Goal: Task Accomplishment & Management: Use online tool/utility

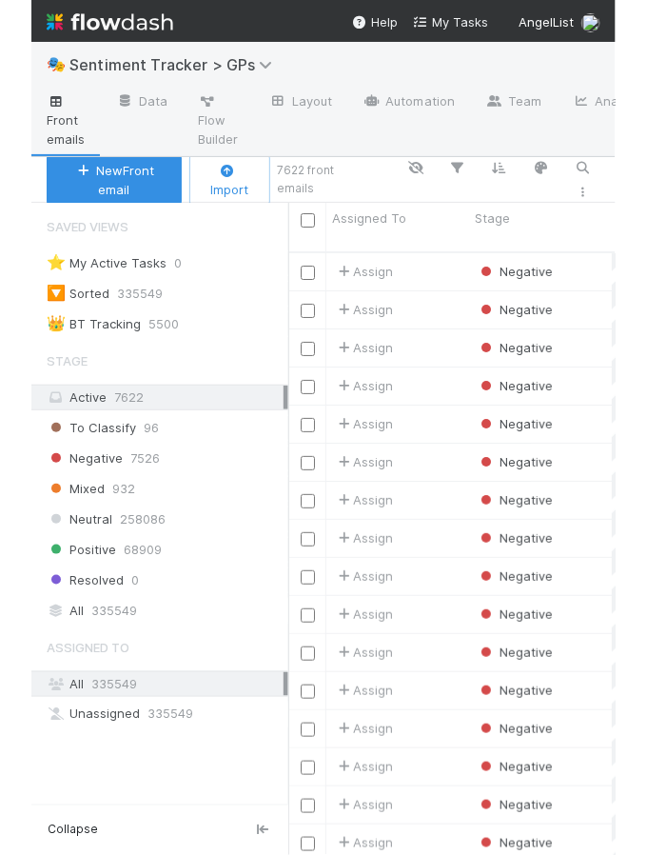
scroll to position [1, 0]
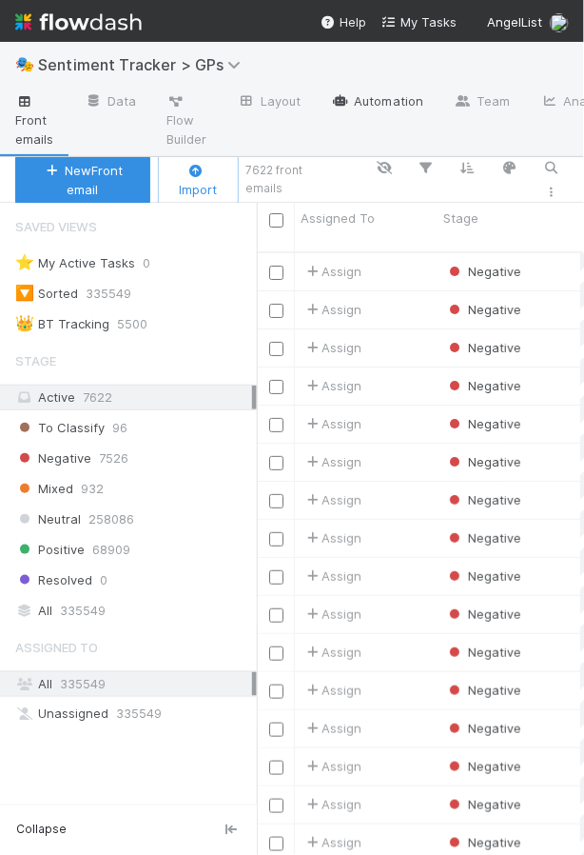
click at [379, 97] on link "Automation" at bounding box center [377, 103] width 123 height 30
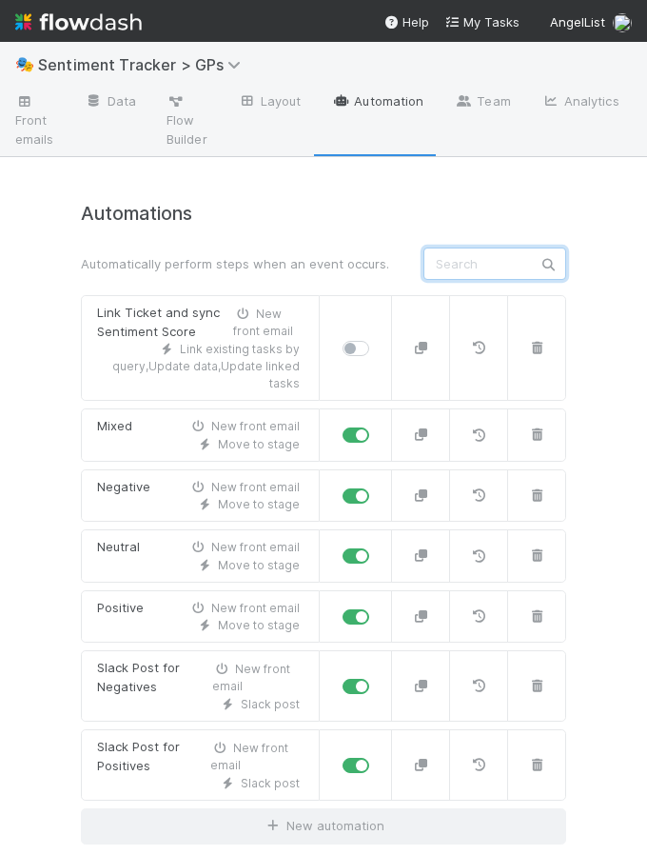
click at [438, 252] on input "text" at bounding box center [495, 264] width 143 height 32
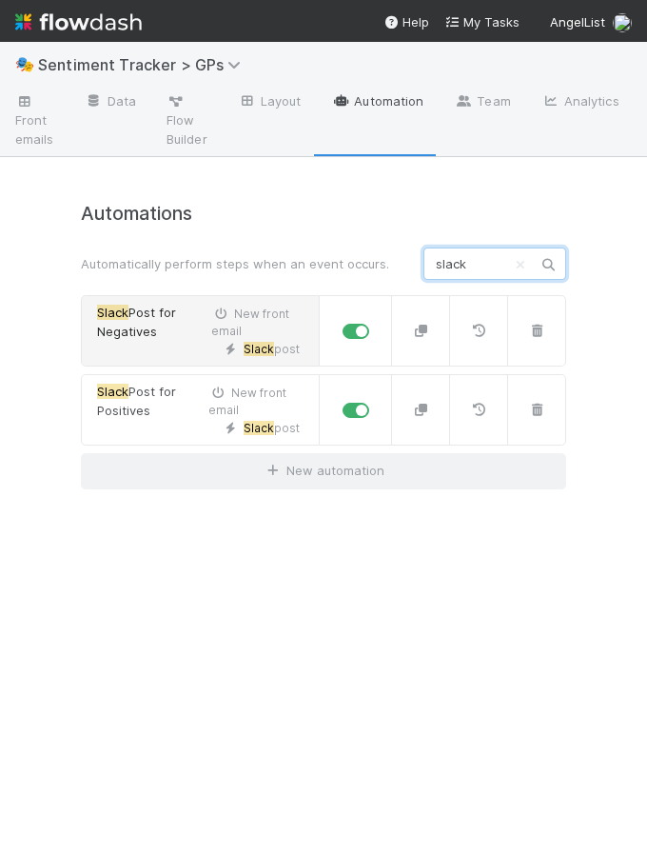
type input "slack"
click at [109, 344] on div "Slack post" at bounding box center [198, 349] width 203 height 17
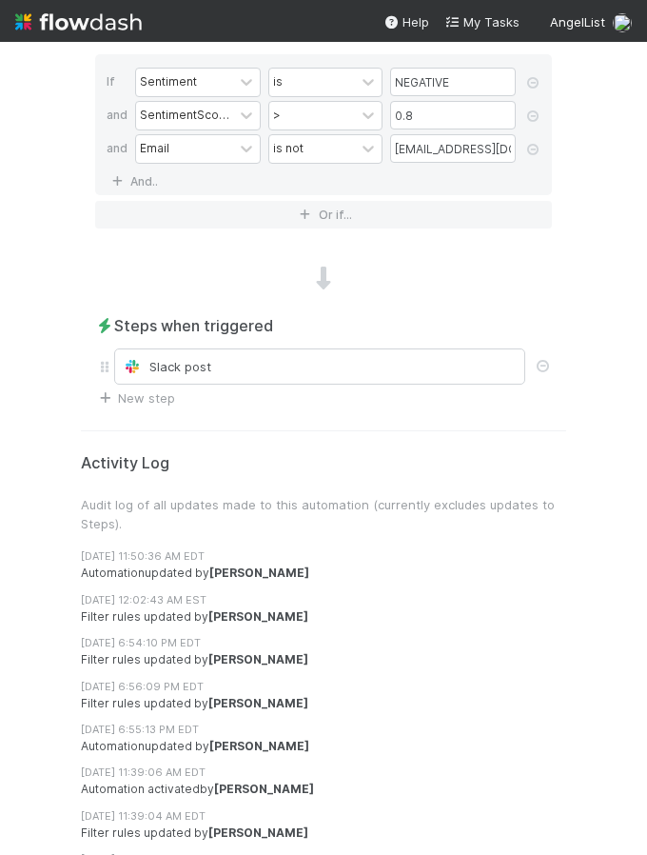
scroll to position [794, 0]
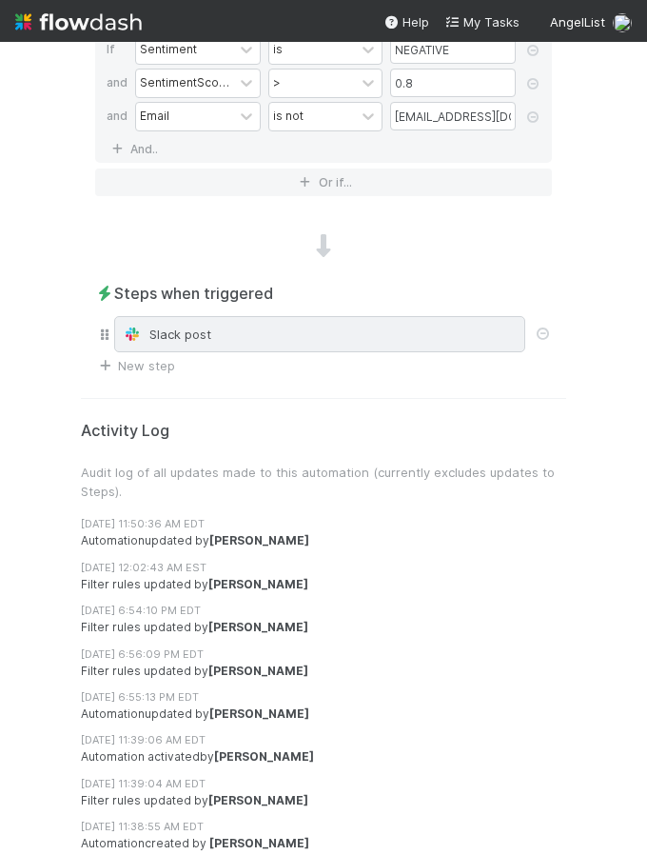
click at [186, 328] on div "Slack post" at bounding box center [320, 334] width 394 height 19
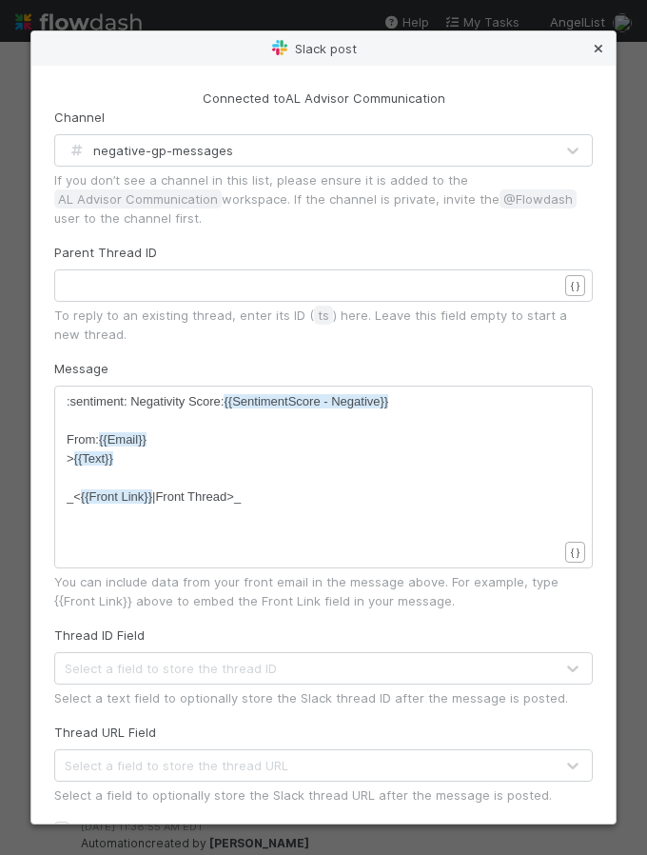
click at [600, 50] on icon at bounding box center [598, 49] width 19 height 12
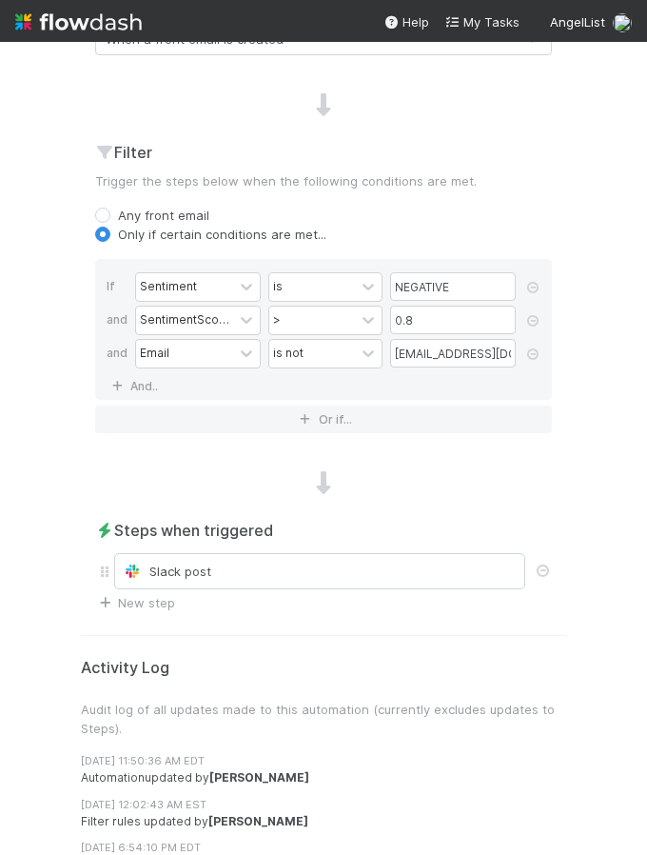
scroll to position [575, 0]
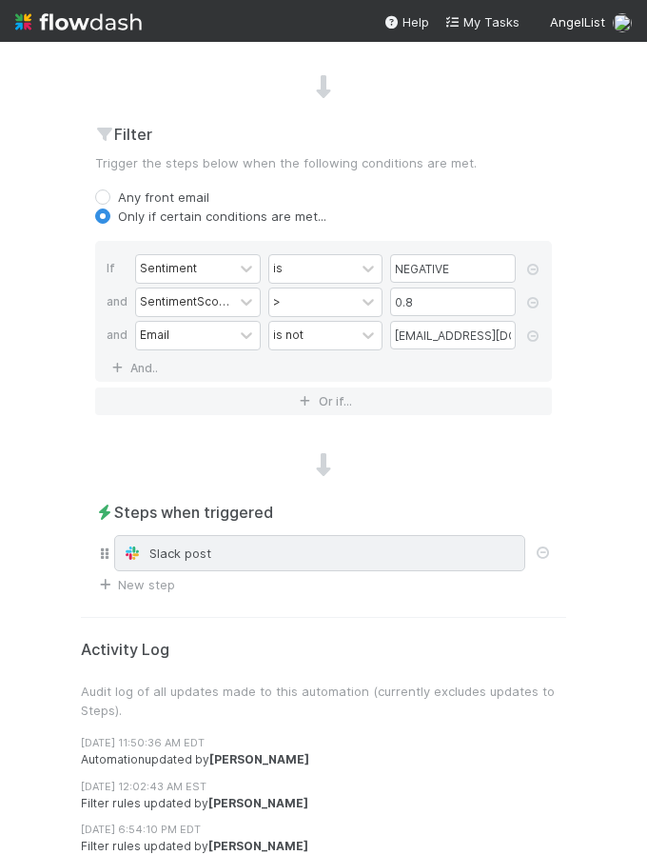
click at [206, 547] on div "Slack post" at bounding box center [320, 553] width 394 height 19
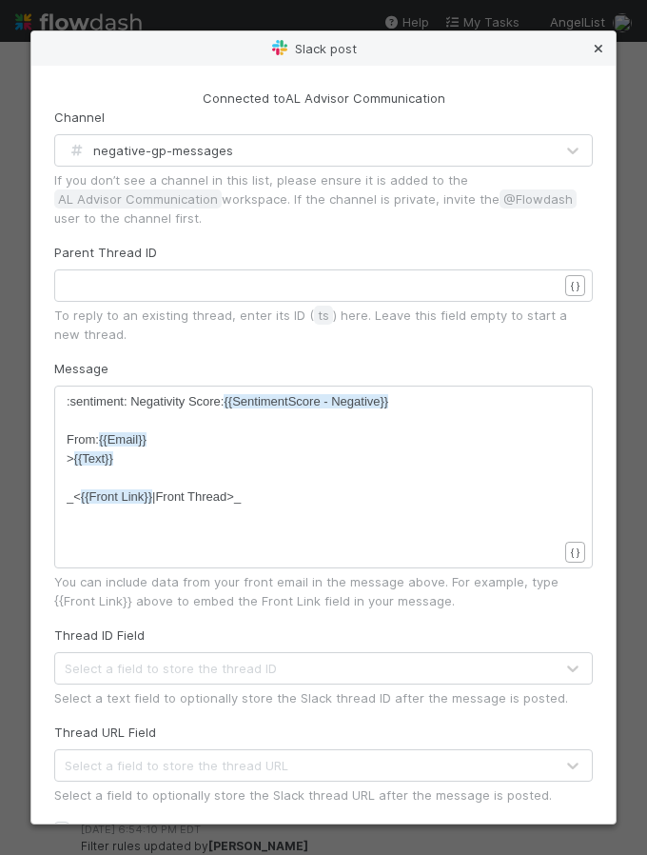
click at [602, 48] on icon at bounding box center [598, 49] width 19 height 12
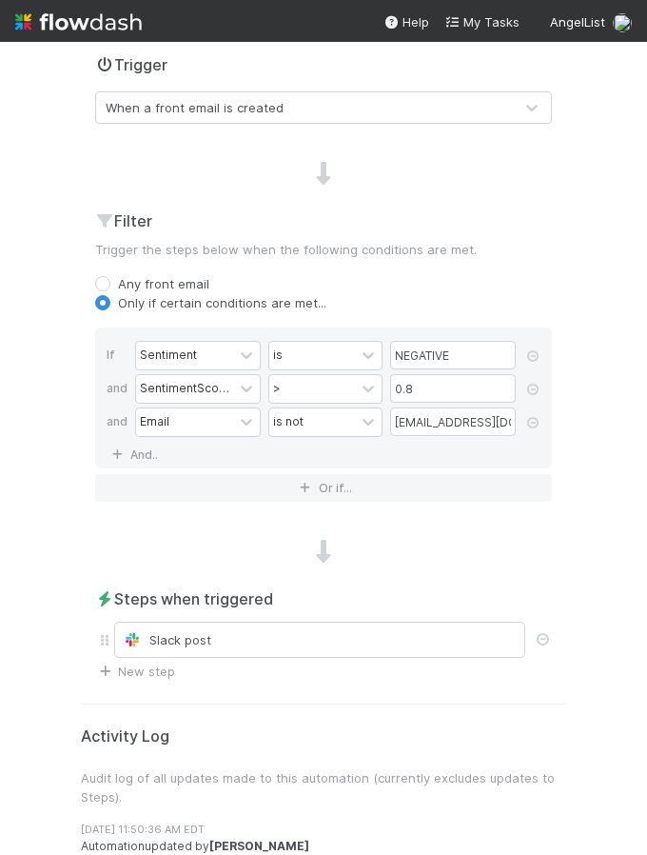
scroll to position [485, 0]
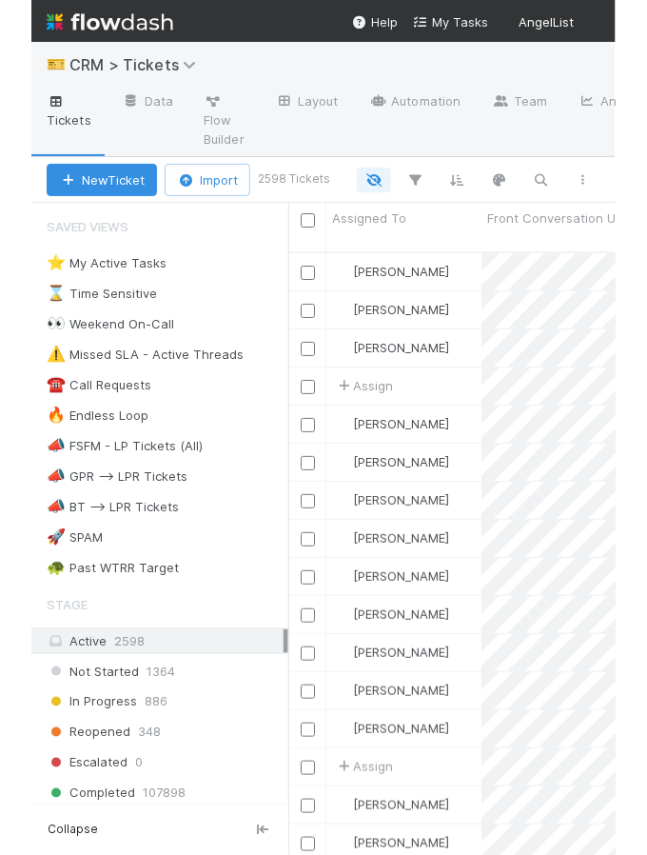
scroll to position [1, 0]
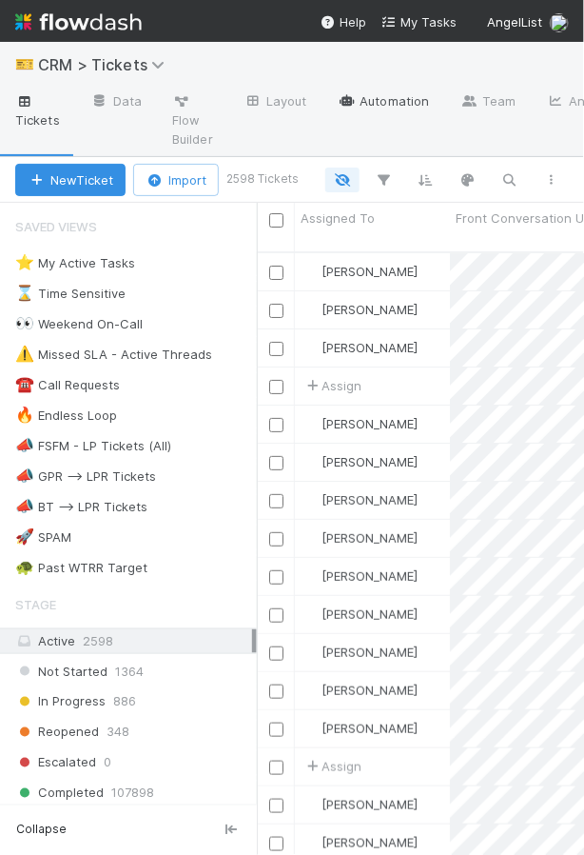
click at [406, 103] on link "Automation" at bounding box center [383, 103] width 123 height 30
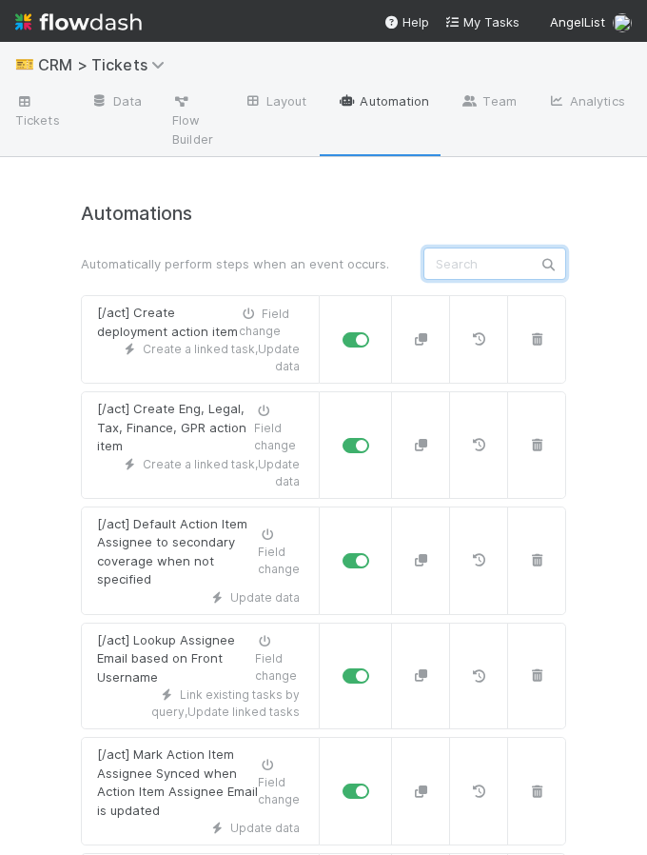
click at [491, 260] on input "text" at bounding box center [495, 264] width 143 height 32
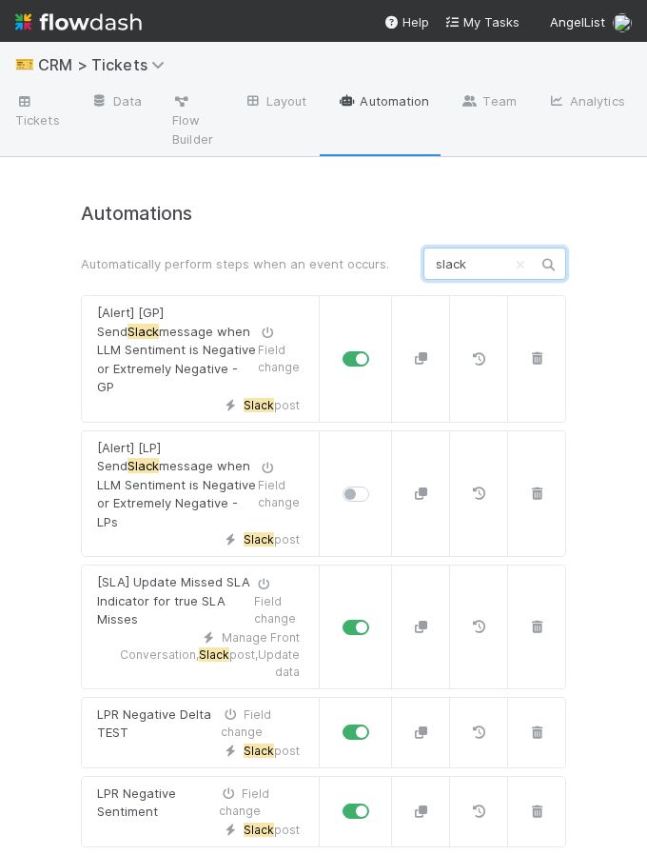
type input "slack"
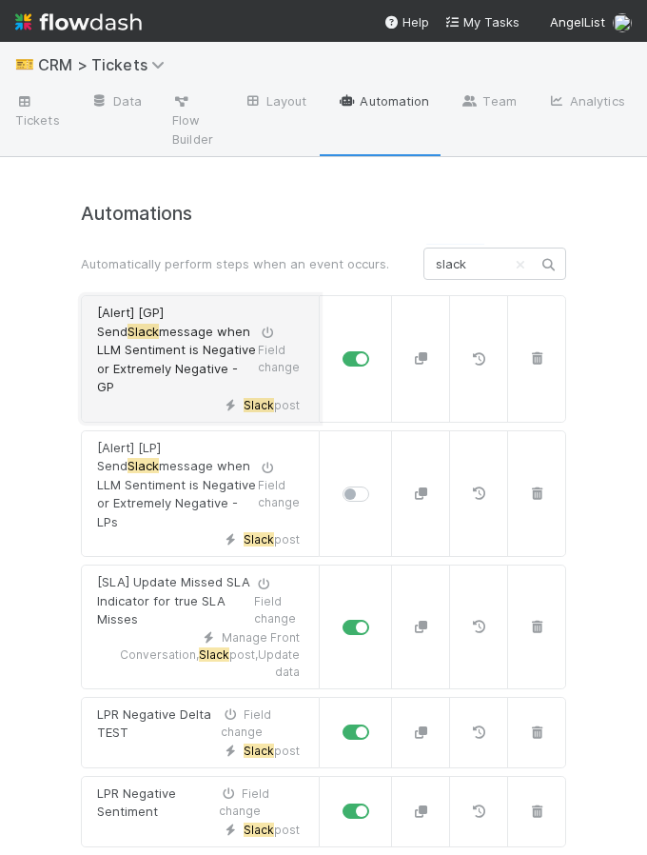
click at [190, 363] on span "message when LLM Sentiment is Negative or Extremely Negative - GP" at bounding box center [176, 359] width 159 height 71
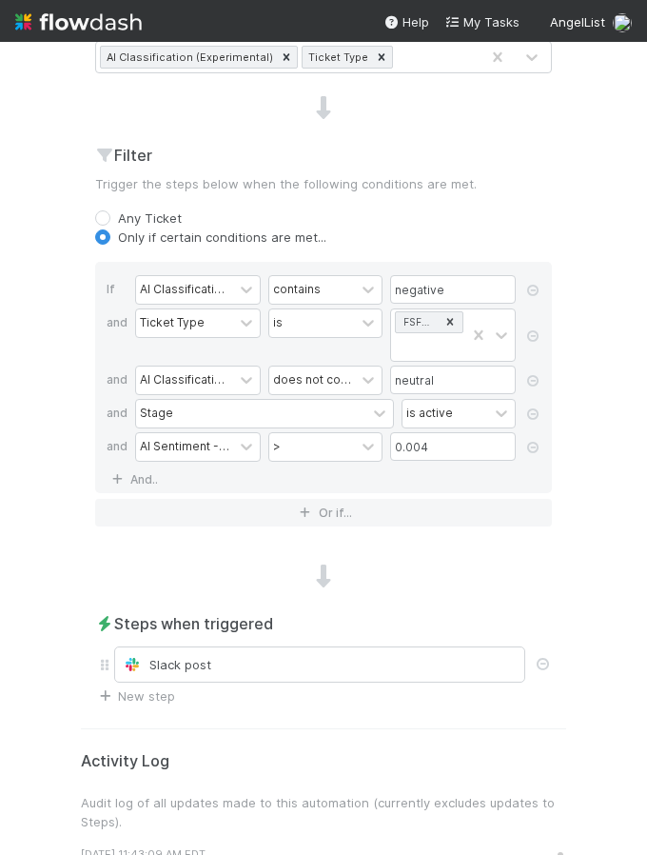
scroll to position [672, 0]
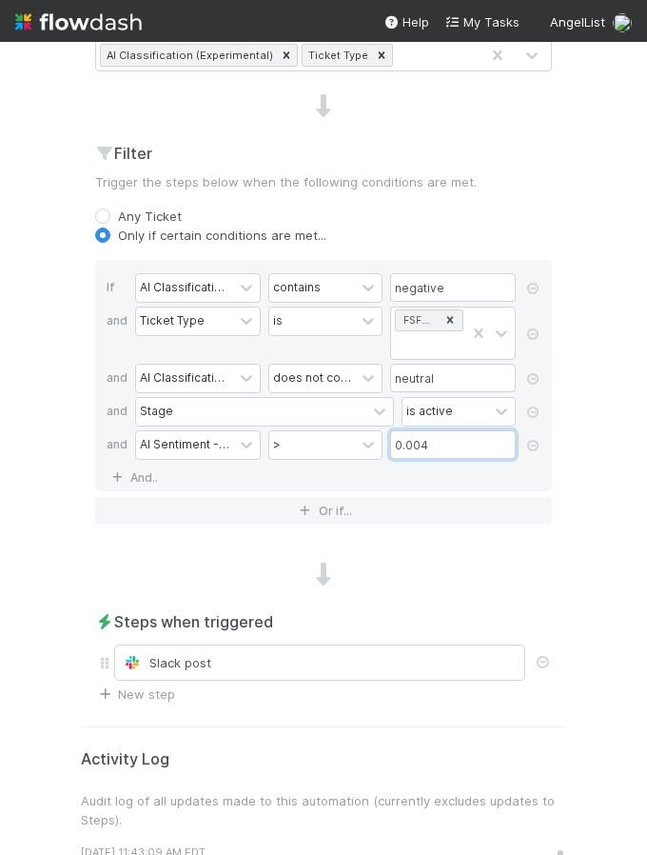
click at [446, 445] on input "0.004" at bounding box center [453, 444] width 126 height 29
type input "0.2"
click at [538, 406] on icon at bounding box center [533, 411] width 19 height 11
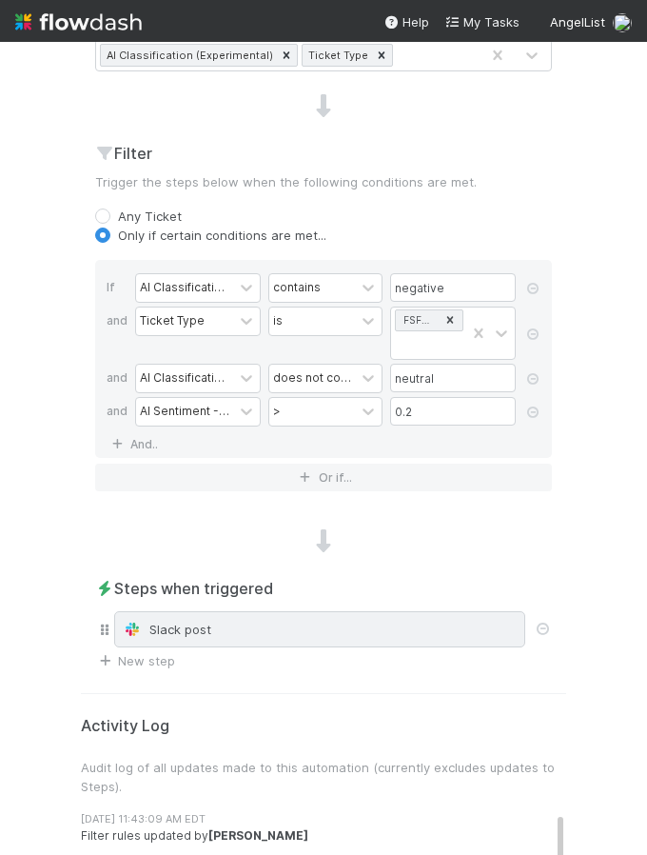
click at [288, 623] on div "Slack post" at bounding box center [320, 629] width 394 height 19
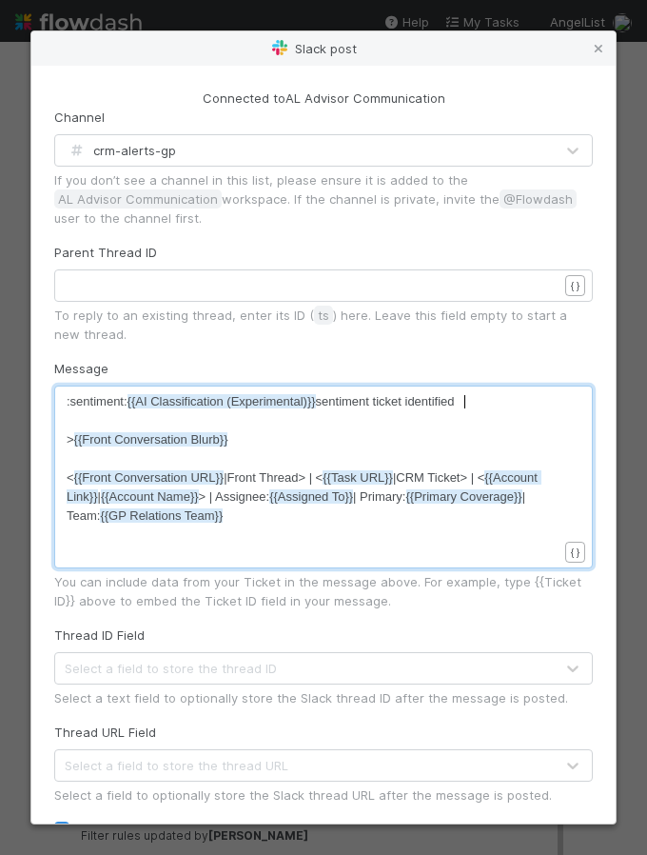
scroll to position [6, 0]
click at [474, 403] on pre ":sentiment: {{AI Classification (Experimental)}} sentiment ticket identified" at bounding box center [312, 401] width 491 height 19
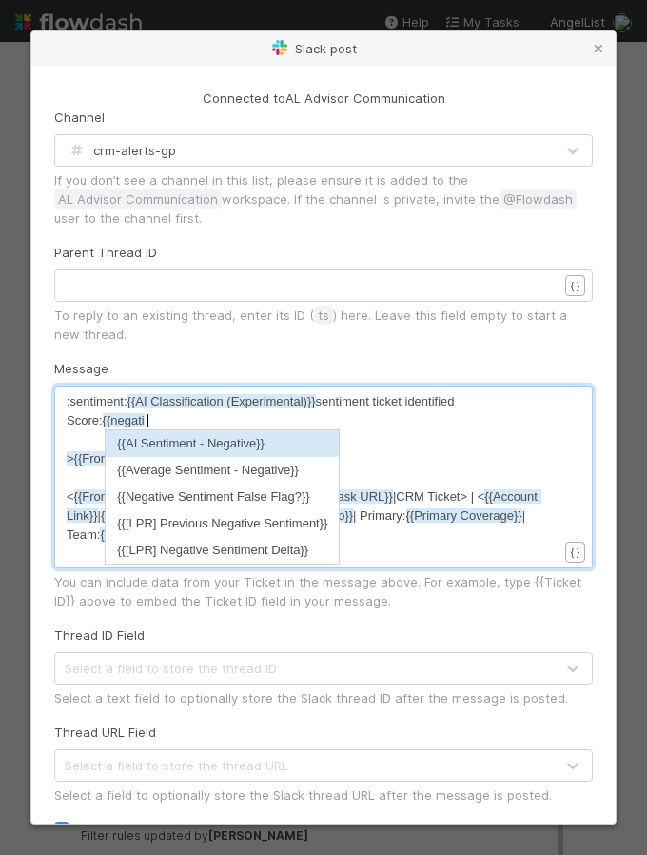
scroll to position [6, 79]
type textarea "Score: {{negati"
click at [278, 446] on li "{{AI Sentiment - Negative}}" at bounding box center [222, 443] width 233 height 27
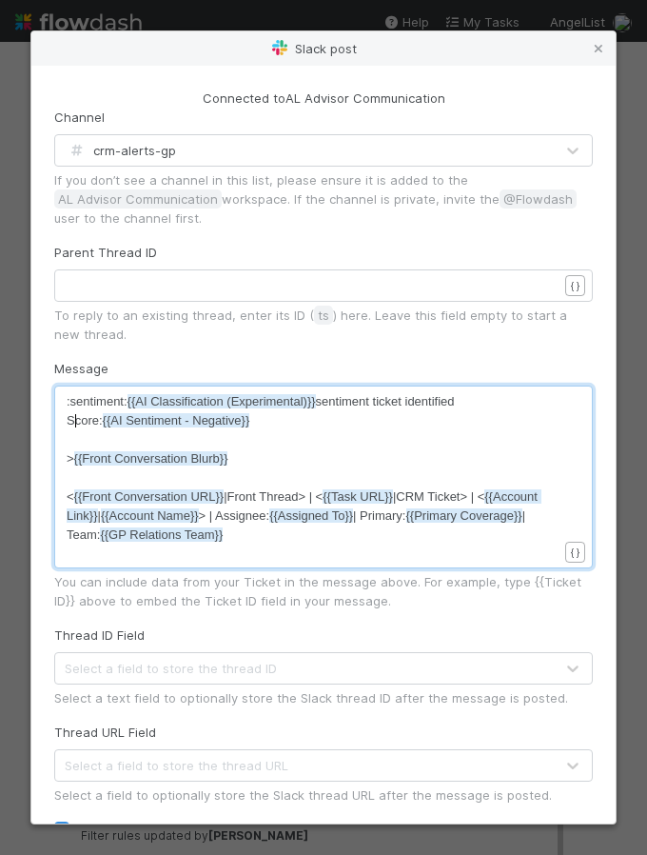
click at [71, 421] on span "Score: {{AI Sentiment - Negative}}" at bounding box center [158, 420] width 183 height 14
type textarea "Negative"
type textarea "vity Score"
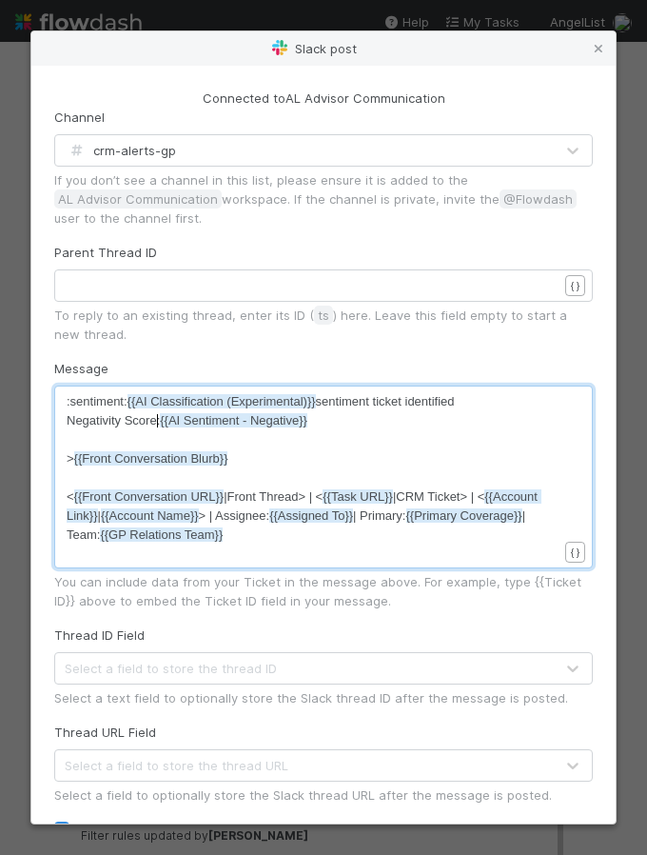
click at [269, 457] on pre "> {{Front Conversation Blurb}}" at bounding box center [312, 458] width 491 height 19
click at [67, 463] on span "> {{Front Conversation Blurb}}" at bounding box center [148, 458] width 162 height 14
type textarea "_"
click at [267, 451] on pre "_> {{Front Conversation Blurb}}" at bounding box center [312, 458] width 491 height 19
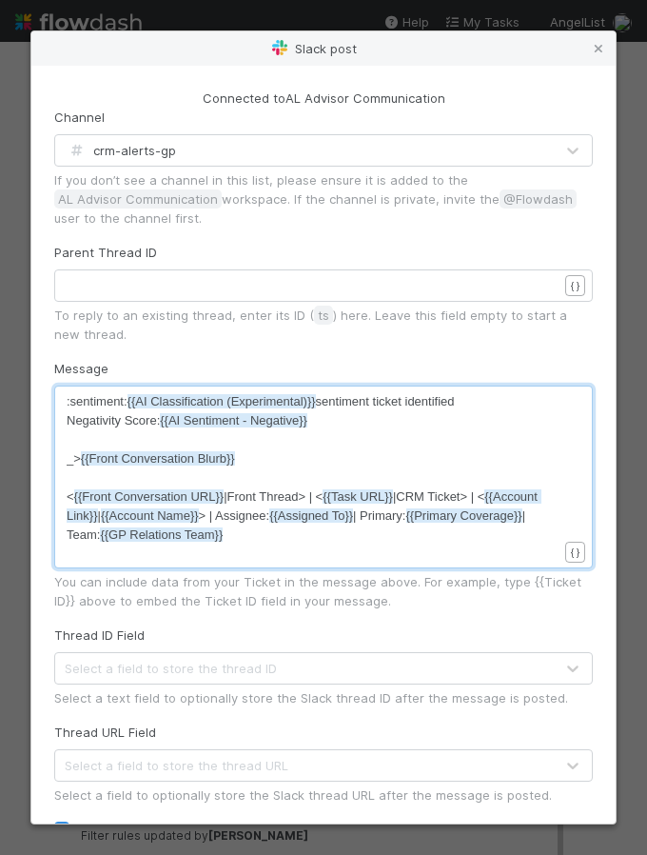
click at [73, 463] on span "_> {{Front Conversation Blurb}}" at bounding box center [151, 458] width 168 height 14
click at [421, 394] on span ":sentiment: {{AI Classification (Experimental)}} sentiment ticket identified" at bounding box center [261, 401] width 388 height 14
click at [446, 400] on span ":sentiment: {{AI Classification (Experimental)}} sentiment ticket identified" at bounding box center [261, 401] width 388 height 14
click at [452, 404] on span ":sentiment: {{AI Classification (Experimental)}} sentiment ticket identified" at bounding box center [261, 401] width 388 height 14
type textarea "identified"
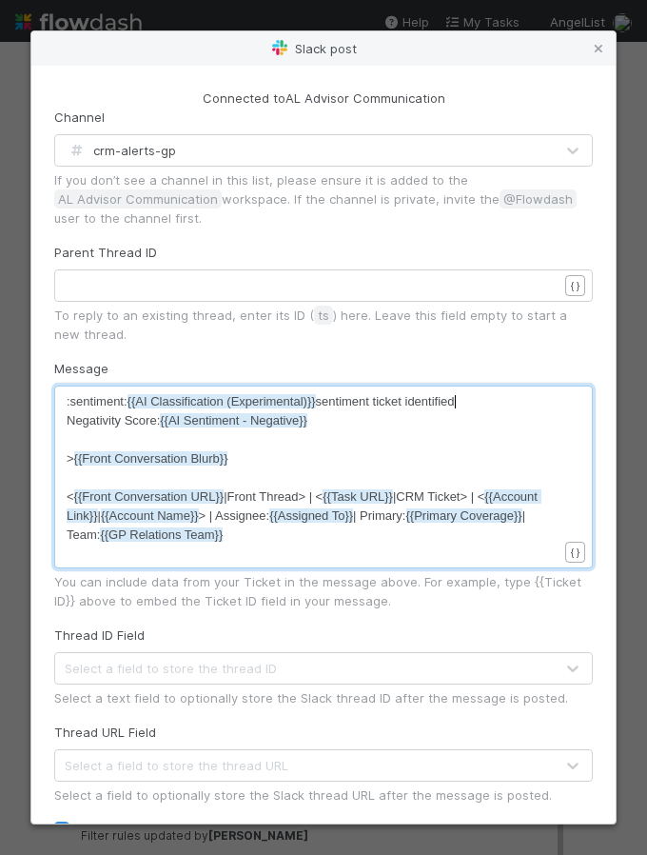
click at [68, 415] on span "Negativity Score: {{AI Sentiment - Negative}}" at bounding box center [187, 420] width 241 height 14
click at [267, 459] on pre "> {{Front Conversation Blurb}}" at bounding box center [312, 458] width 491 height 19
click at [202, 446] on pre "​" at bounding box center [312, 439] width 491 height 19
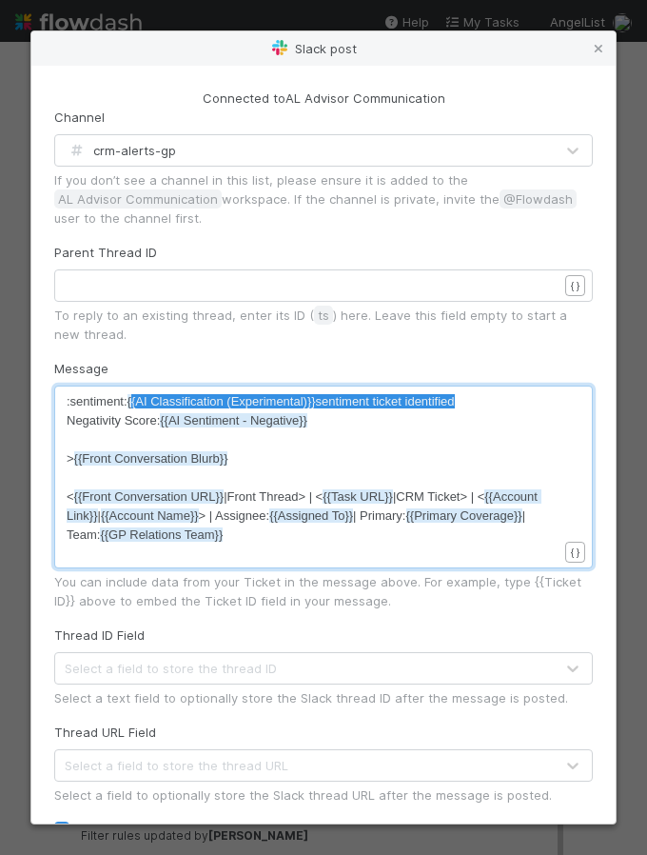
type textarea "{{AI Classification (Experimental)}} sentiment ticket identified"
drag, startPoint x: 67, startPoint y: 422, endPoint x: 131, endPoint y: 403, distance: 67.5
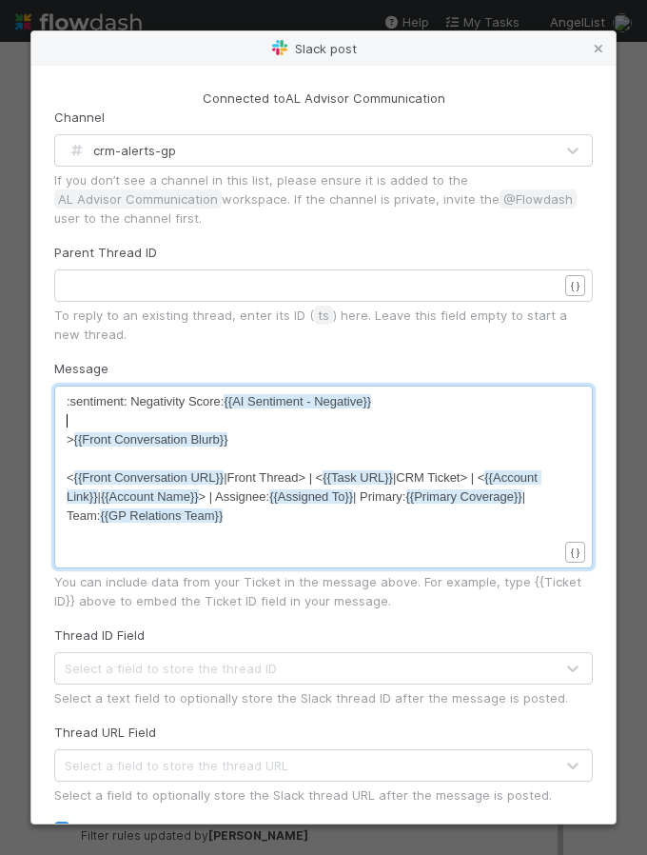
click at [166, 417] on pre "​" at bounding box center [312, 420] width 491 height 19
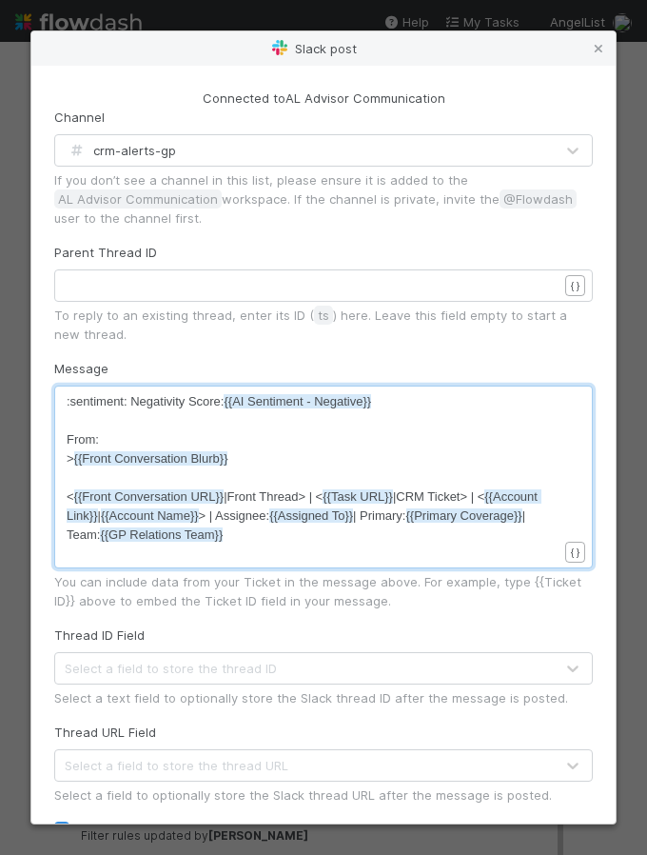
scroll to position [6, 42]
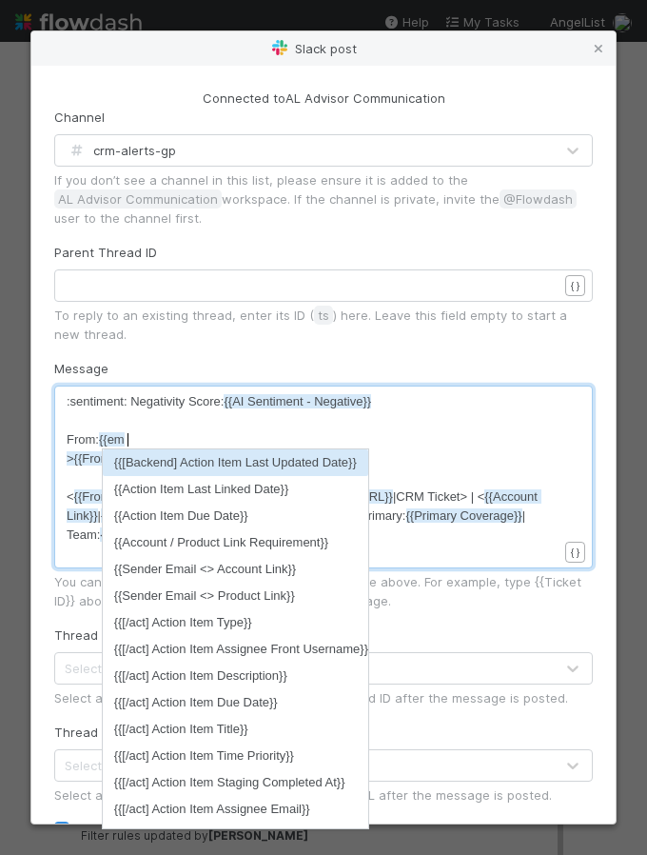
type textarea "From: {{email"
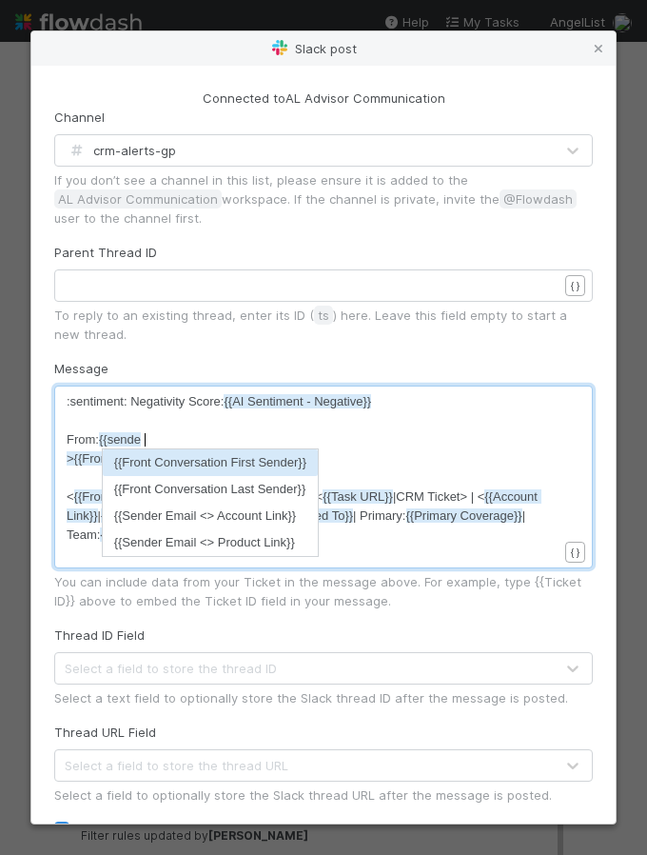
scroll to position [6, 36]
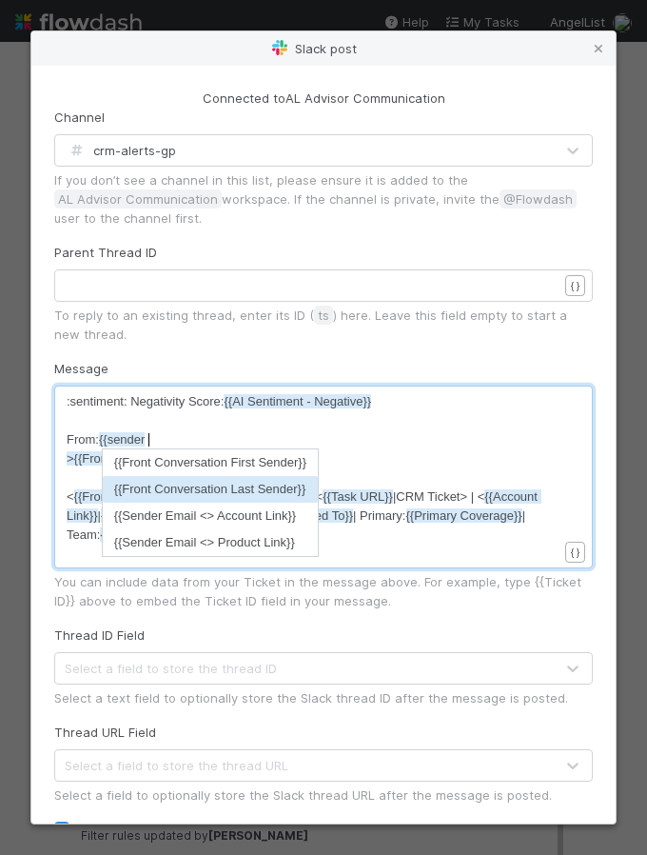
type textarea "sender"
click at [195, 486] on li "{{Front Conversation Last Sender}}" at bounding box center [210, 489] width 215 height 27
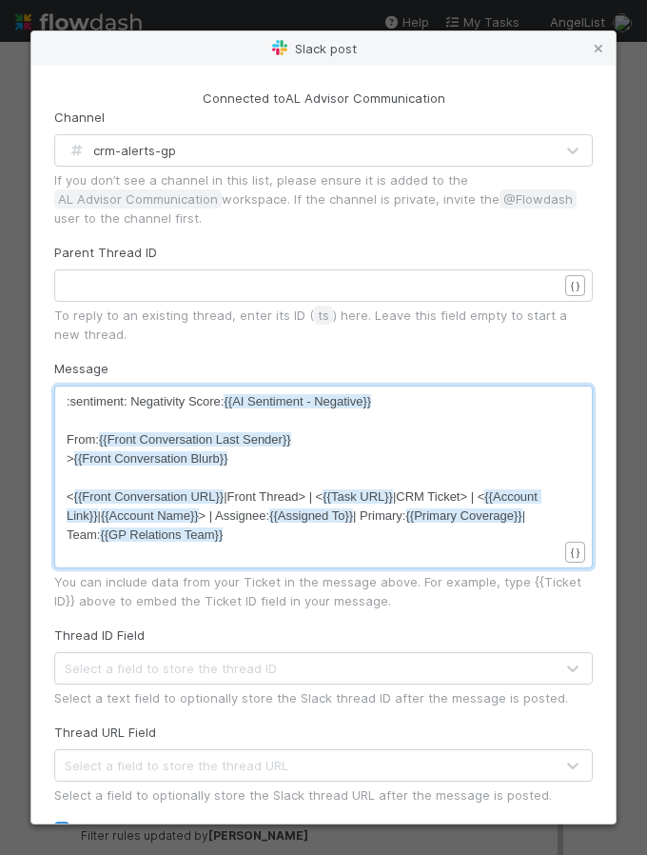
click at [329, 461] on pre "> {{Front Conversation Blurb}}" at bounding box center [312, 458] width 491 height 19
click at [283, 457] on pre "> {{Front Conversation Blurb}}" at bounding box center [312, 458] width 491 height 19
click at [160, 464] on span "{{Front Conversation Blurb}}" at bounding box center [151, 458] width 154 height 14
click at [251, 464] on pre "> {{Front Conversation Blurb}}" at bounding box center [312, 458] width 491 height 19
click at [274, 496] on span "< {{Front Conversation URL}} |Front Thread> | < {{Task URL}} |CRM Ticket> | < {…" at bounding box center [304, 515] width 475 height 52
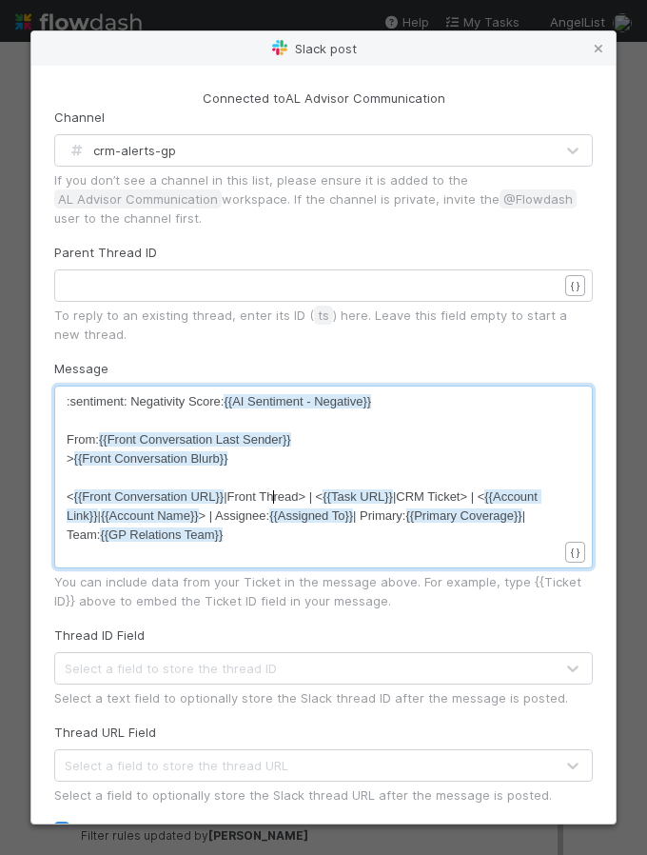
type textarea "Thread"
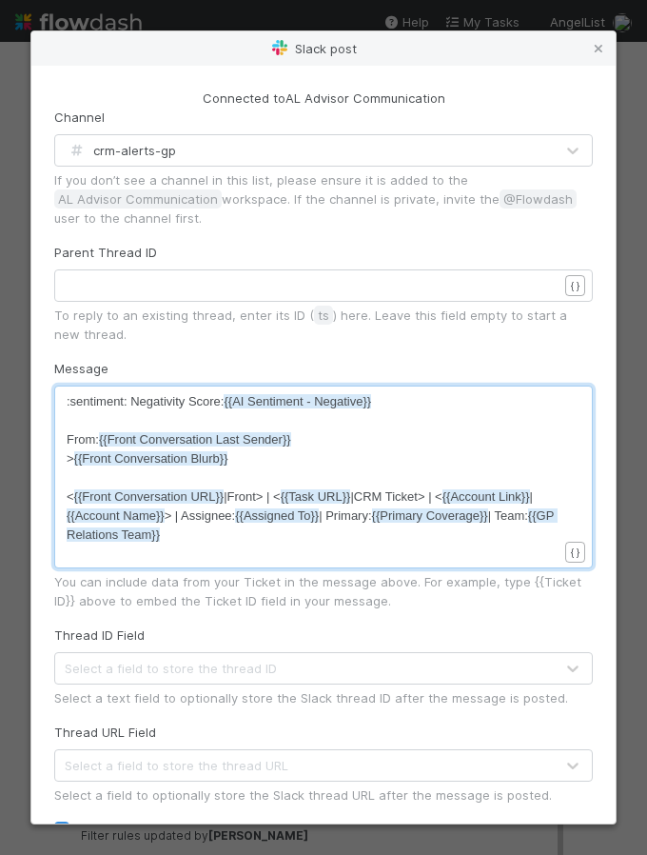
click at [407, 491] on span "< {{Front Conversation URL}} |Front> | < {{Task URL}} |CRM Ticket> | < {{Accoun…" at bounding box center [312, 515] width 491 height 52
type textarea "Ticket"
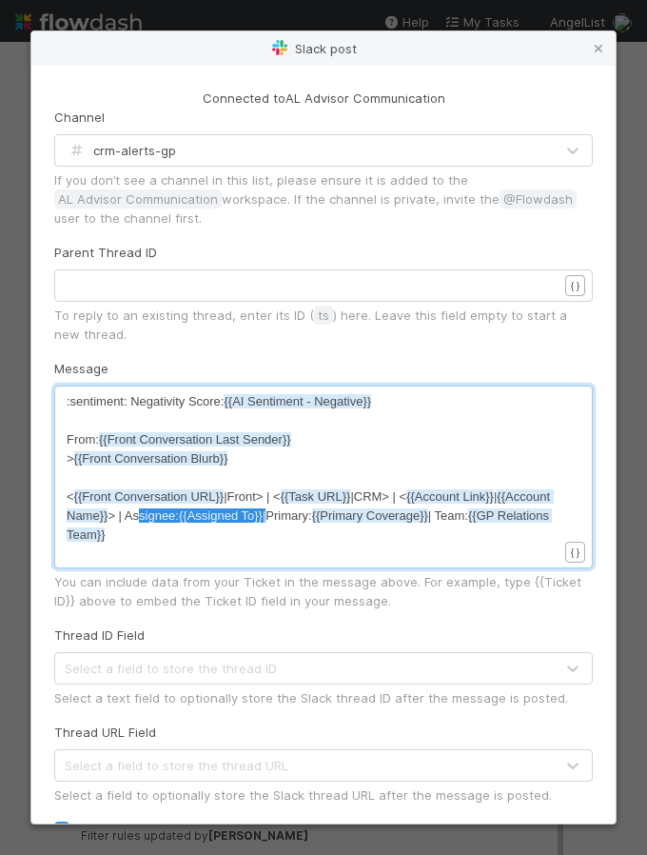
type textarea "Assignee: {{Assigned To}} |"
drag, startPoint x: 275, startPoint y: 514, endPoint x: 124, endPoint y: 514, distance: 151.4
click at [320, 514] on span "< {{Front Conversation URL}} |Front> | < {{Task URL}} |CRM> | < {{Account Link}…" at bounding box center [310, 505] width 487 height 33
click at [475, 514] on pre "< {{Front Conversation URL}} |Front> | < {{Task URL}} |CRM> | < {{Account Link}…" at bounding box center [312, 506] width 491 height 38
type textarea "_"
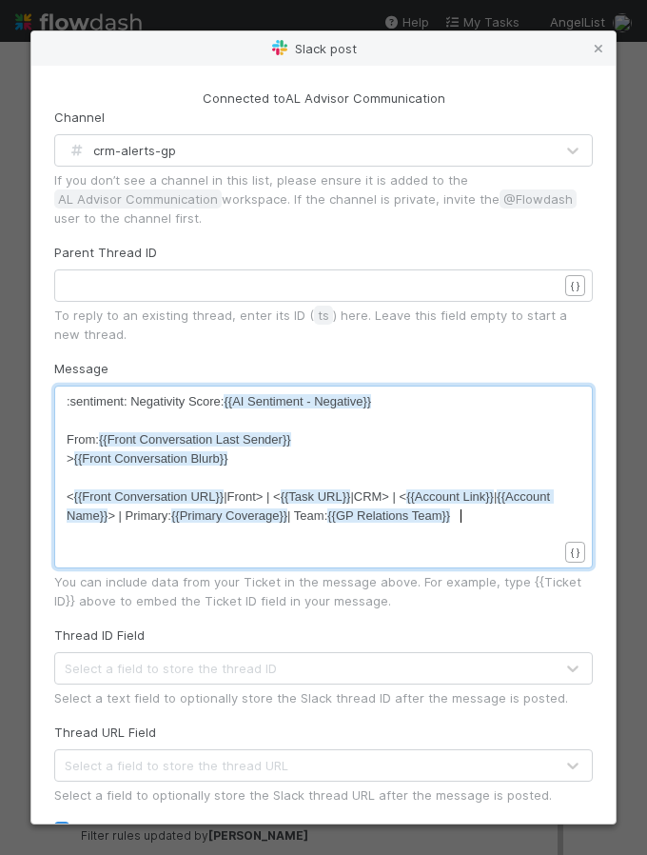
scroll to position [6, 7]
click at [67, 501] on span "< {{Front Conversation URL}} |Front> | < {{Task URL}} |CRM> | < {{Account Link}…" at bounding box center [310, 505] width 487 height 33
type textarea "_"
click at [262, 368] on div "Message _ x :sentiment: Negativity Score: {{AI Sentiment - Negative}} ​ From: {…" at bounding box center [323, 484] width 539 height 251
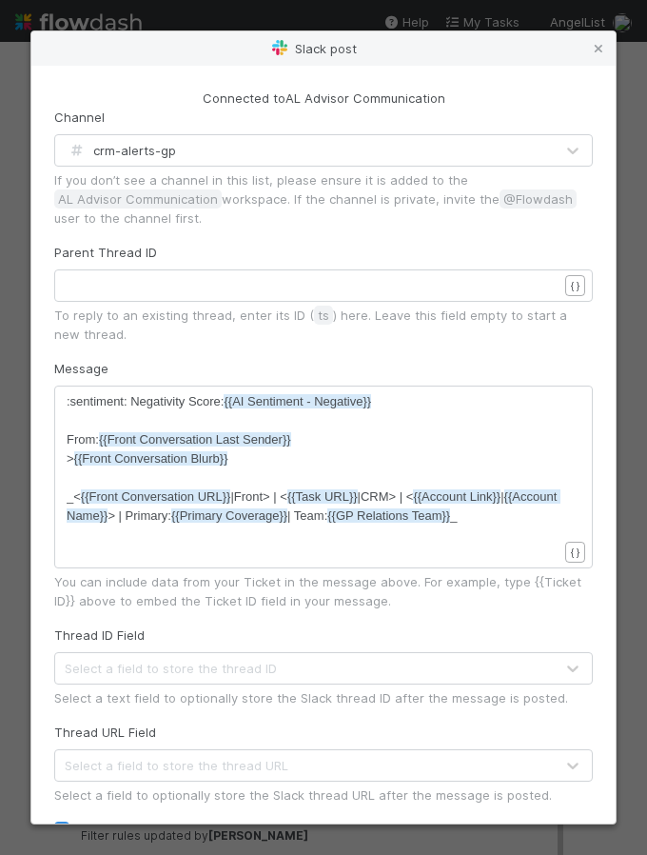
scroll to position [171, 0]
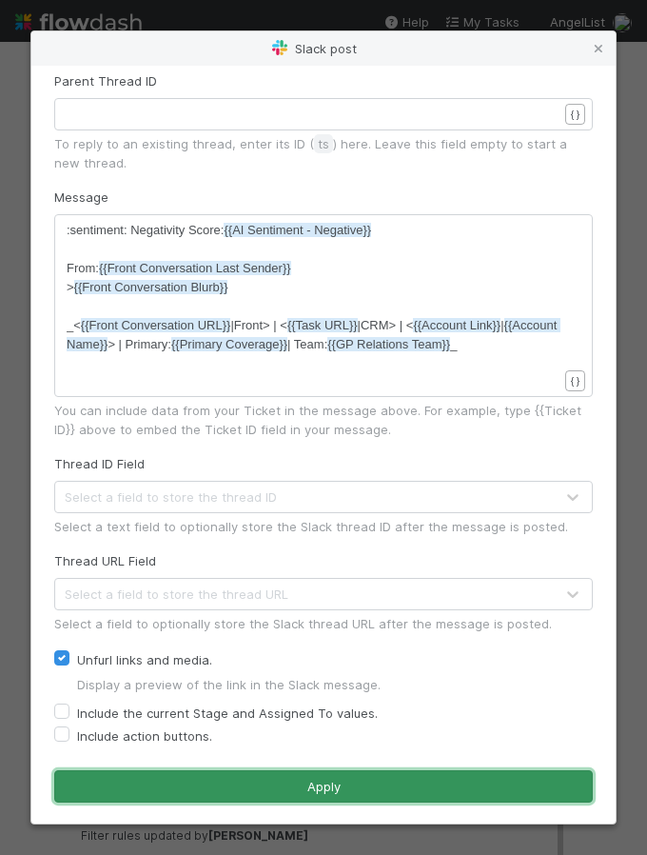
click at [275, 770] on button "Apply" at bounding box center [323, 786] width 539 height 32
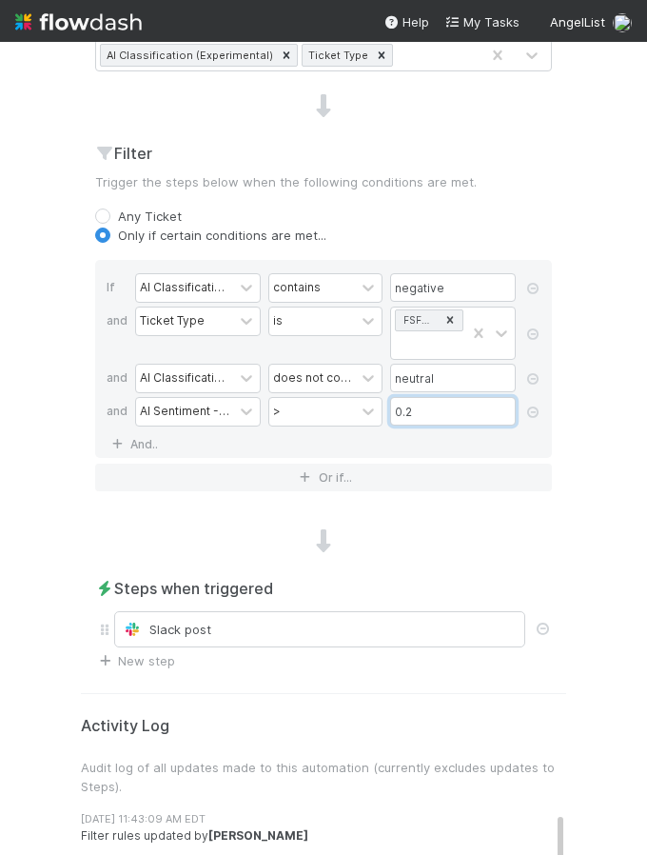
click at [440, 406] on input "0.2" at bounding box center [453, 411] width 126 height 29
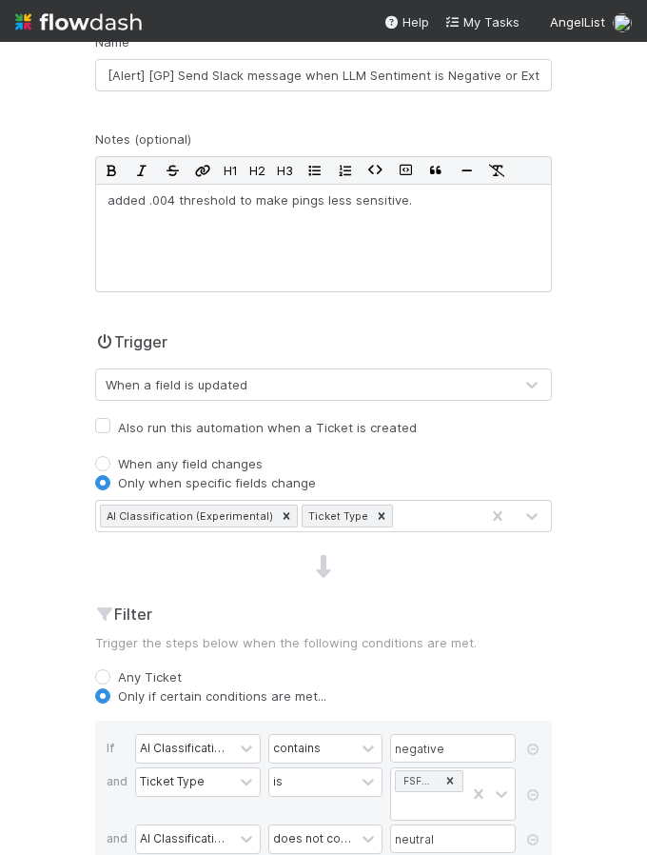
scroll to position [207, 0]
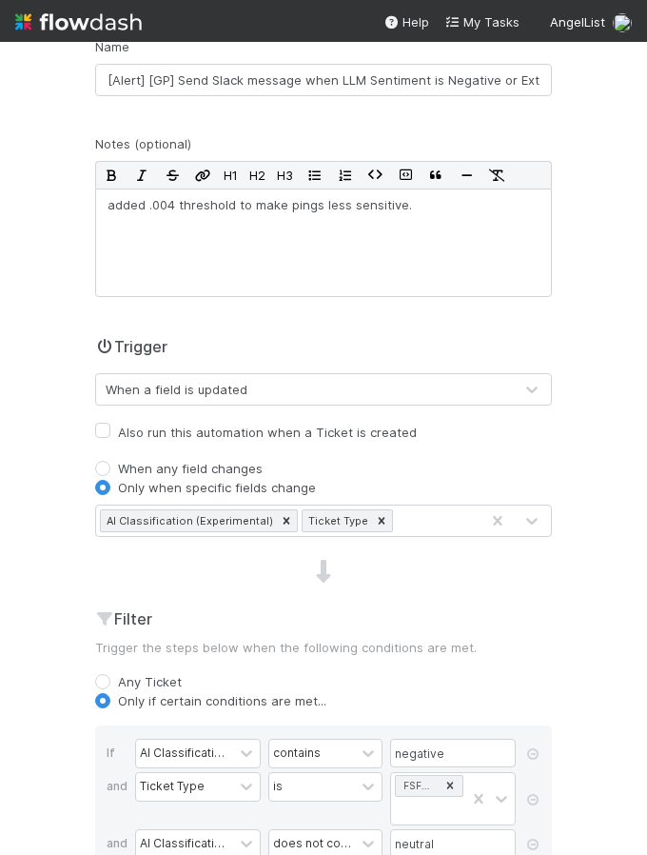
type input "0.4"
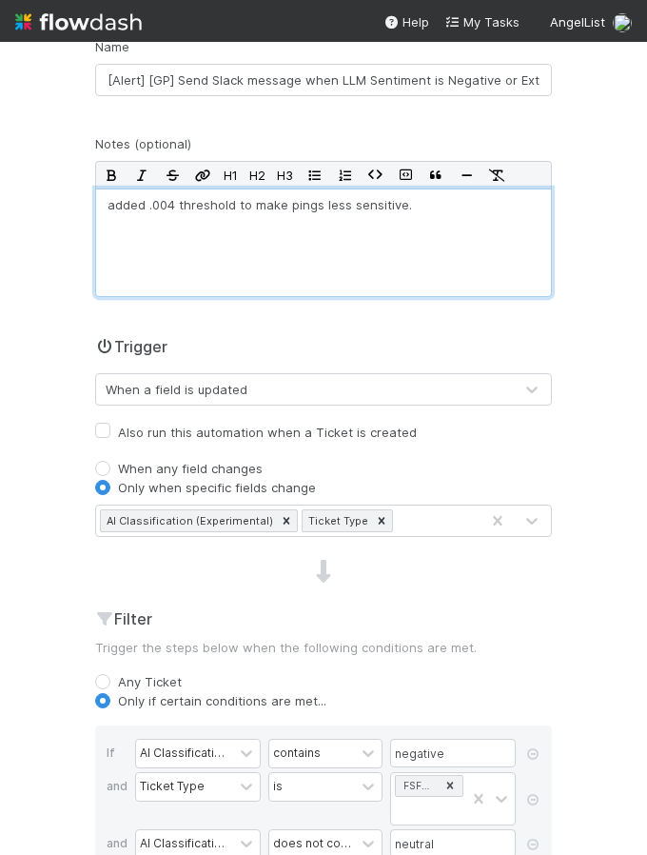
click at [167, 196] on p "added .004 threshold to make pings less sensitive." at bounding box center [324, 204] width 432 height 19
click at [569, 307] on div "Edit automation Activated Cancel Save Name [Alert] [GP] Send Slack message when…" at bounding box center [324, 815] width 514 height 1684
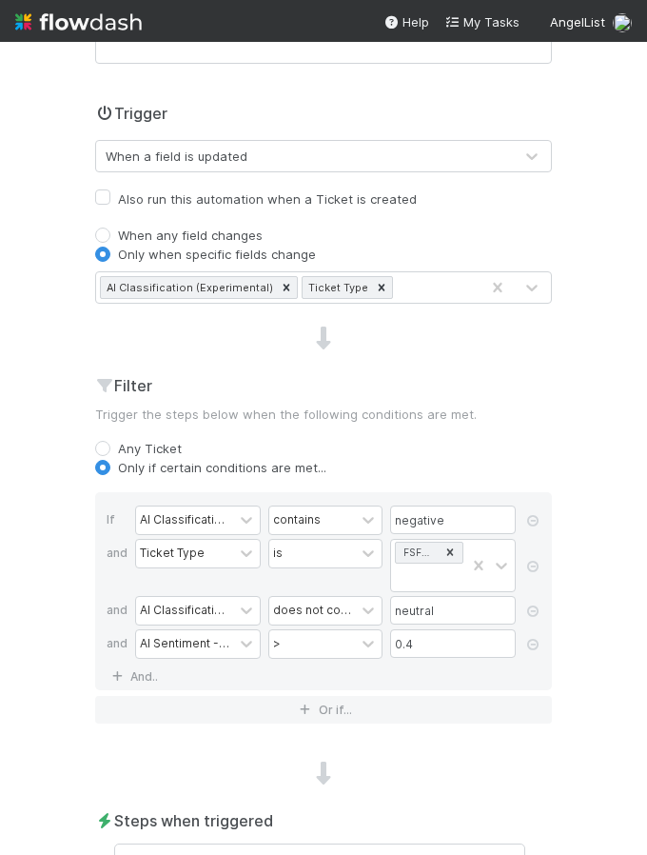
scroll to position [438, 0]
click at [378, 286] on div "AI Classification (Experimental) Ticket Type" at bounding box center [287, 289] width 383 height 30
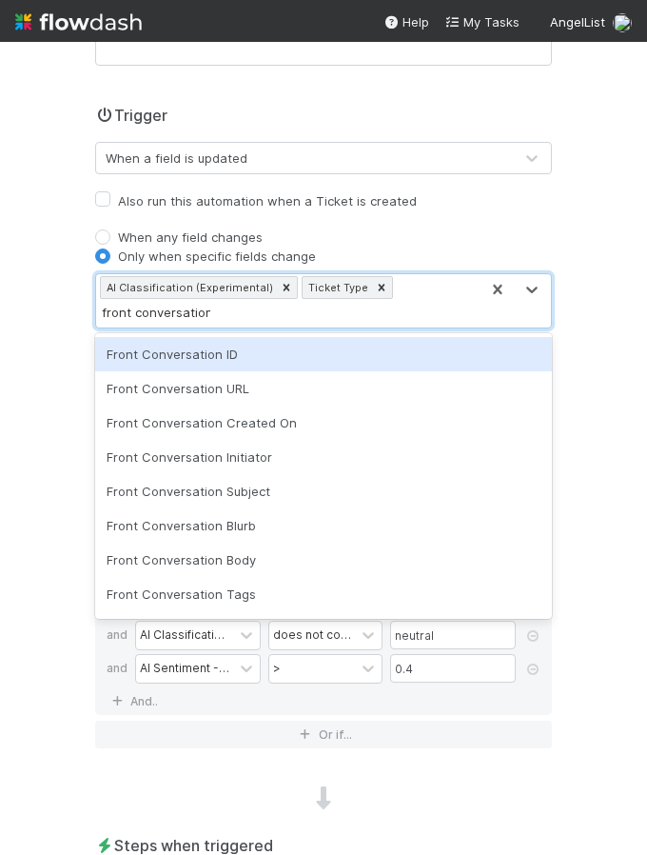
type input "front conversation"
click at [367, 240] on div "When any field changes" at bounding box center [323, 237] width 457 height 19
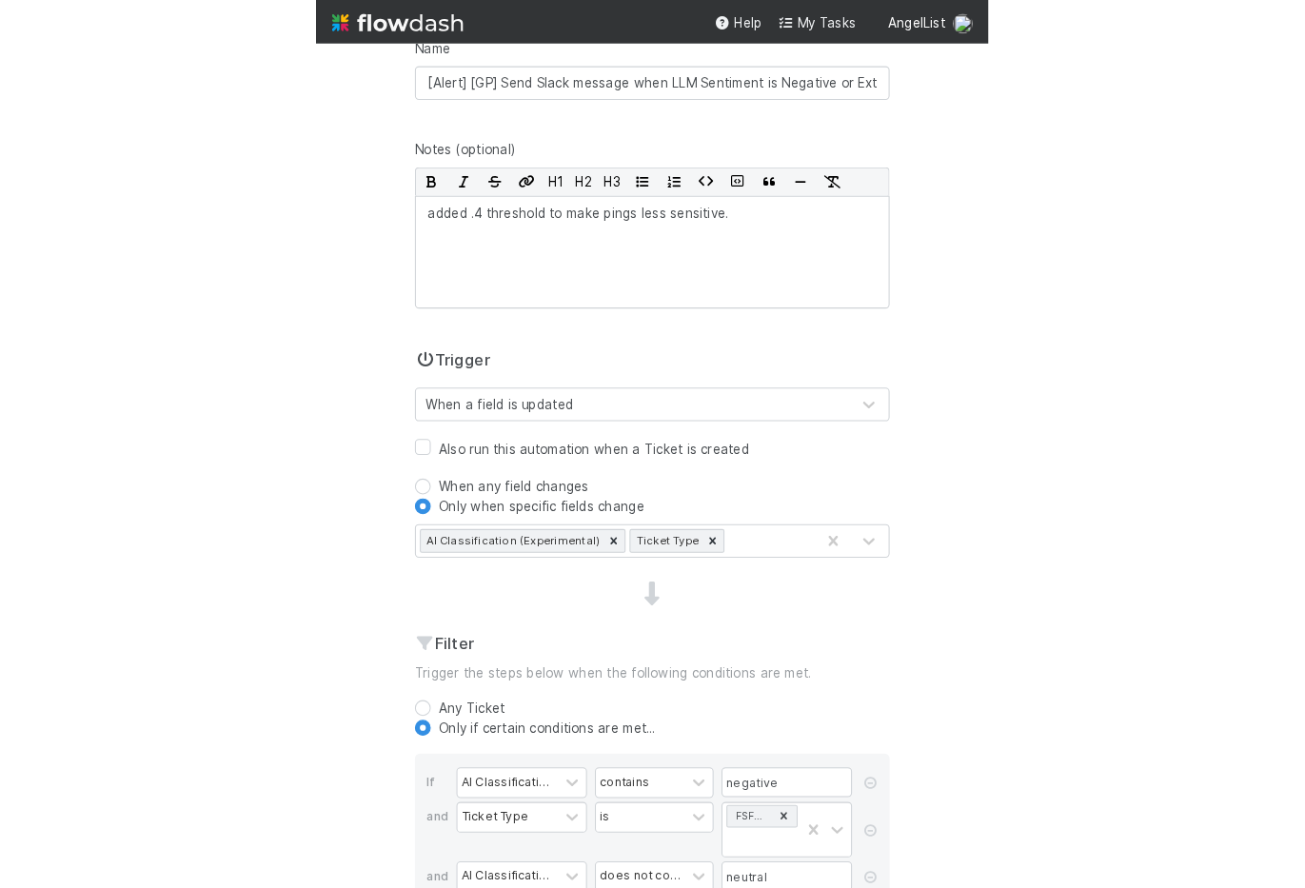
scroll to position [0, 0]
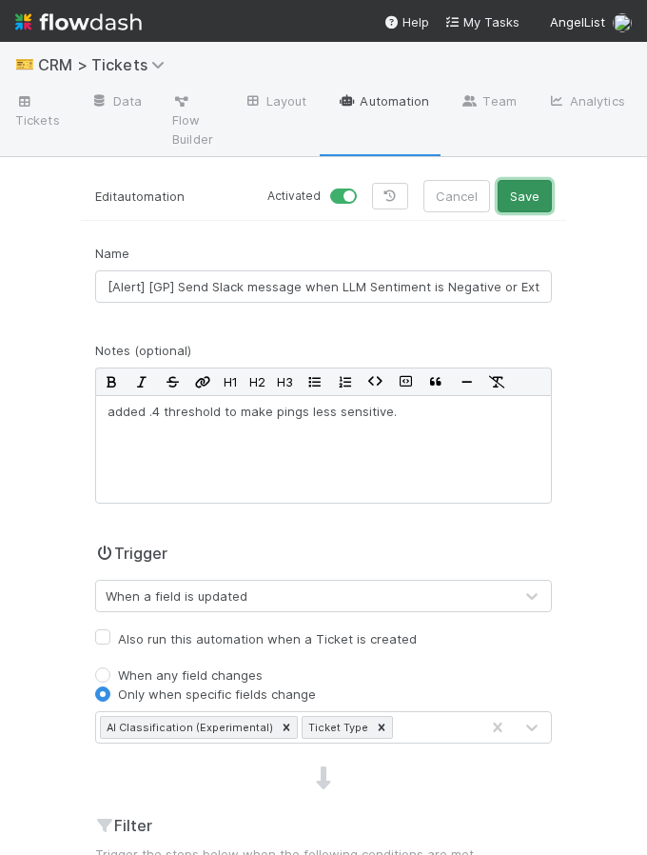
click at [534, 196] on button "Save" at bounding box center [525, 196] width 54 height 32
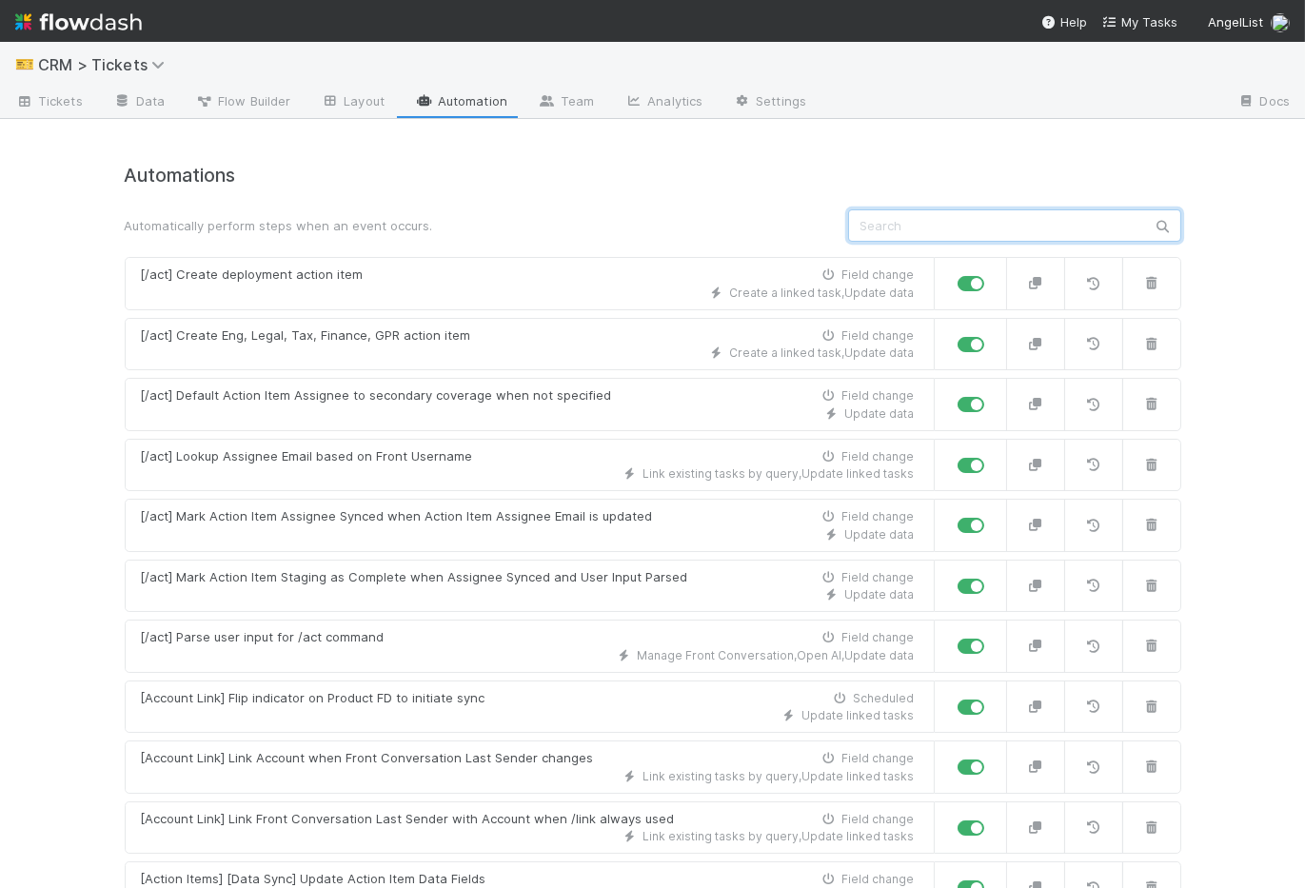
click at [968, 228] on input "text" at bounding box center [1014, 225] width 333 height 32
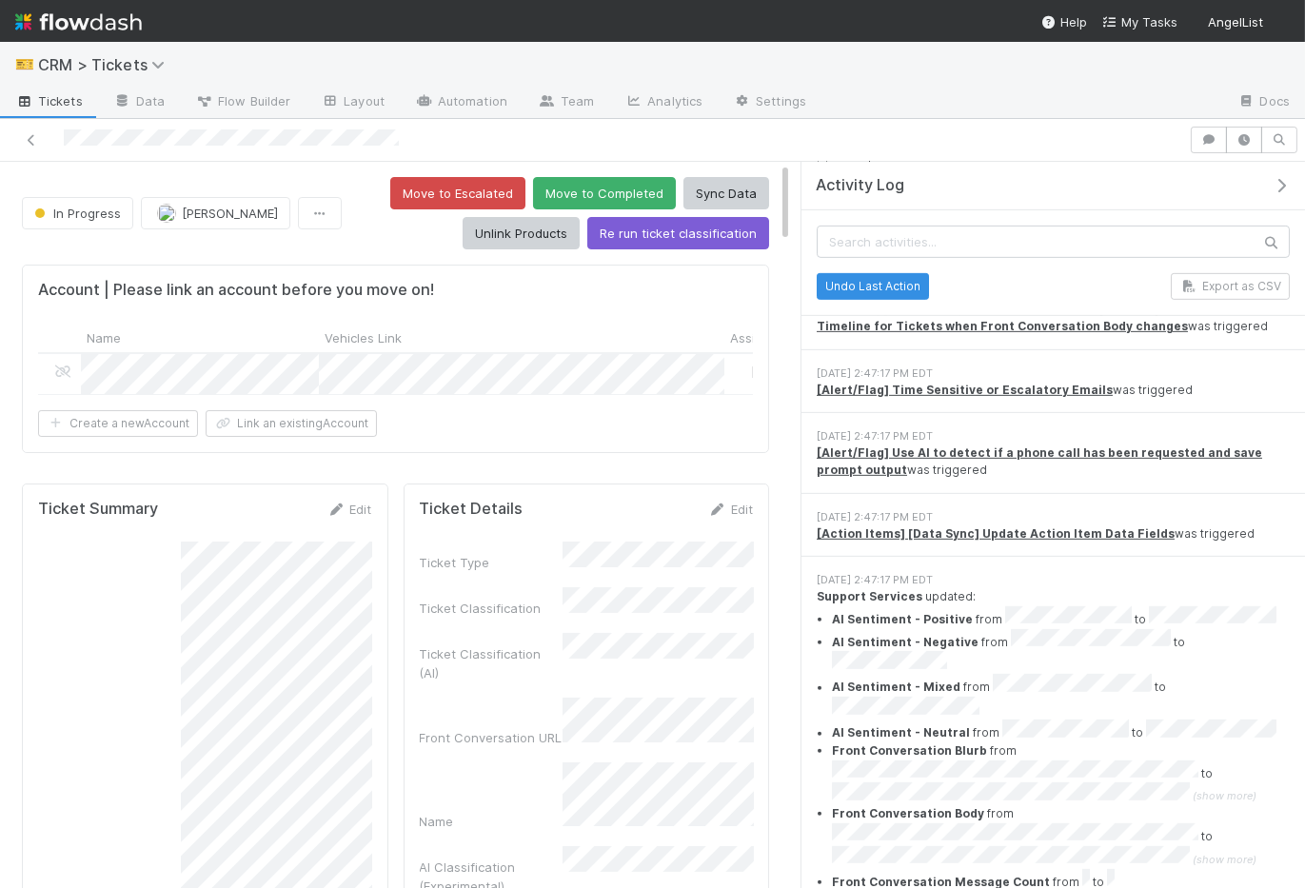
scroll to position [1455, 0]
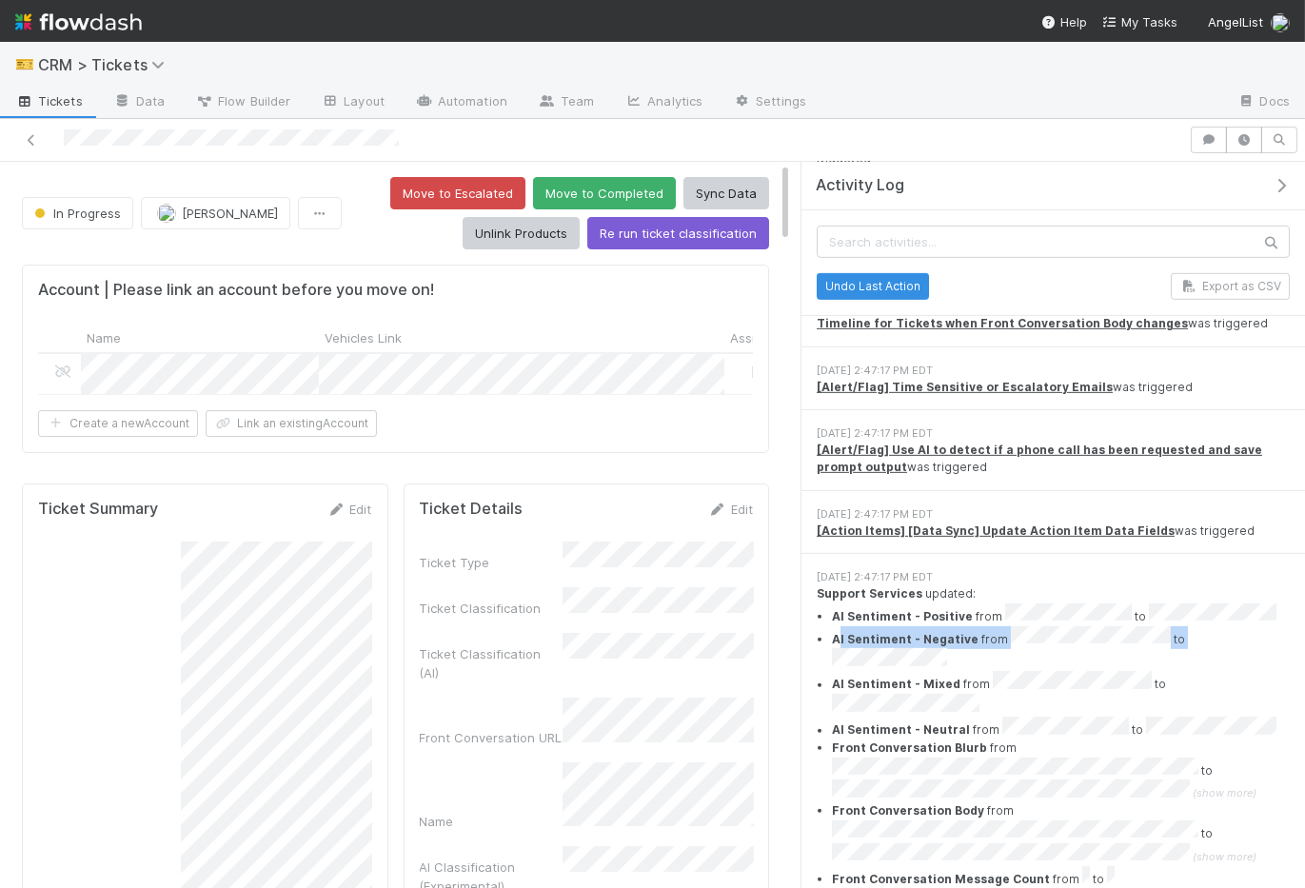
click at [1233, 626] on li "AI Sentiment - Negative from to" at bounding box center [1061, 649] width 458 height 46
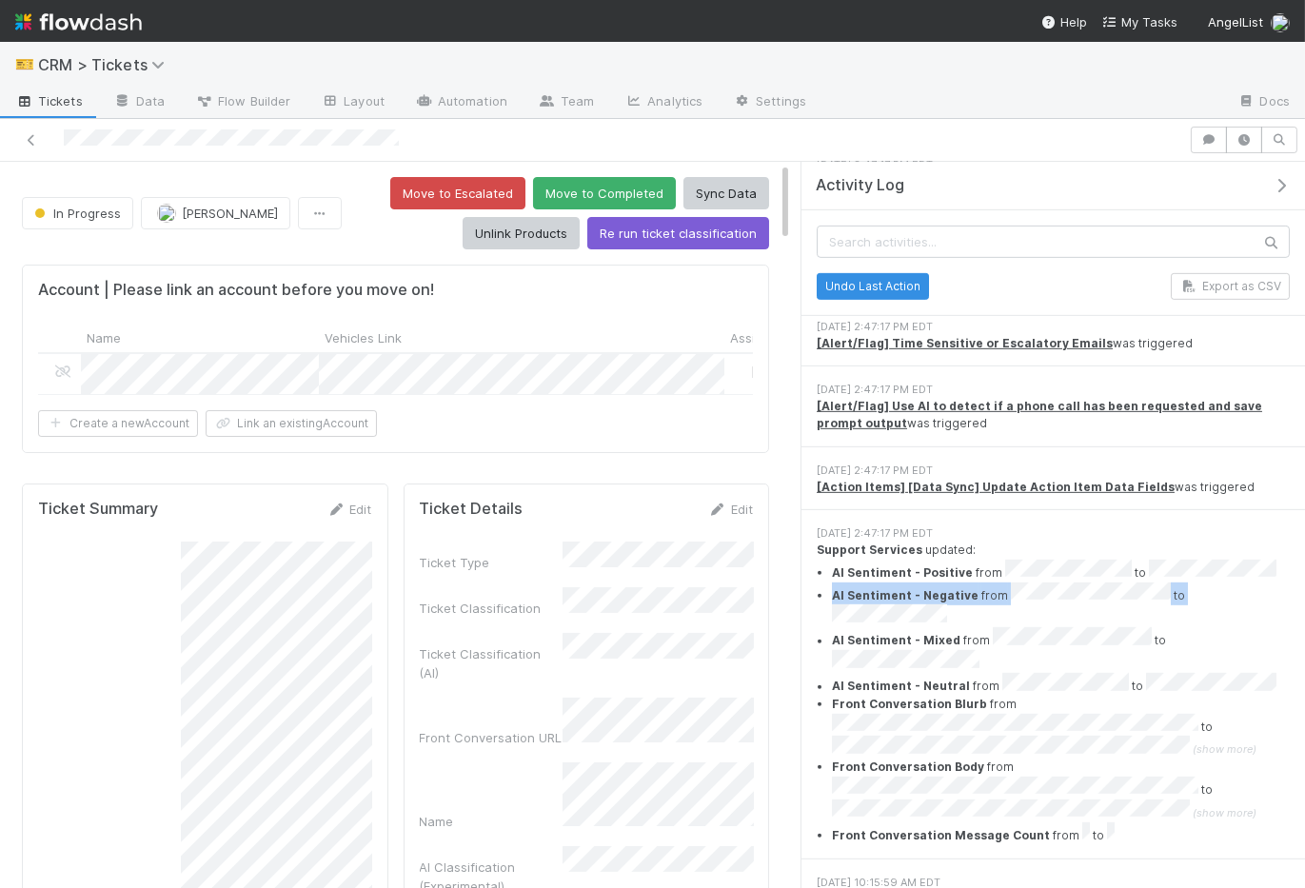
scroll to position [1510, 0]
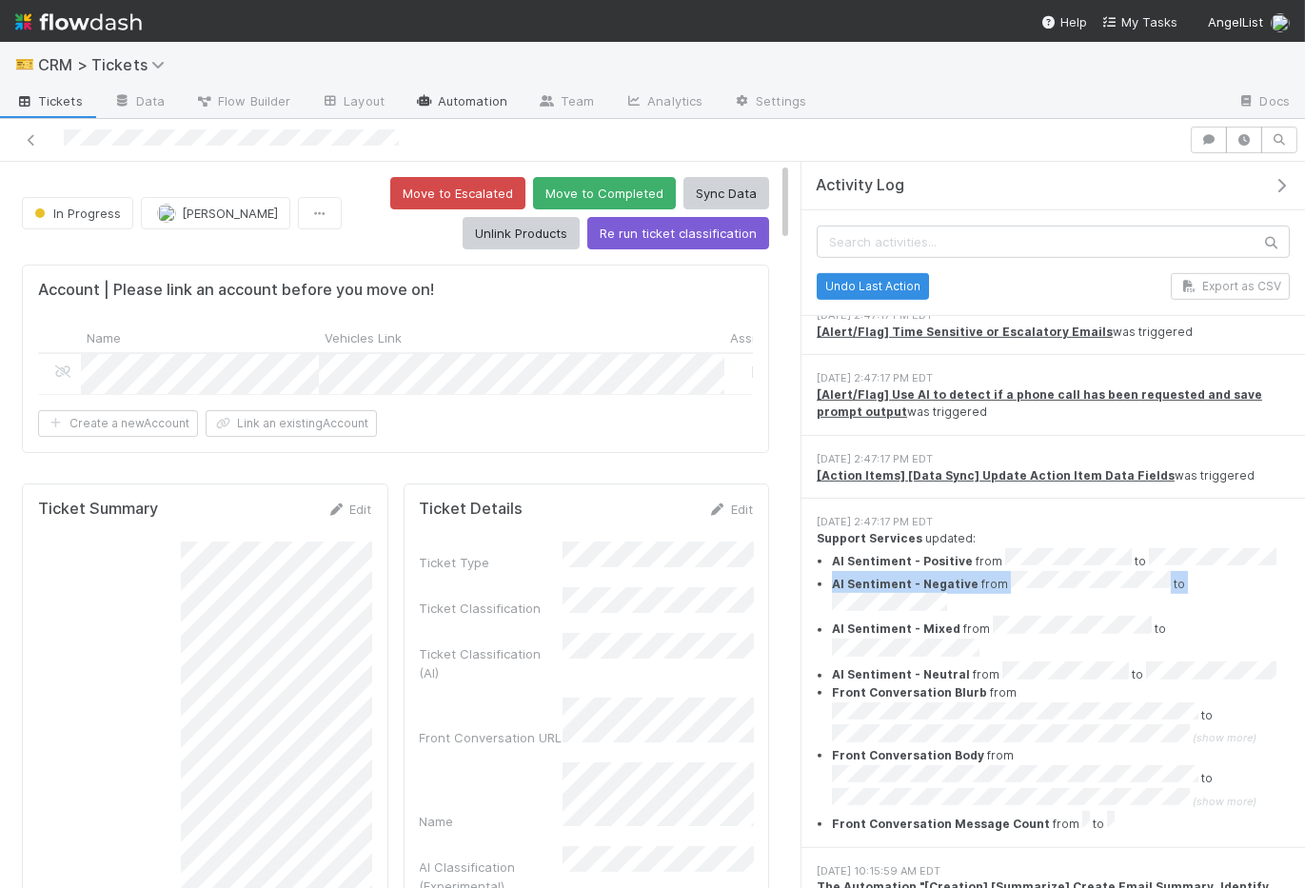
click at [456, 105] on link "Automation" at bounding box center [461, 103] width 123 height 30
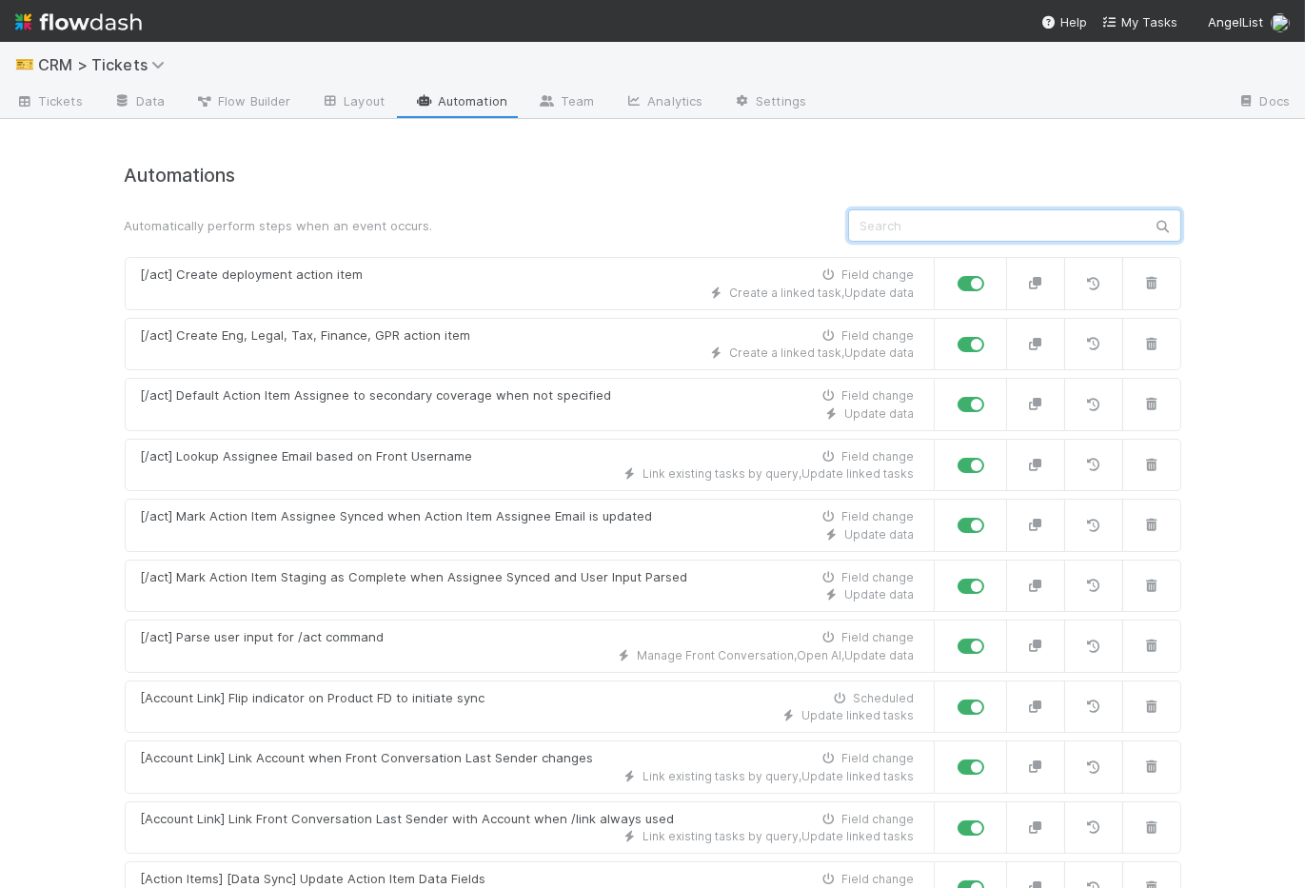
click at [905, 236] on input "text" at bounding box center [1014, 225] width 333 height 32
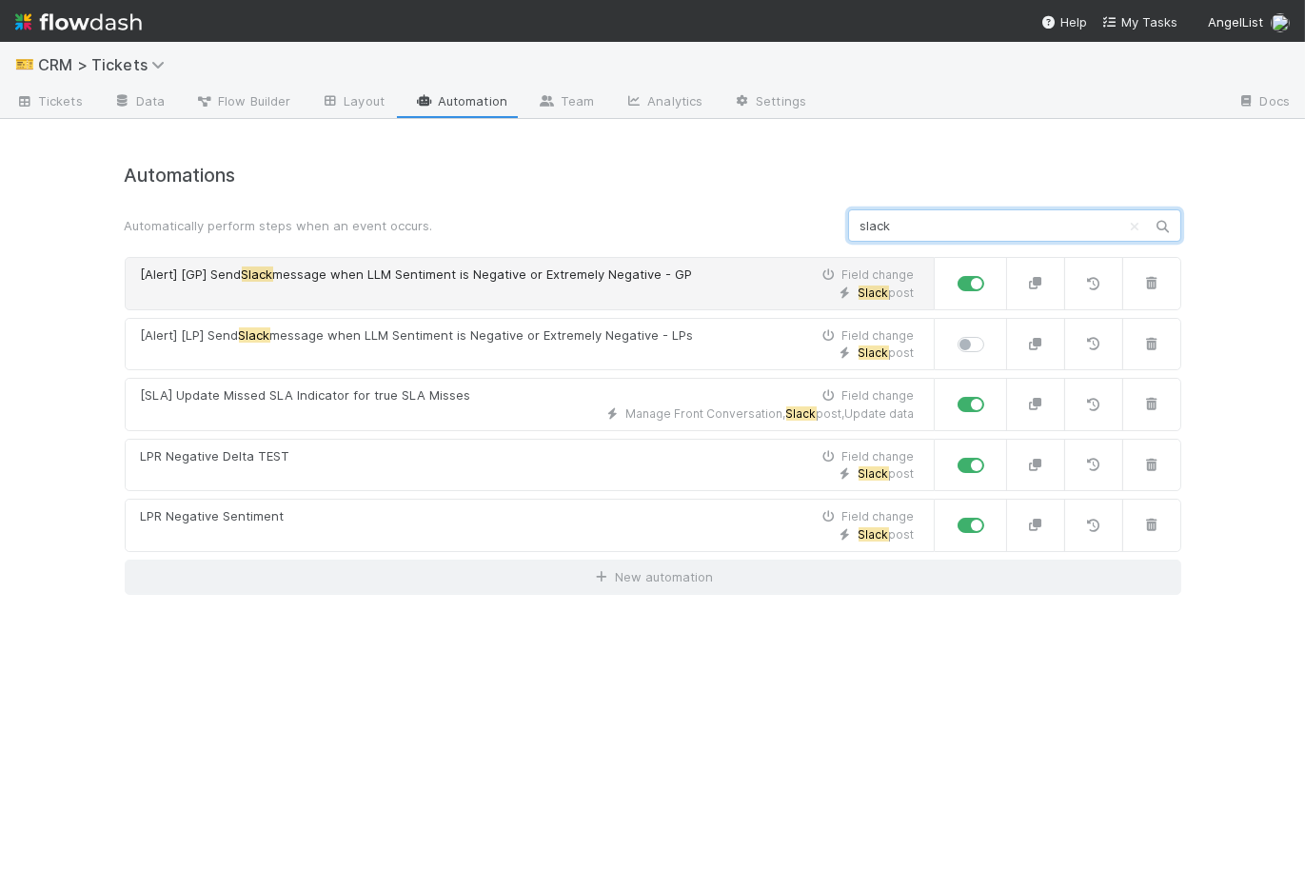
type input "slack"
click at [583, 285] on div "Slack post" at bounding box center [528, 293] width 774 height 17
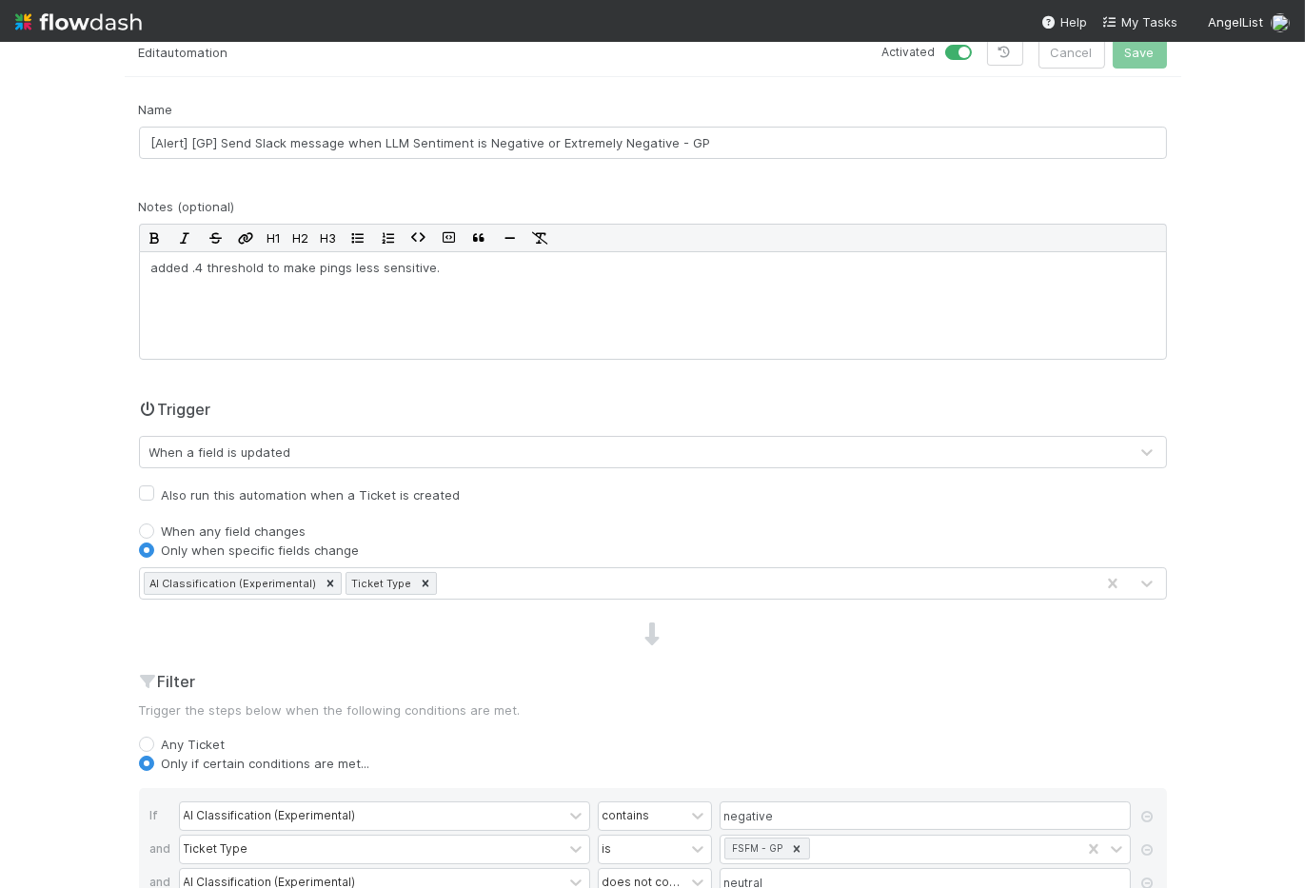
scroll to position [191, 0]
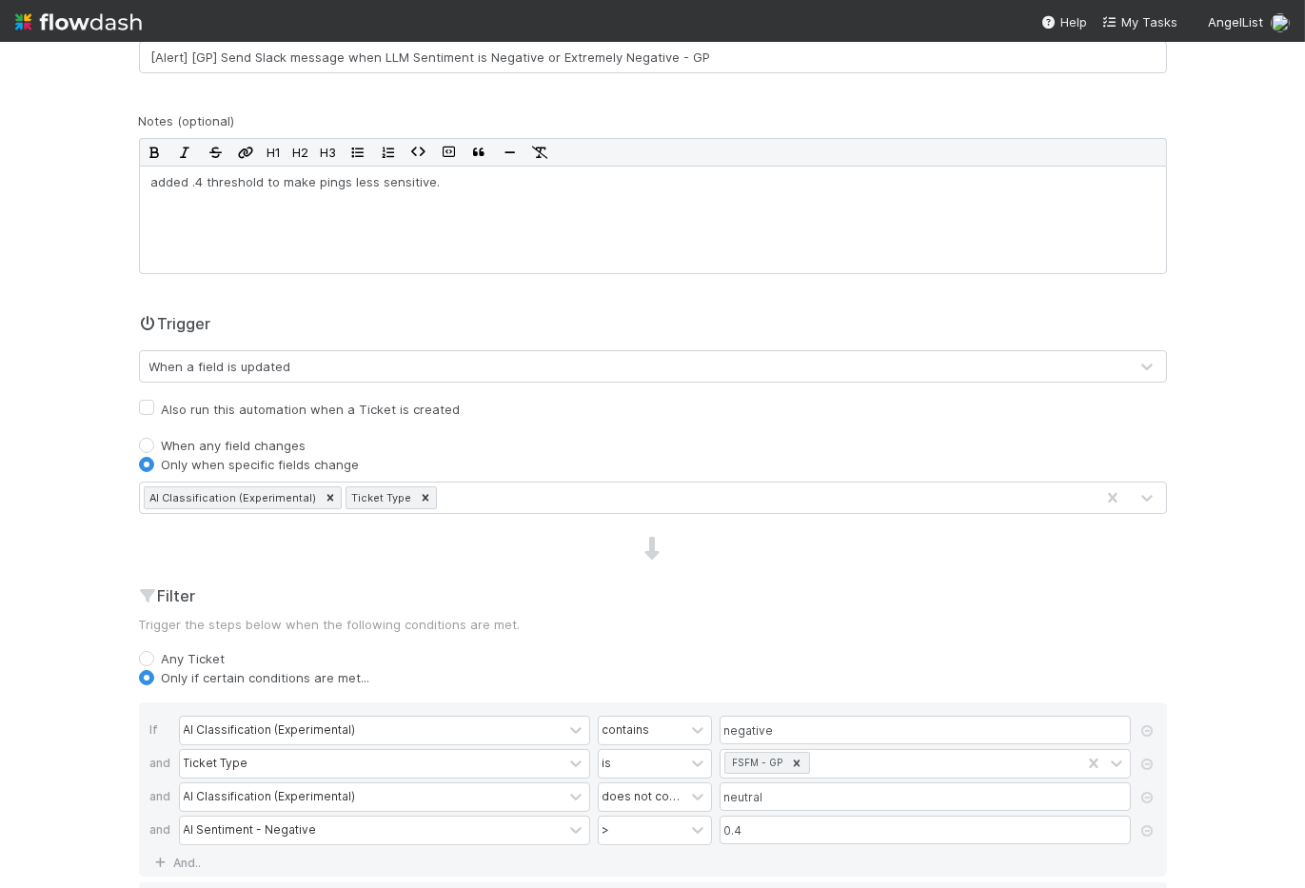
click at [478, 512] on div "Name [Alert] [GP] Send Slack message when LLM Sentiment is Negative or Extremel…" at bounding box center [653, 551] width 1057 height 1075
click at [478, 511] on div "Name [Alert] [GP] Send Slack message when LLM Sentiment is Negative or Extremel…" at bounding box center [653, 551] width 1057 height 1075
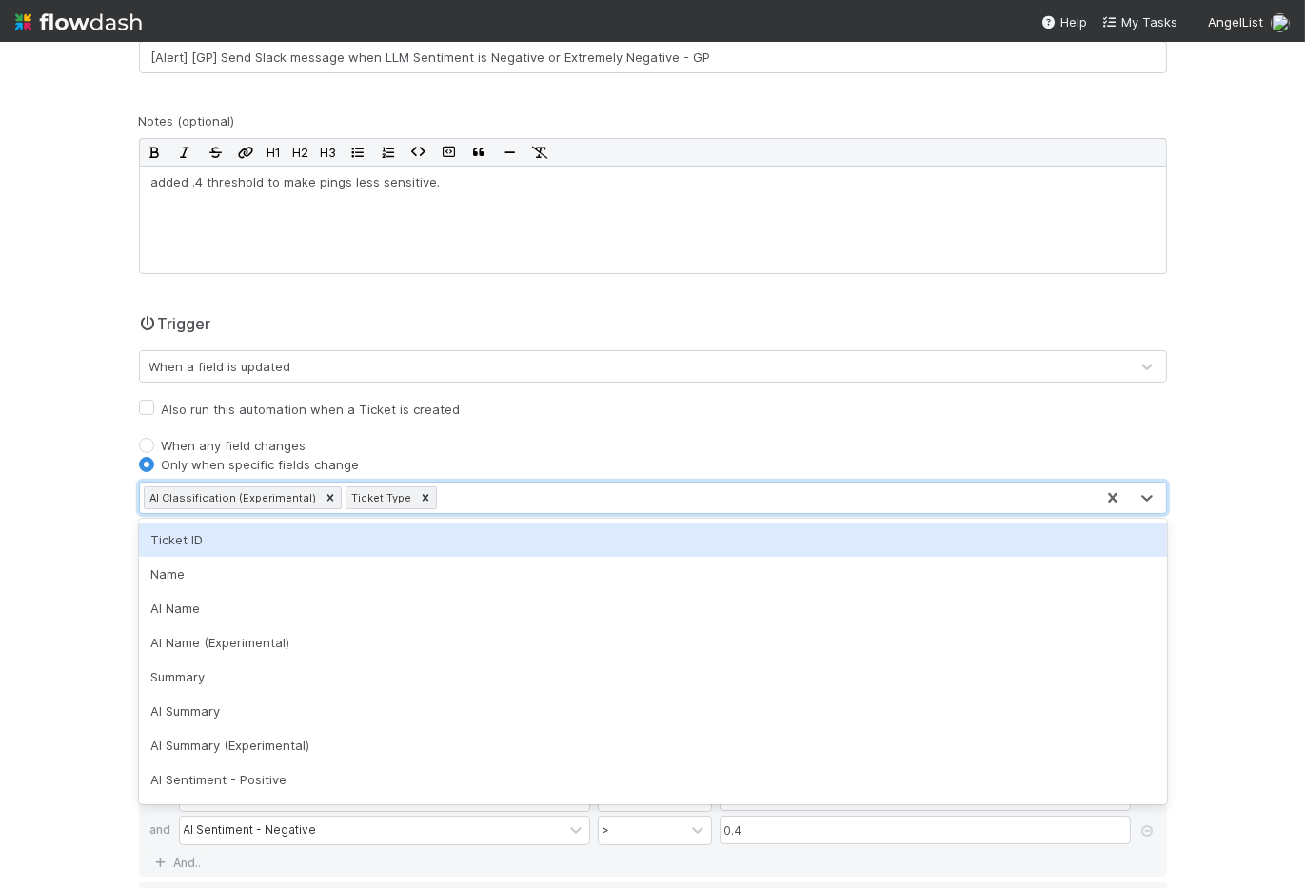
click at [481, 490] on div "AI Classification (Experimental) Ticket Type" at bounding box center [617, 498] width 954 height 30
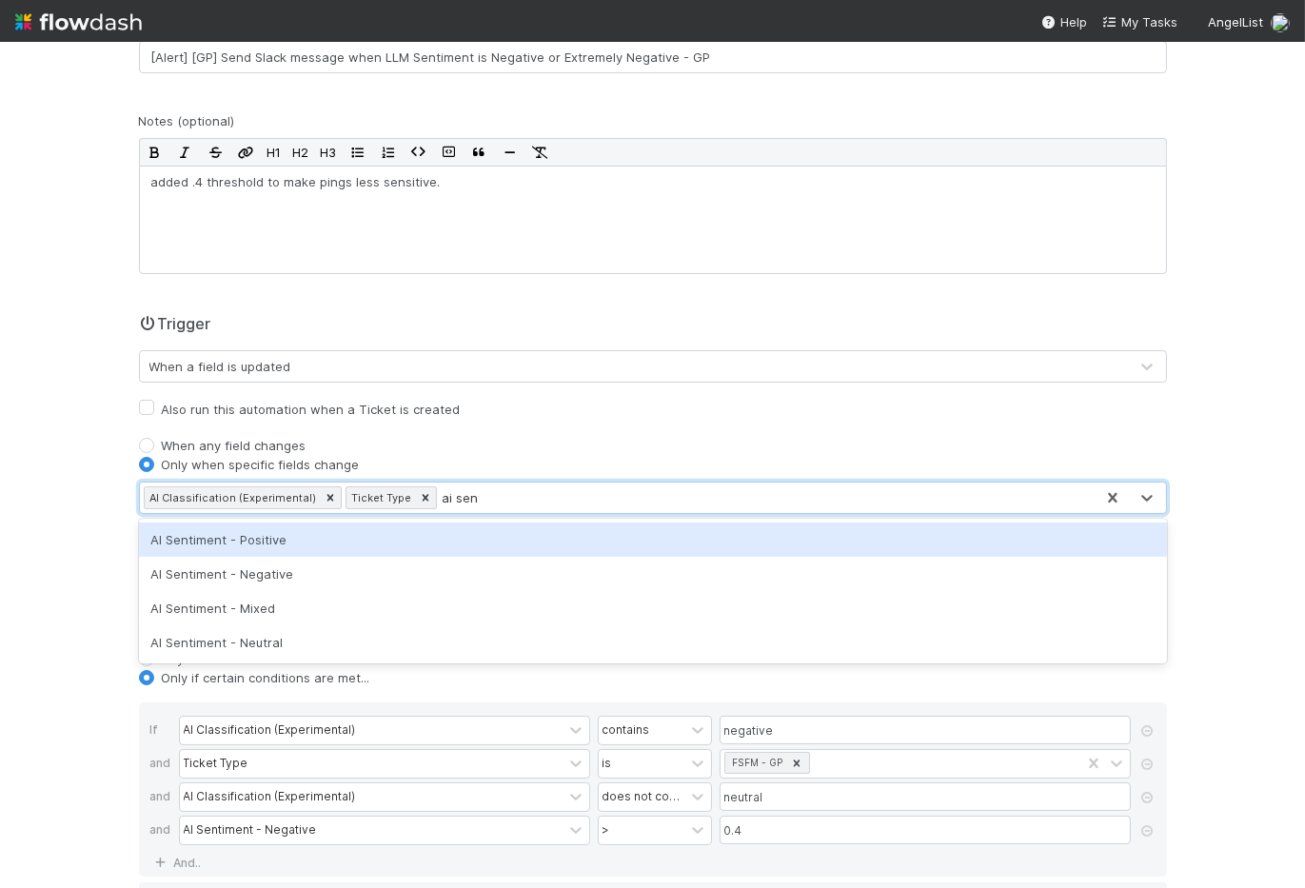
type input "ai sentim"
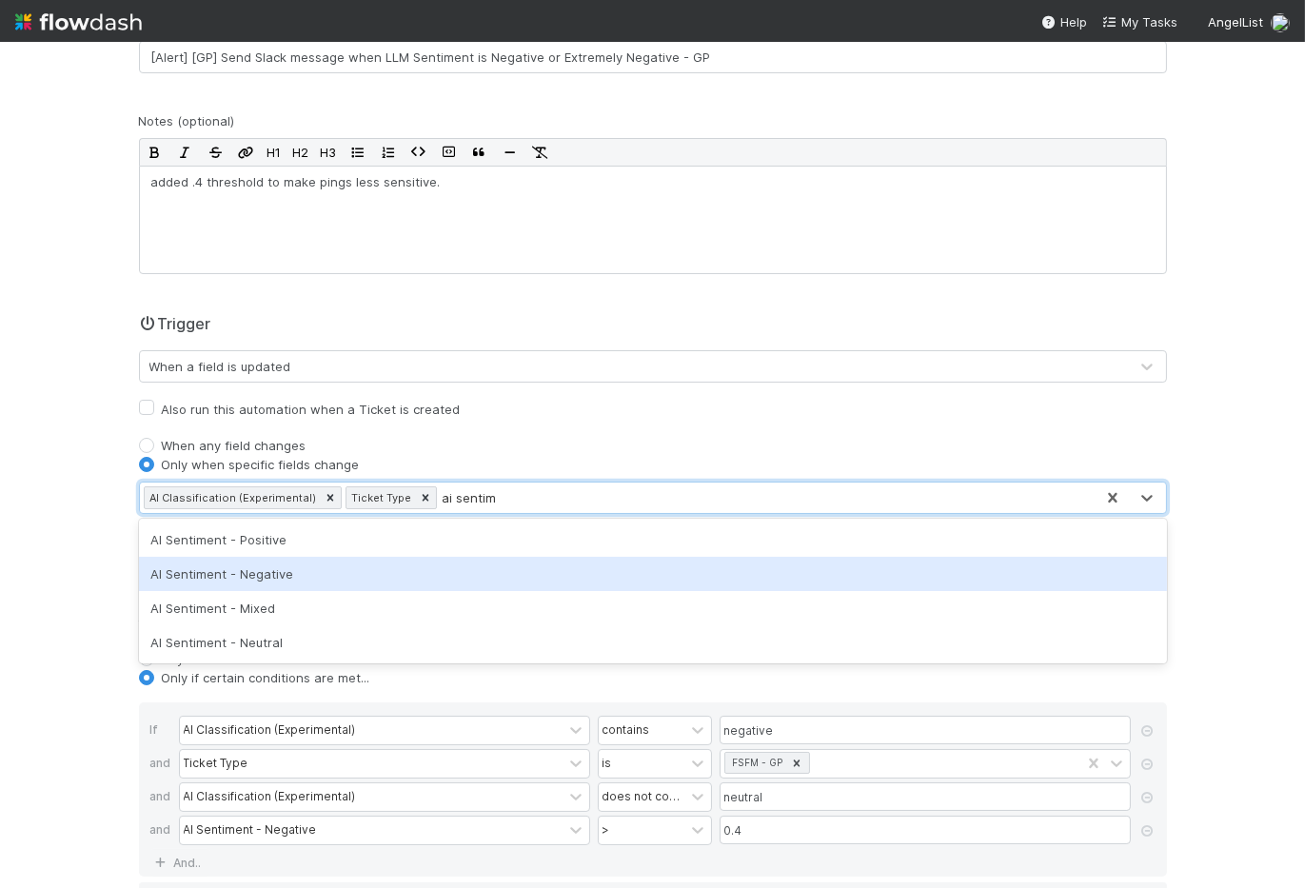
click at [286, 569] on div "AI Sentiment - Negative" at bounding box center [653, 574] width 1028 height 34
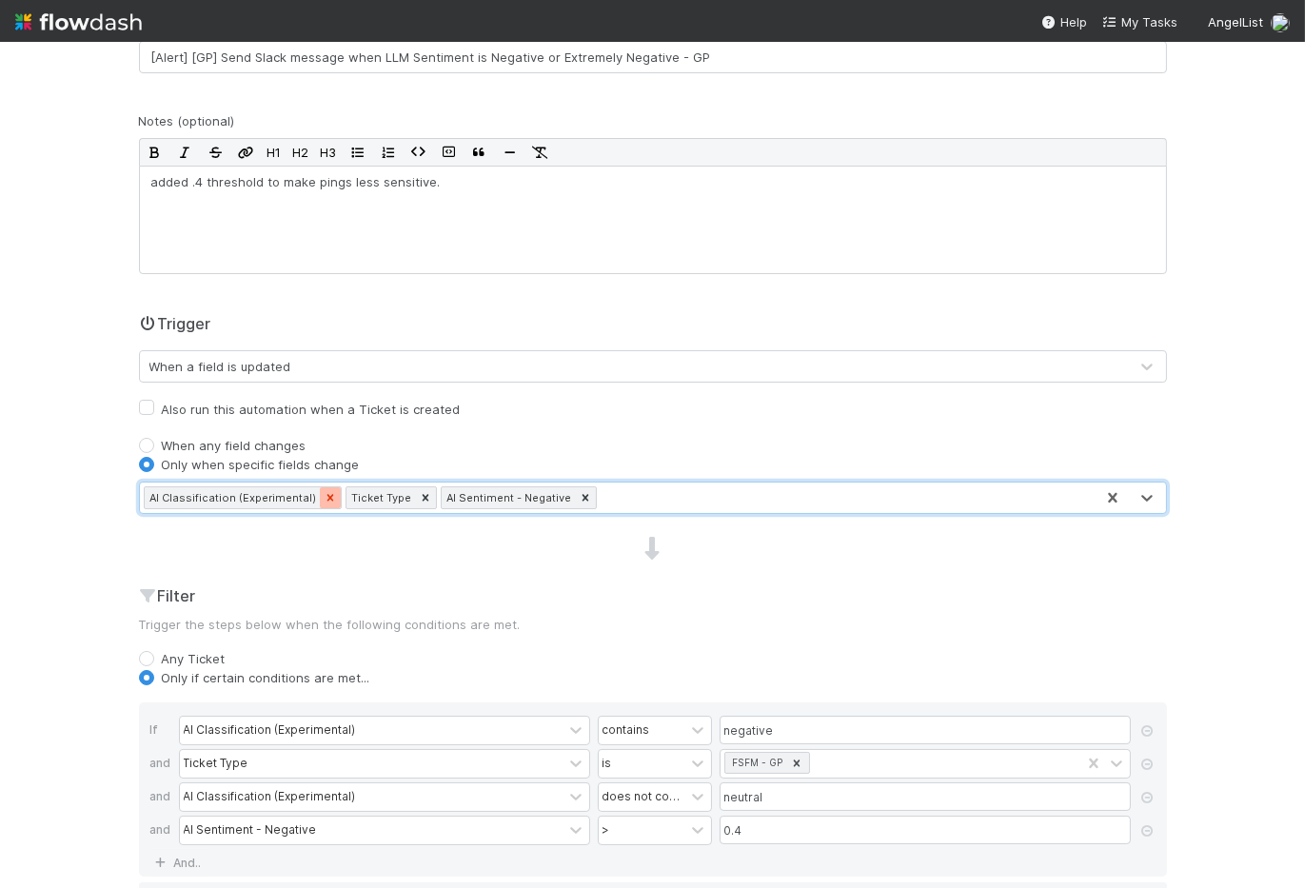
click at [327, 498] on icon at bounding box center [330, 497] width 7 height 7
click at [473, 531] on div "Name [Alert] [GP] Send Slack message when LLM Sentiment is Negative or Extremel…" at bounding box center [653, 551] width 1057 height 1075
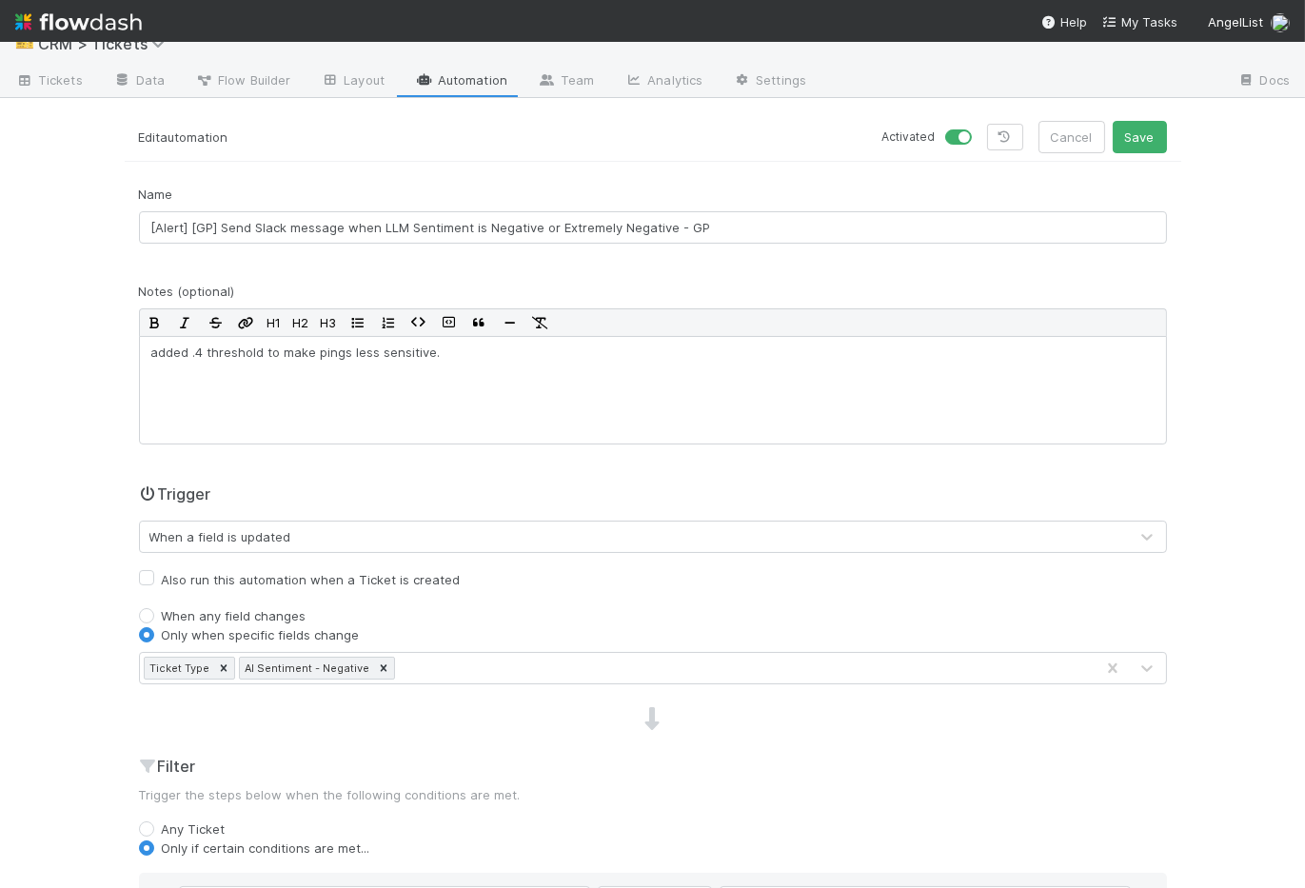
scroll to position [0, 0]
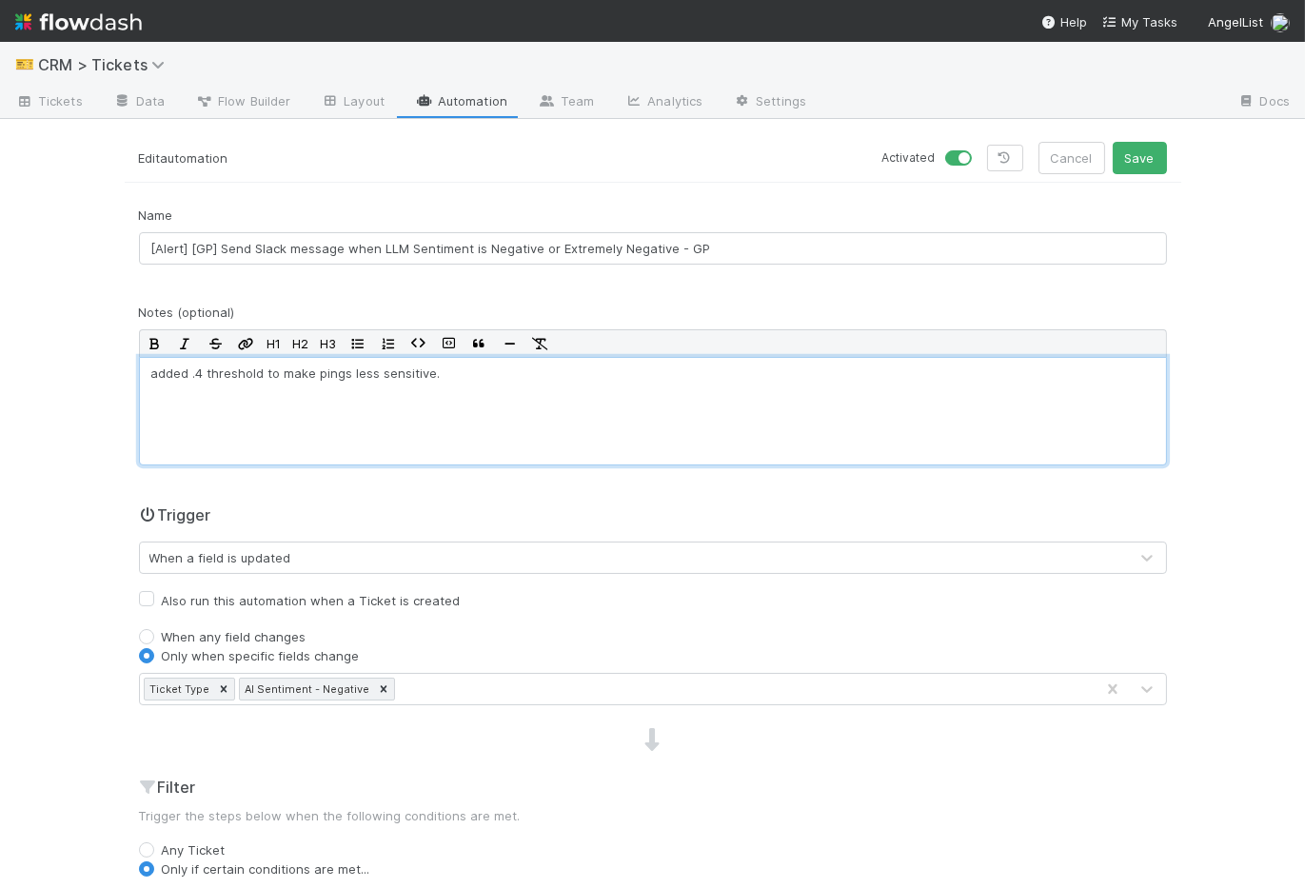
click at [741, 390] on div "added .4 threshold to make pings less sensitive." at bounding box center [653, 411] width 1028 height 109
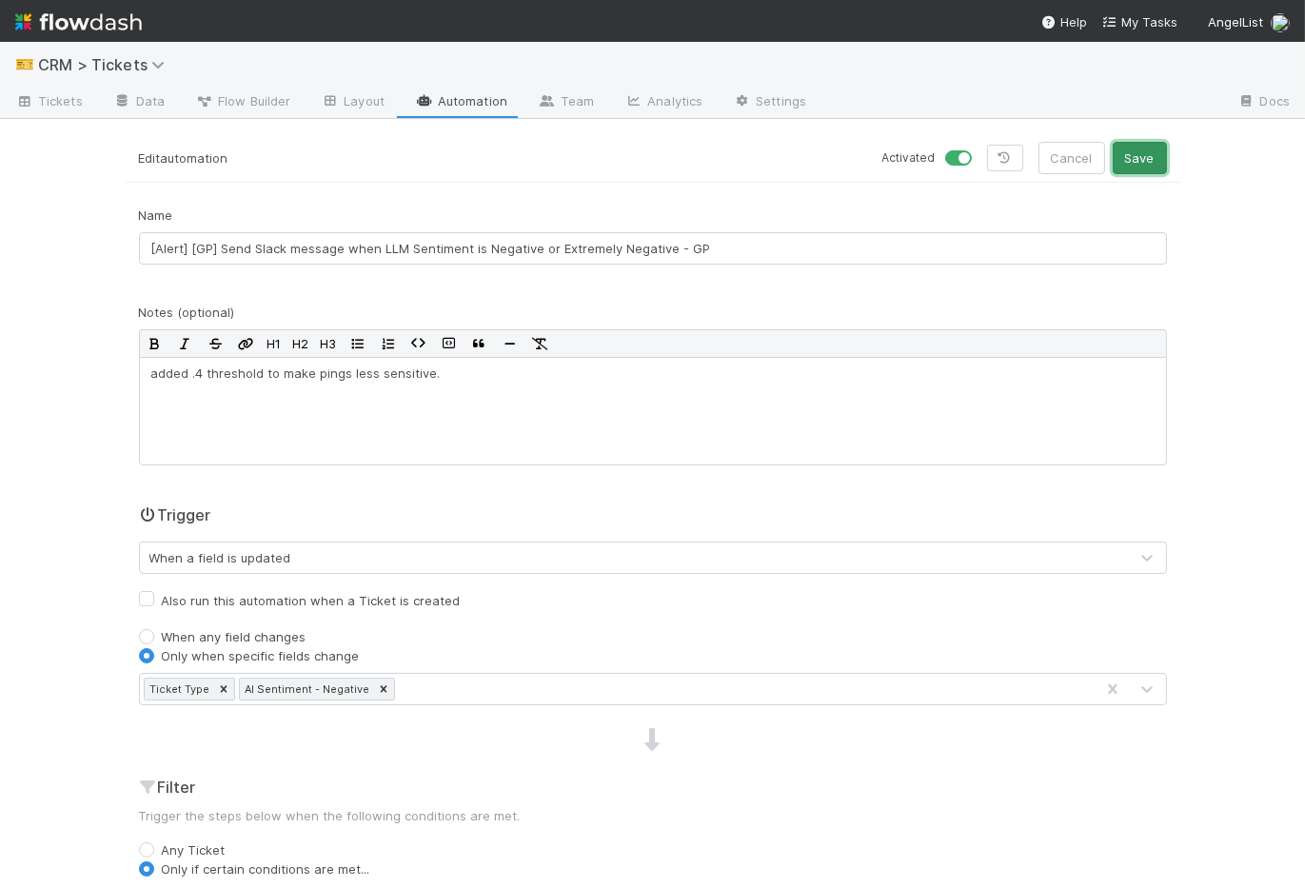
click at [1145, 156] on button "Save" at bounding box center [1140, 158] width 54 height 32
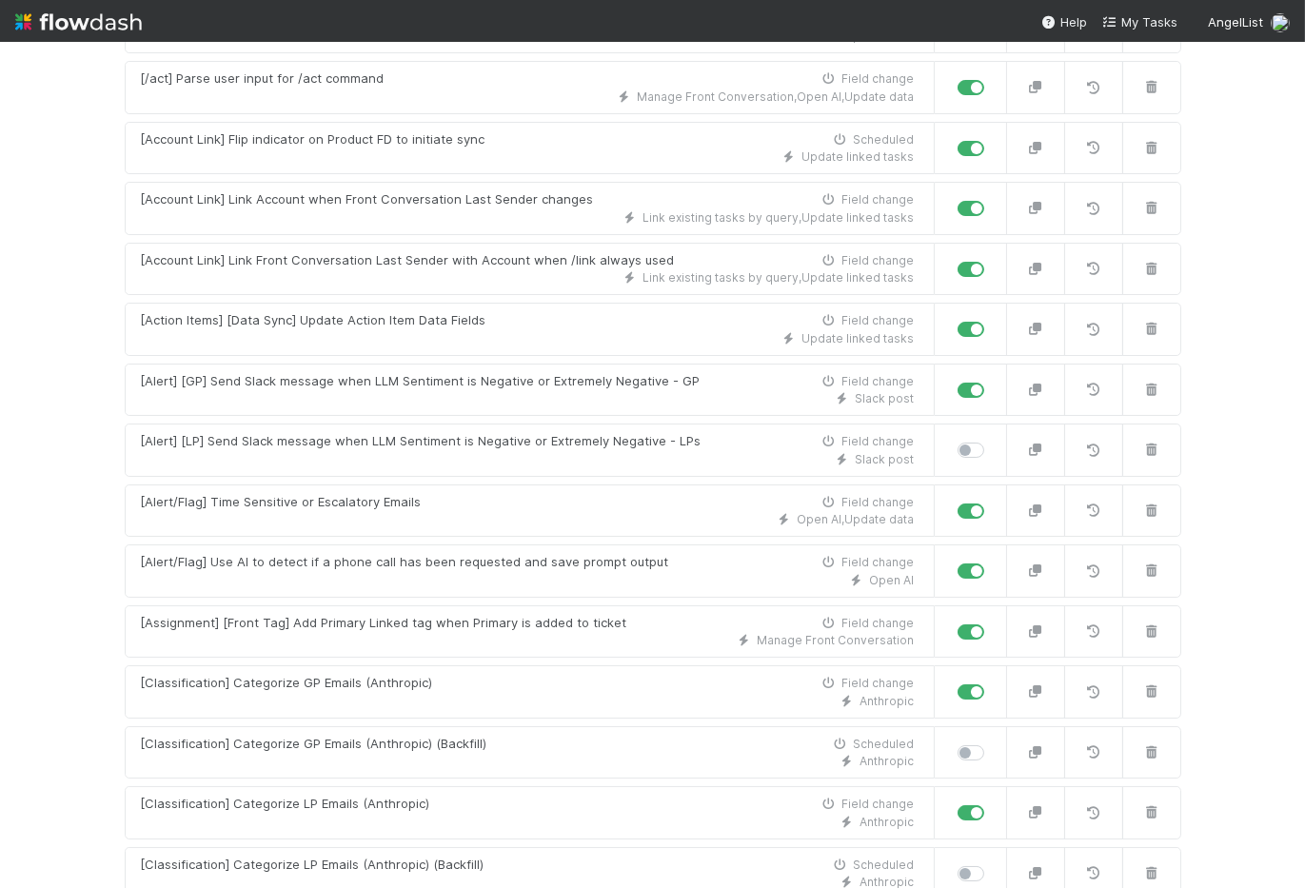
scroll to position [741, 0]
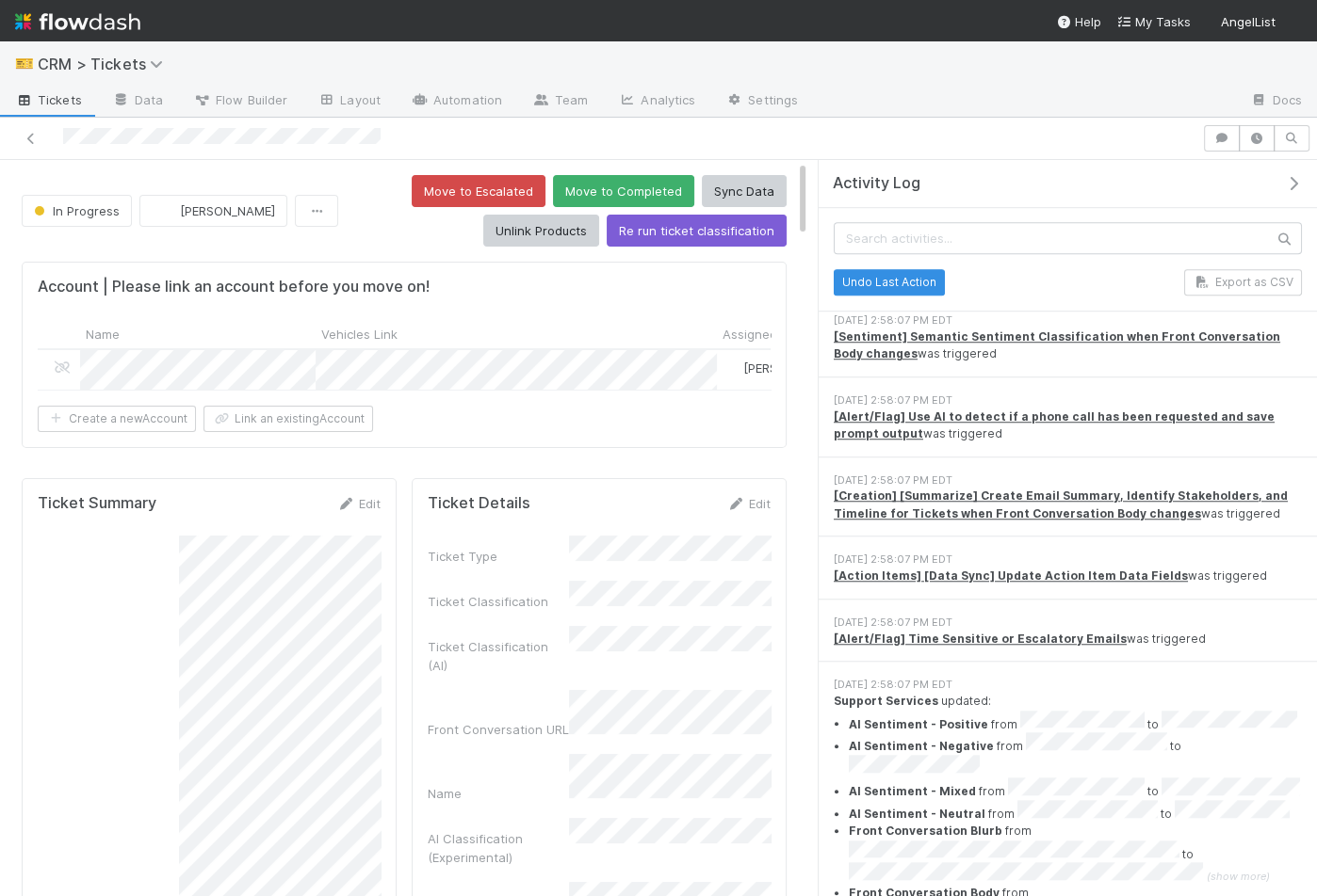
scroll to position [1163, 0]
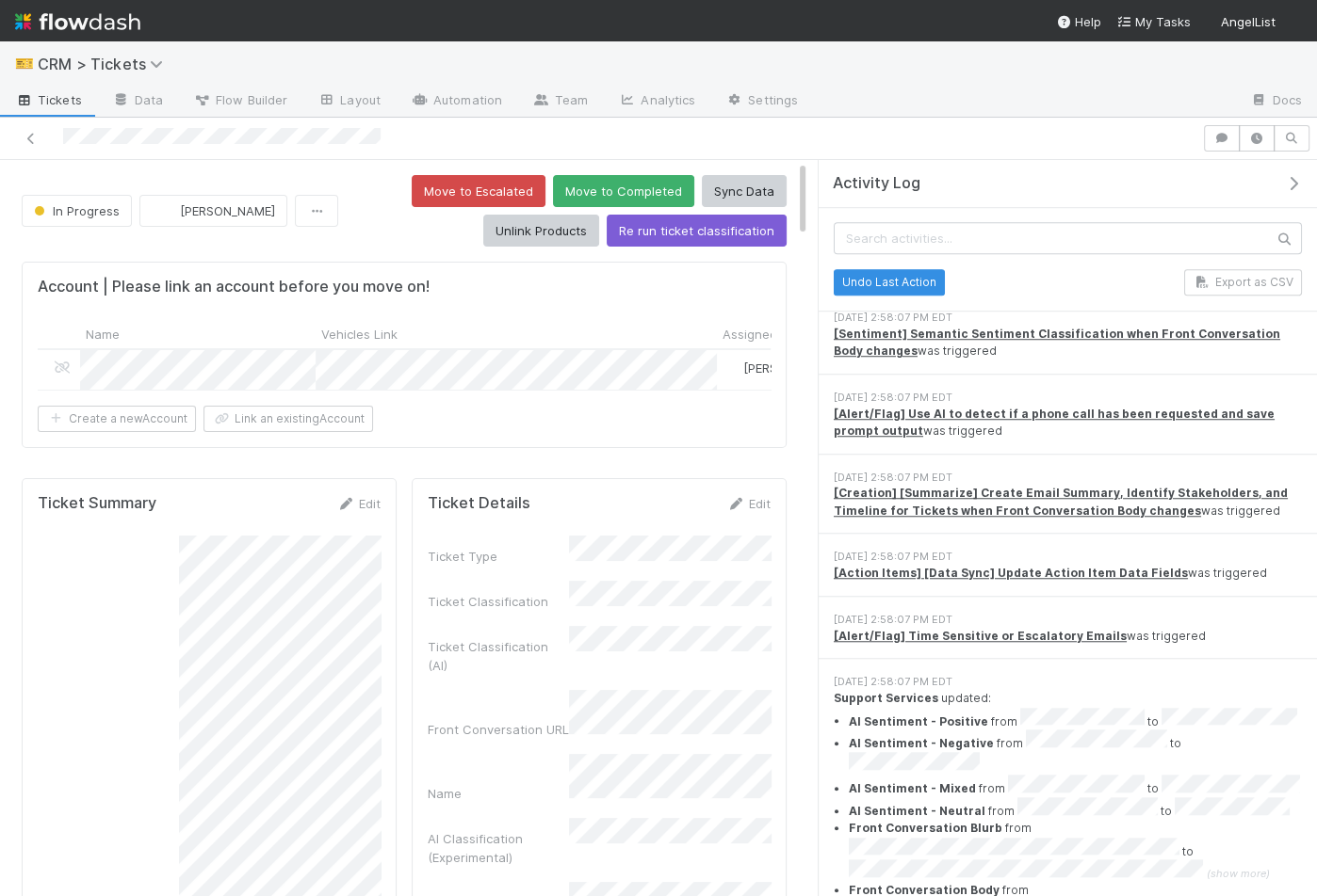
click at [124, 578] on div "Summary" at bounding box center [209, 877] width 343 height 682
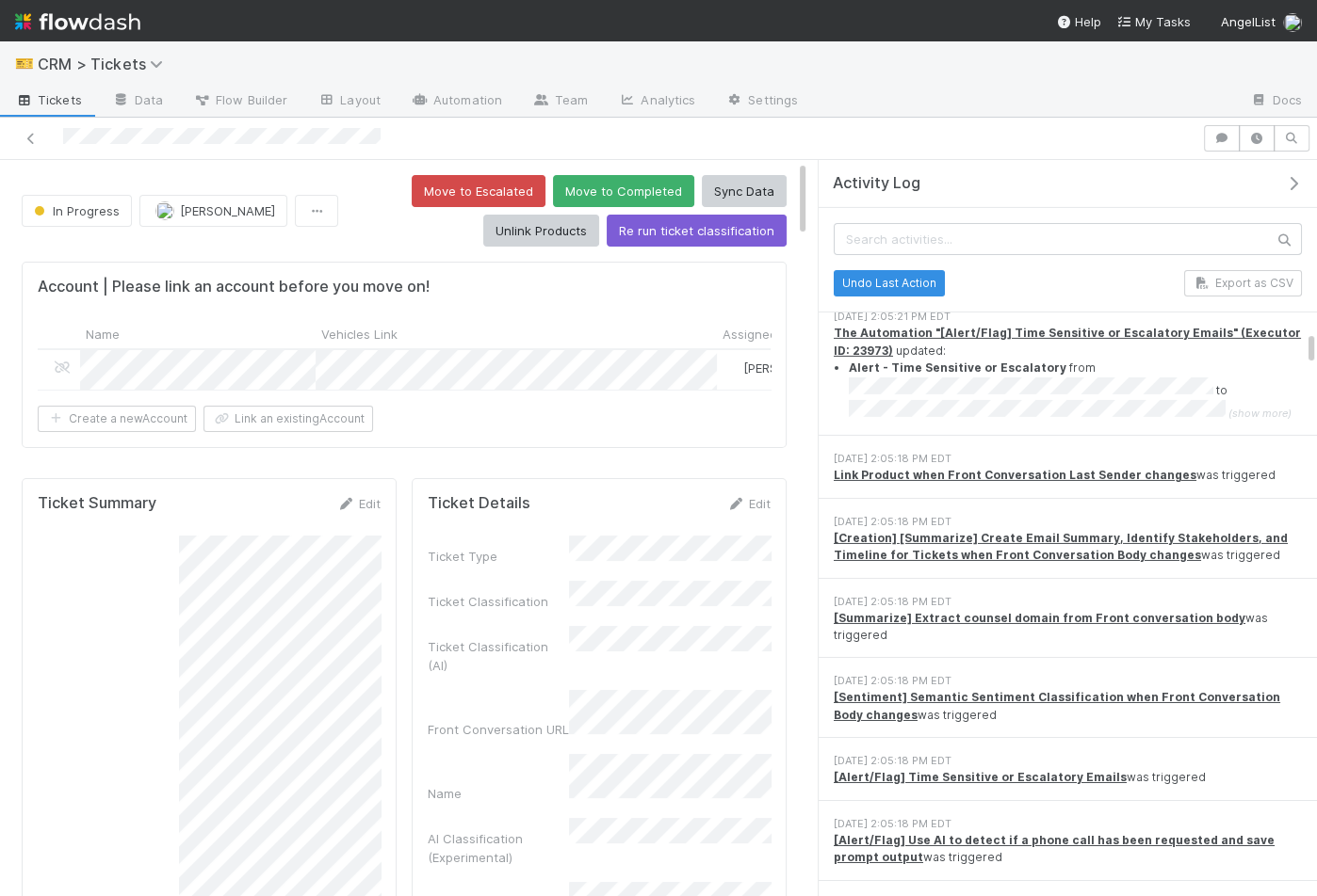
scroll to position [5175, 0]
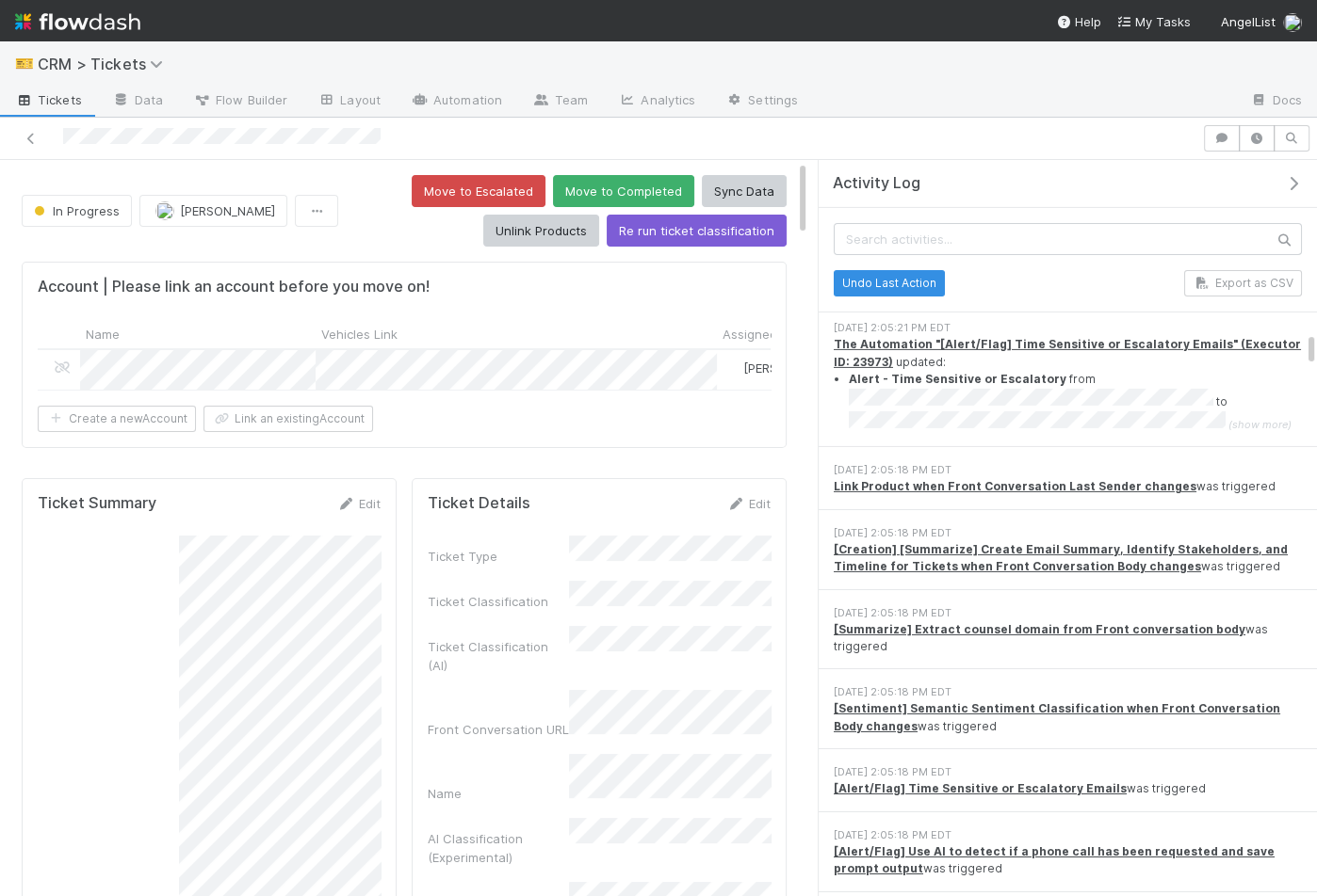
scroll to position [5162, 0]
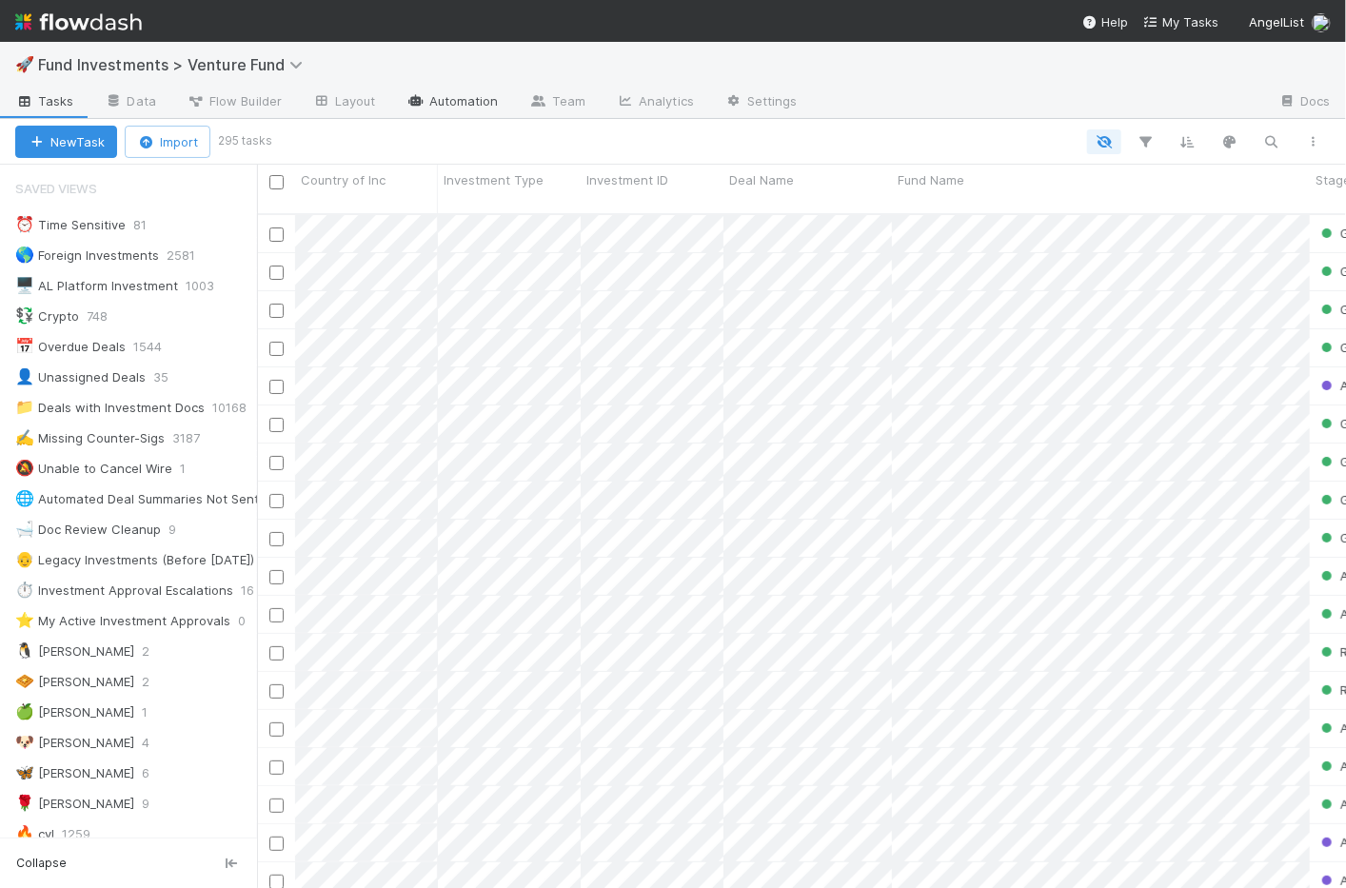
scroll to position [1, 0]
click at [466, 102] on link "Automation" at bounding box center [452, 103] width 123 height 30
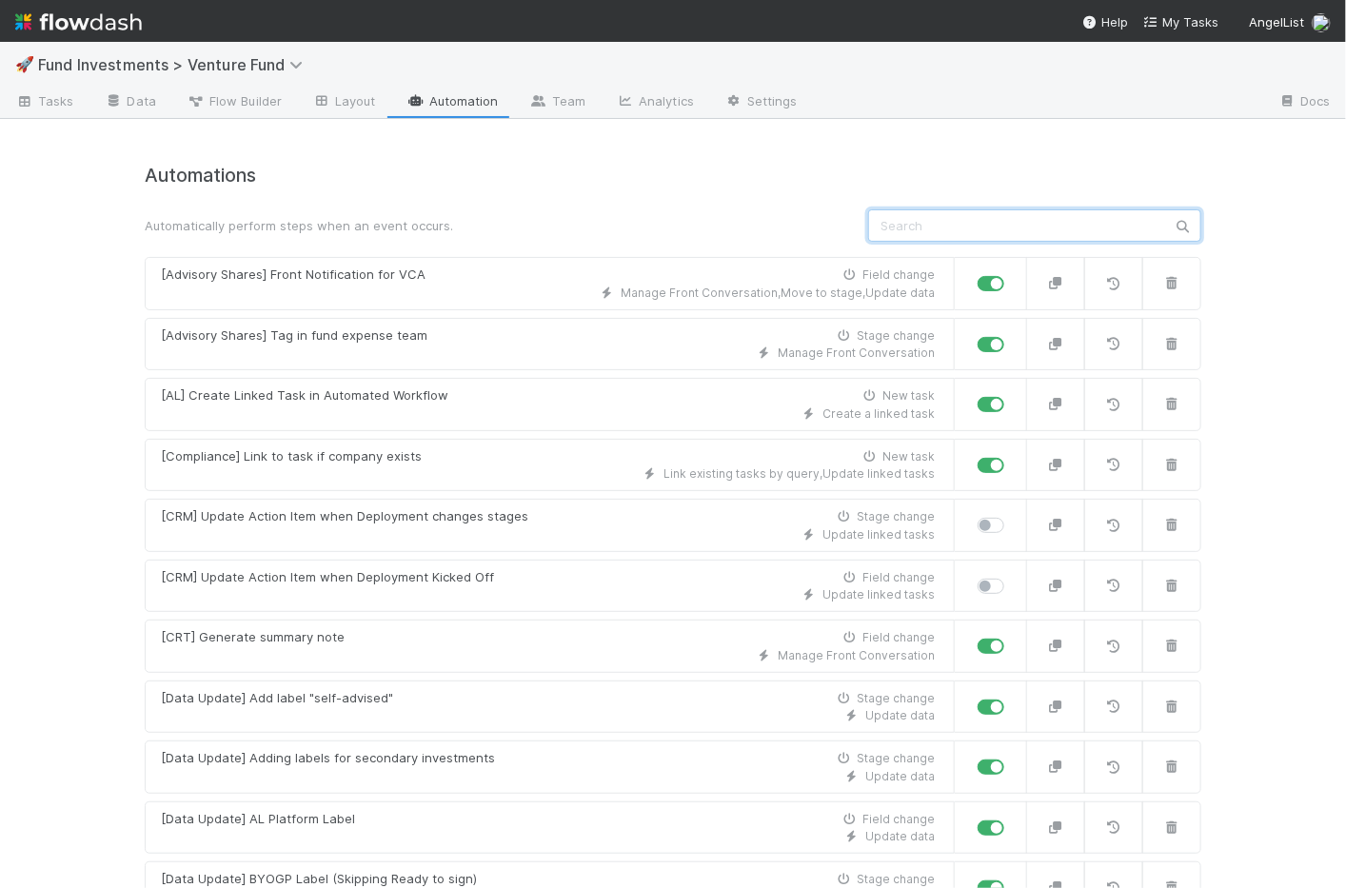
click at [933, 236] on input "text" at bounding box center [1034, 225] width 333 height 32
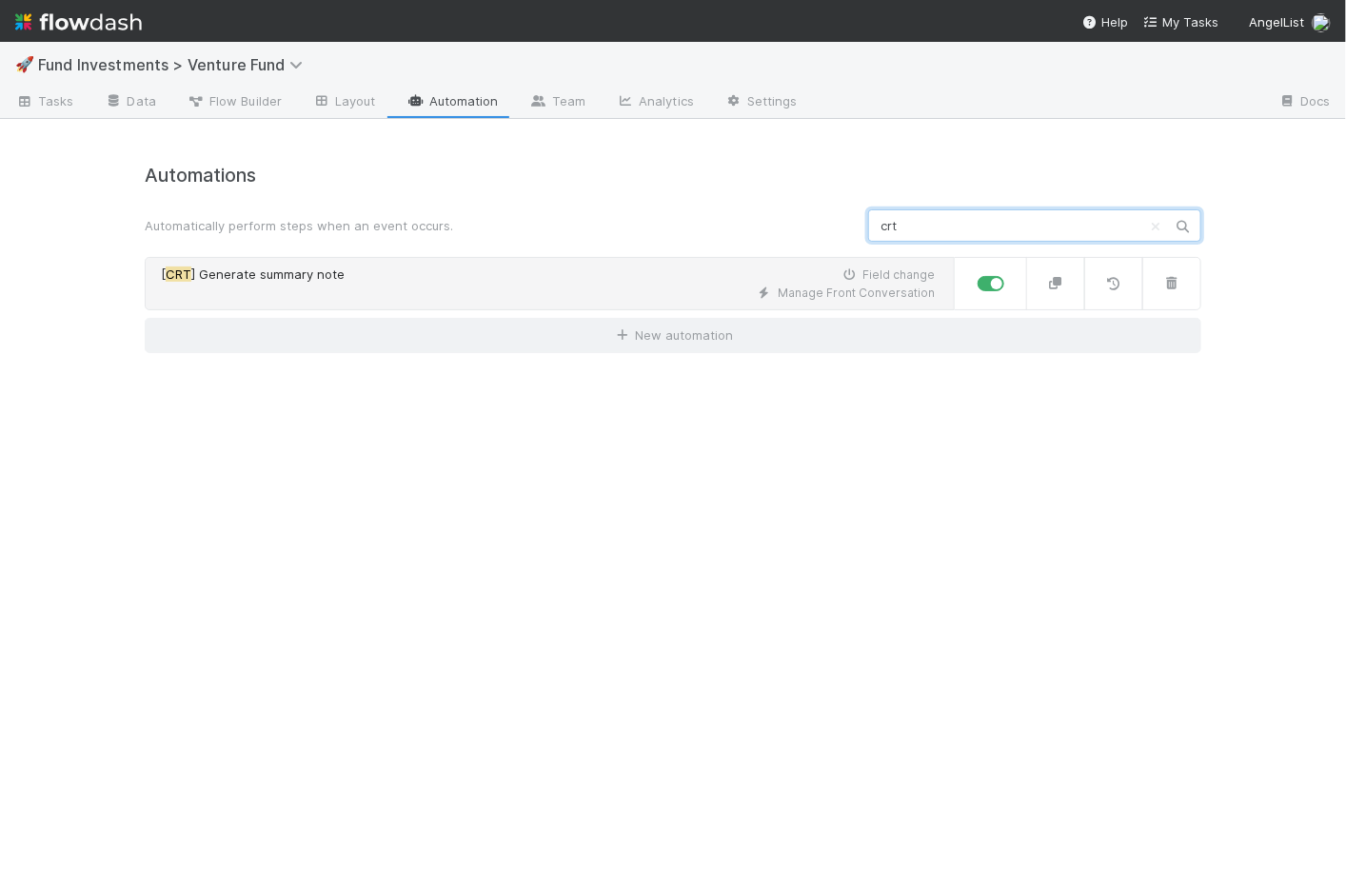
type input "crt"
click at [529, 273] on div "[ CRT ] Generate summary note Field change" at bounding box center [548, 275] width 774 height 19
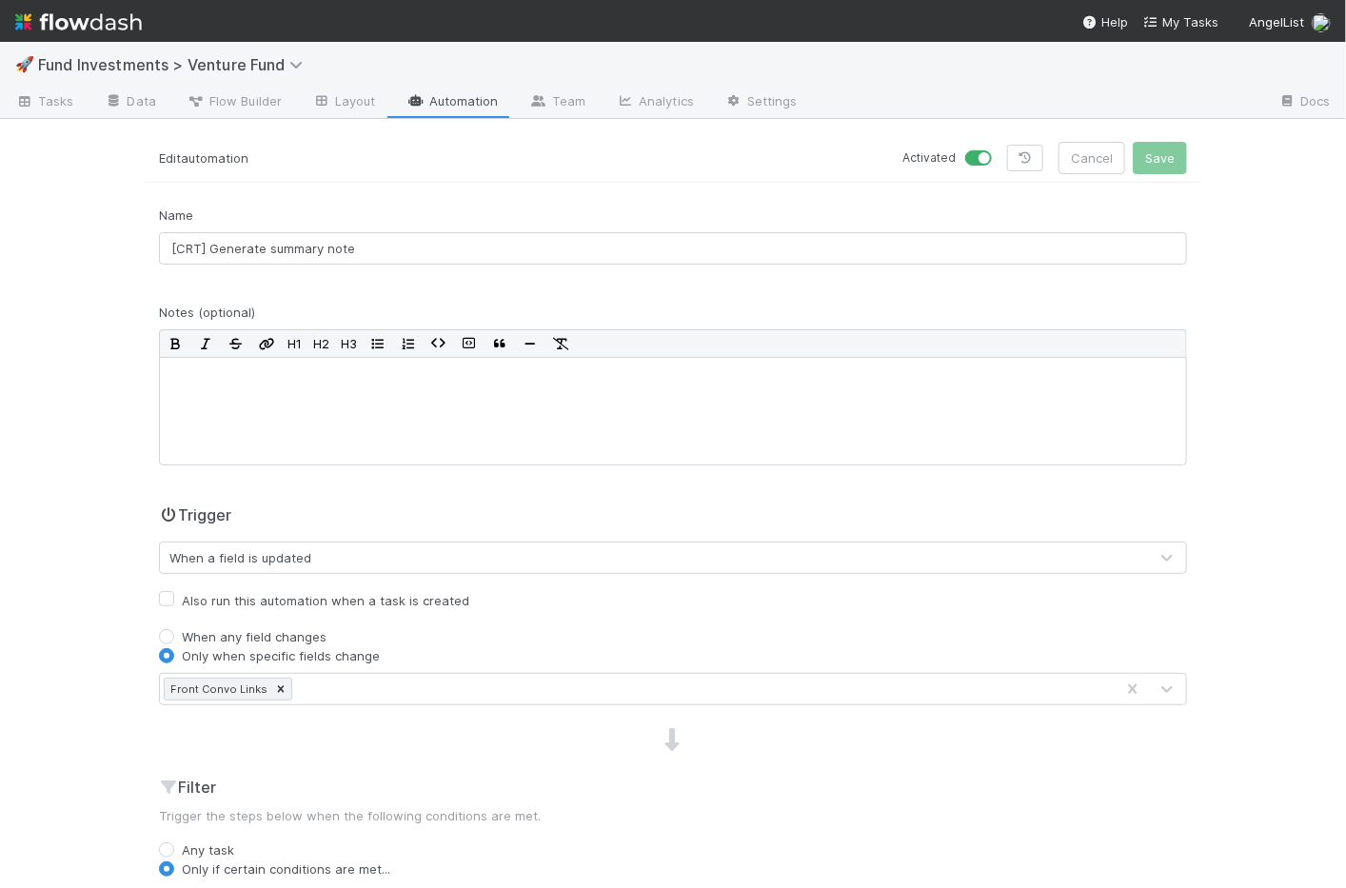
scroll to position [495, 0]
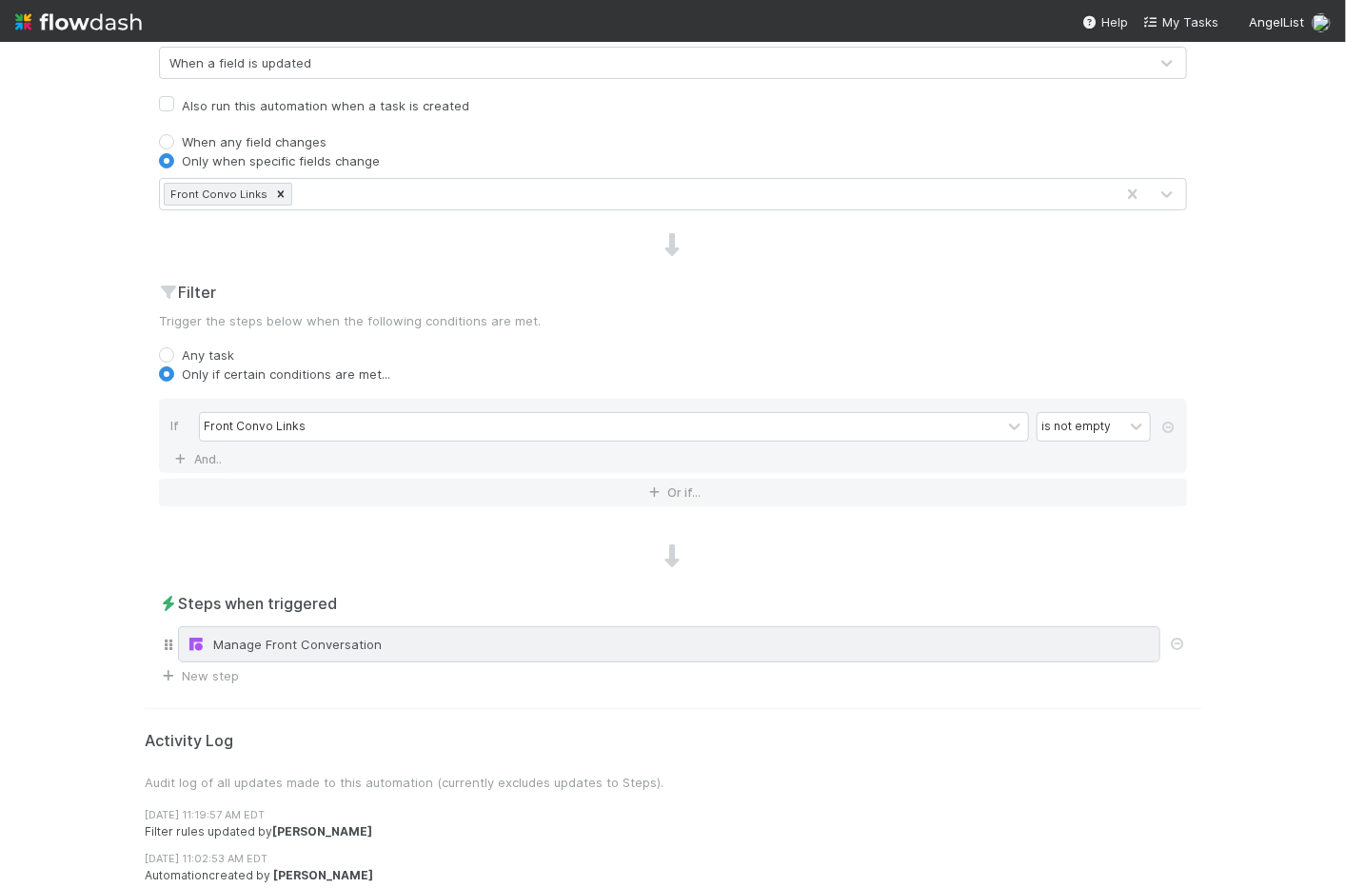
click at [273, 638] on div "Manage Front Conversation" at bounding box center [669, 644] width 965 height 19
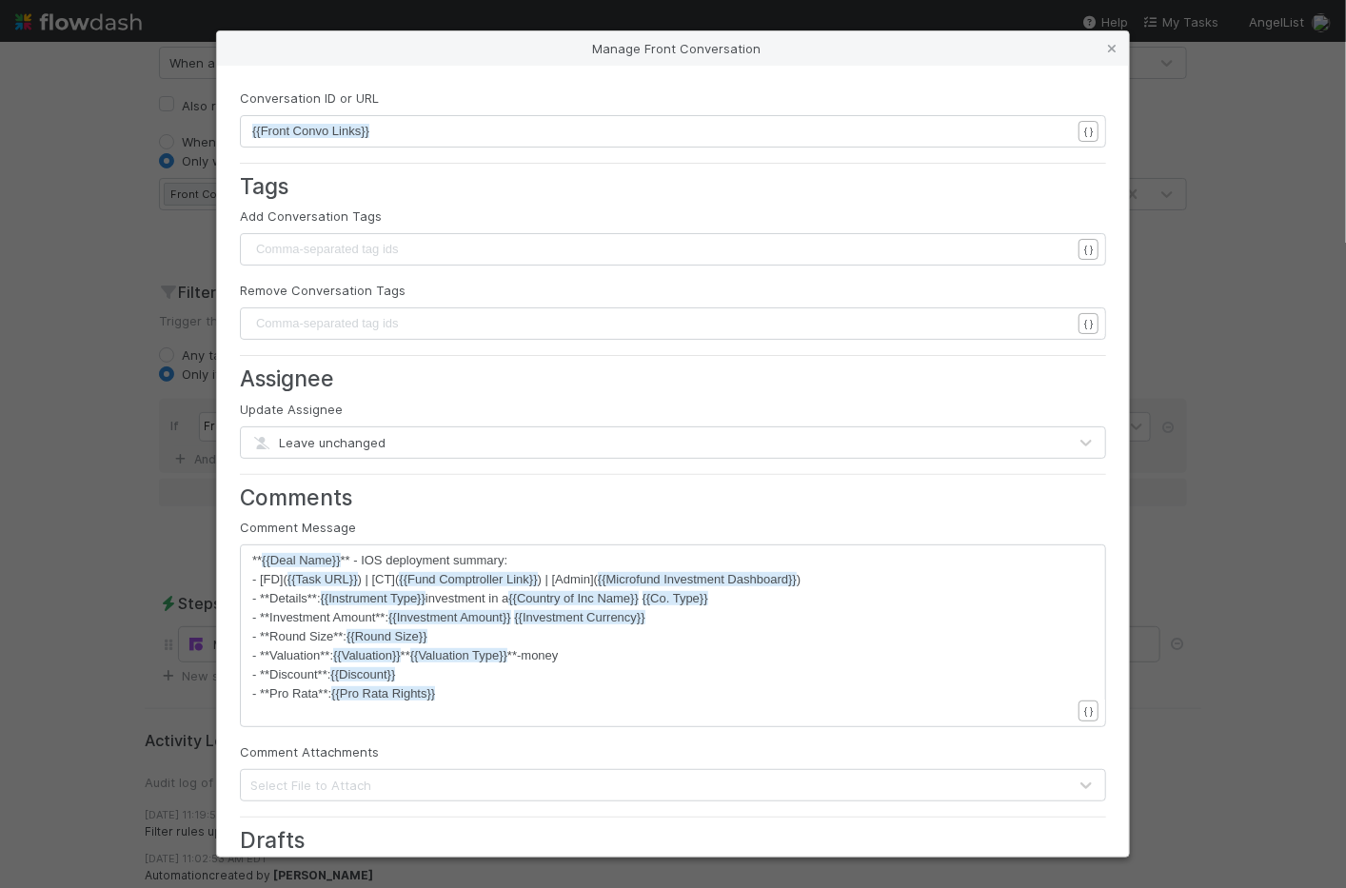
click at [161, 630] on div "Manage Front Conversation Conversation ID or URL xxxxxxxxxx {{Front Convo Links…" at bounding box center [673, 444] width 1346 height 888
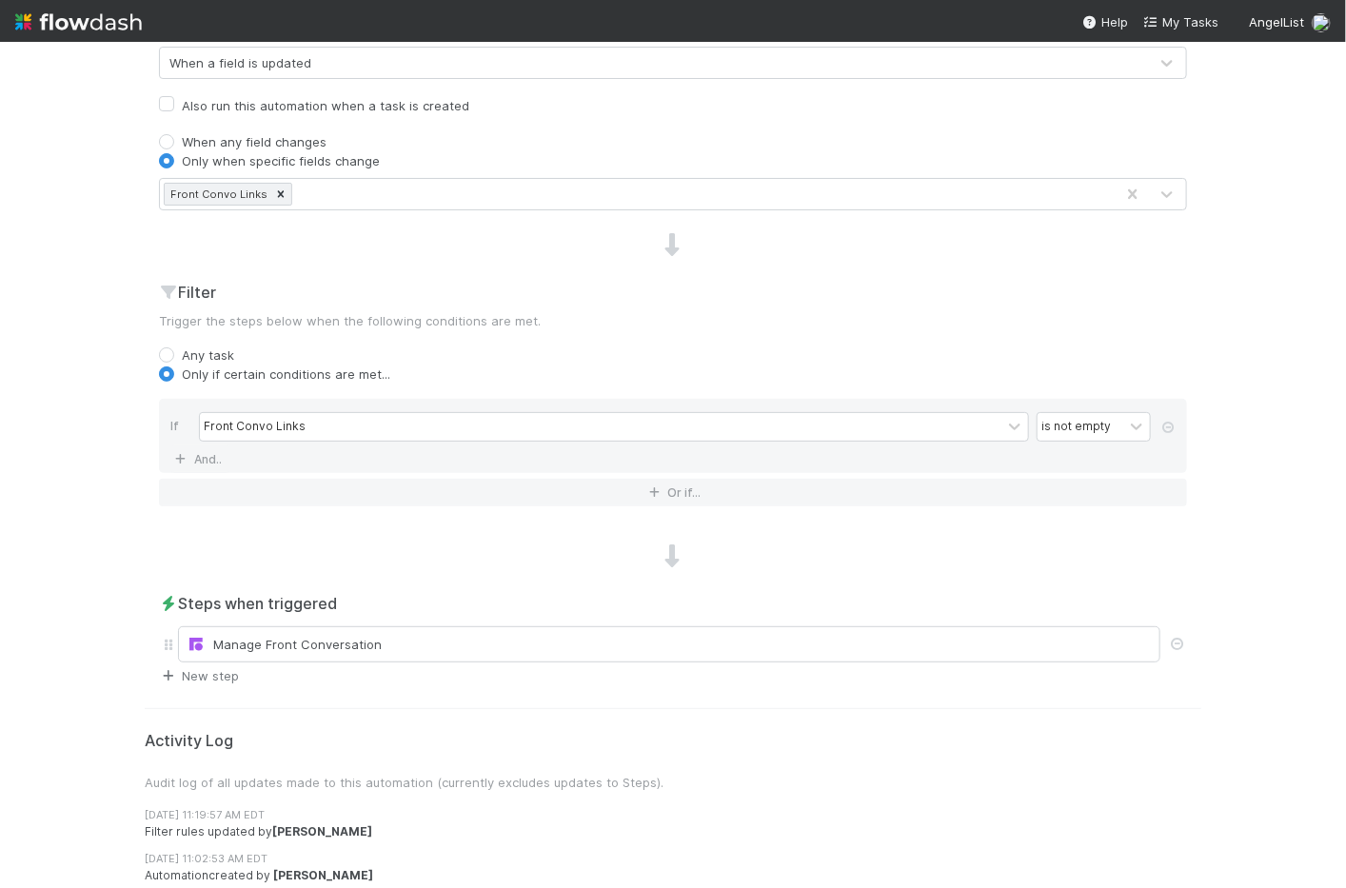
click at [208, 668] on link "New step" at bounding box center [199, 675] width 80 height 15
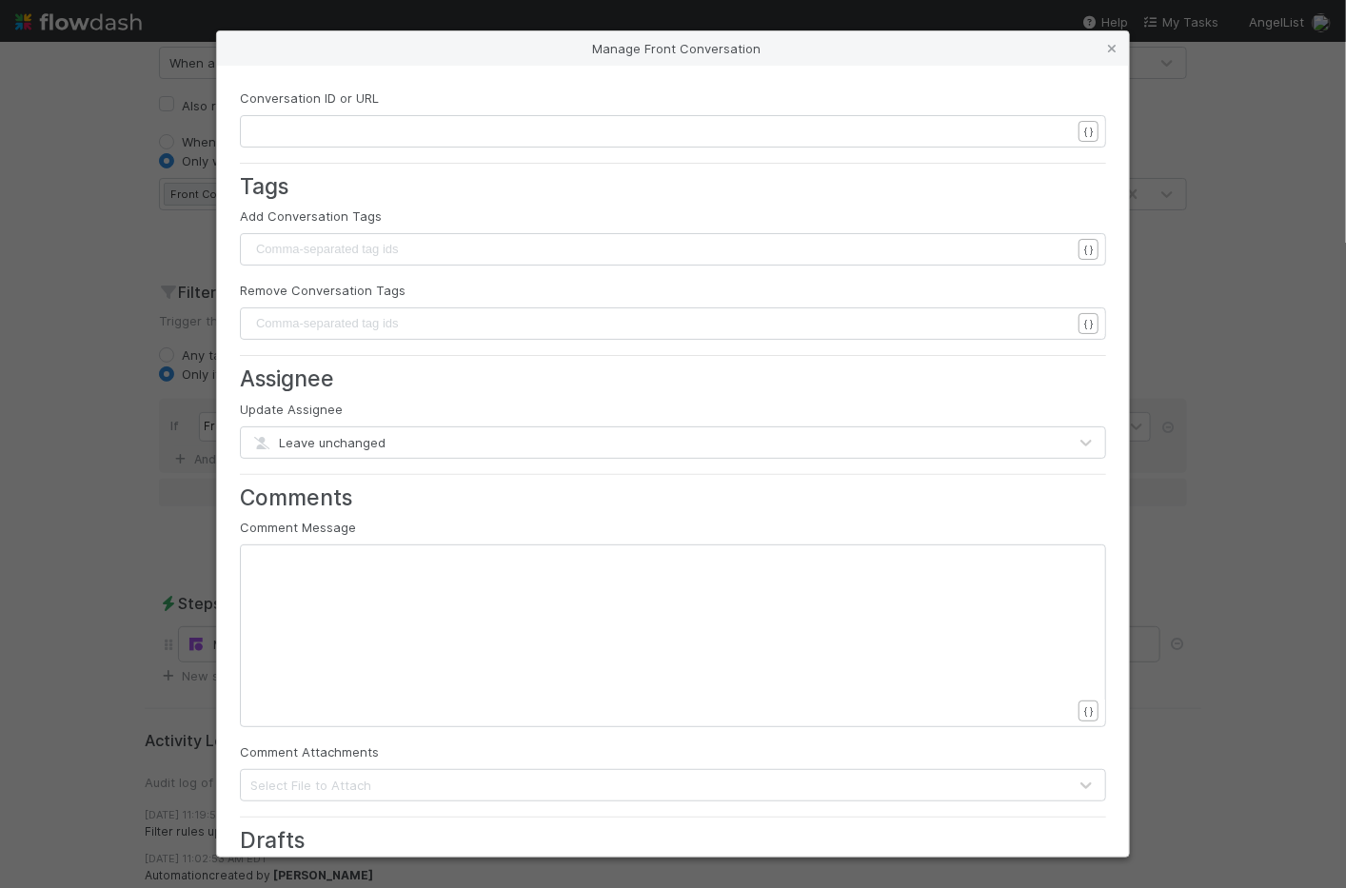
click at [318, 150] on form "Conversation ID or URL ​ { } Tags Add Conversation Tags Comma-separated tag ids…" at bounding box center [673, 695] width 866 height 1213
click at [321, 147] on form "Conversation ID or URL ​ { } Tags Add Conversation Tags Comma-separated tag ids…" at bounding box center [673, 695] width 866 height 1213
click at [314, 140] on div "​" at bounding box center [685, 155] width 866 height 67
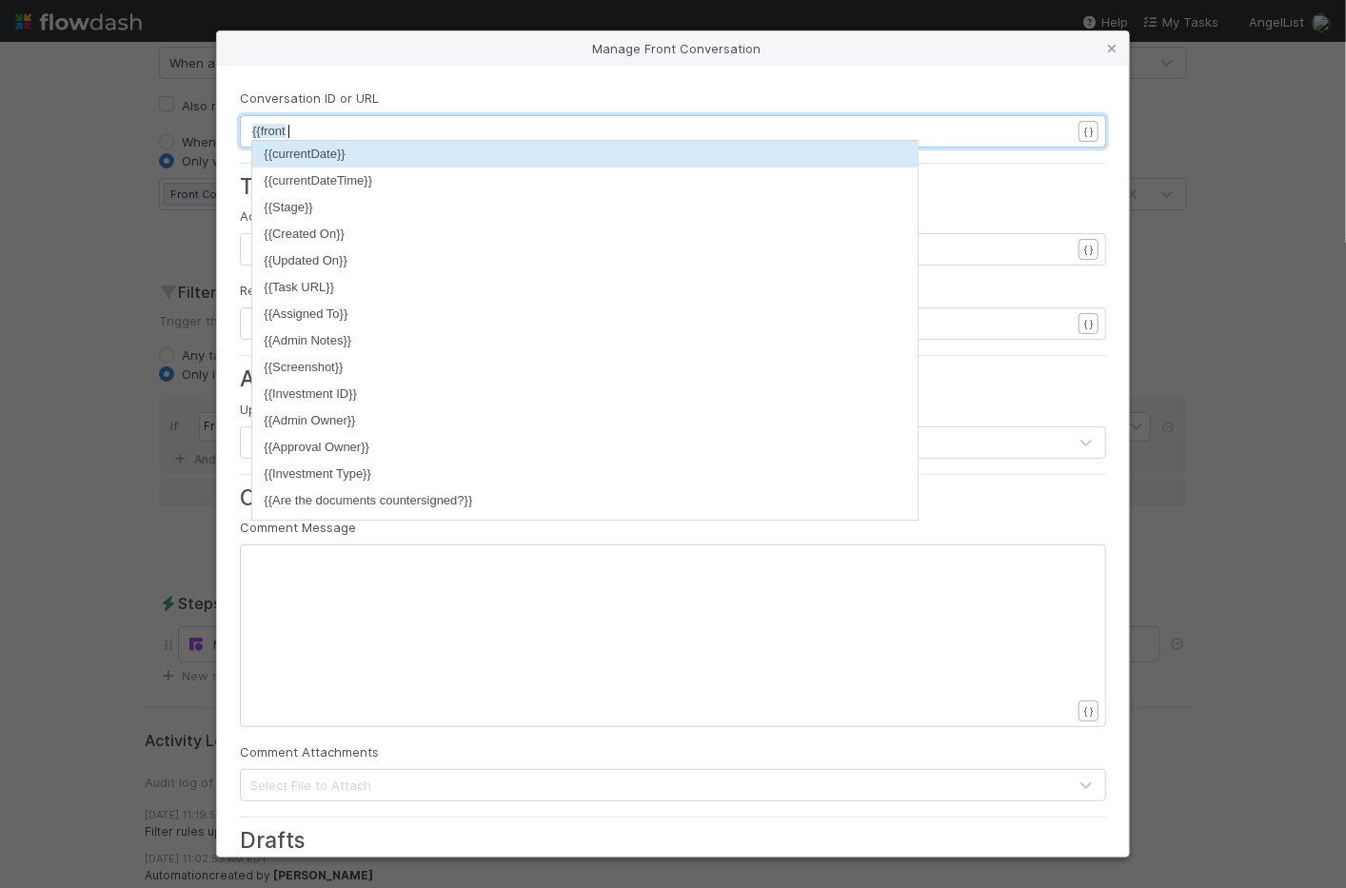
scroll to position [6, 55]
type textarea "{{front con"
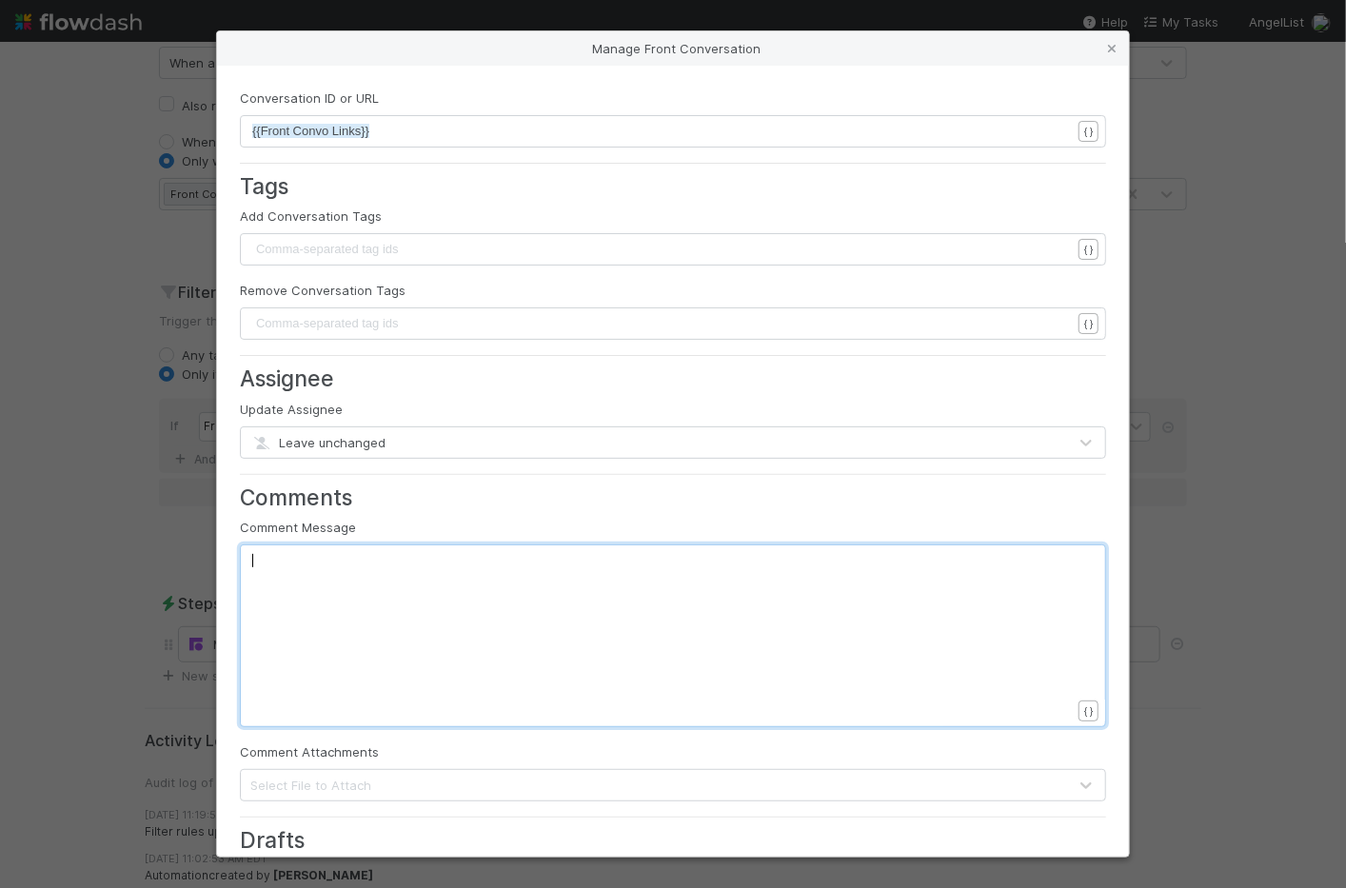
scroll to position [6, 0]
click at [312, 615] on div "xxxxxxxxxx ​" at bounding box center [685, 659] width 866 height 217
paste textarea "}}"
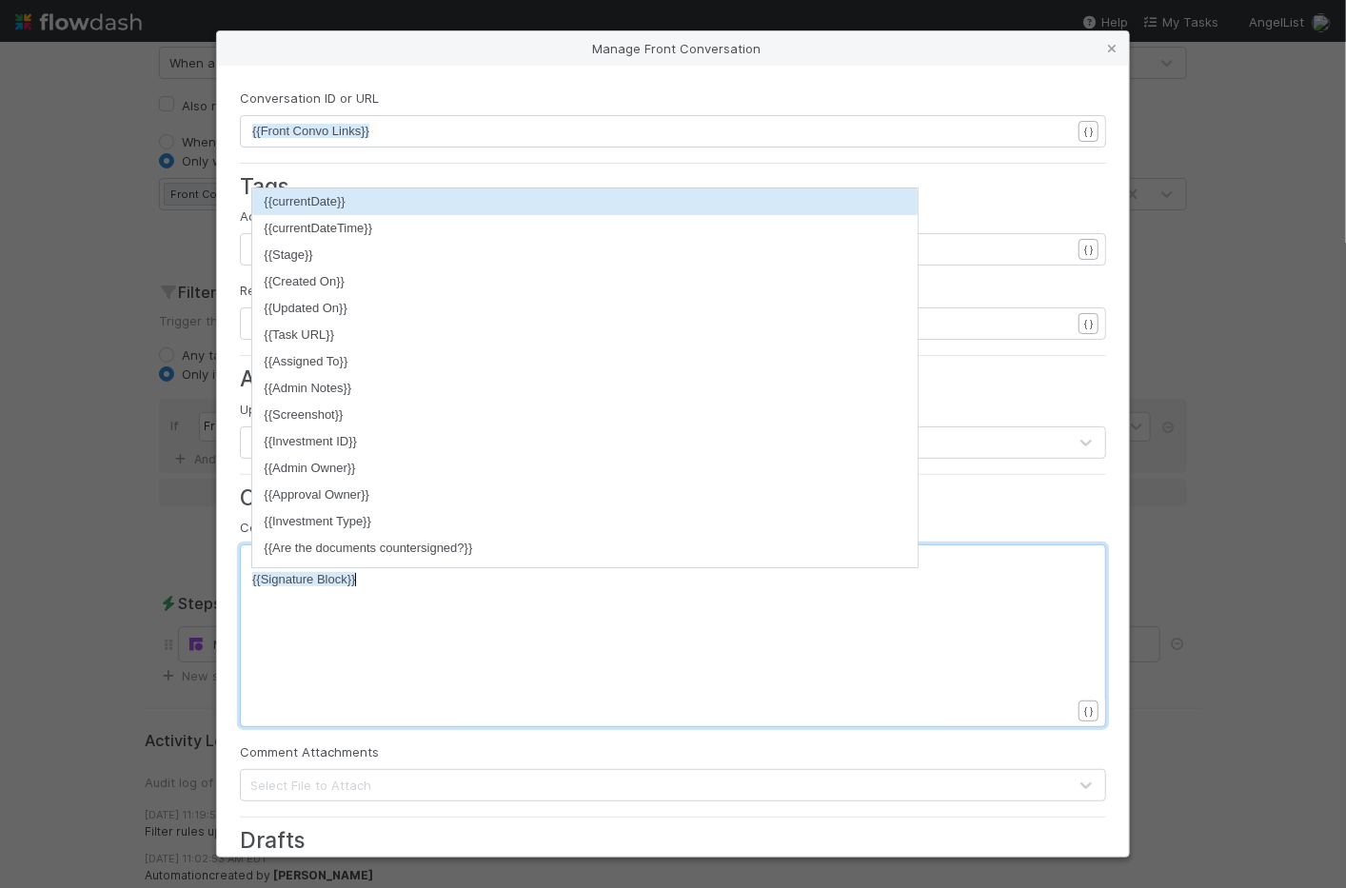
click at [397, 587] on div "xxxxxxxxxx ***Signature block:*** {{Signature Block}}" at bounding box center [685, 659] width 866 height 217
click at [426, 587] on div "xxxxxxxxxx ***Signature block:*** {{Signature Block}}" at bounding box center [685, 659] width 866 height 217
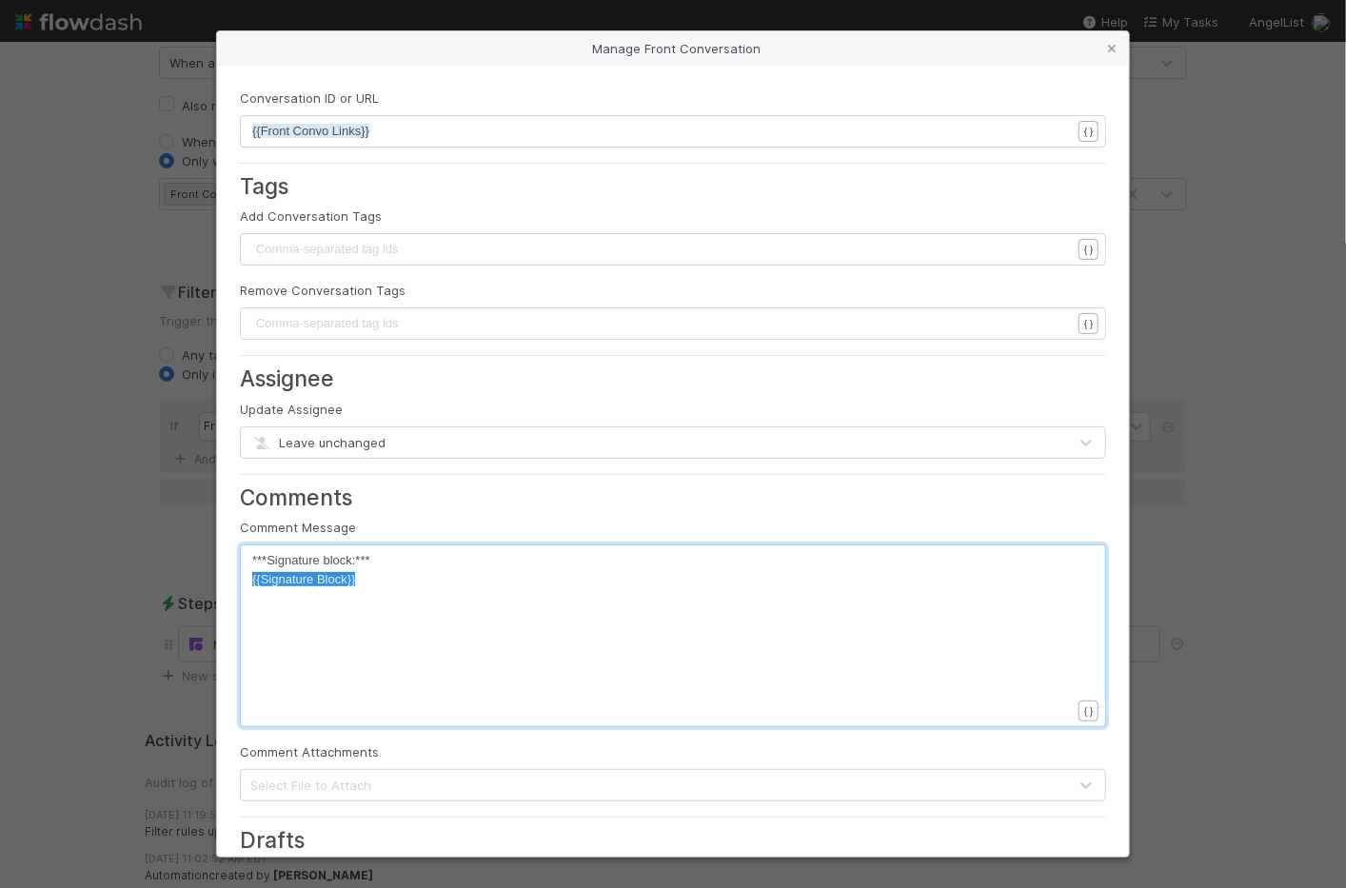
drag, startPoint x: 426, startPoint y: 587, endPoint x: 263, endPoint y: 584, distance: 162.8
click at [263, 584] on div "x ***Signature block:*** {{Signature Block}}" at bounding box center [685, 659] width 866 height 217
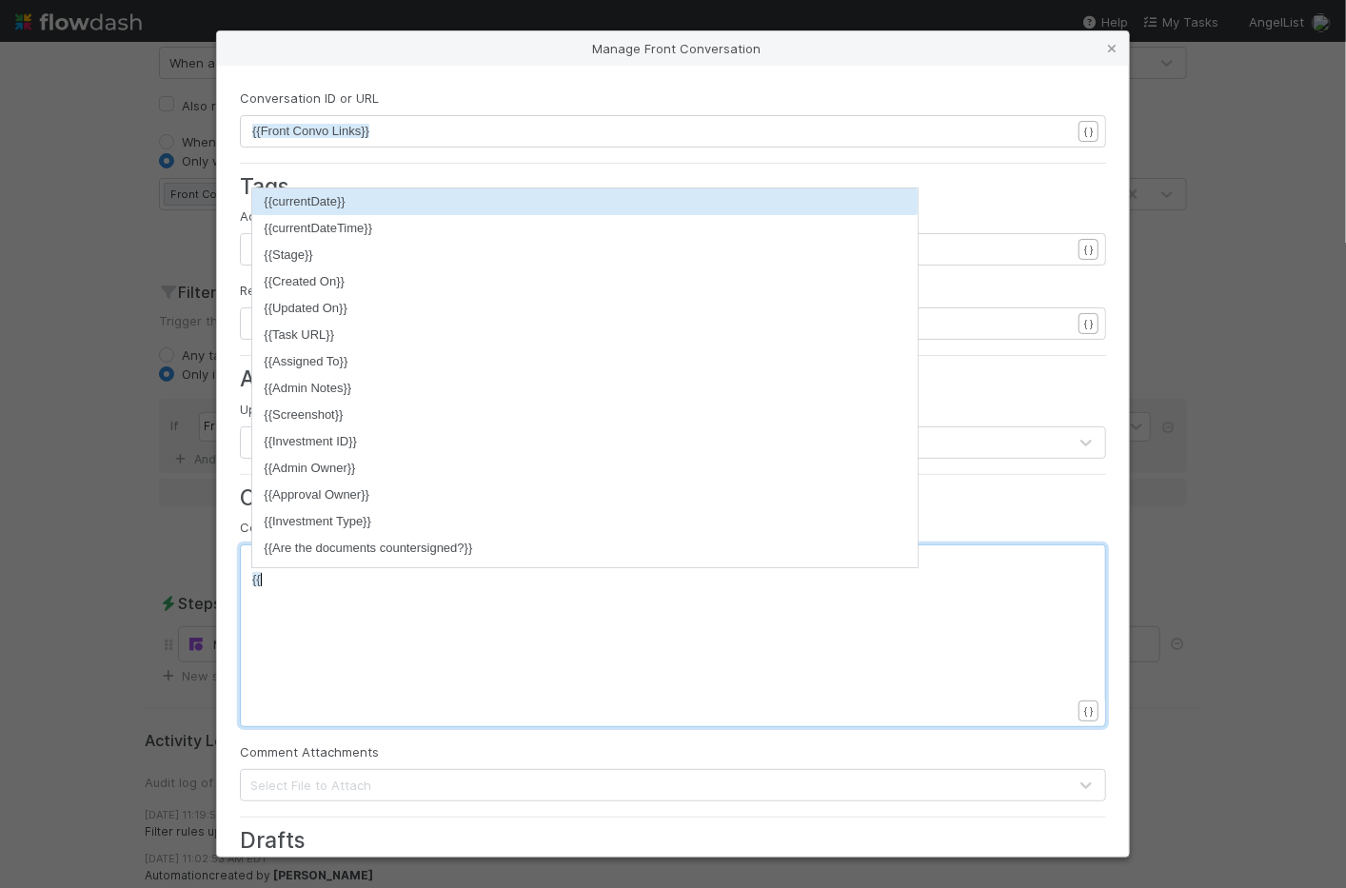
type textarea "{{sg"
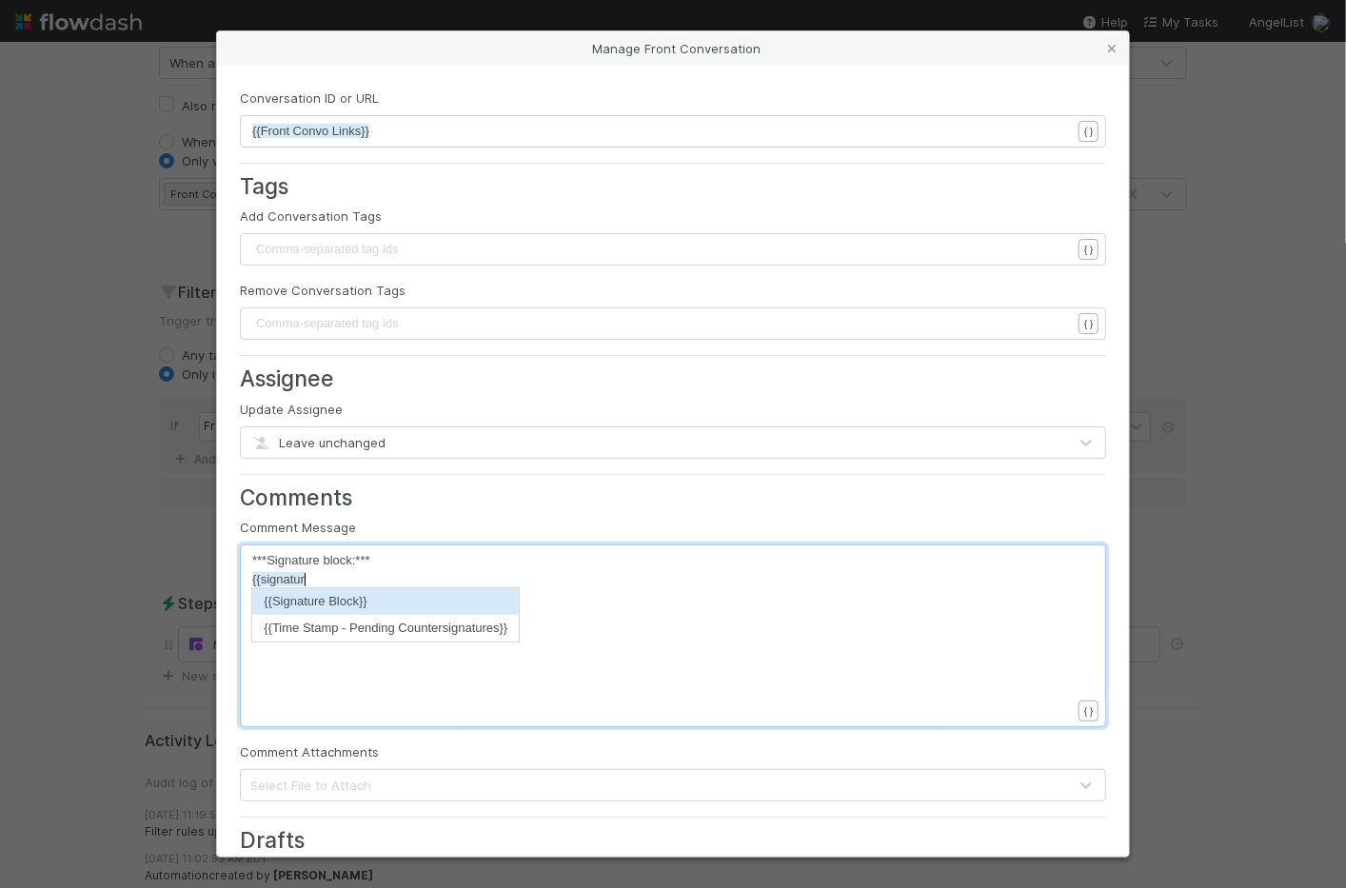
type textarea "ignature"
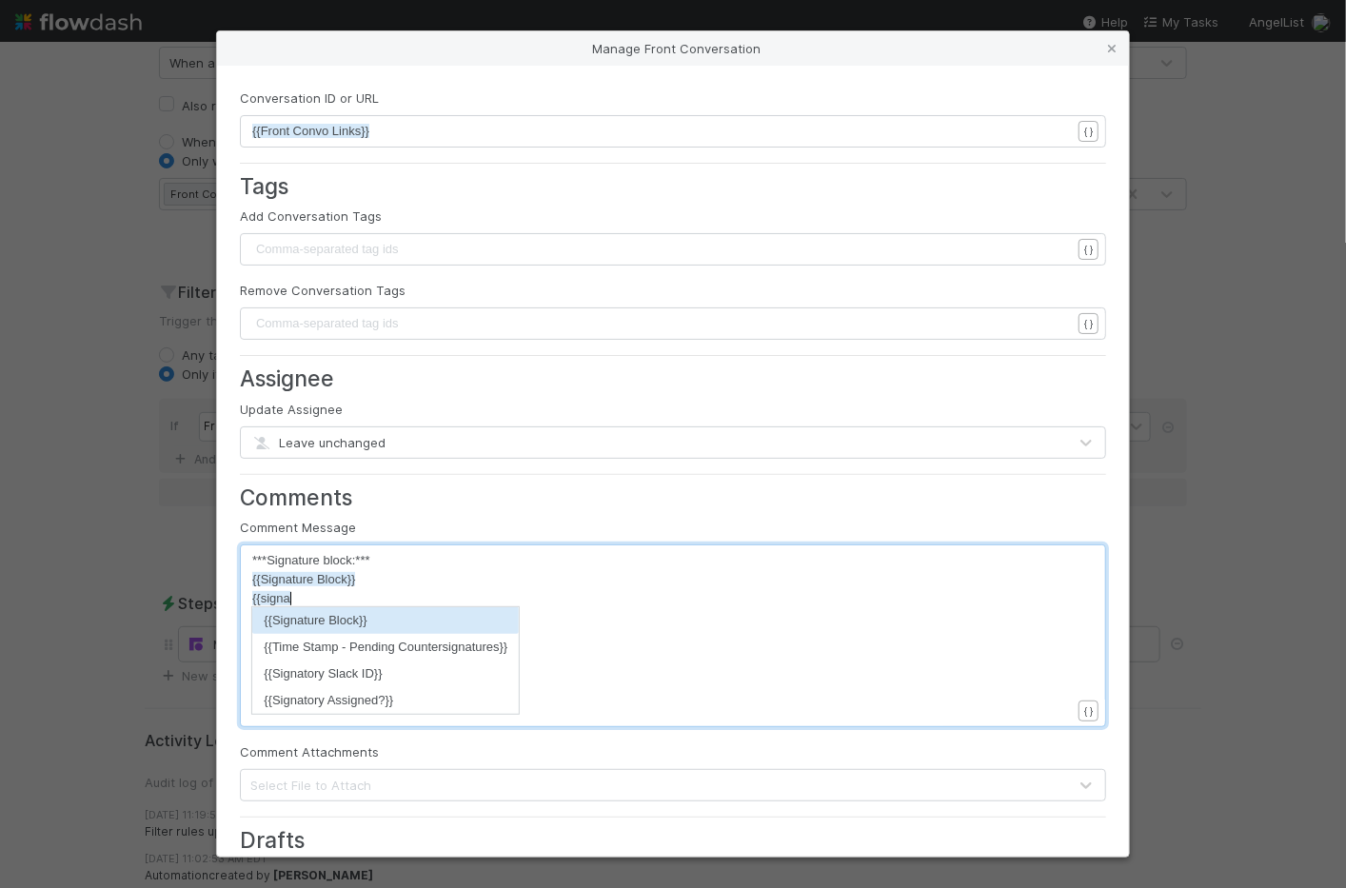
scroll to position [6, 39]
type textarea "{{signat"
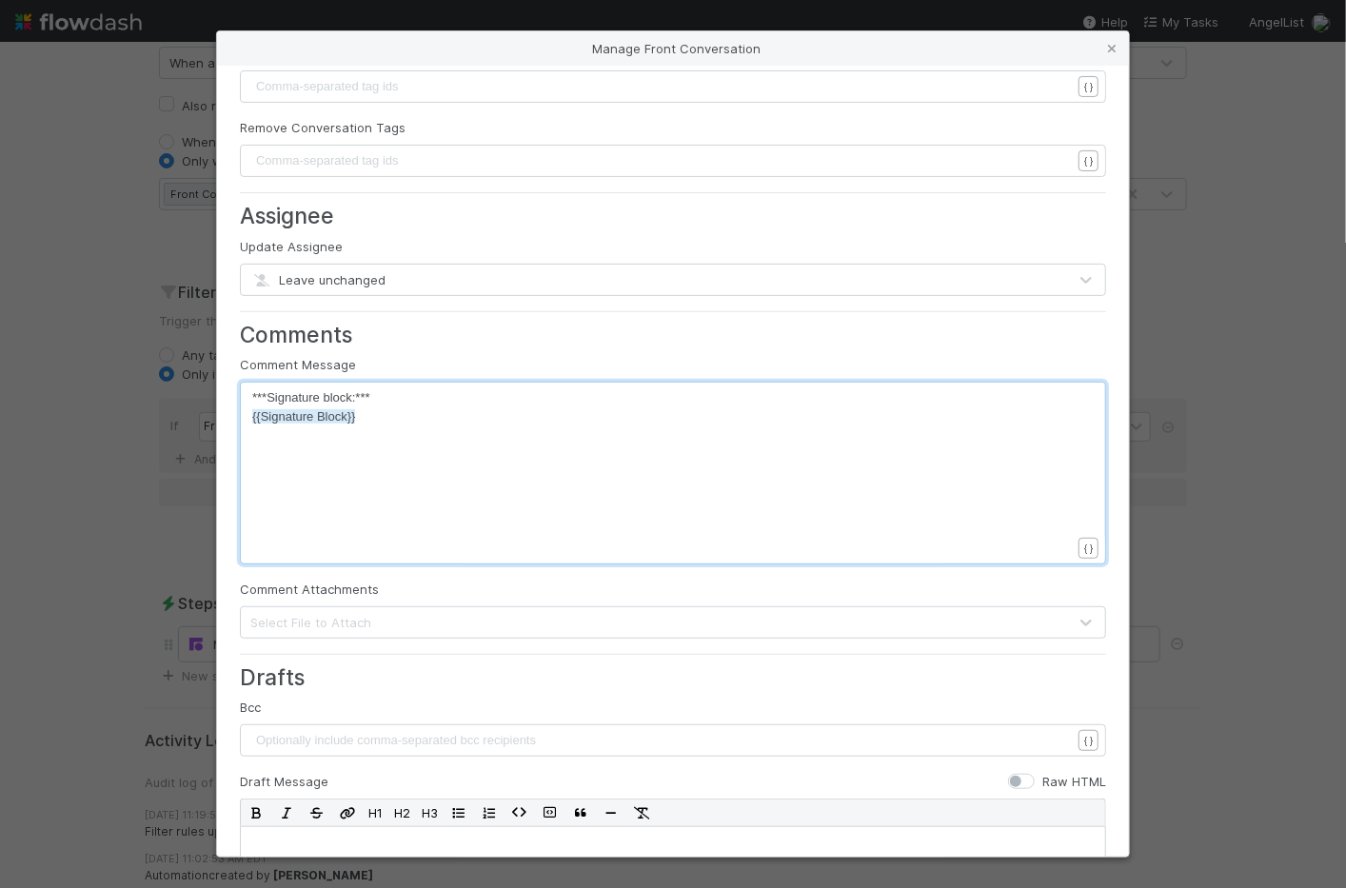
scroll to position [463, 0]
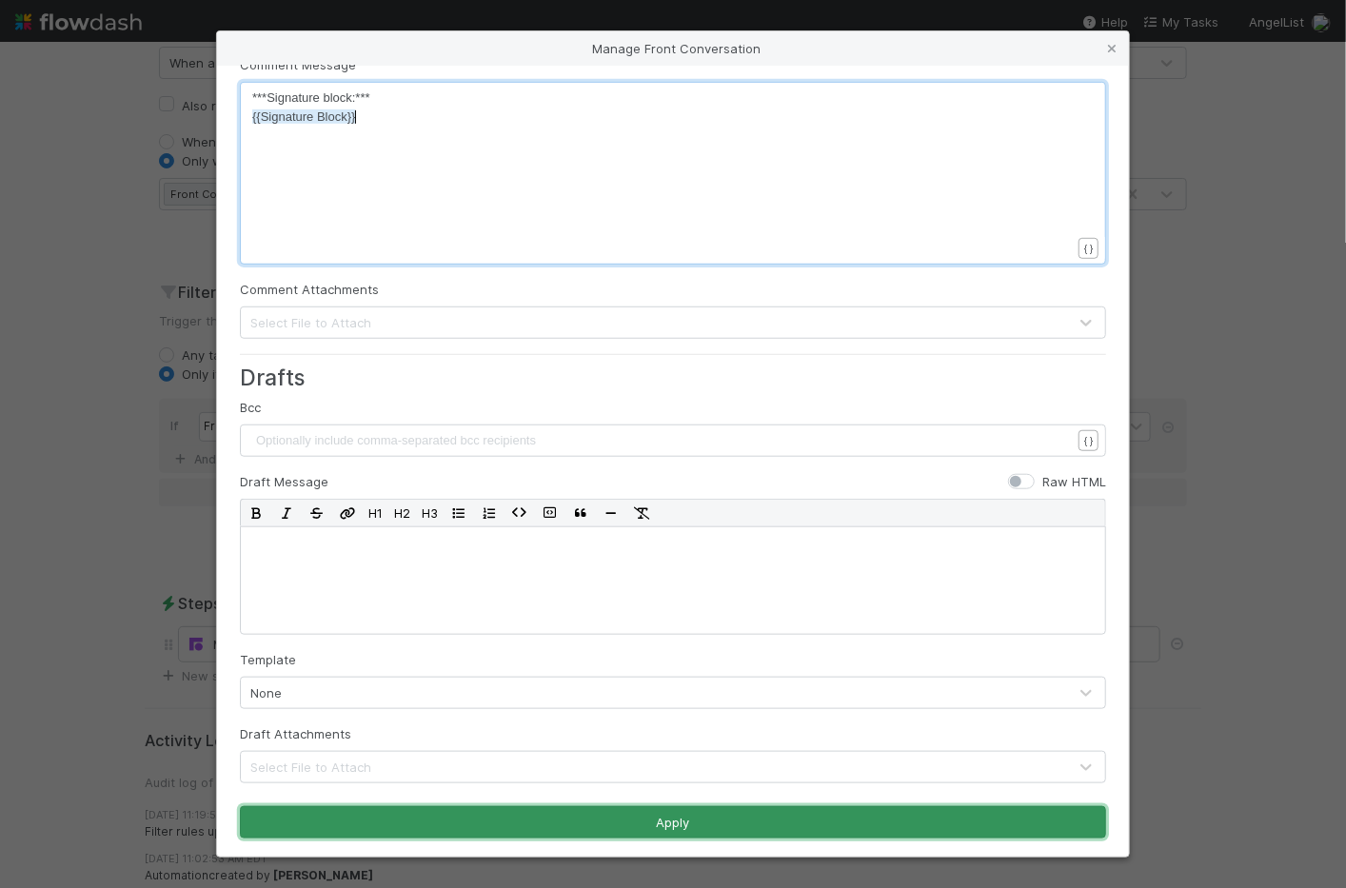
click at [438, 818] on button "Apply" at bounding box center [673, 822] width 866 height 32
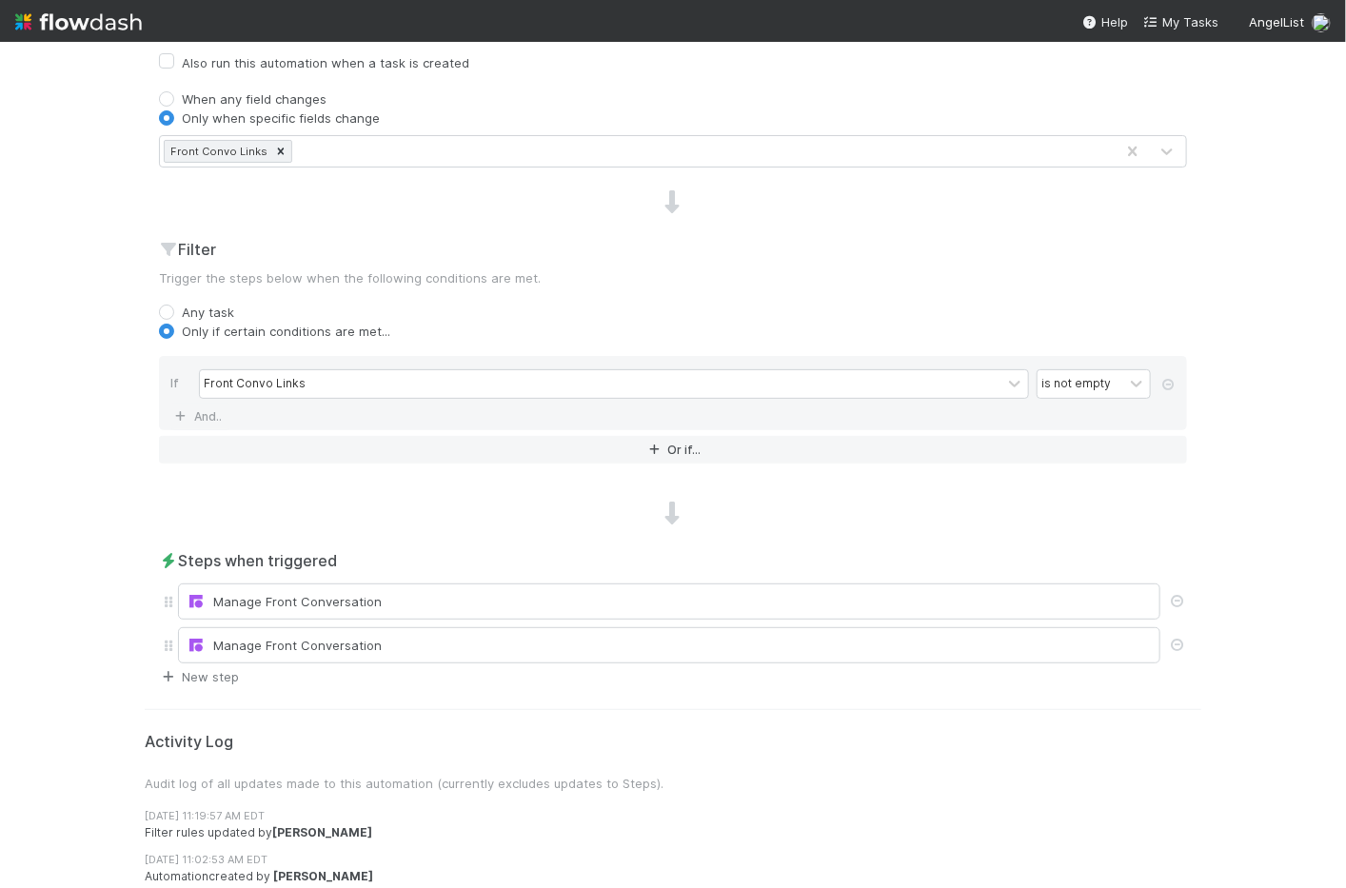
scroll to position [0, 0]
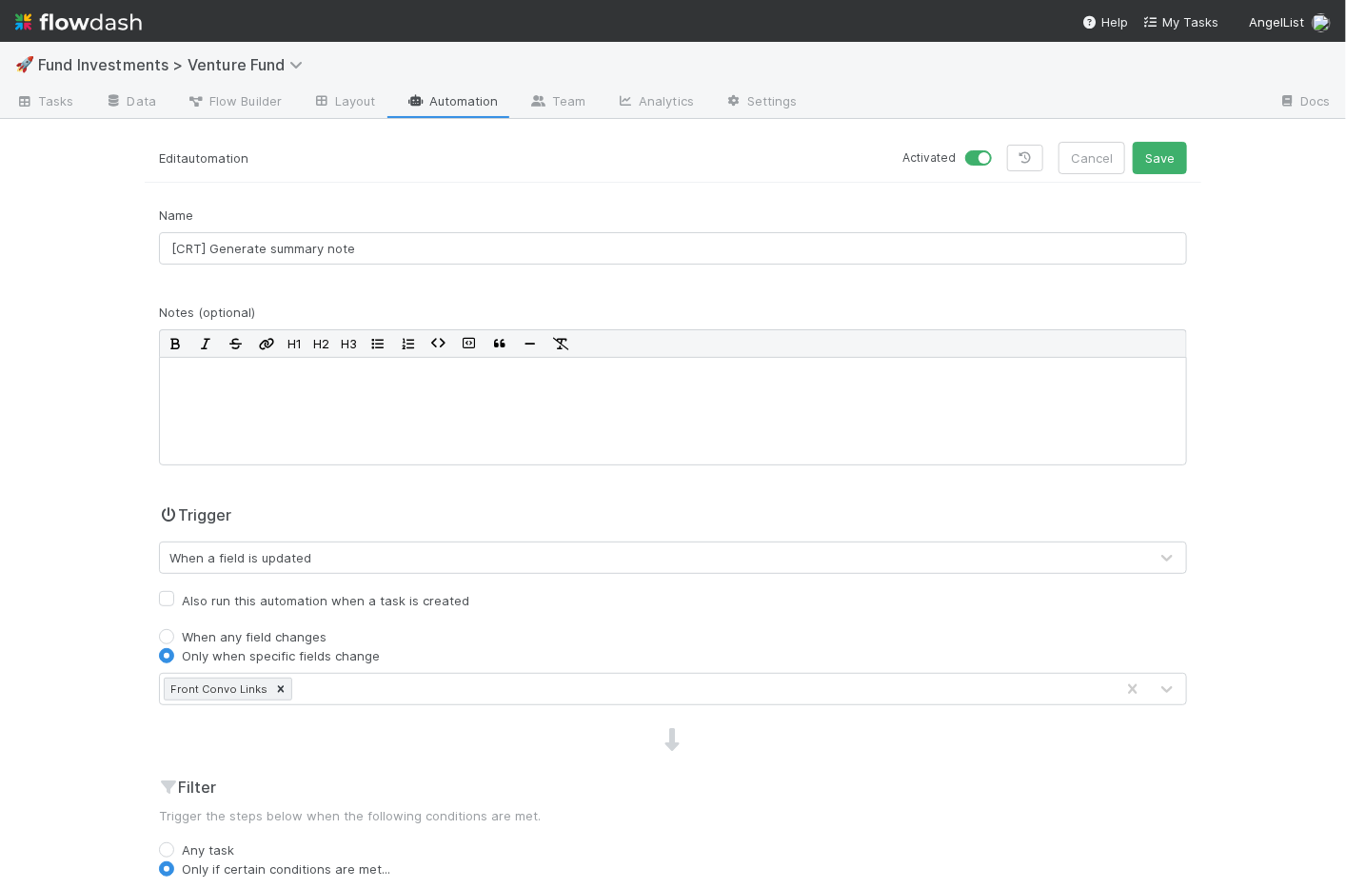
click at [1163, 140] on div "🚀 Fund Investments > Venture Fund Tasks Data Flow Builder Layout Automation Tea…" at bounding box center [673, 465] width 1346 height 846
click at [1162, 164] on button "Save" at bounding box center [1160, 158] width 54 height 32
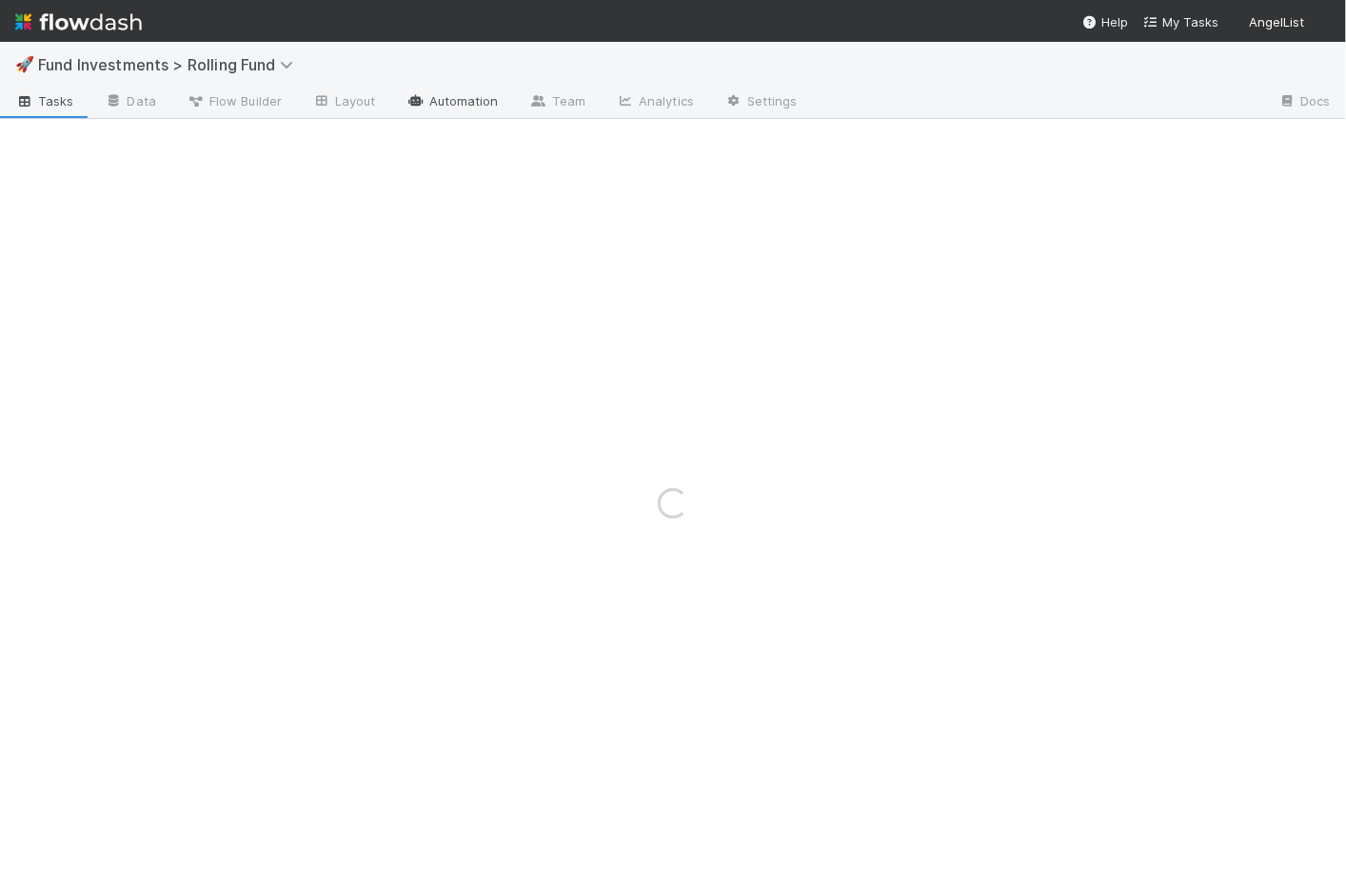
click at [427, 111] on link "Automation" at bounding box center [452, 103] width 123 height 30
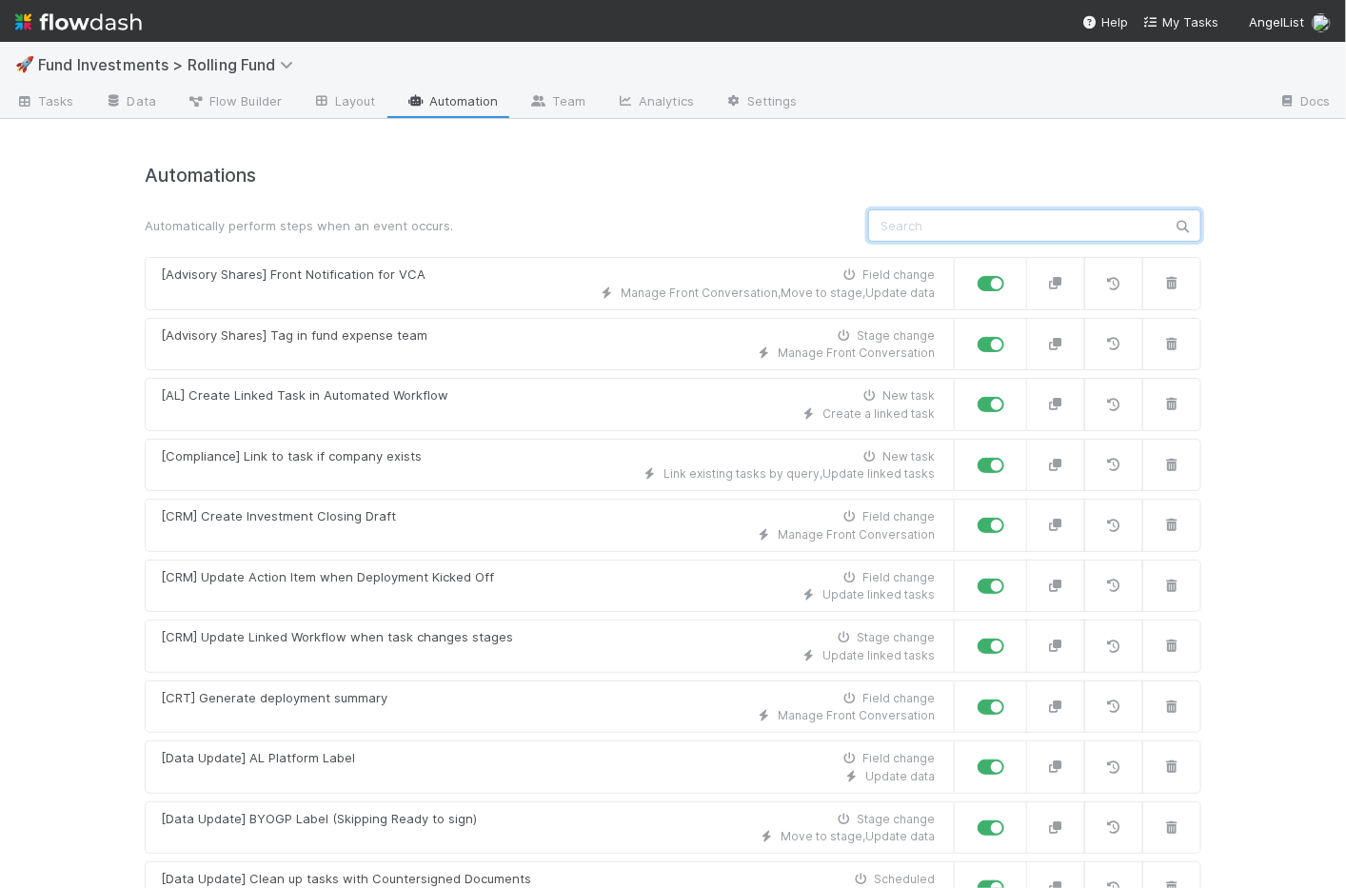
click at [963, 234] on input "text" at bounding box center [1034, 225] width 333 height 32
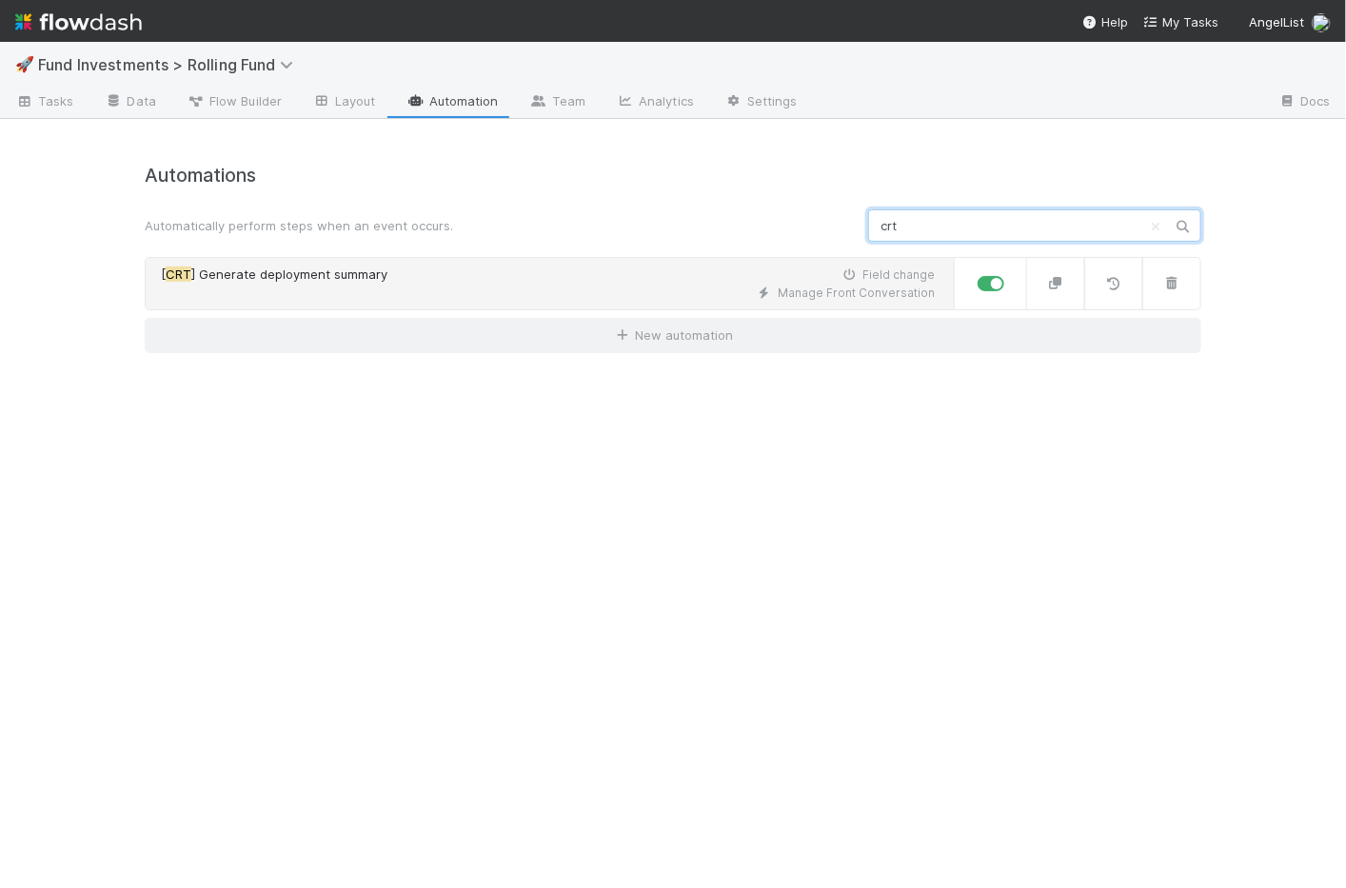
type input "crt"
click at [547, 298] on div "Manage Front Conversation" at bounding box center [548, 293] width 774 height 17
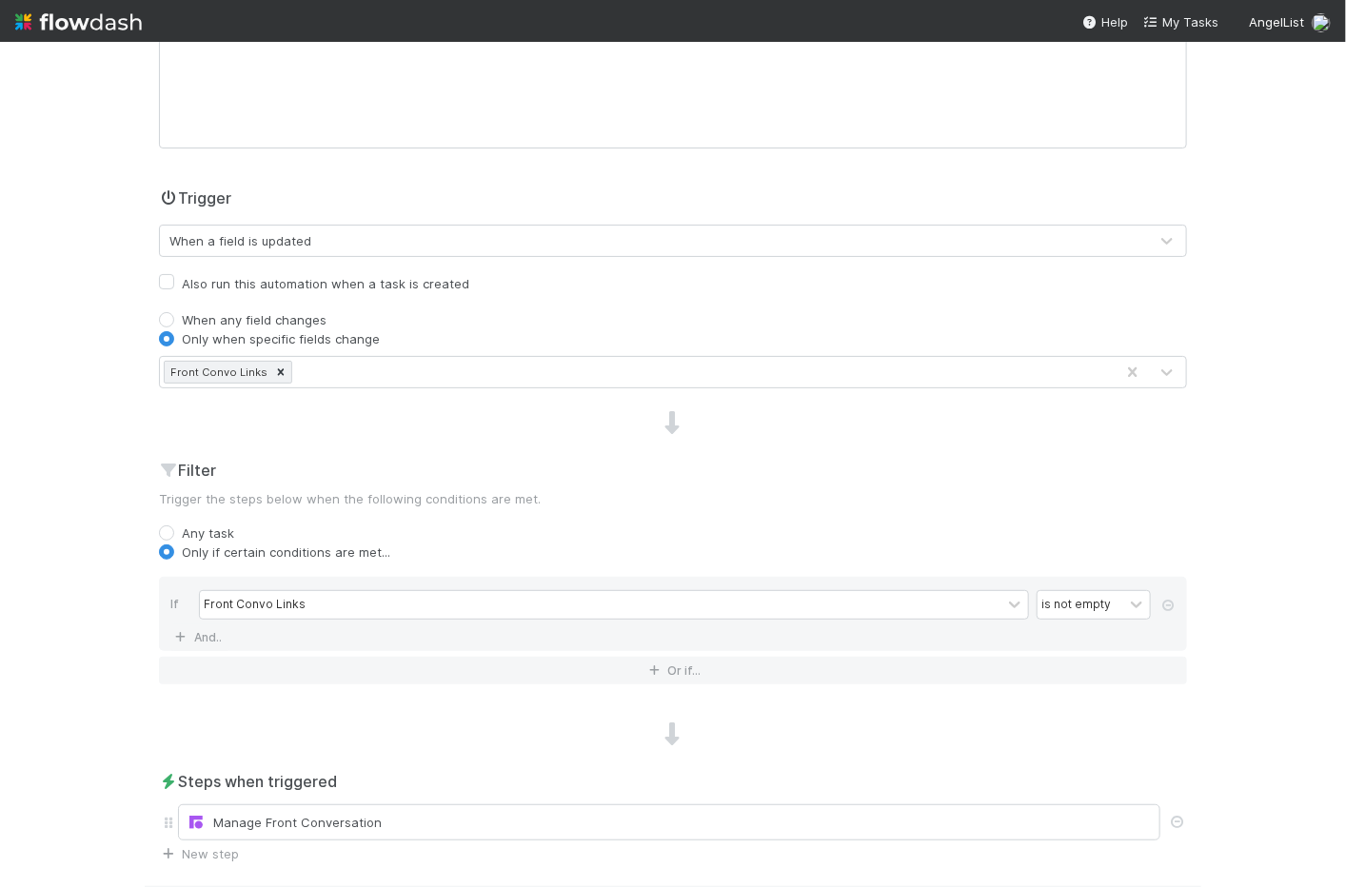
scroll to position [446, 0]
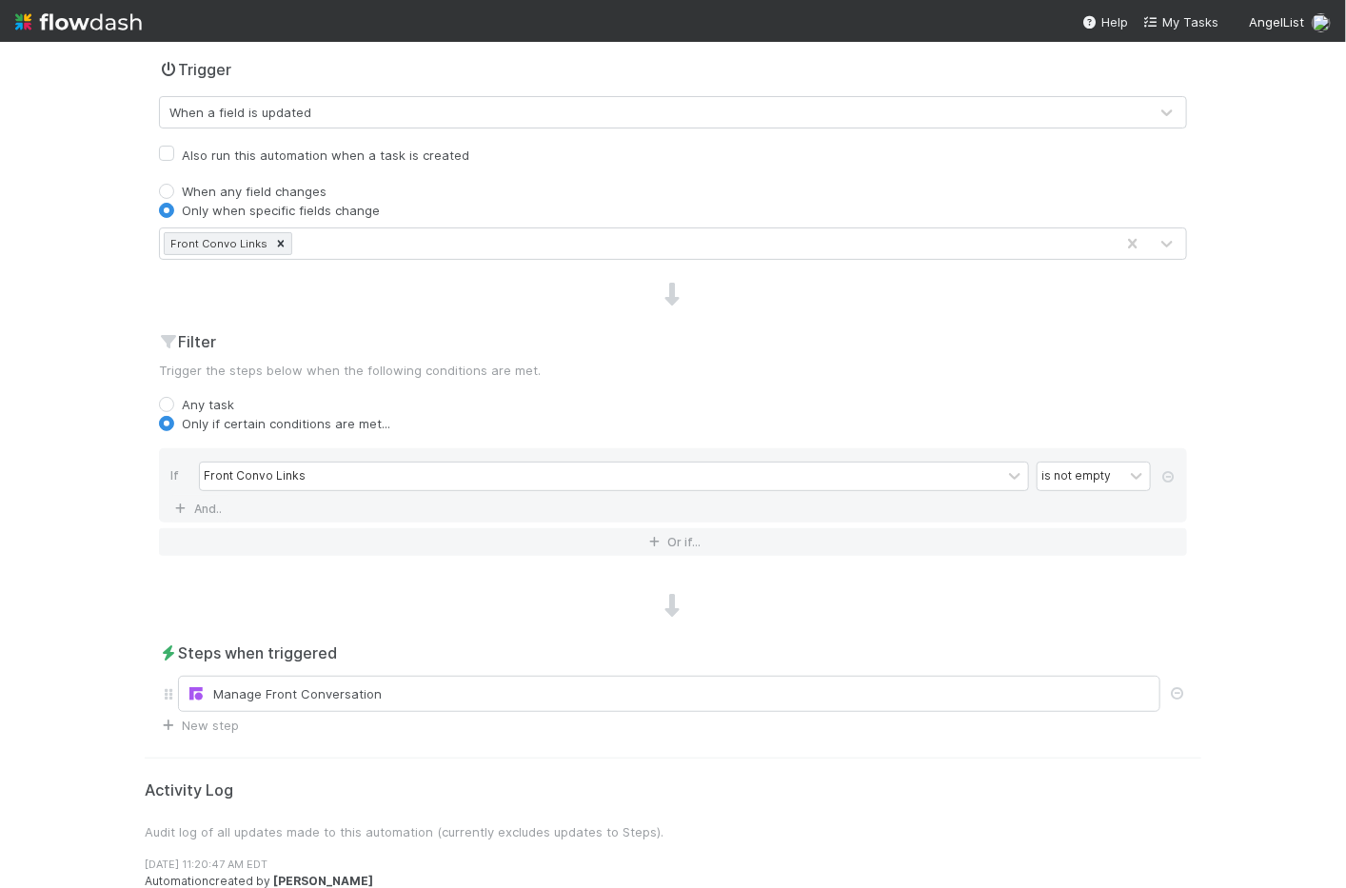
click at [239, 715] on div "Steps when triggered Manage Front Conversation New step" at bounding box center [673, 688] width 1057 height 93
click at [224, 718] on link "New step" at bounding box center [199, 725] width 80 height 15
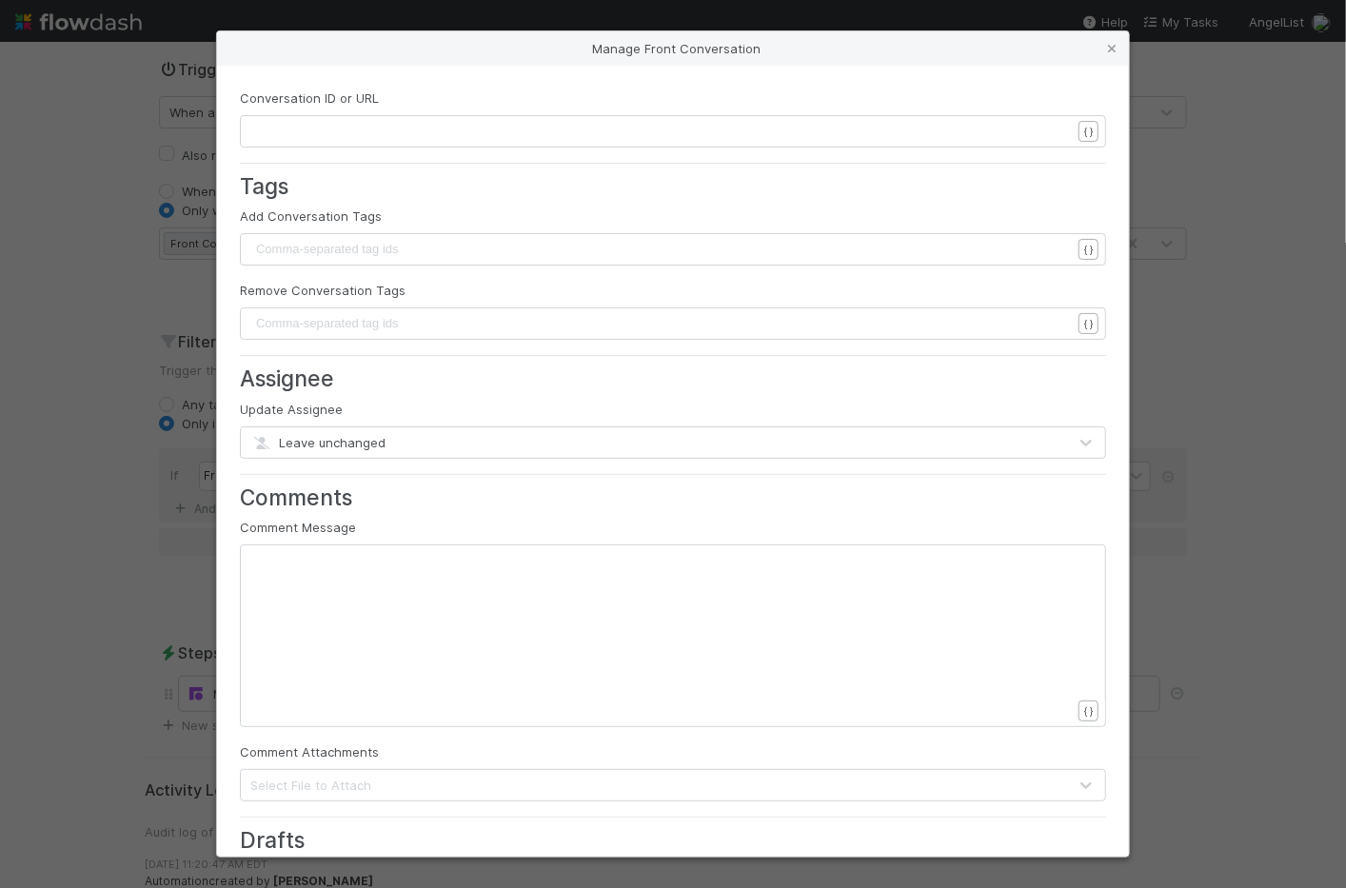
click at [283, 601] on div "xxxxxxxxxx ​" at bounding box center [685, 659] width 866 height 217
paste textarea "}}"
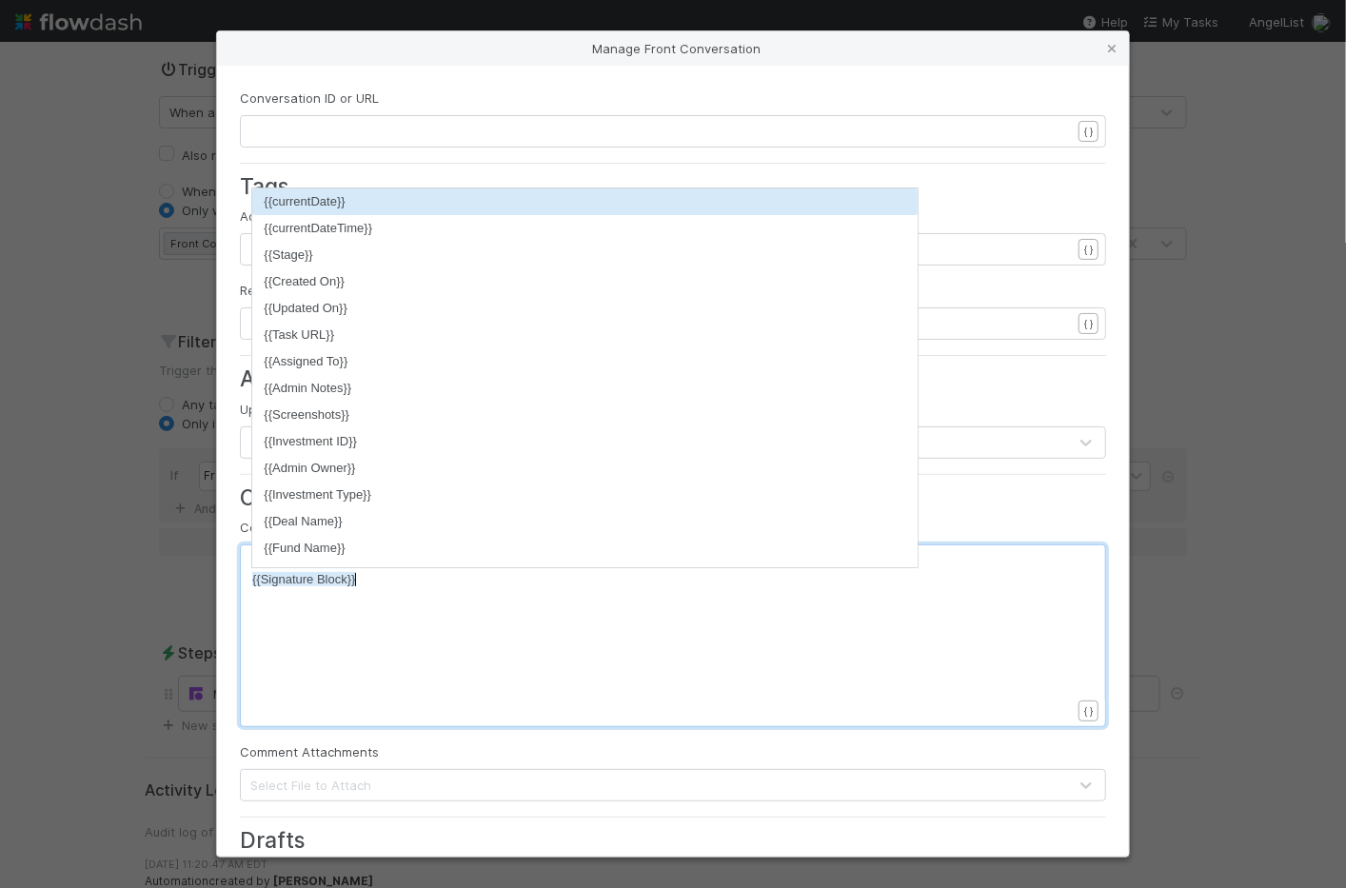
click at [366, 589] on div "xxxxxxxxxx ***Signature block:*** {{Signature Block}}" at bounding box center [685, 659] width 866 height 217
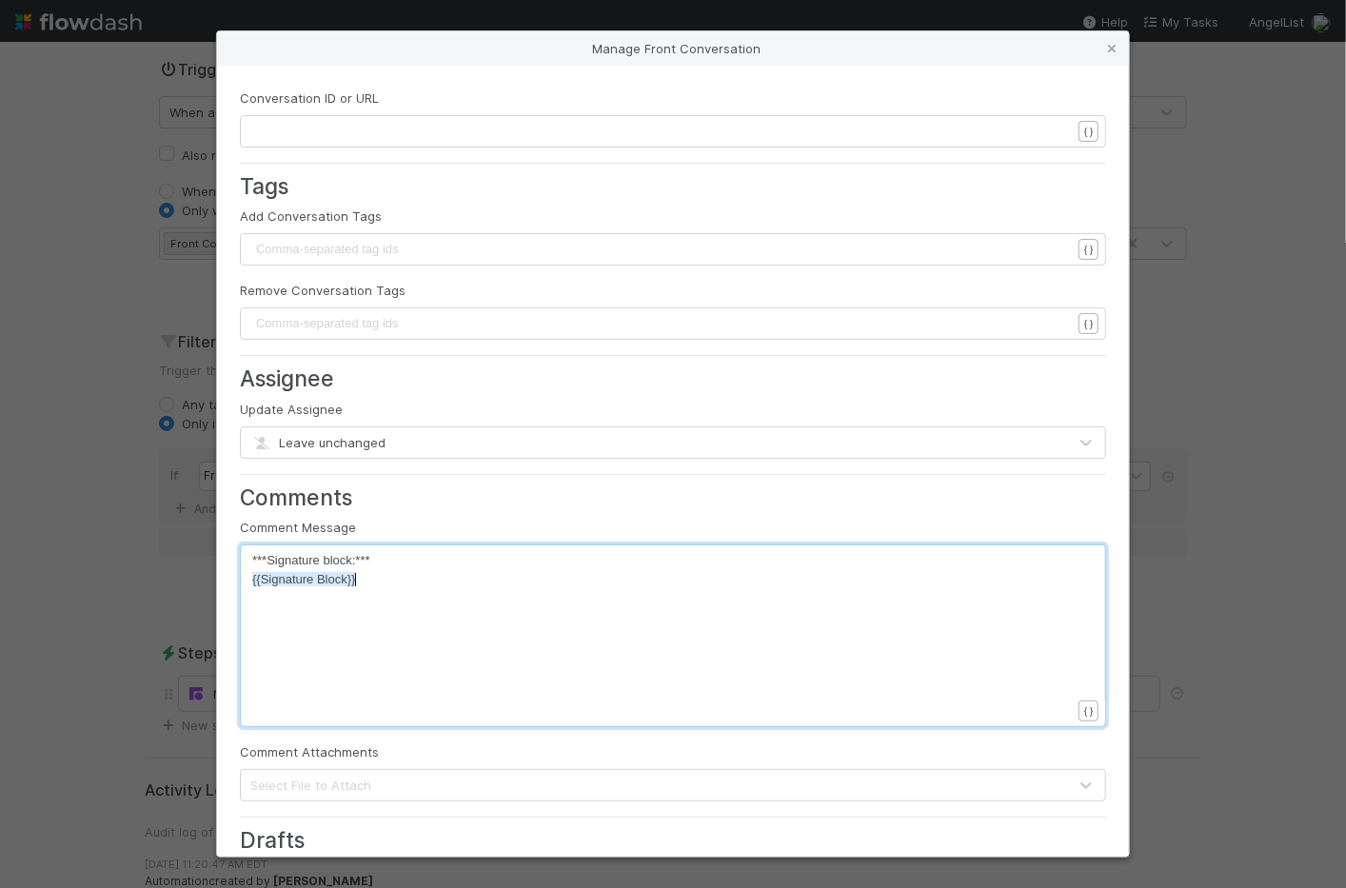
click at [403, 578] on pre "{{Signature Block}}" at bounding box center [661, 579] width 819 height 19
drag, startPoint x: 403, startPoint y: 578, endPoint x: 130, endPoint y: 578, distance: 272.3
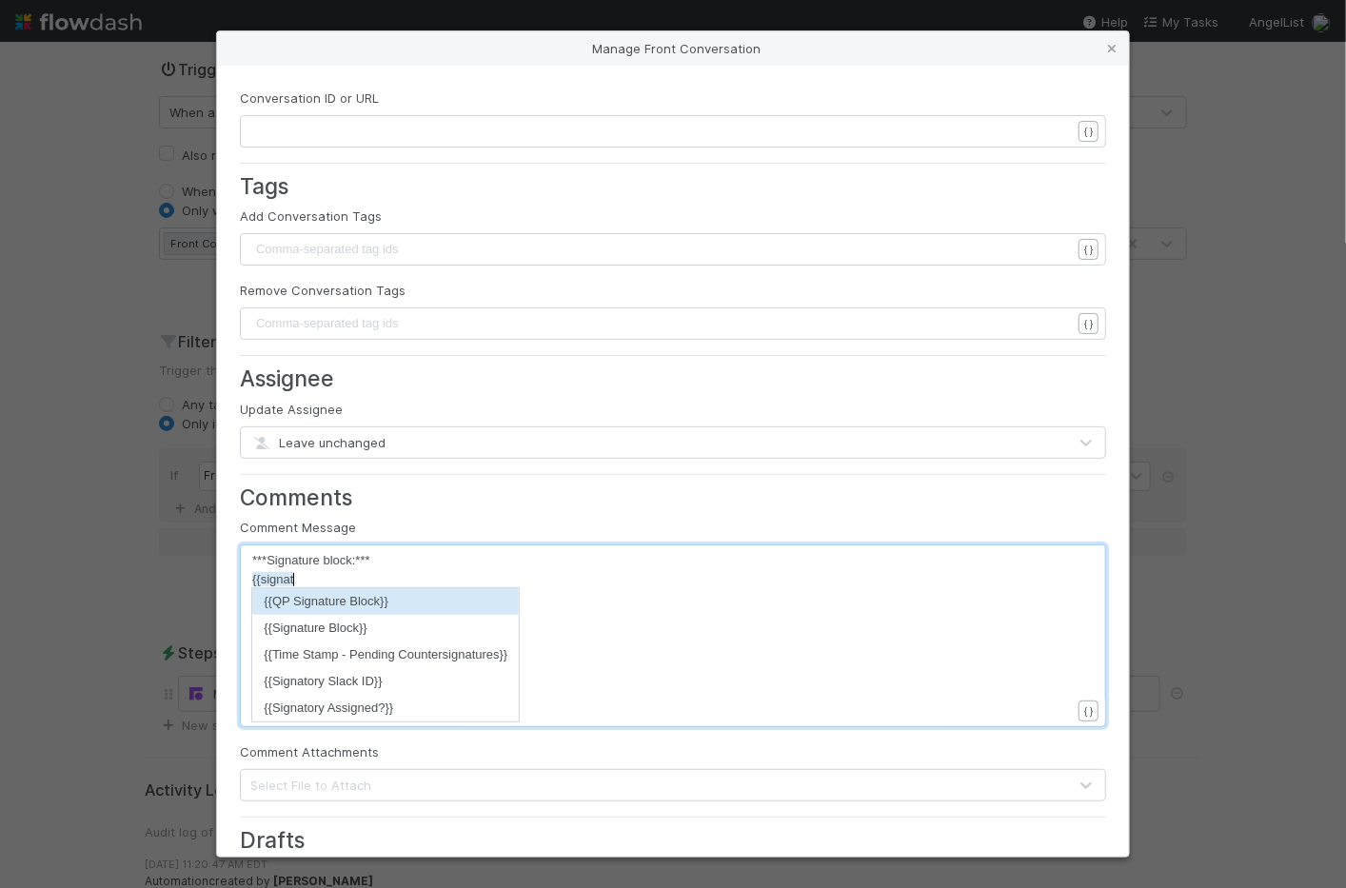
scroll to position [6, 57]
type textarea "{{signature"
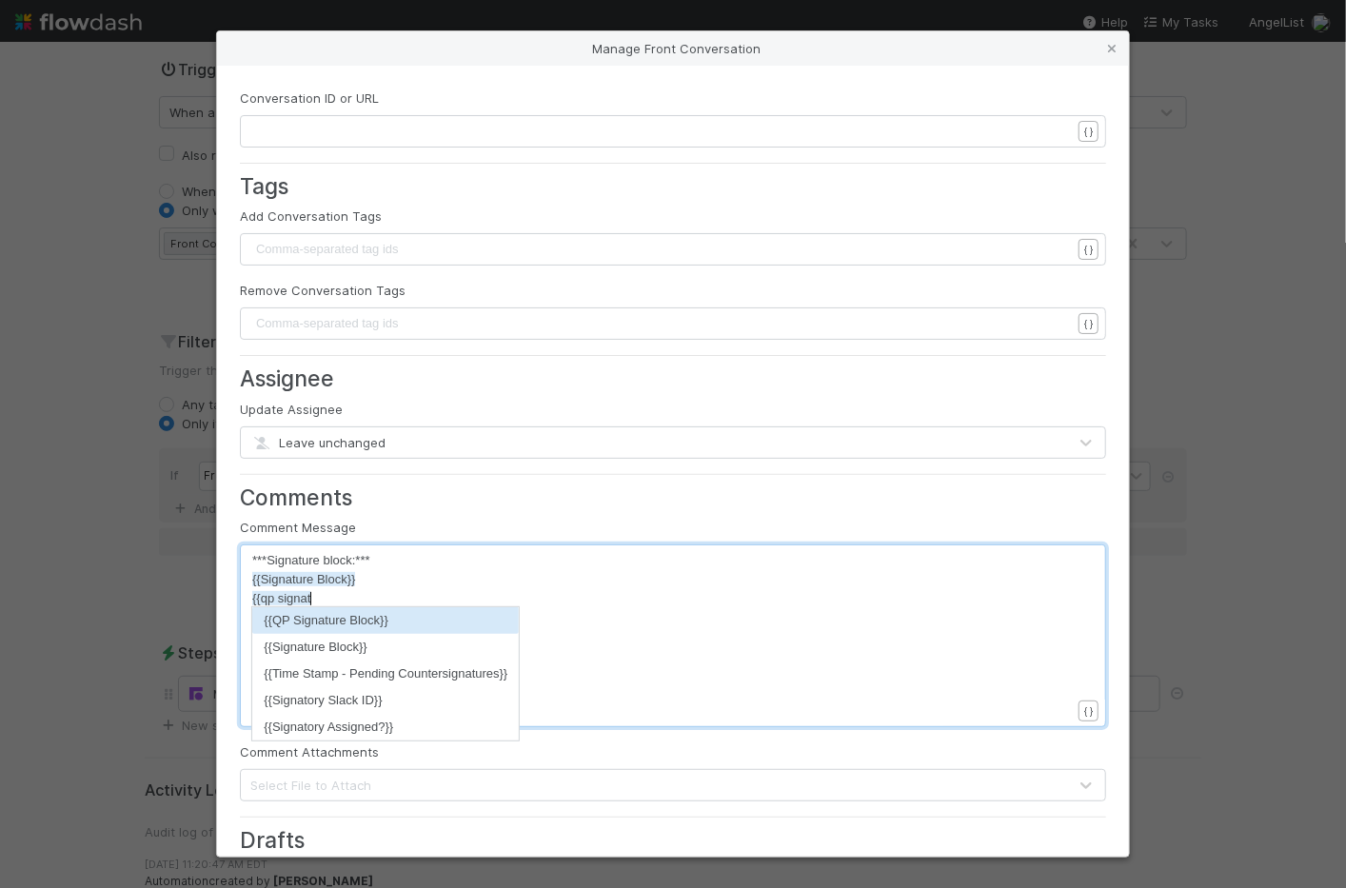
scroll to position [6, 74]
type textarea "{{qp signature"
click at [334, 625] on li "{{QP Signature Block}}" at bounding box center [385, 620] width 267 height 27
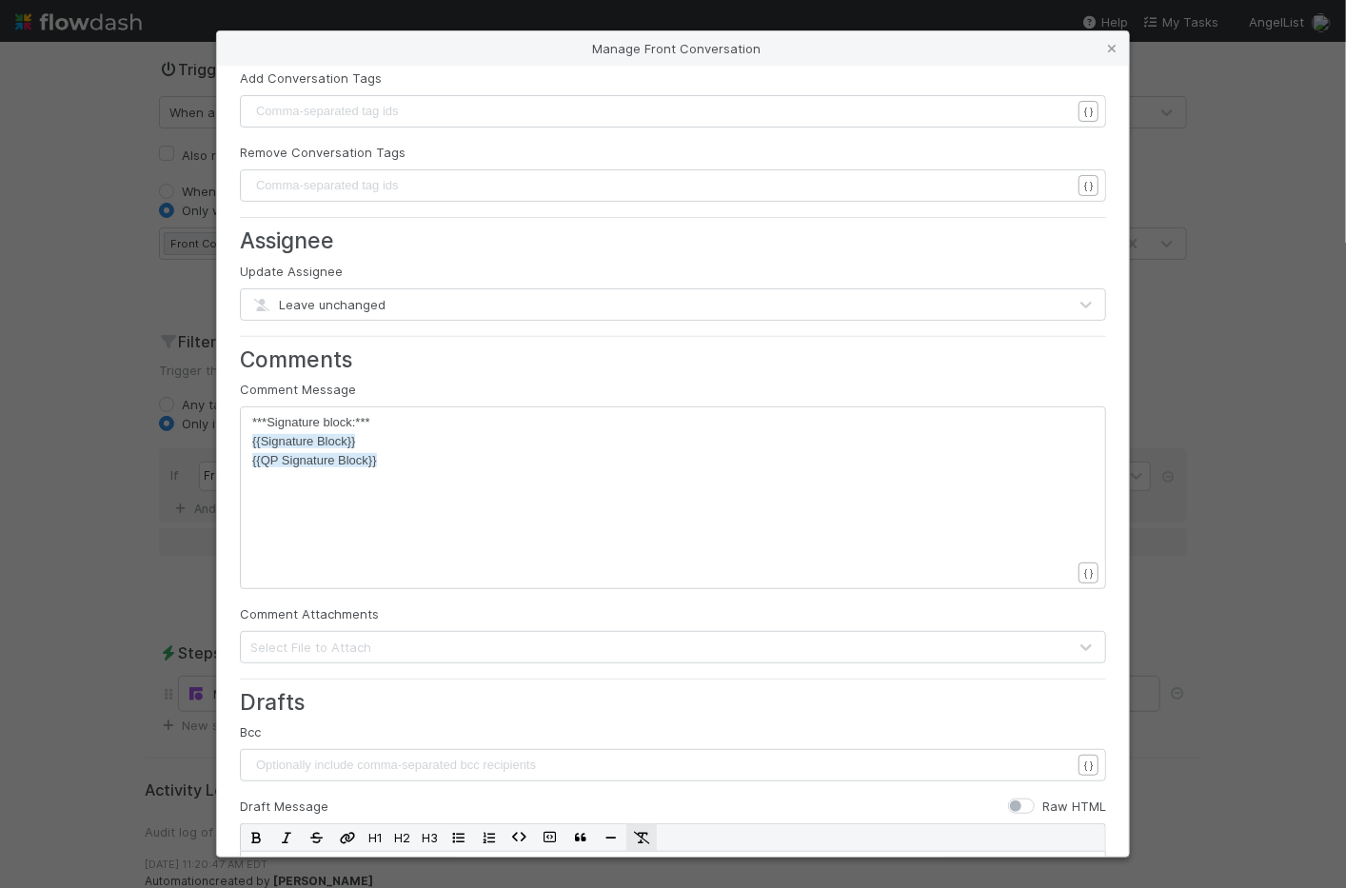
scroll to position [6, 0]
click at [648, 521] on div "x ***Signature block:*** {{Signature Block}} {{QP Signature Block}}" at bounding box center [685, 521] width 866 height 217
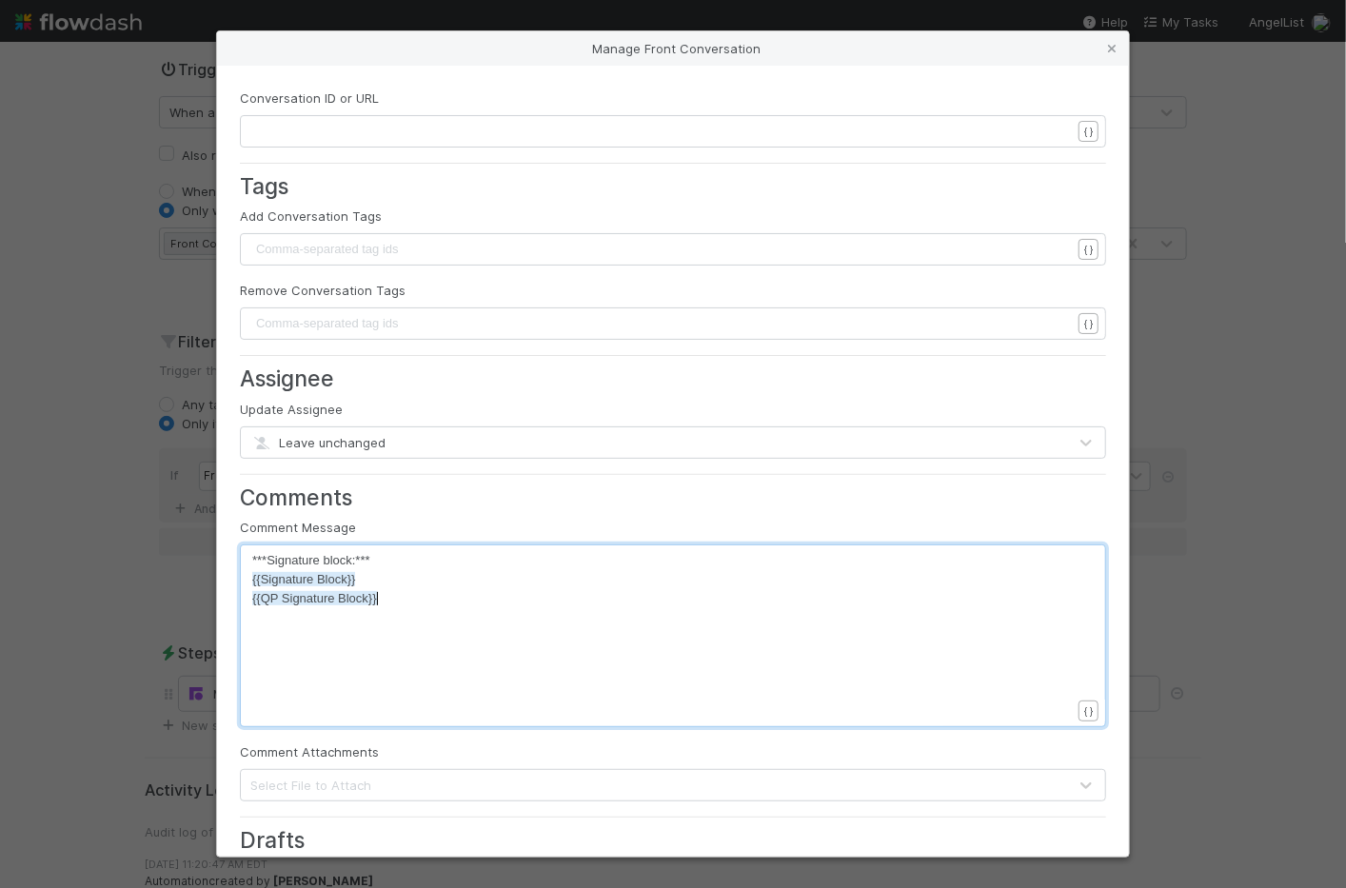
click at [473, 129] on pre "​" at bounding box center [661, 131] width 819 height 19
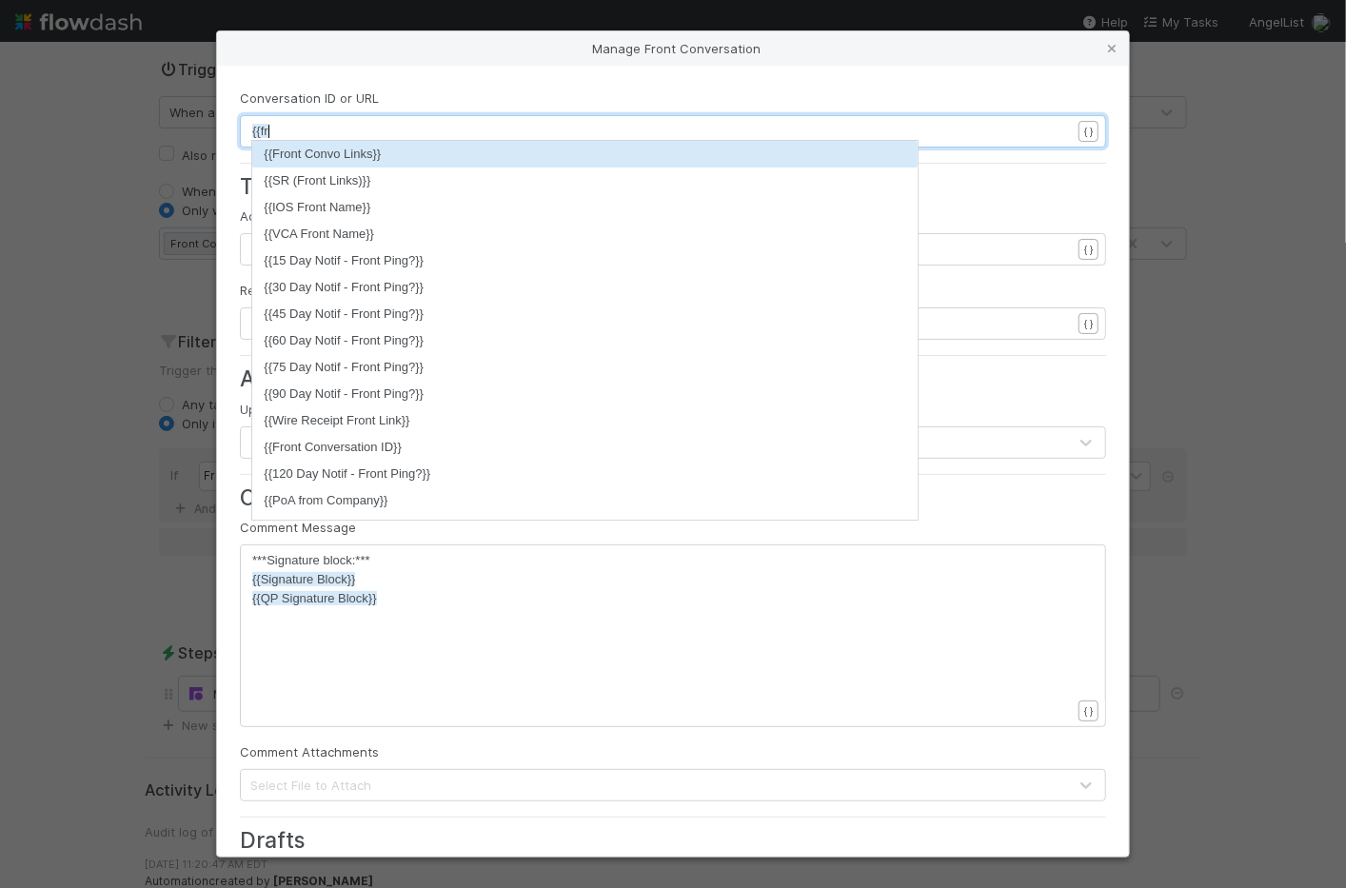
type textarea "{{front"
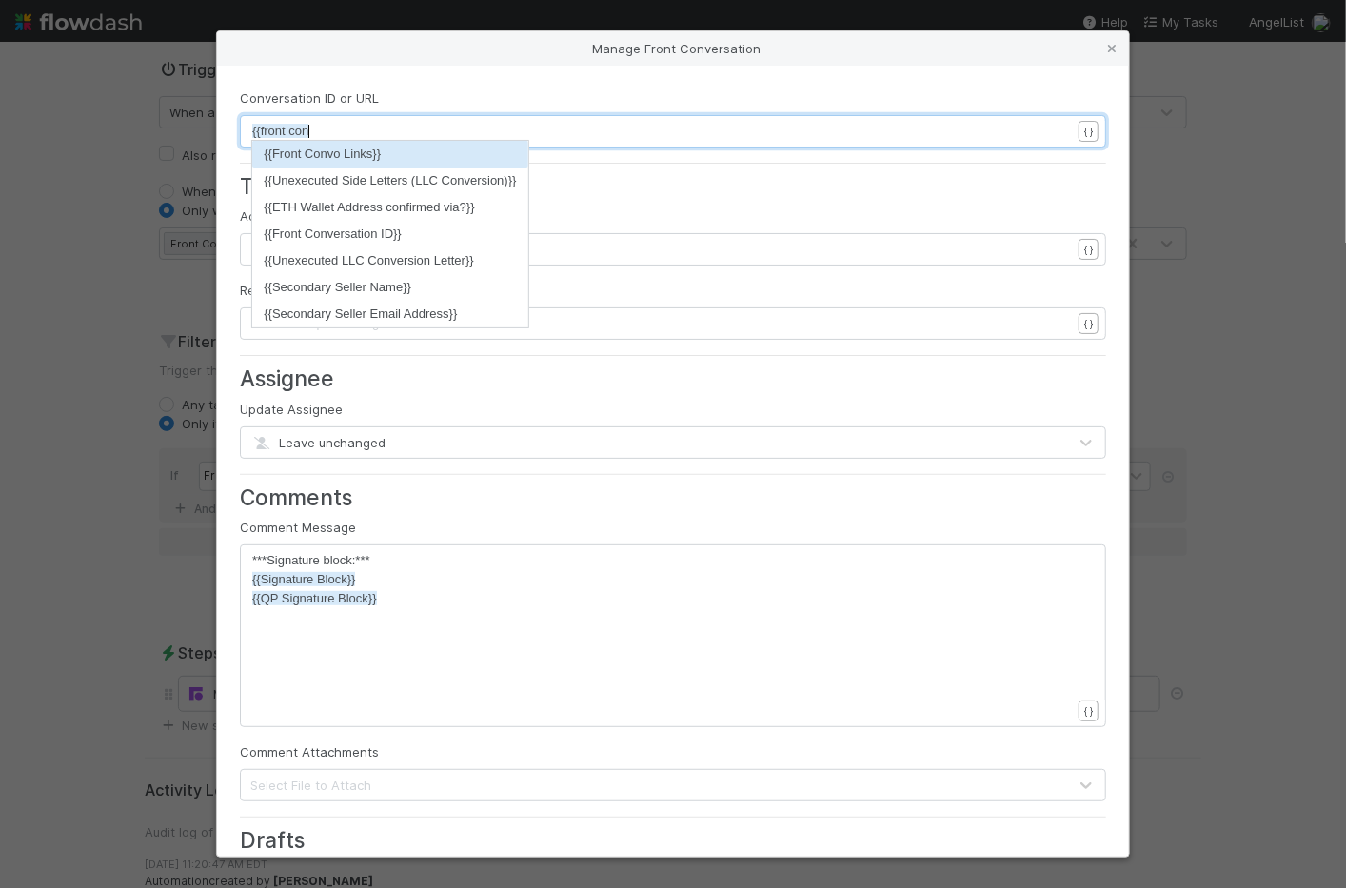
scroll to position [6, 68]
type textarea "{{front convo"
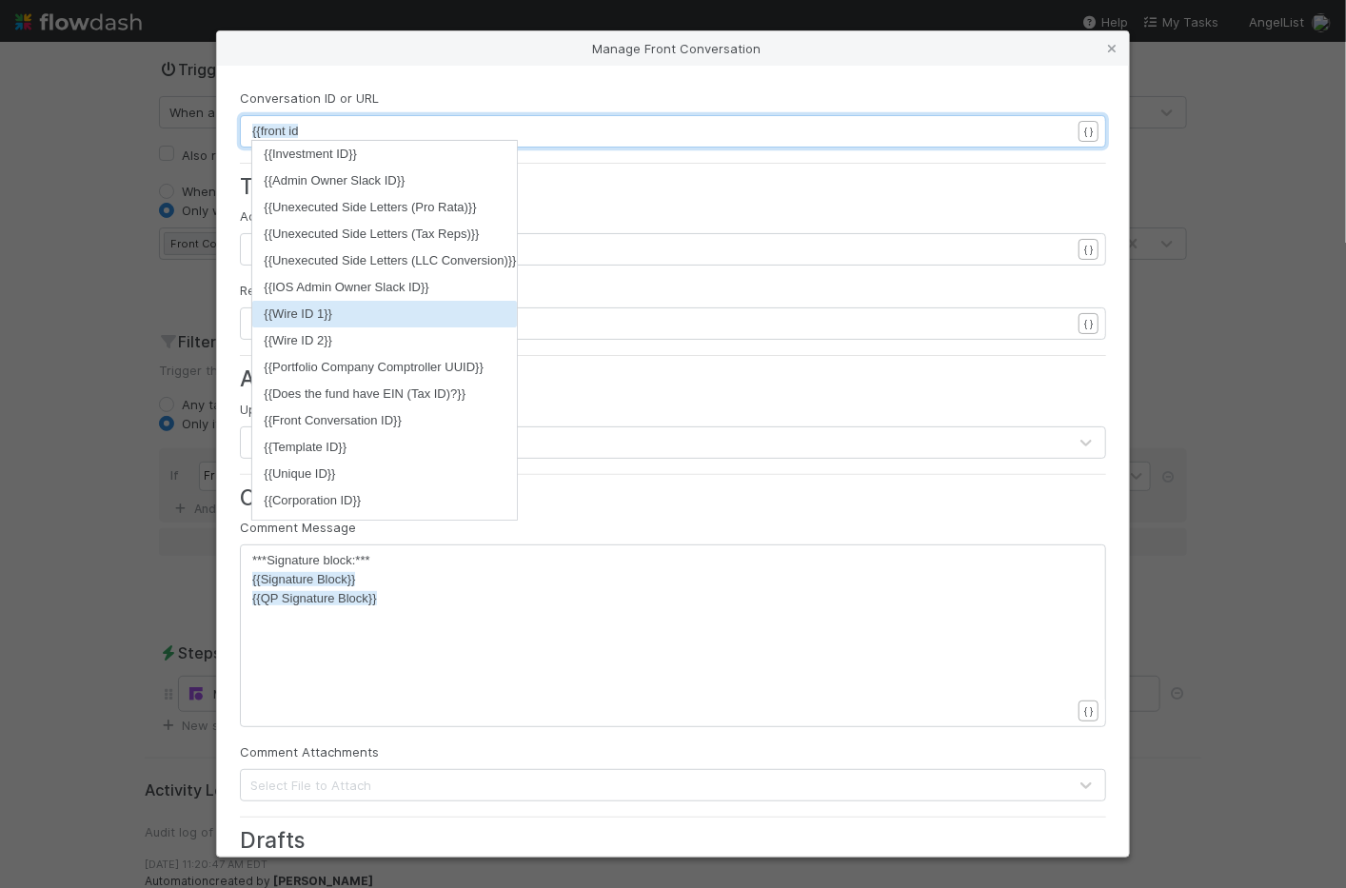
scroll to position [179, 0]
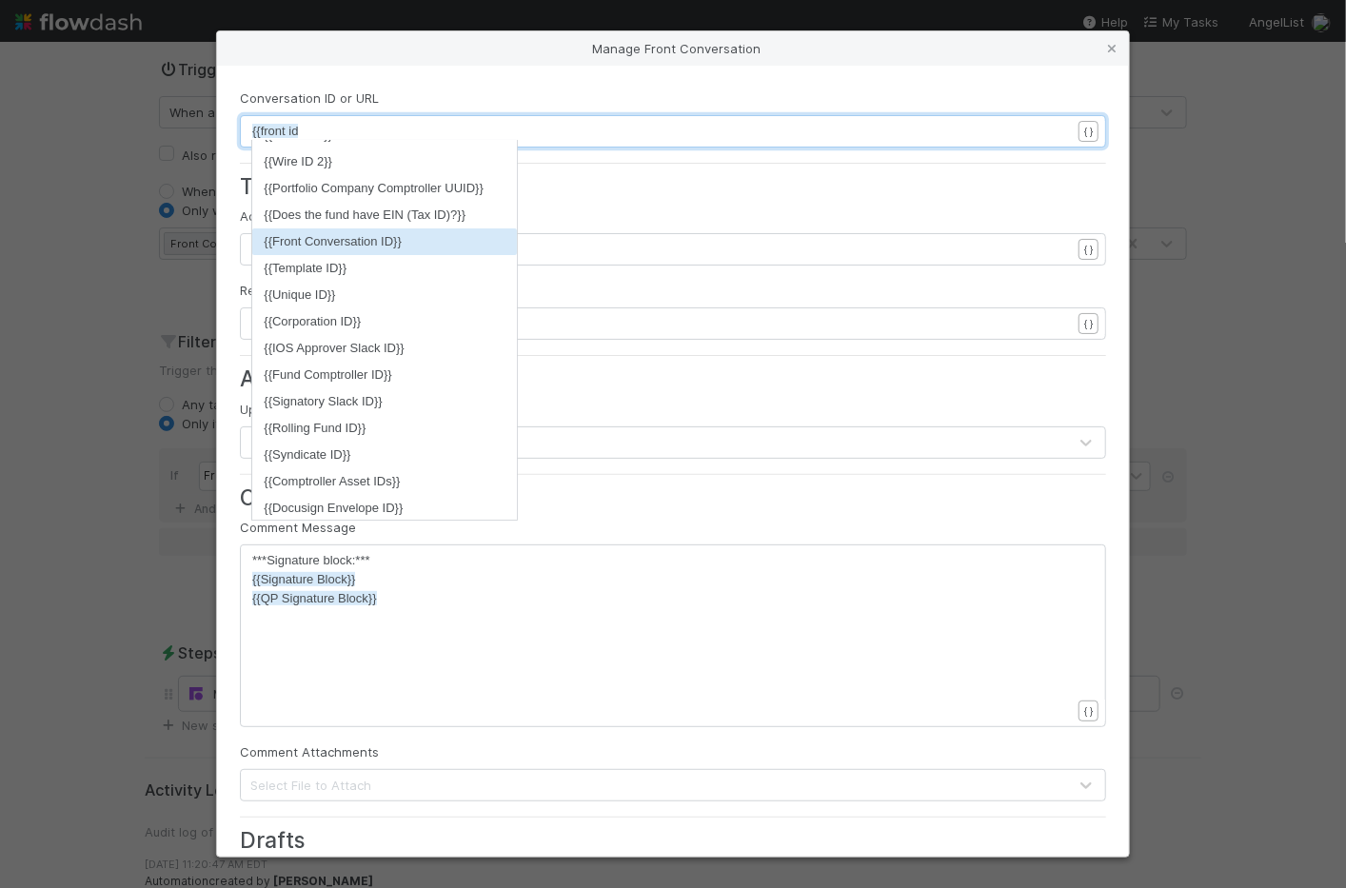
type textarea "id"
click at [383, 234] on li "{{Front Conversation ID}}" at bounding box center [384, 241] width 264 height 27
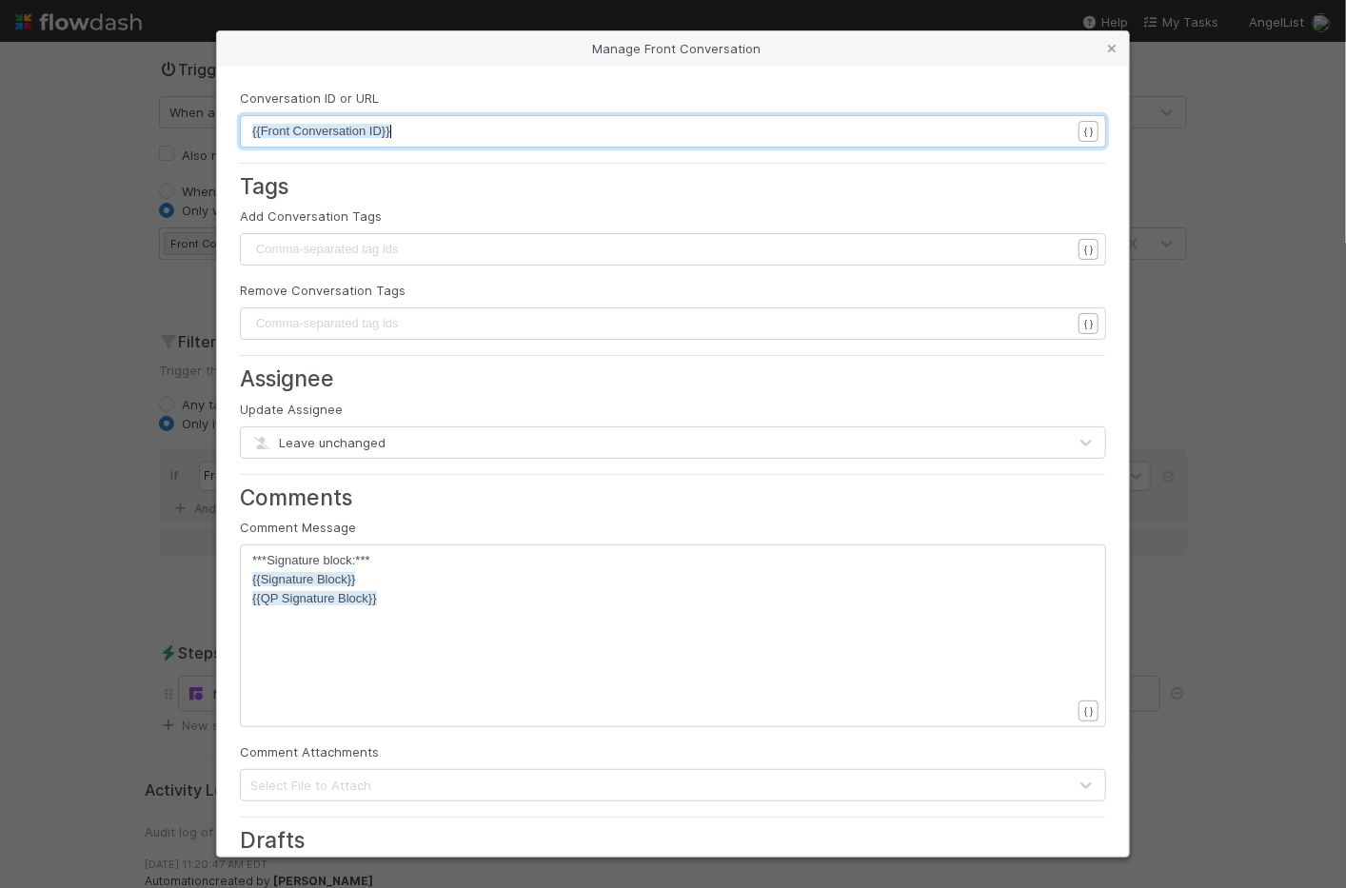
scroll to position [463, 0]
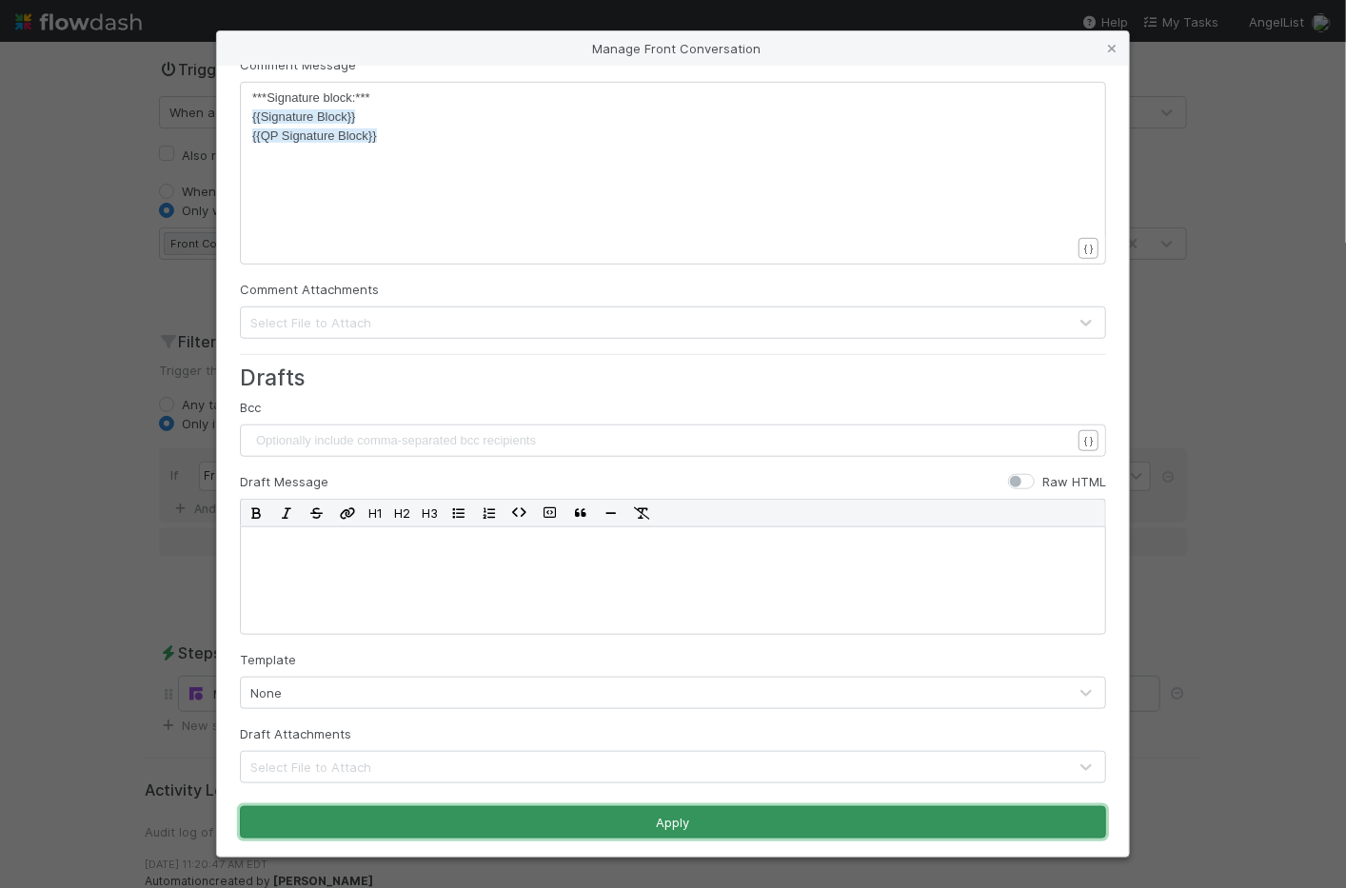
click at [485, 822] on button "Apply" at bounding box center [673, 822] width 866 height 32
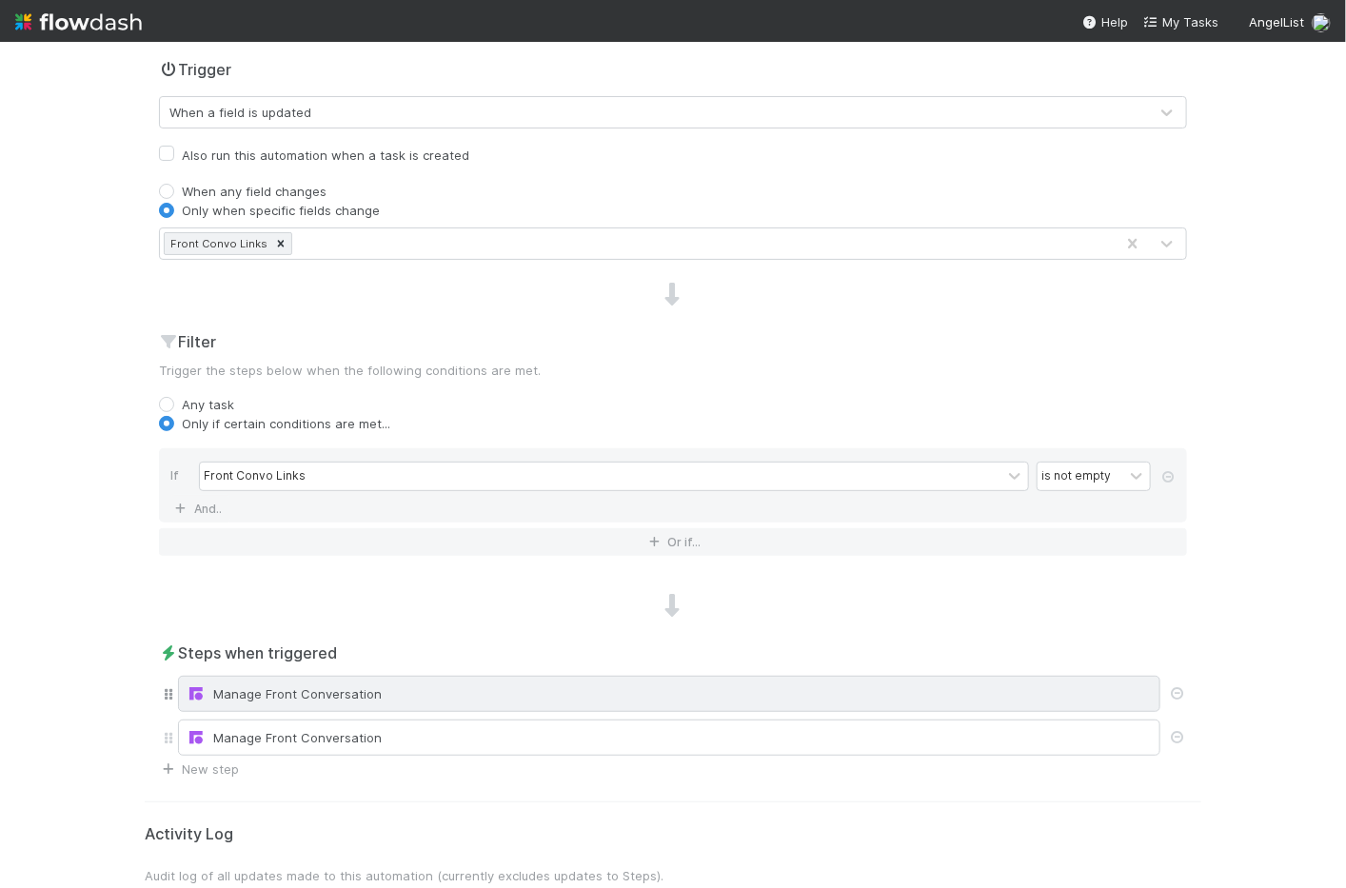
click at [328, 684] on div "Manage Front Conversation" at bounding box center [669, 693] width 965 height 19
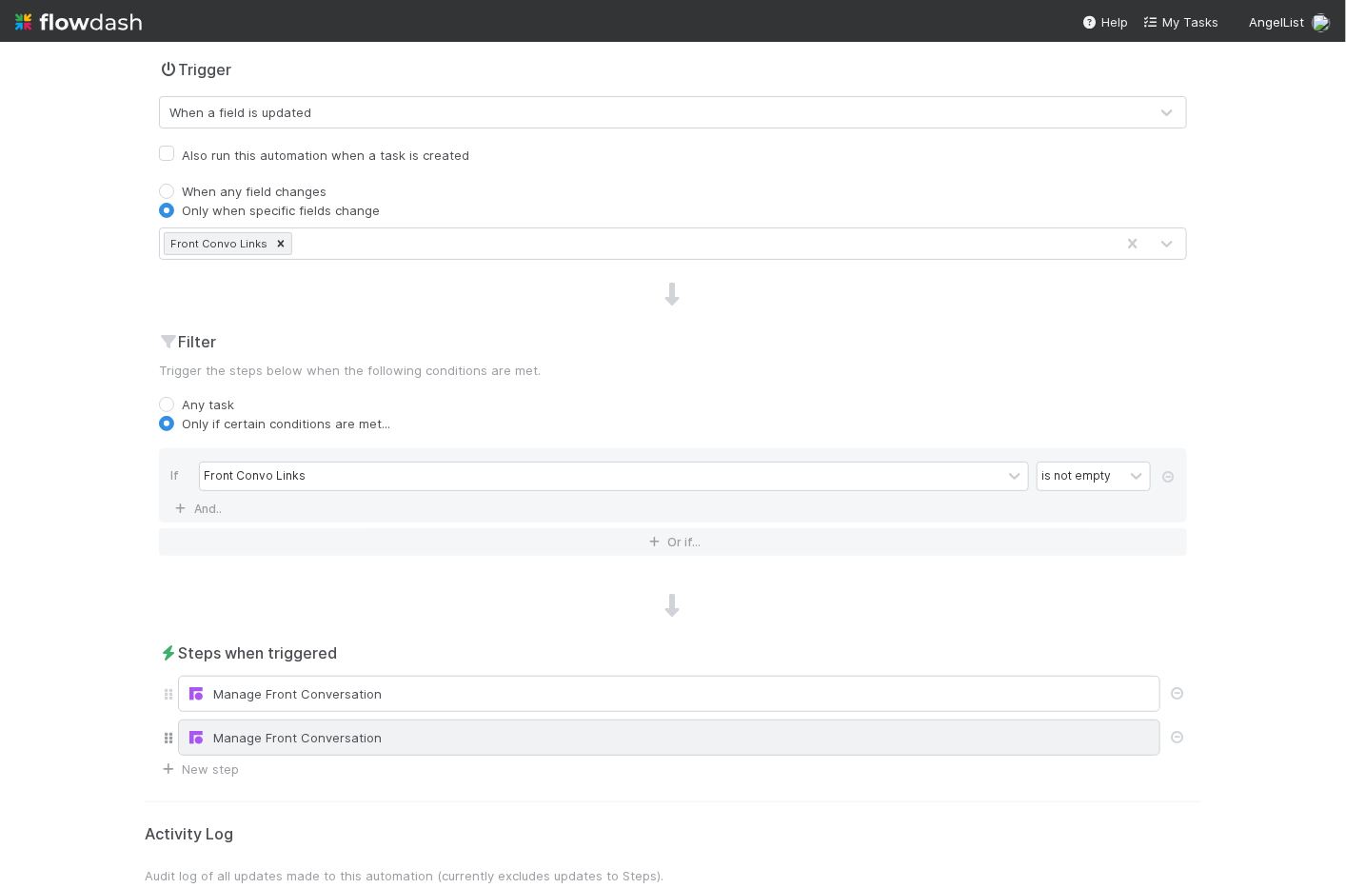
click at [268, 742] on div "Manage Front Conversation" at bounding box center [669, 738] width 982 height 36
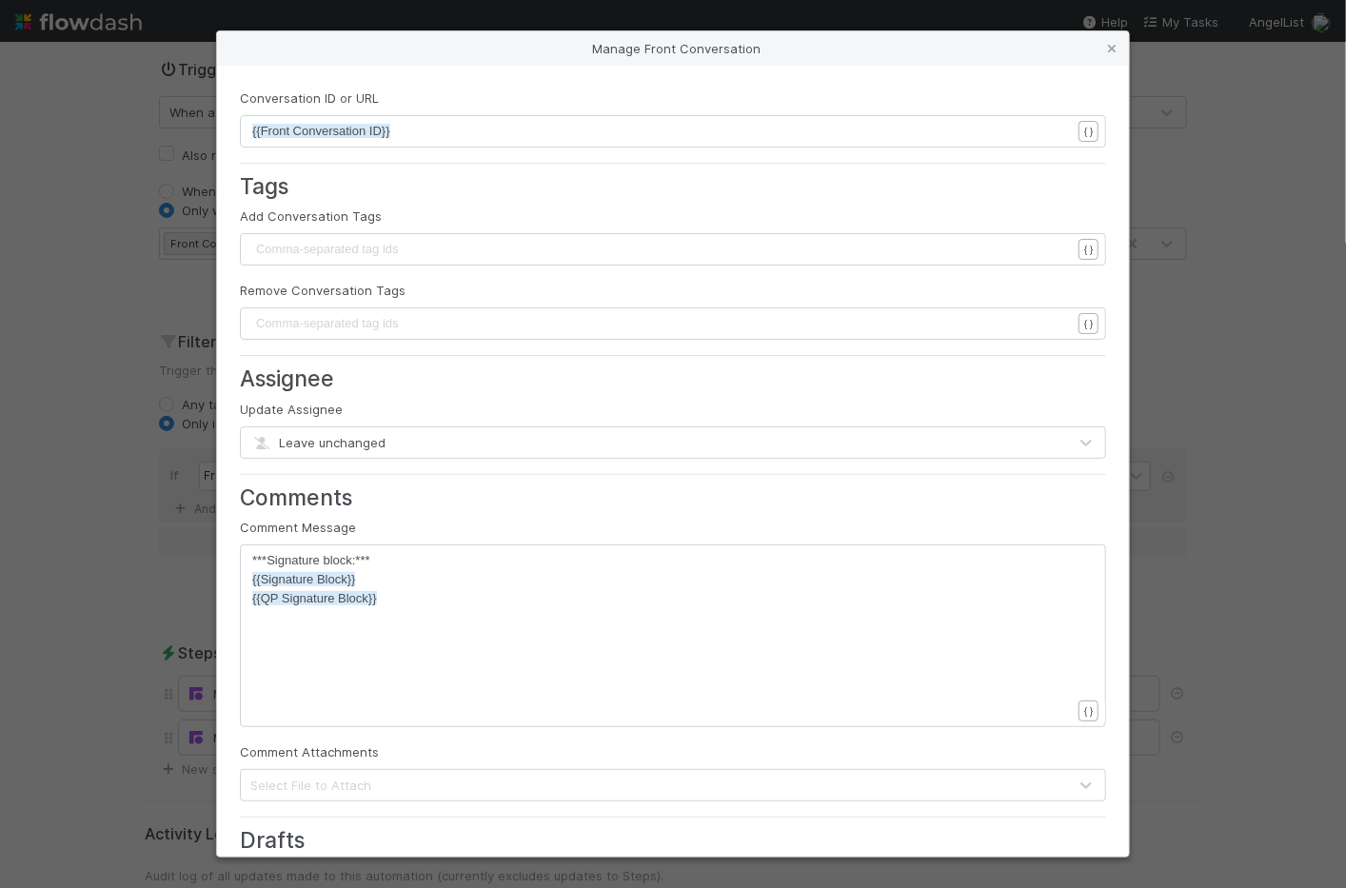
scroll to position [6, 0]
click at [406, 125] on pre "{{Front Conversation ID}}" at bounding box center [661, 131] width 819 height 19
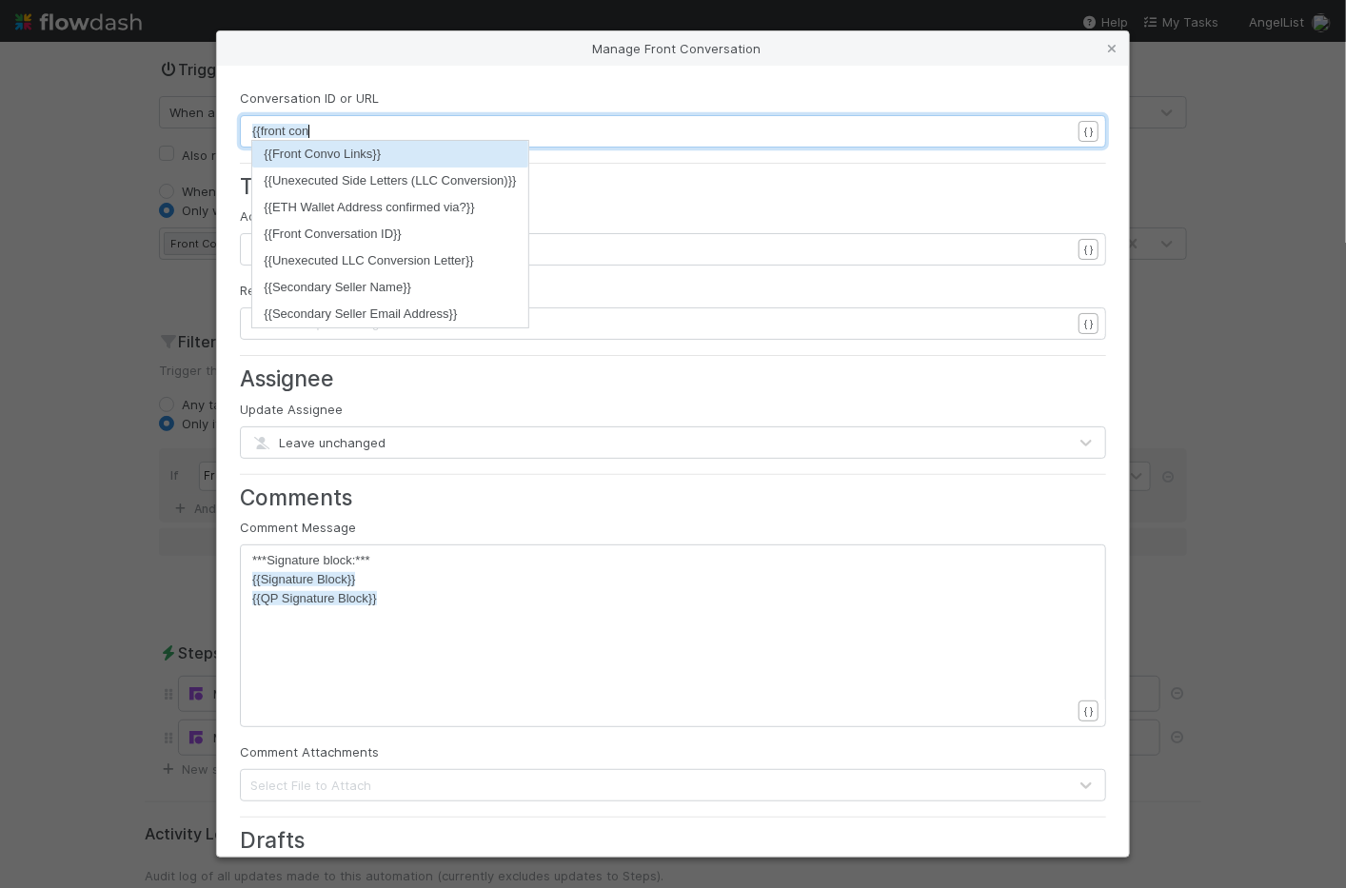
type textarea "{{front convo"
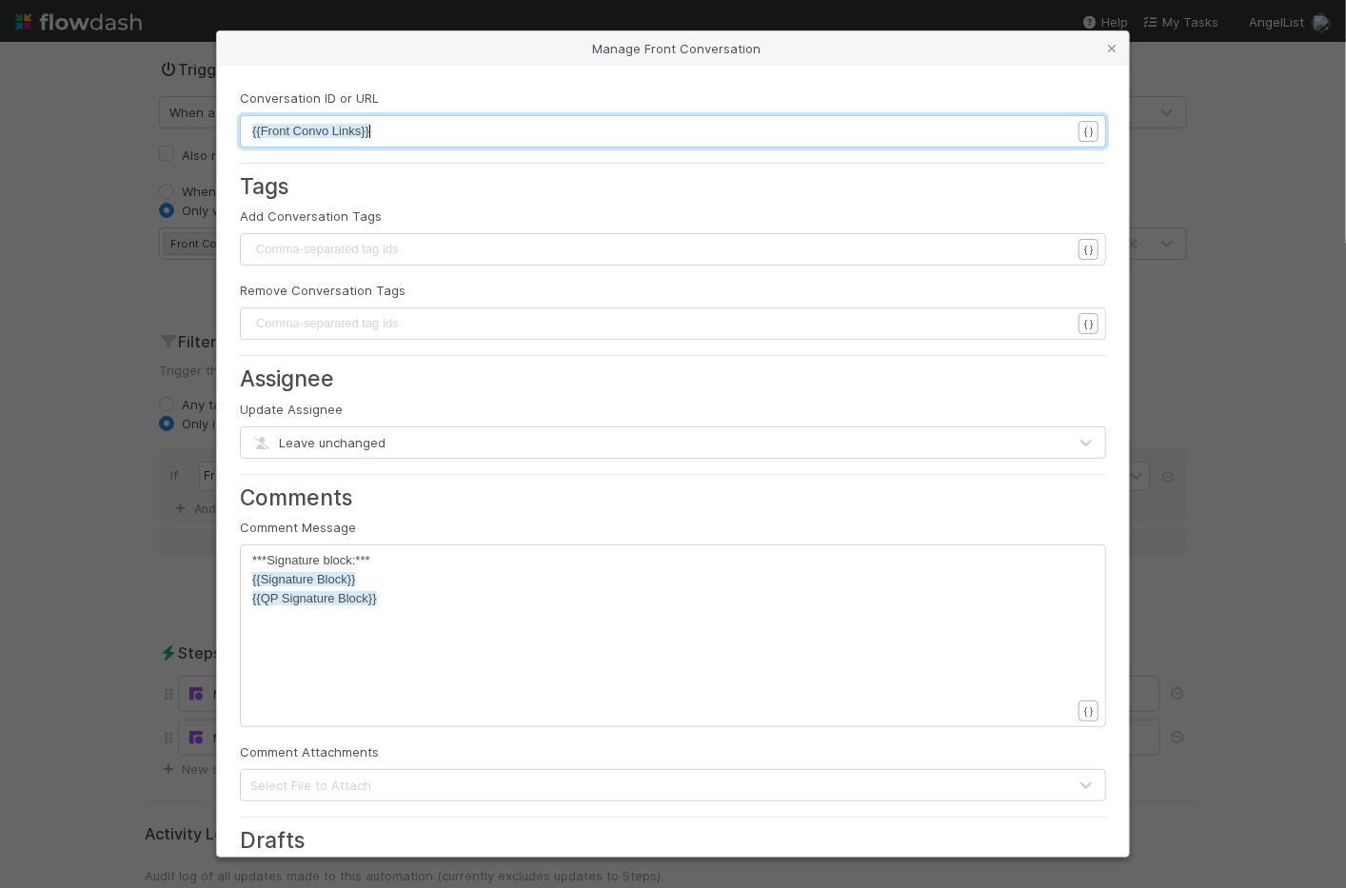
scroll to position [463, 0]
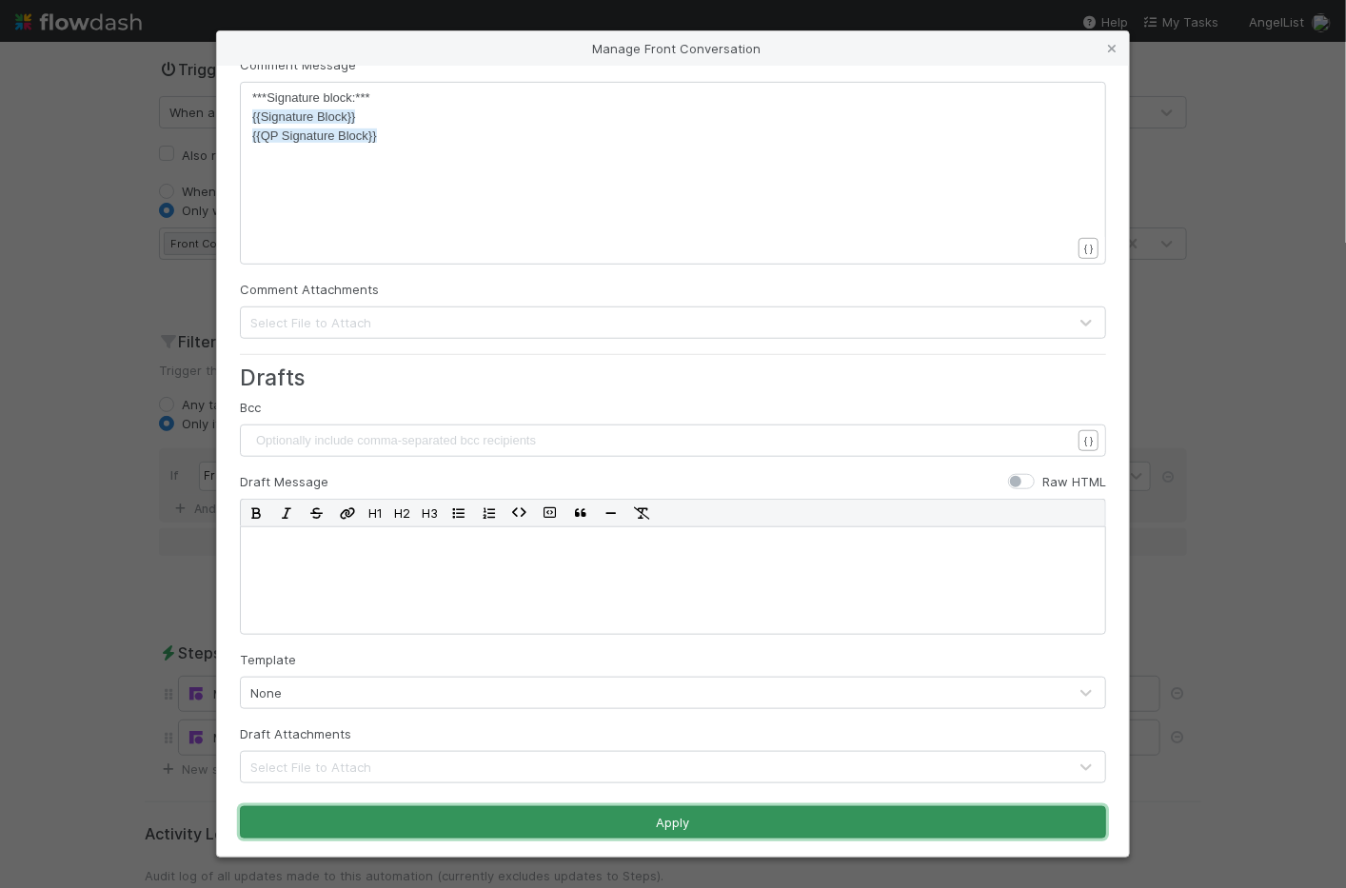
click at [446, 819] on button "Apply" at bounding box center [673, 822] width 866 height 32
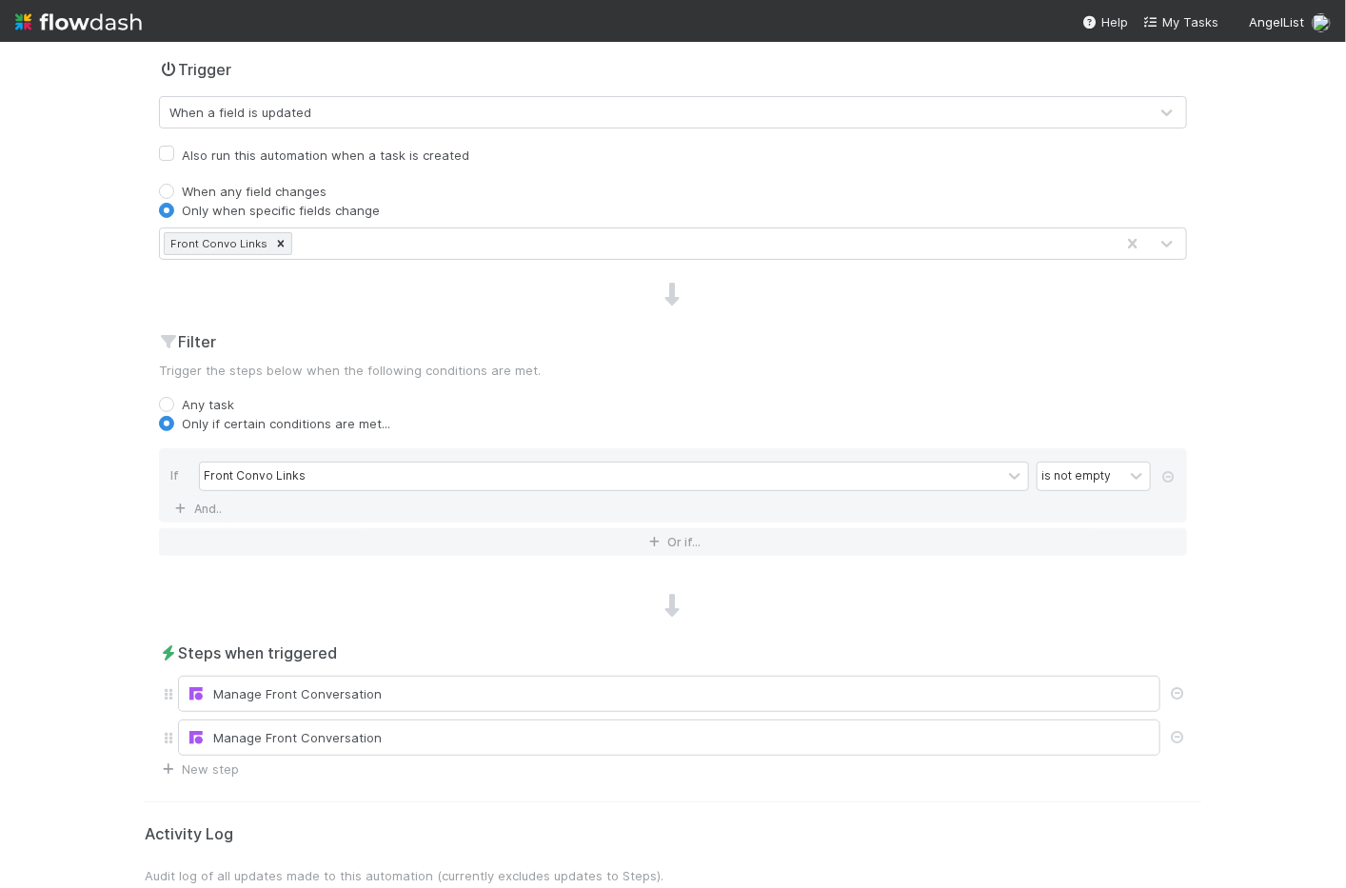
scroll to position [0, 0]
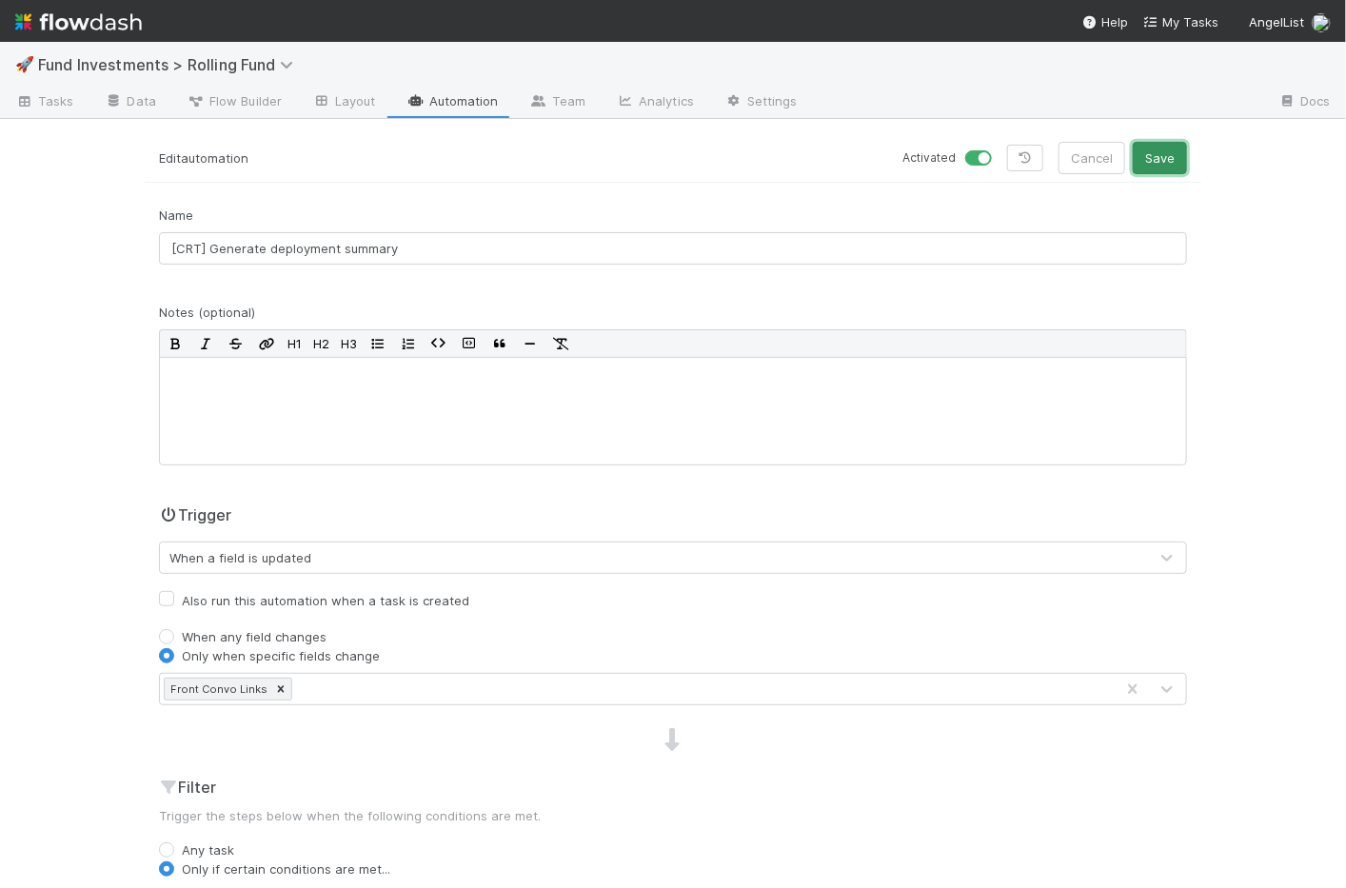
click at [1173, 156] on button "Save" at bounding box center [1160, 158] width 54 height 32
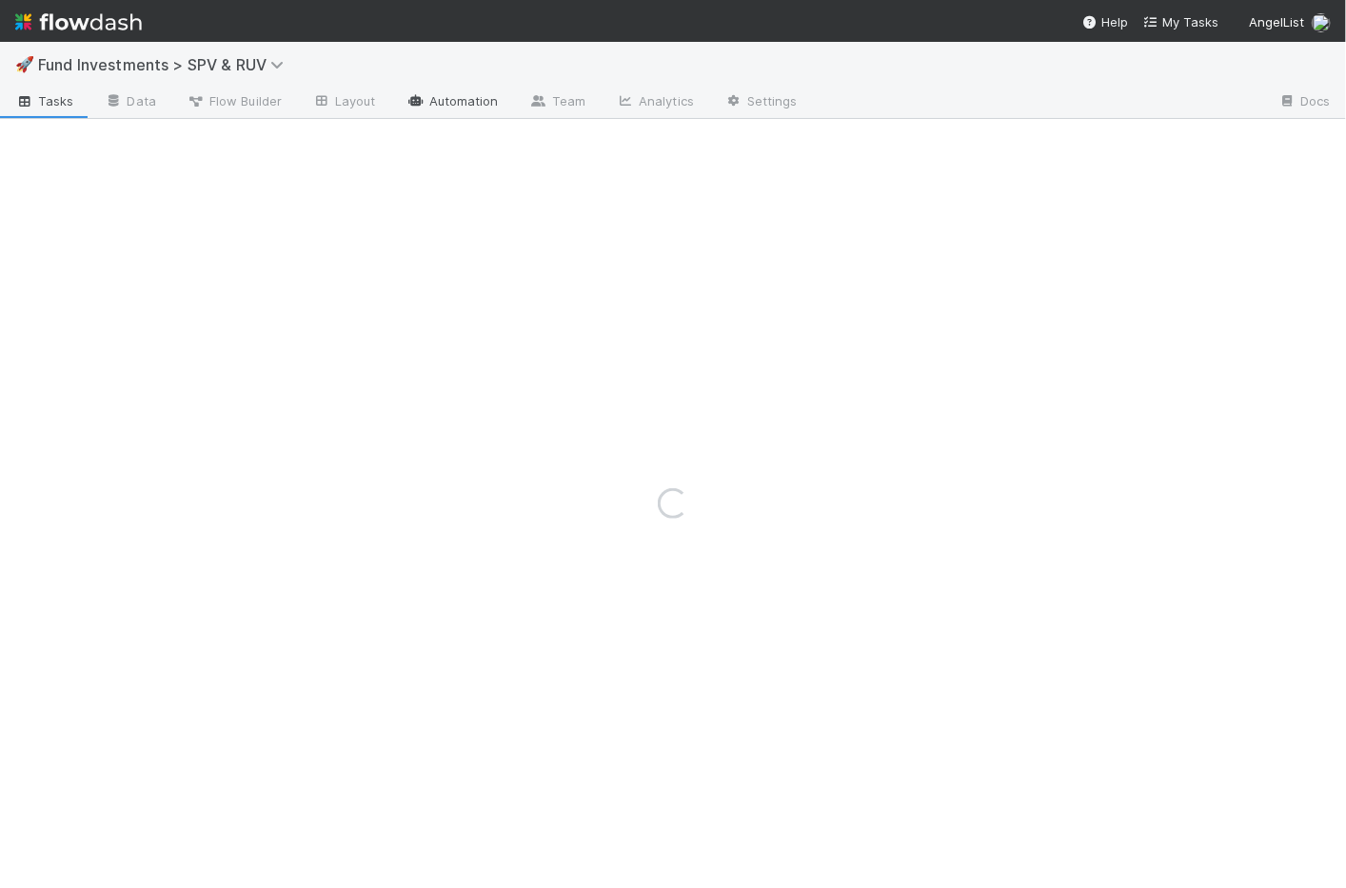
click at [459, 99] on link "Automation" at bounding box center [452, 103] width 123 height 30
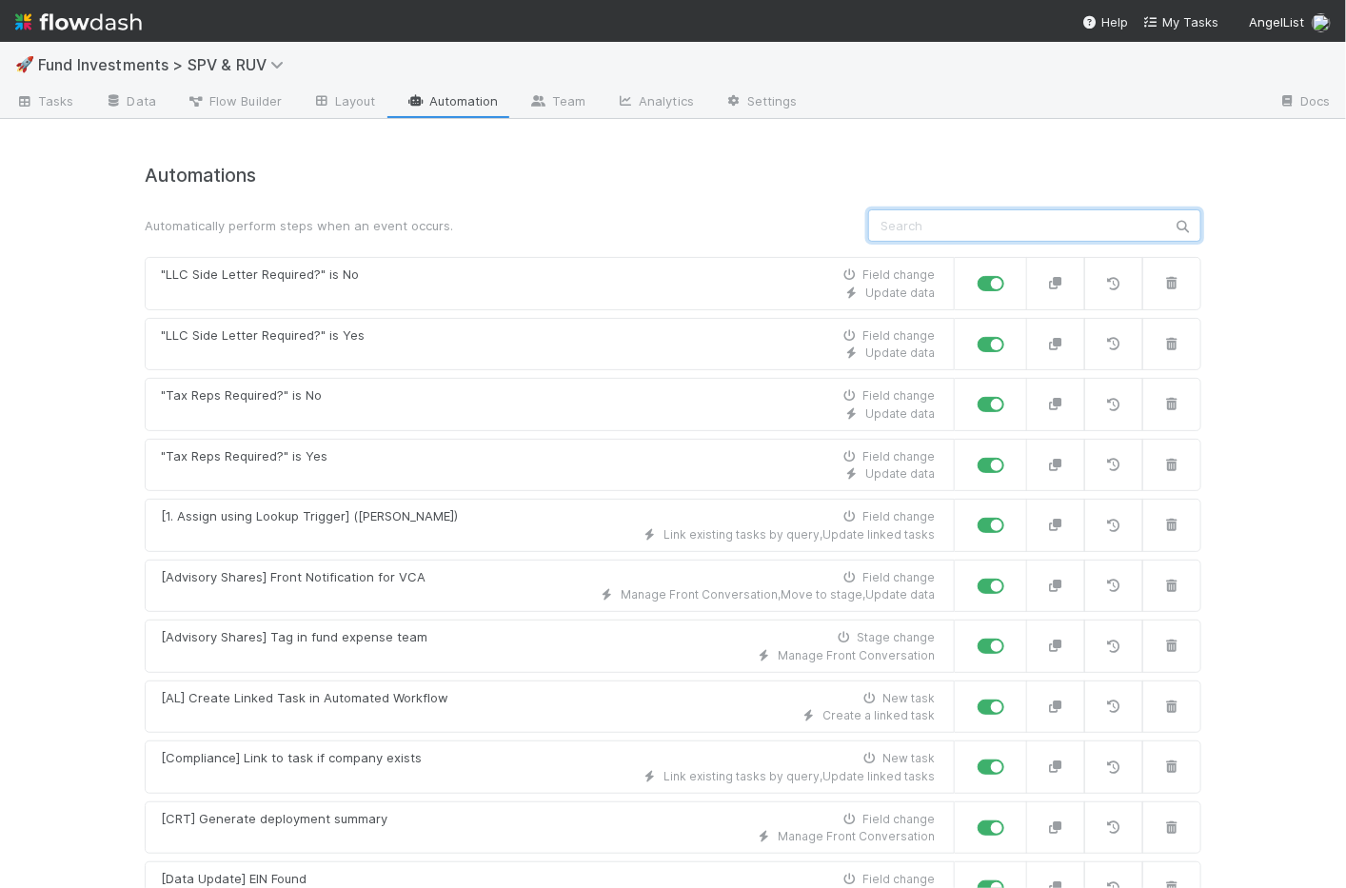
click at [1022, 237] on input "text" at bounding box center [1034, 225] width 333 height 32
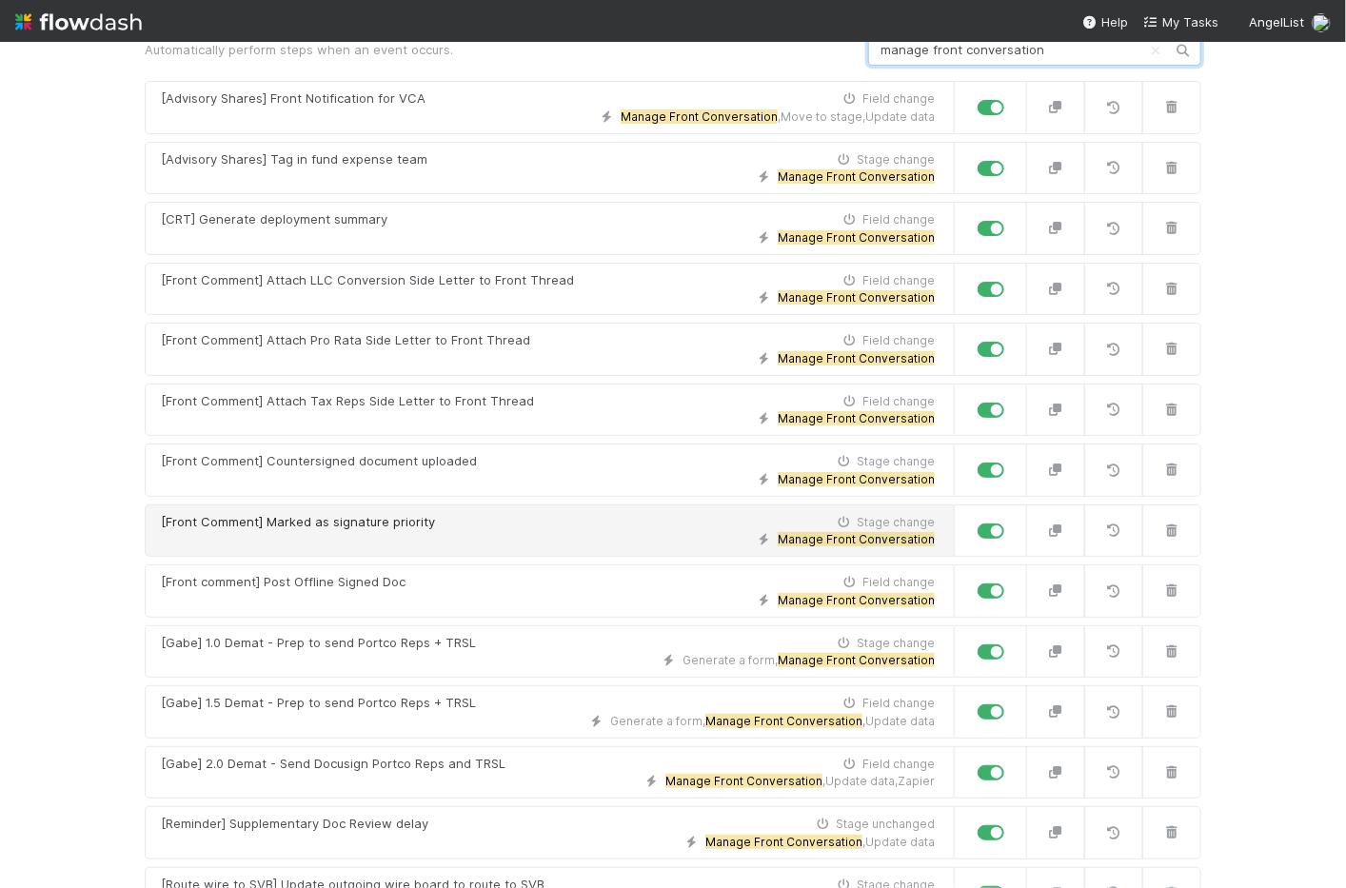
scroll to position [135, 0]
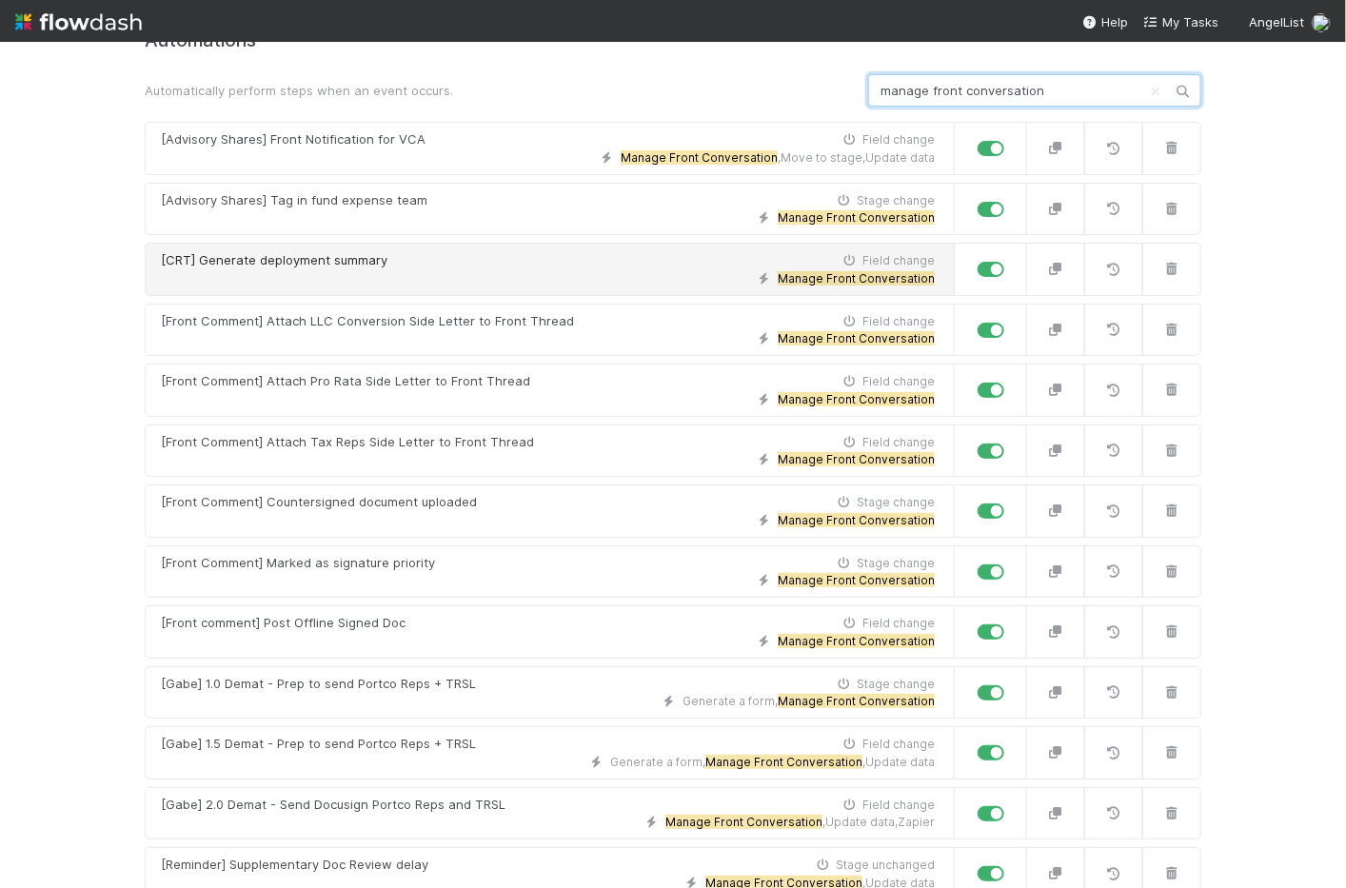
type input "manage front conversation"
click at [407, 266] on div "[CRT] Generate deployment summary Field change" at bounding box center [548, 260] width 774 height 19
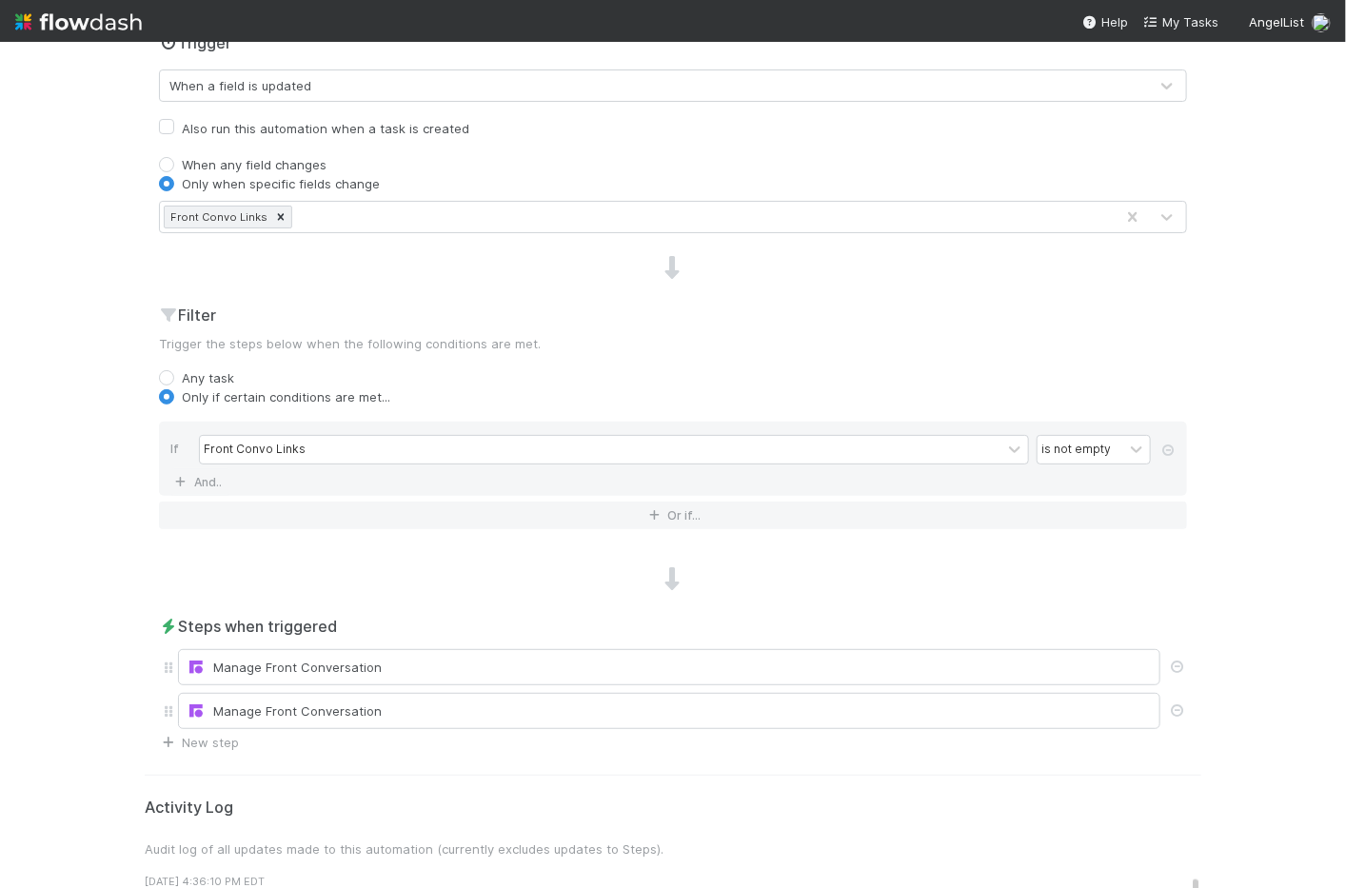
scroll to position [506, 0]
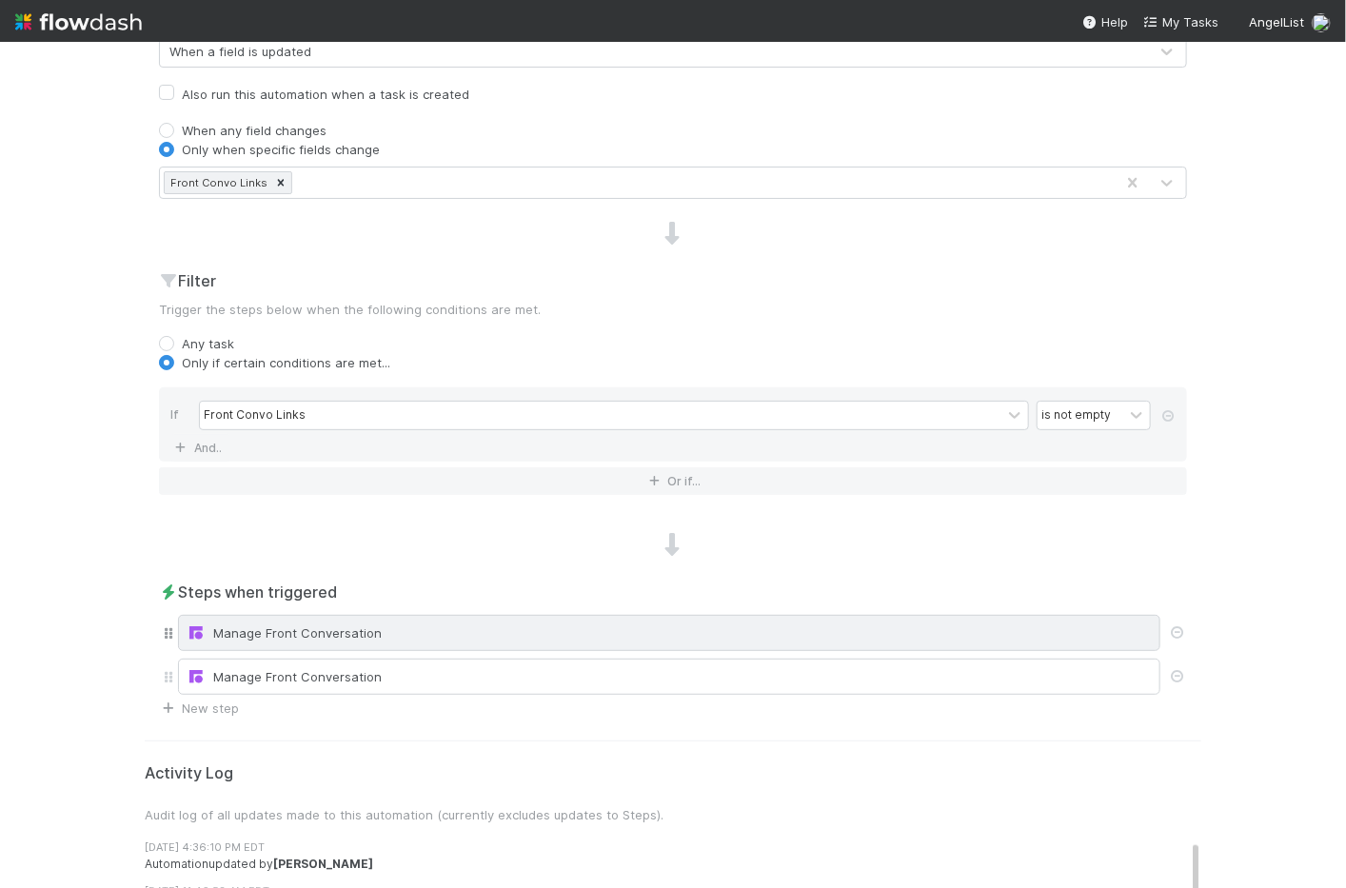
click at [271, 644] on div "Manage Front Conversation" at bounding box center [669, 633] width 982 height 36
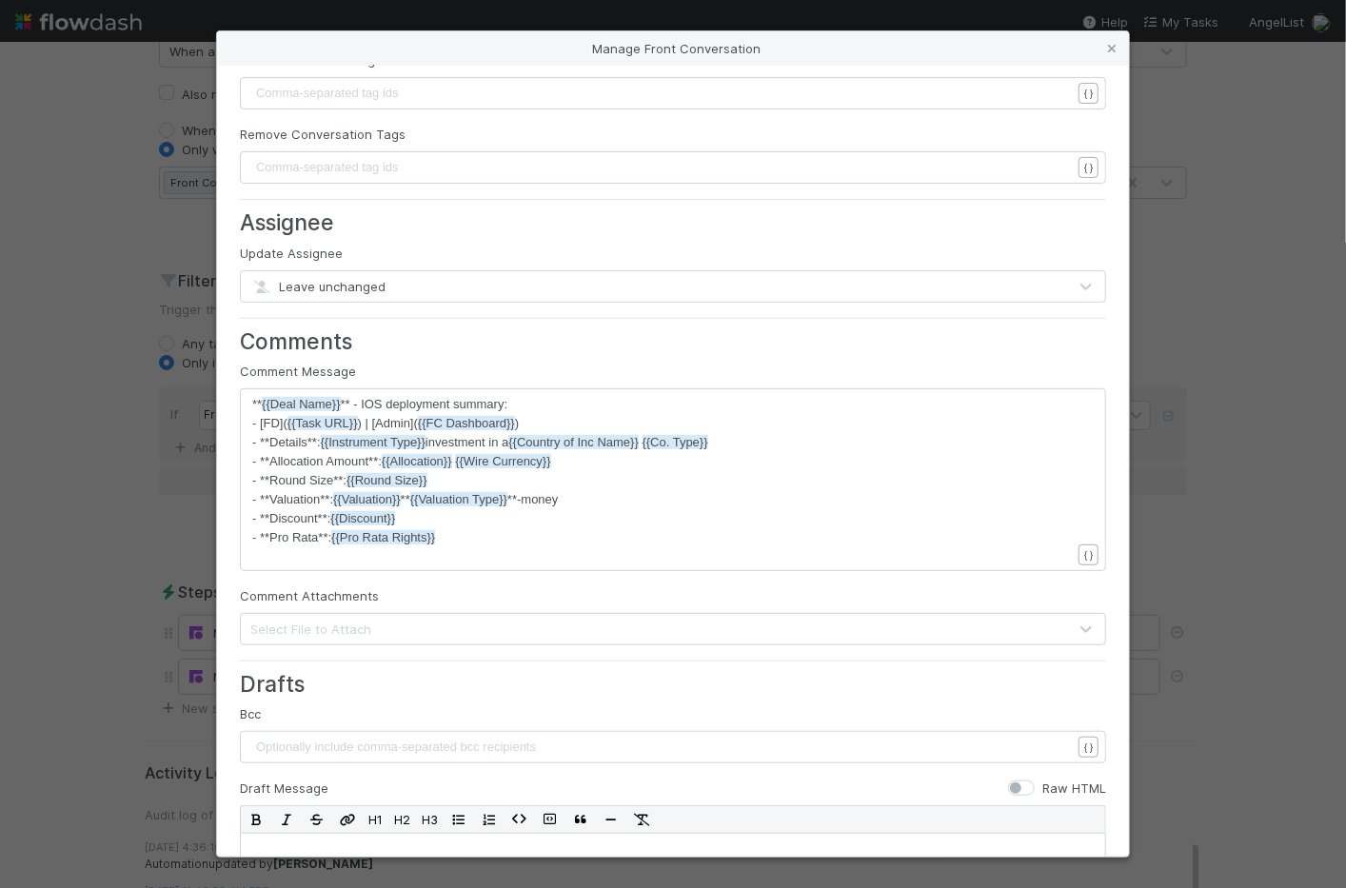
scroll to position [0, 0]
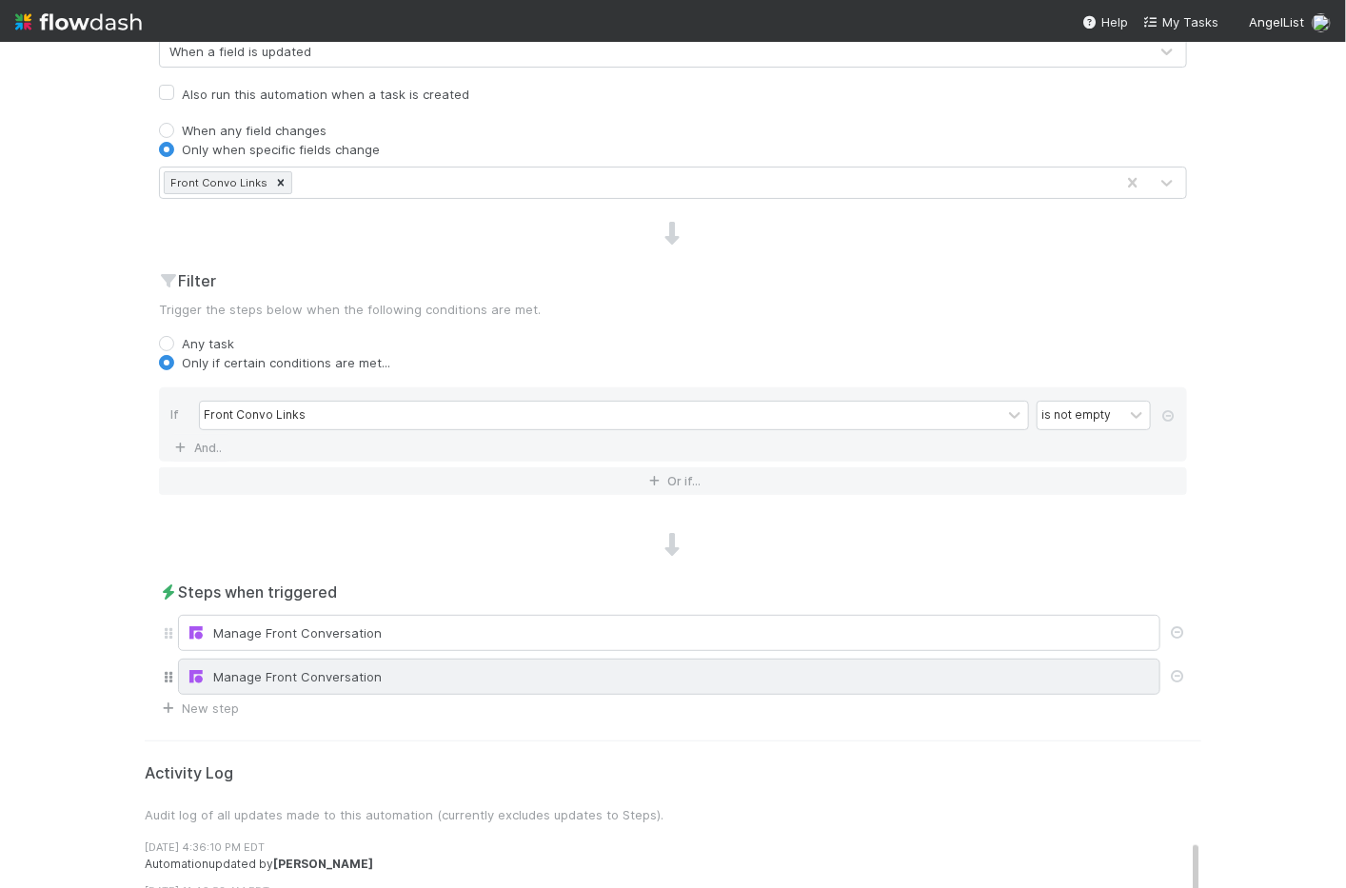
click at [268, 673] on div "Manage Front Conversation" at bounding box center [669, 676] width 965 height 19
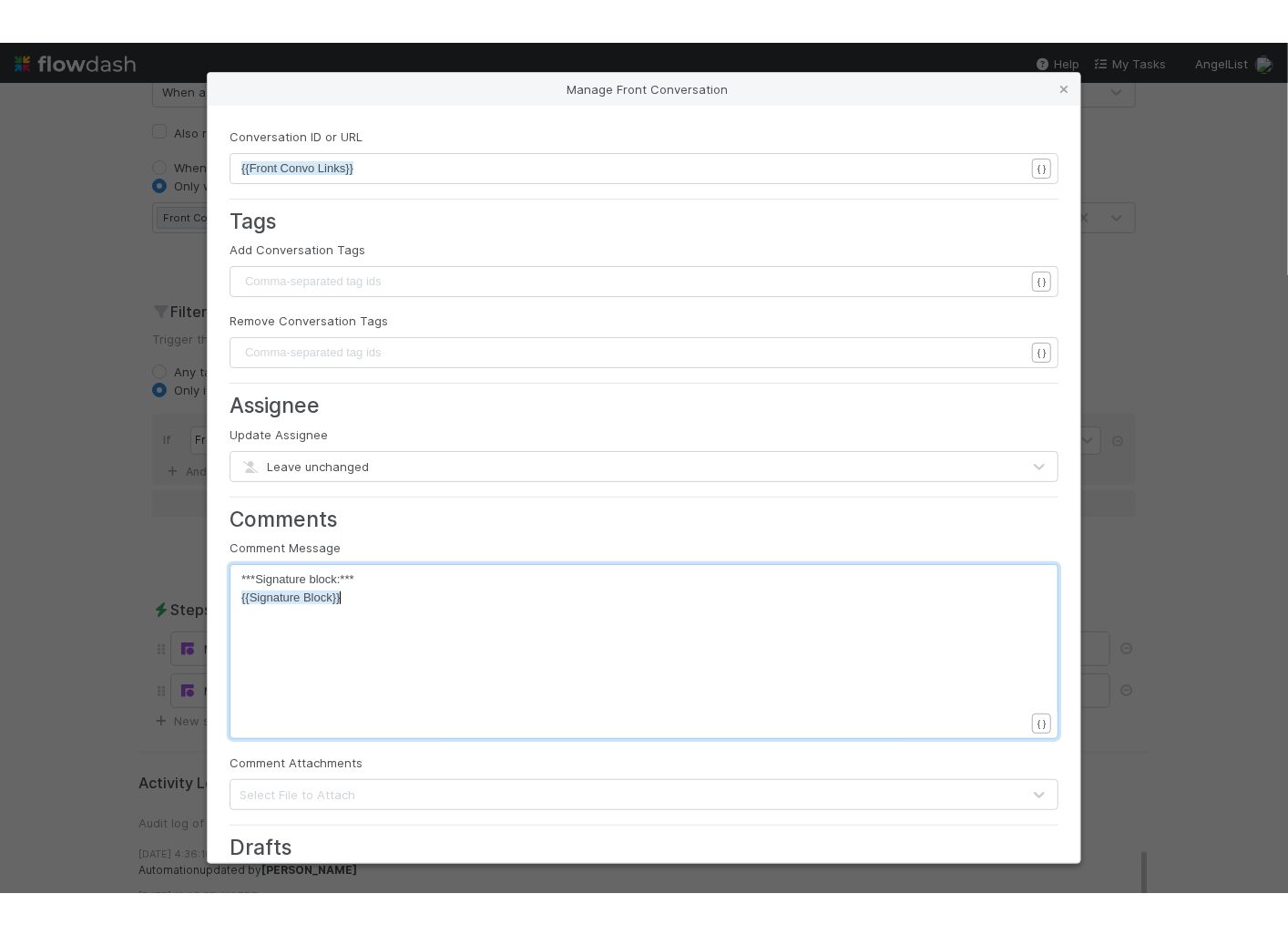
scroll to position [6, 0]
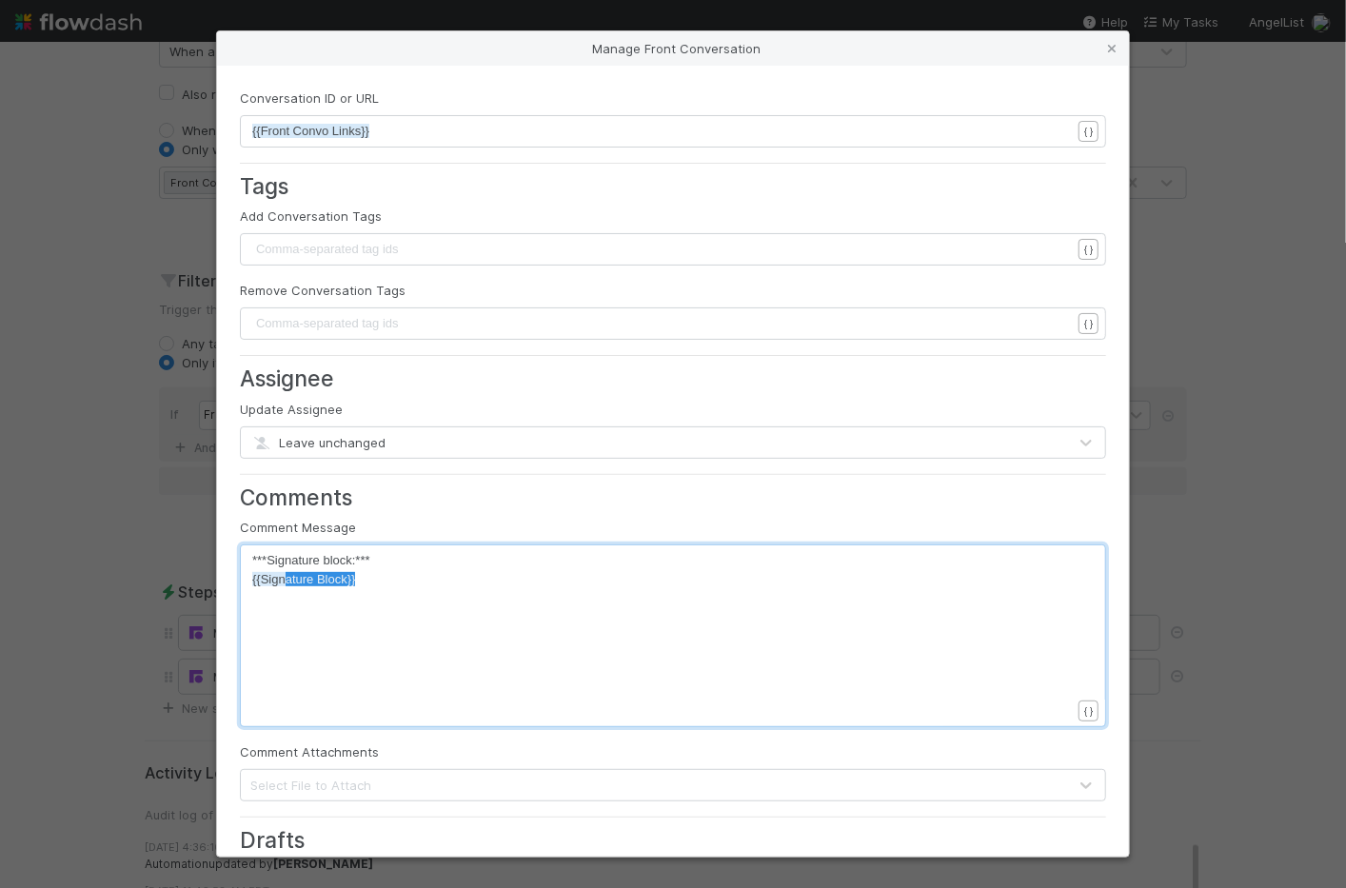
type textarea "***Signature block:*** {{Signature Block}}"
drag, startPoint x: 386, startPoint y: 592, endPoint x: 237, endPoint y: 552, distance: 154.7
click at [237, 552] on div "Conversation ID or URL xxxxxxxxxx {{Front Convo Links}} { } Tags Add Conversati…" at bounding box center [673, 461] width 912 height 791
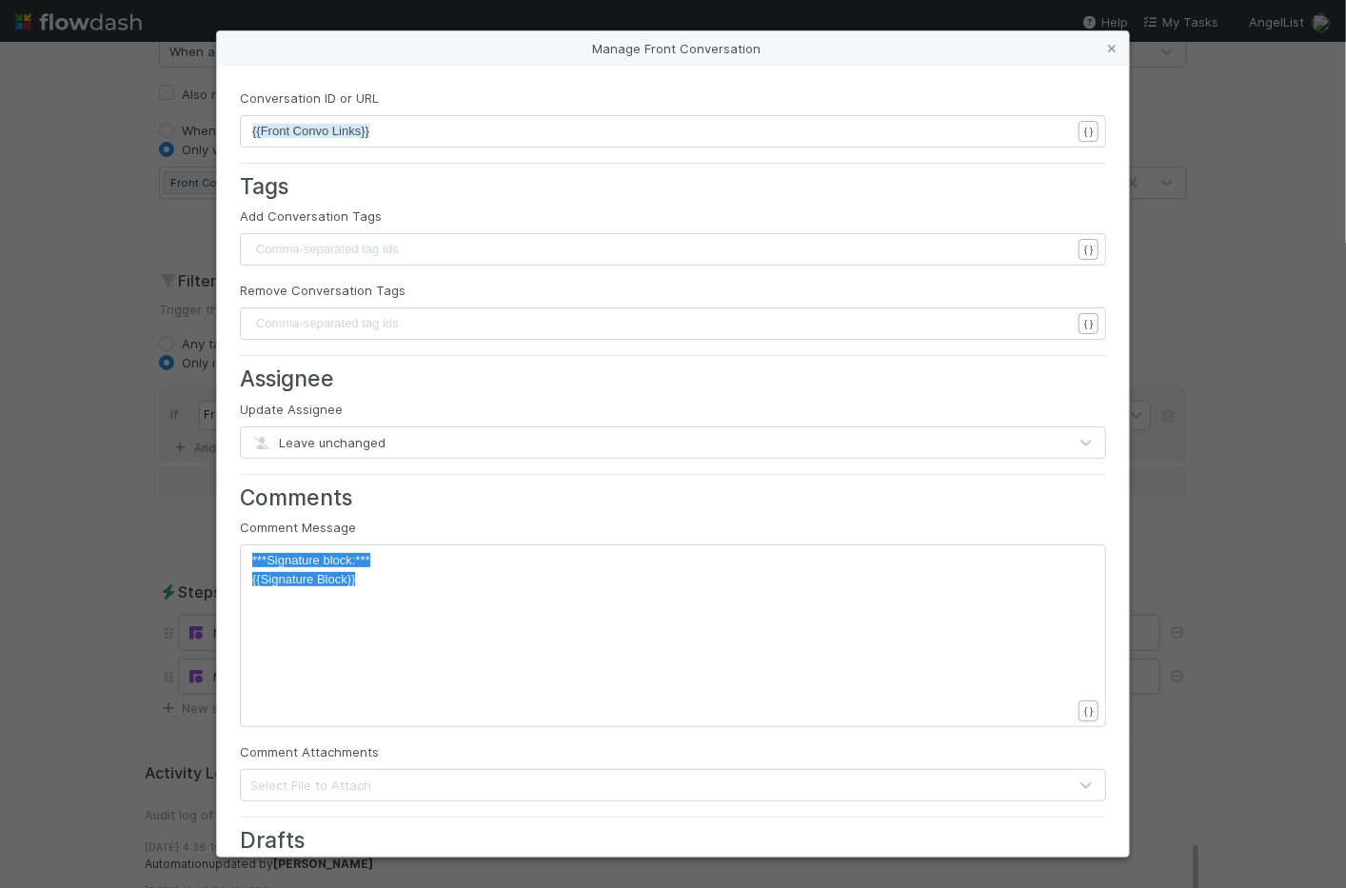
click at [138, 536] on div "Manage Front Conversation Conversation ID or URL xxxxxxxxxx {{Front Convo Links…" at bounding box center [673, 444] width 1346 height 888
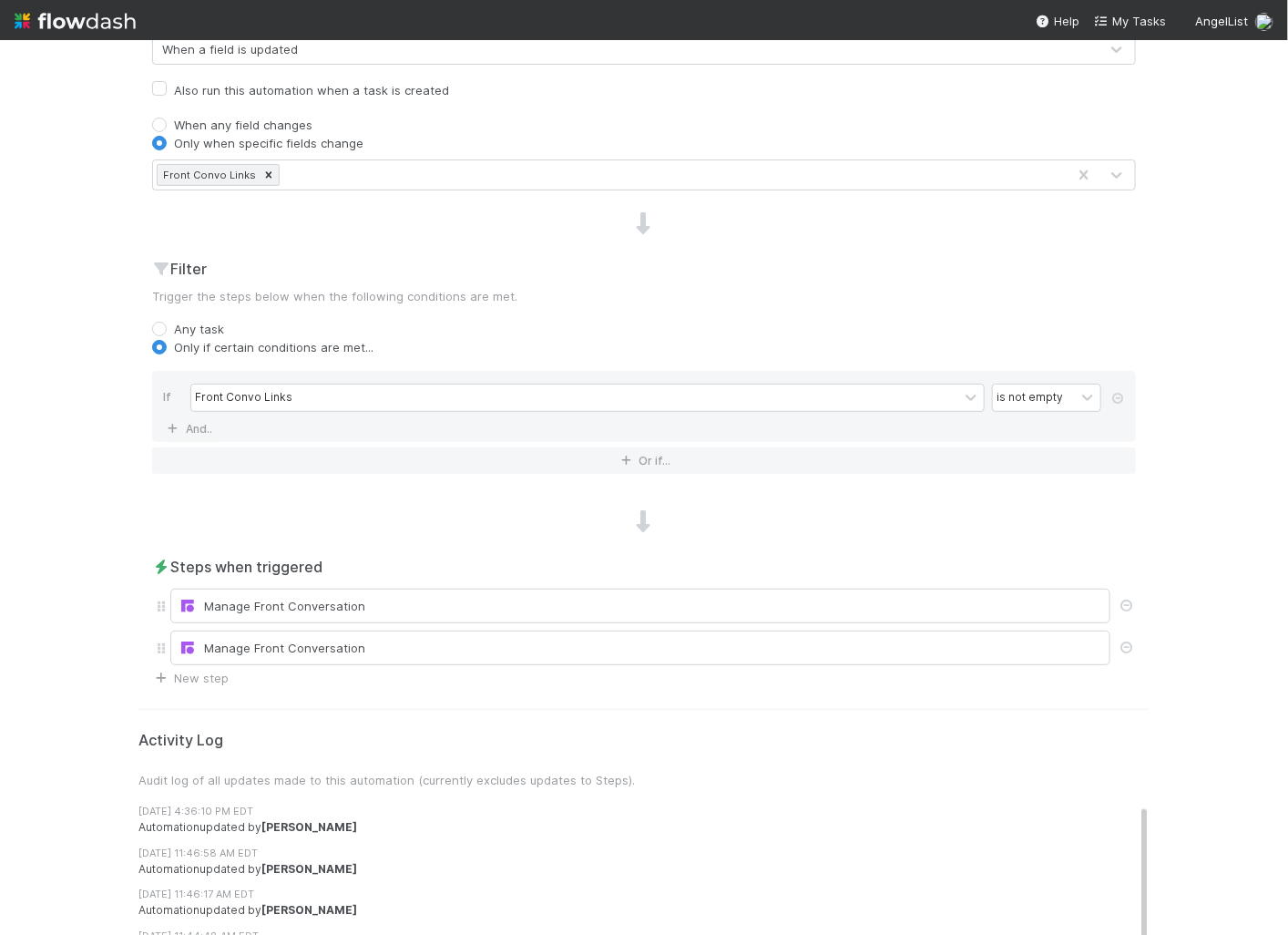
scroll to position [0, 0]
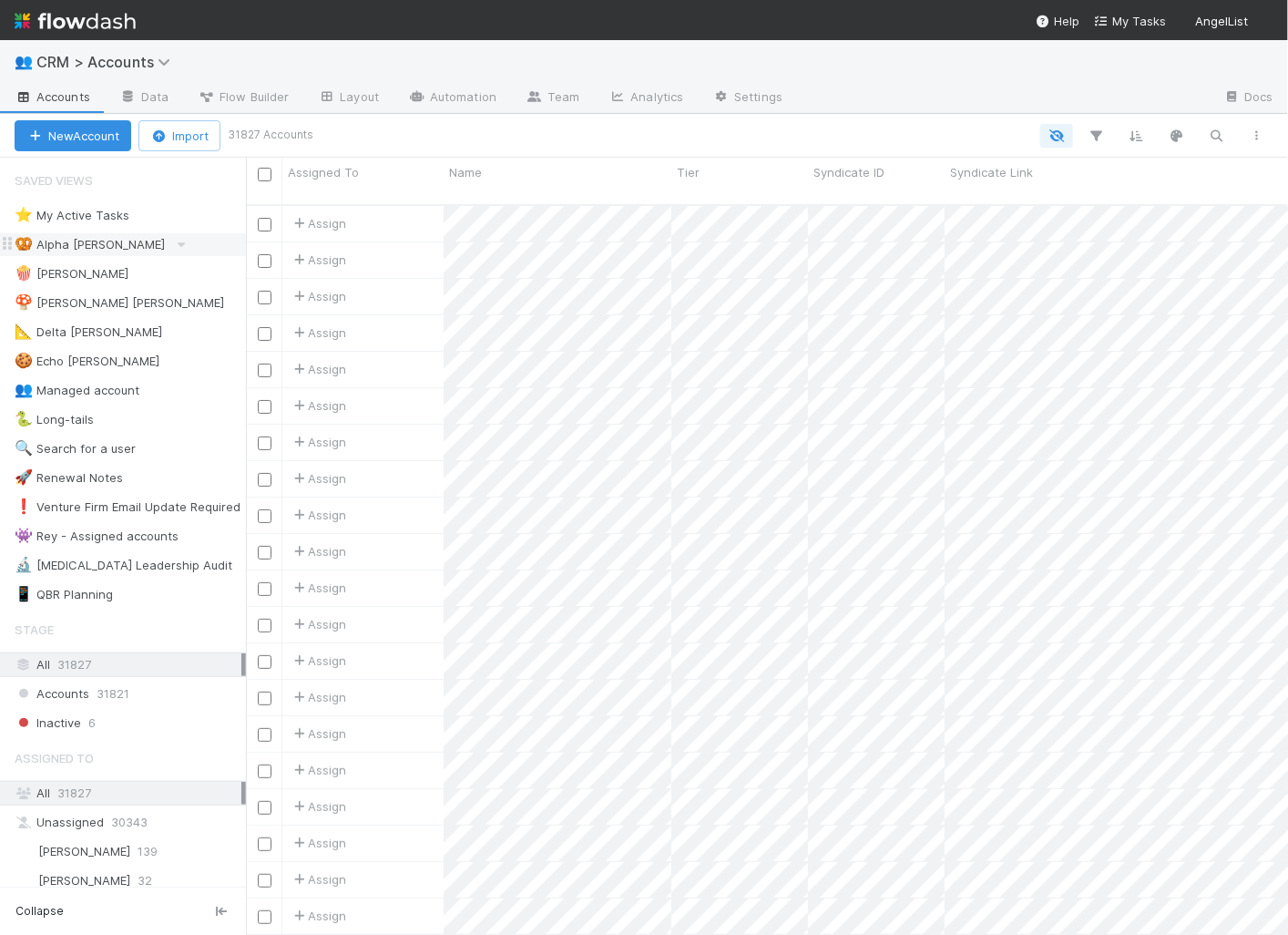
scroll to position [746, 1042]
click at [644, 167] on div "Name" at bounding box center [558, 171] width 218 height 18
click at [573, 146] on div "Sort A → Z Sort Z → A Hide Edit field Delete field Synced 1 hour ago Sync" at bounding box center [644, 467] width 1288 height 935
click at [530, 183] on div "Name" at bounding box center [558, 181] width 228 height 47
click at [1257, 134] on icon "button" at bounding box center [1256, 135] width 18 height 11
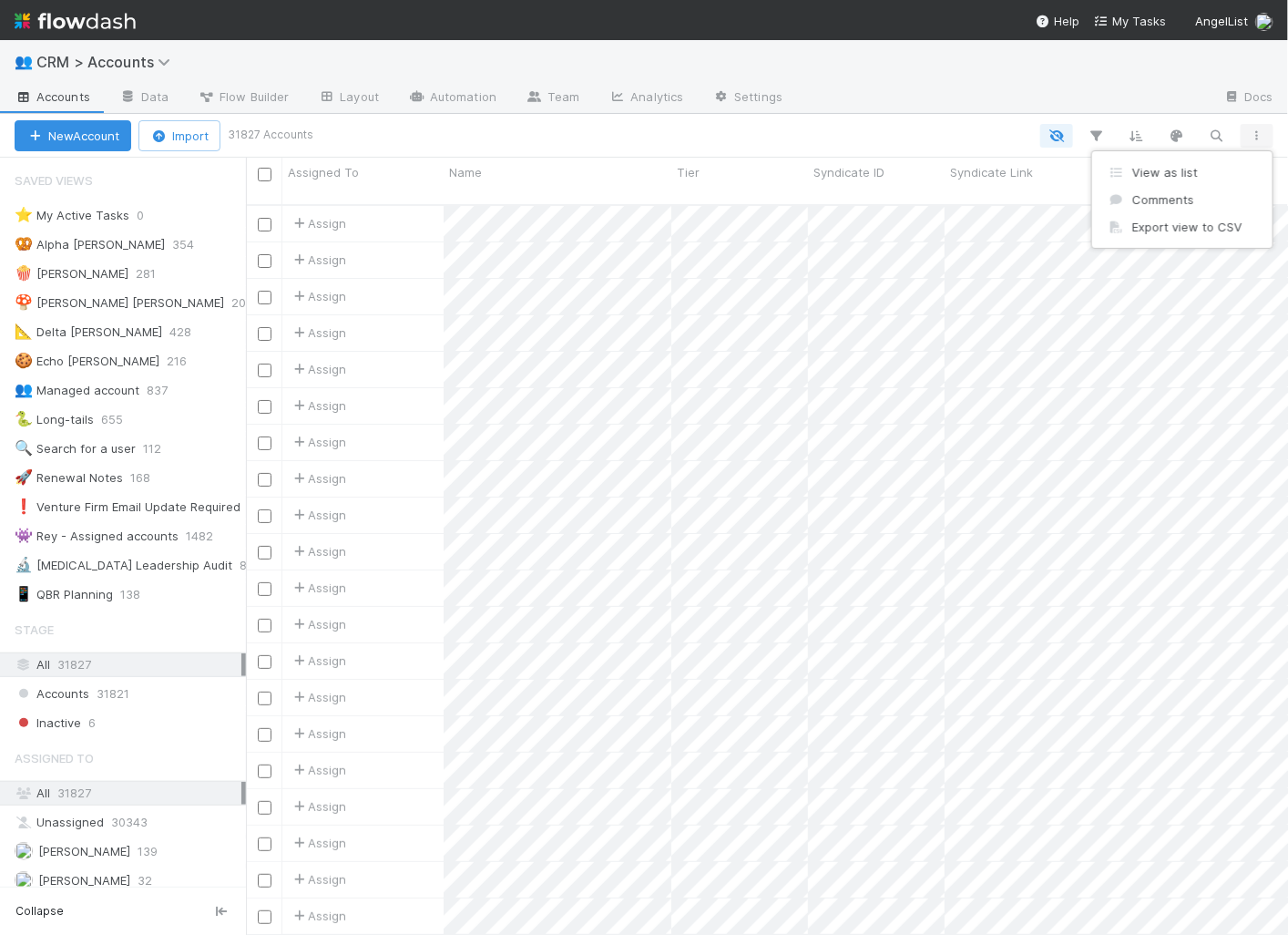
click at [1257, 134] on div "View as list Comments Export view to CSV" at bounding box center [644, 467] width 1288 height 935
click at [566, 183] on div "Name" at bounding box center [558, 181] width 228 height 47
click at [656, 175] on div "Name" at bounding box center [558, 171] width 218 height 18
click at [540, 295] on div "Edit field" at bounding box center [553, 302] width 208 height 28
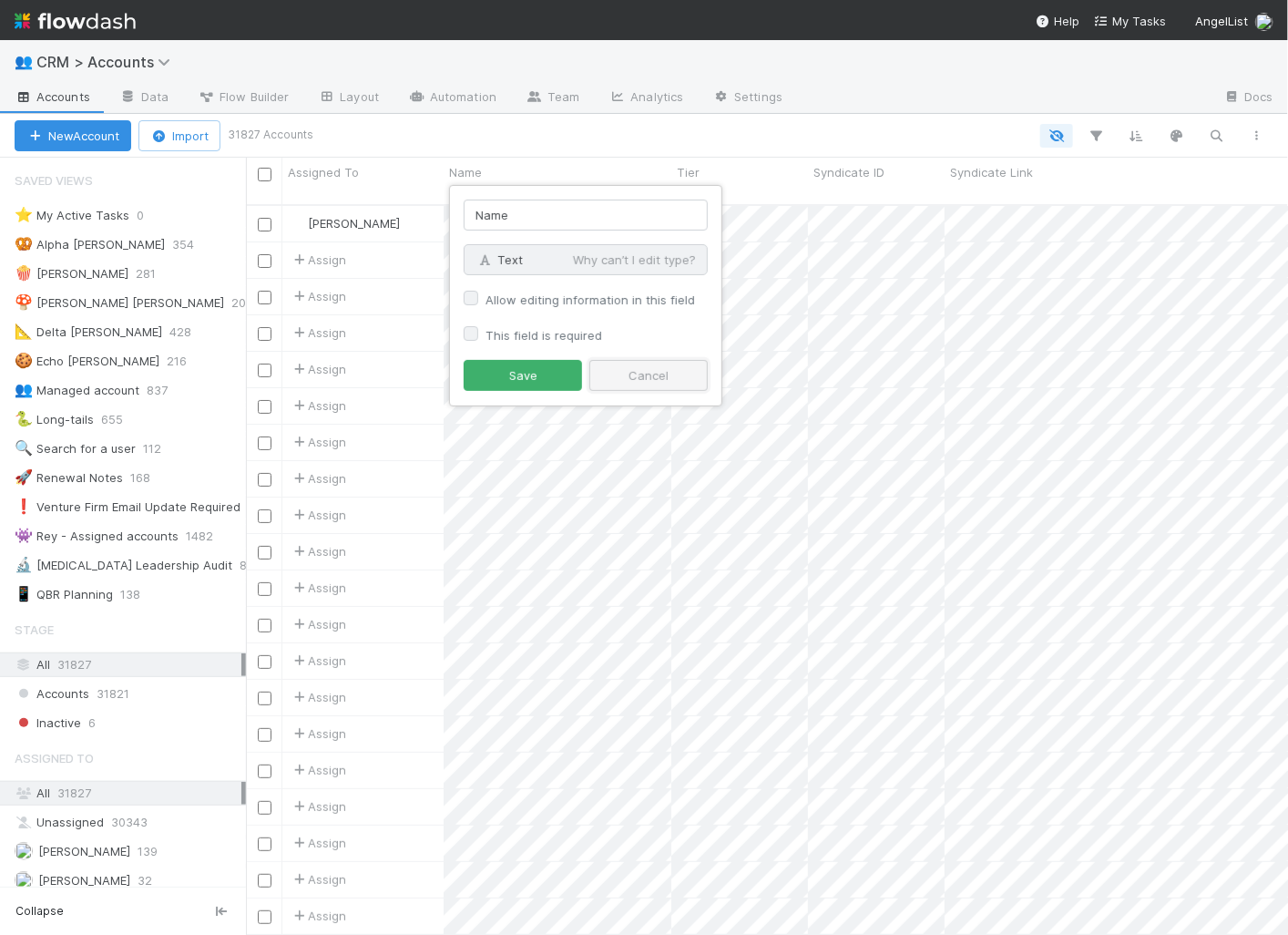
click at [647, 369] on button "Cancel" at bounding box center [649, 375] width 119 height 31
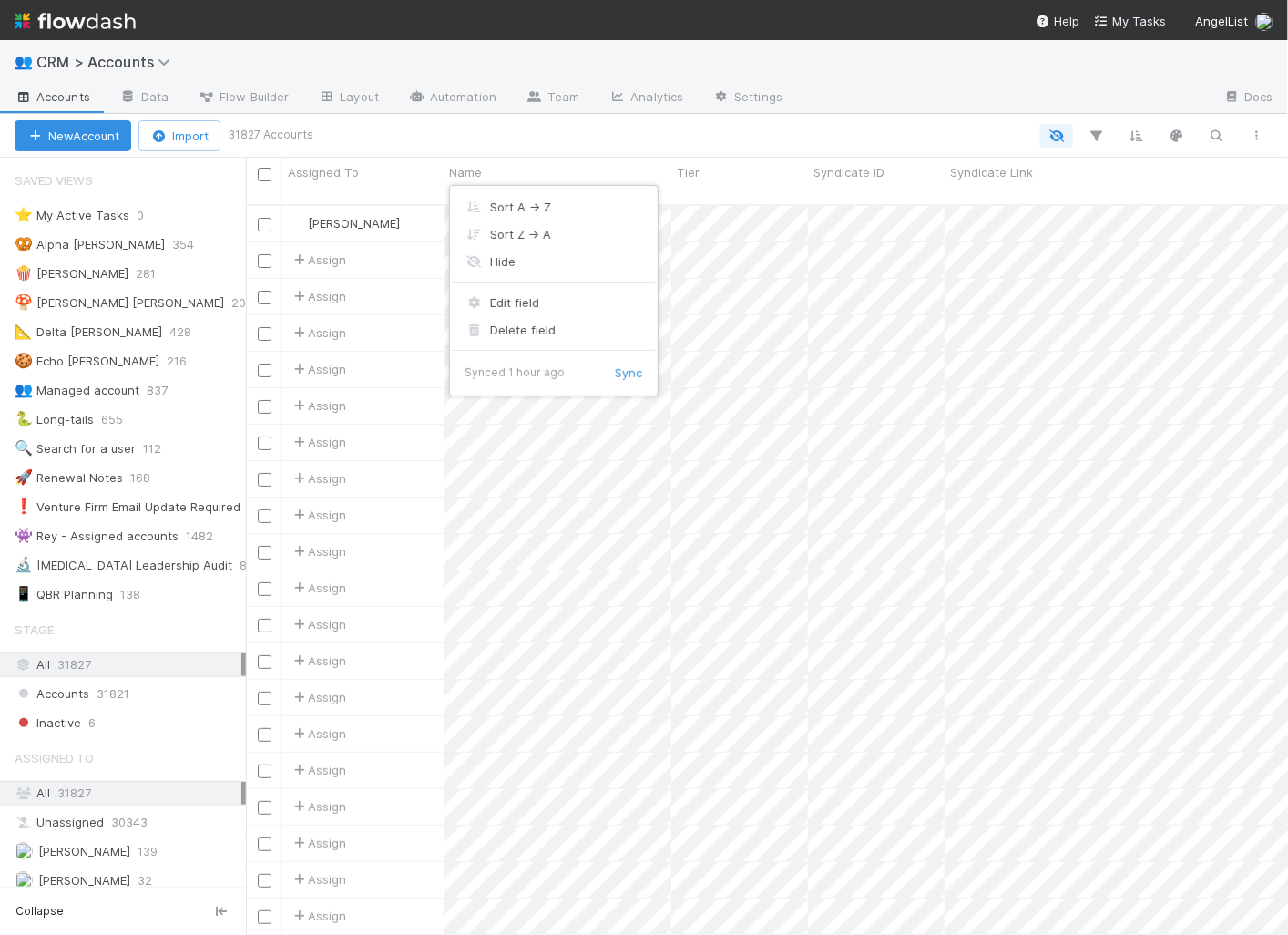
click at [654, 141] on div "Sort A → Z Sort Z → A Hide Edit field Delete field Synced 1 hour ago Sync" at bounding box center [644, 467] width 1288 height 935
click at [1176, 123] on button "button" at bounding box center [1177, 135] width 33 height 24
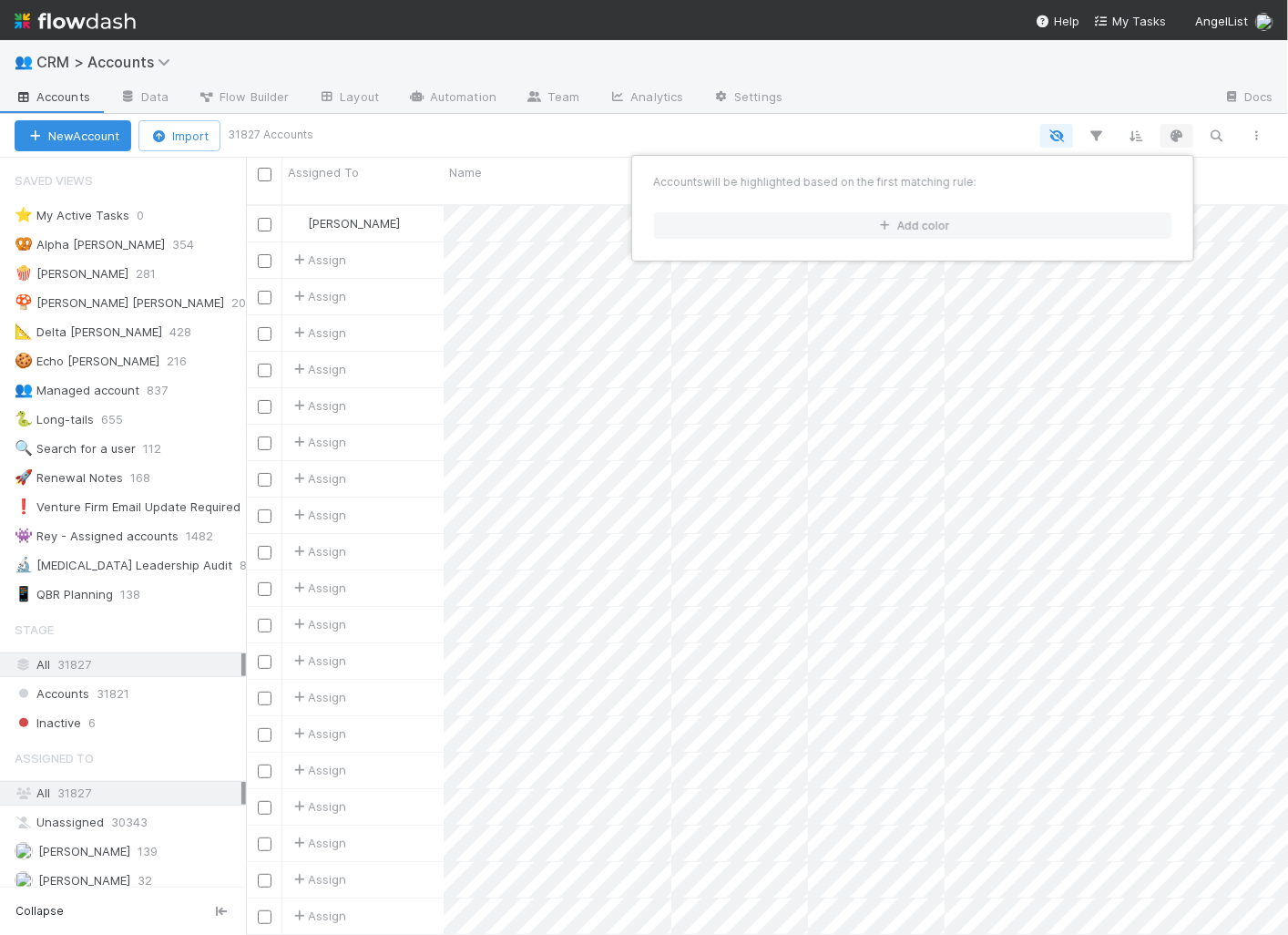
click at [1176, 123] on div "Accounts will be highlighted based on the first matching rule: Add color" at bounding box center [644, 467] width 1288 height 935
click at [1096, 138] on icon "button" at bounding box center [1097, 135] width 18 height 16
click at [955, 141] on div "Add Filter" at bounding box center [644, 467] width 1288 height 935
click at [1186, 135] on button "button" at bounding box center [1177, 135] width 33 height 24
click at [1186, 135] on div "Accounts will be highlighted based on the first matching rule: Add color" at bounding box center [644, 467] width 1288 height 935
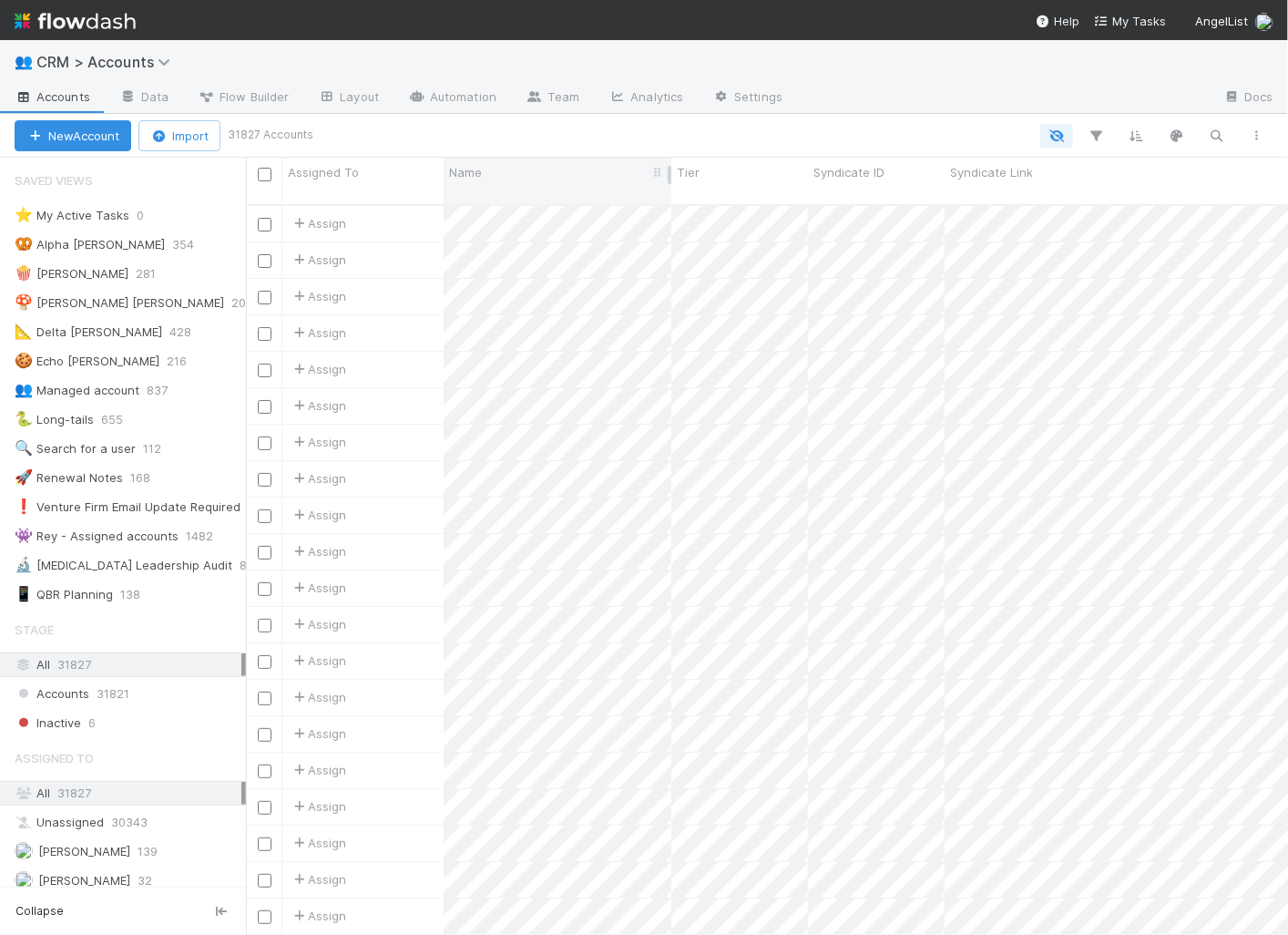
click at [521, 171] on div "Name" at bounding box center [558, 171] width 218 height 18
click at [551, 123] on div "Sort A → Z Sort Z → A Hide Edit field Delete field Synced 1 hour ago Sync" at bounding box center [644, 467] width 1288 height 935
click at [541, 154] on div "New Account Import 31827 Accounts" at bounding box center [644, 136] width 1288 height 44
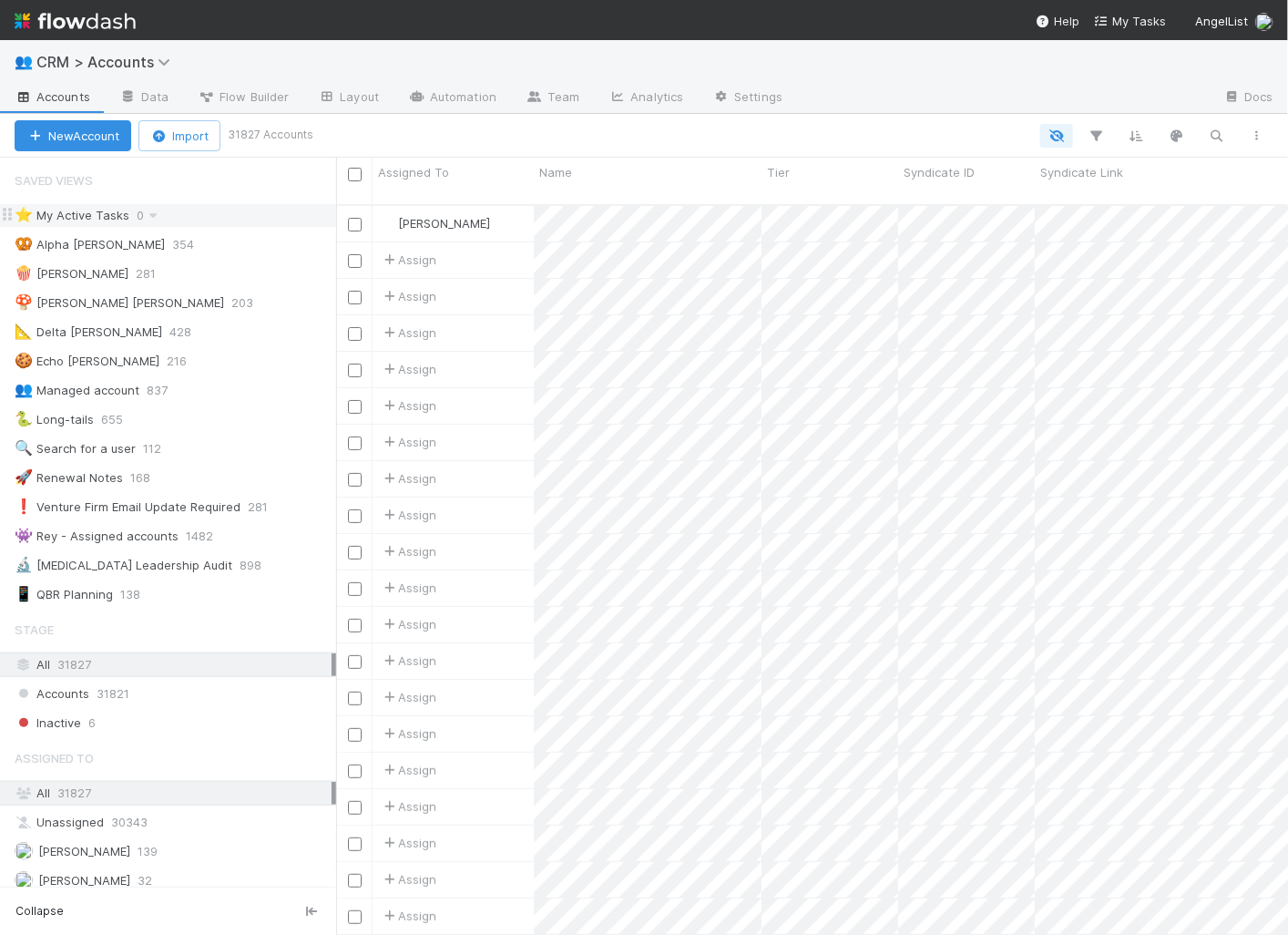
scroll to position [1, 0]
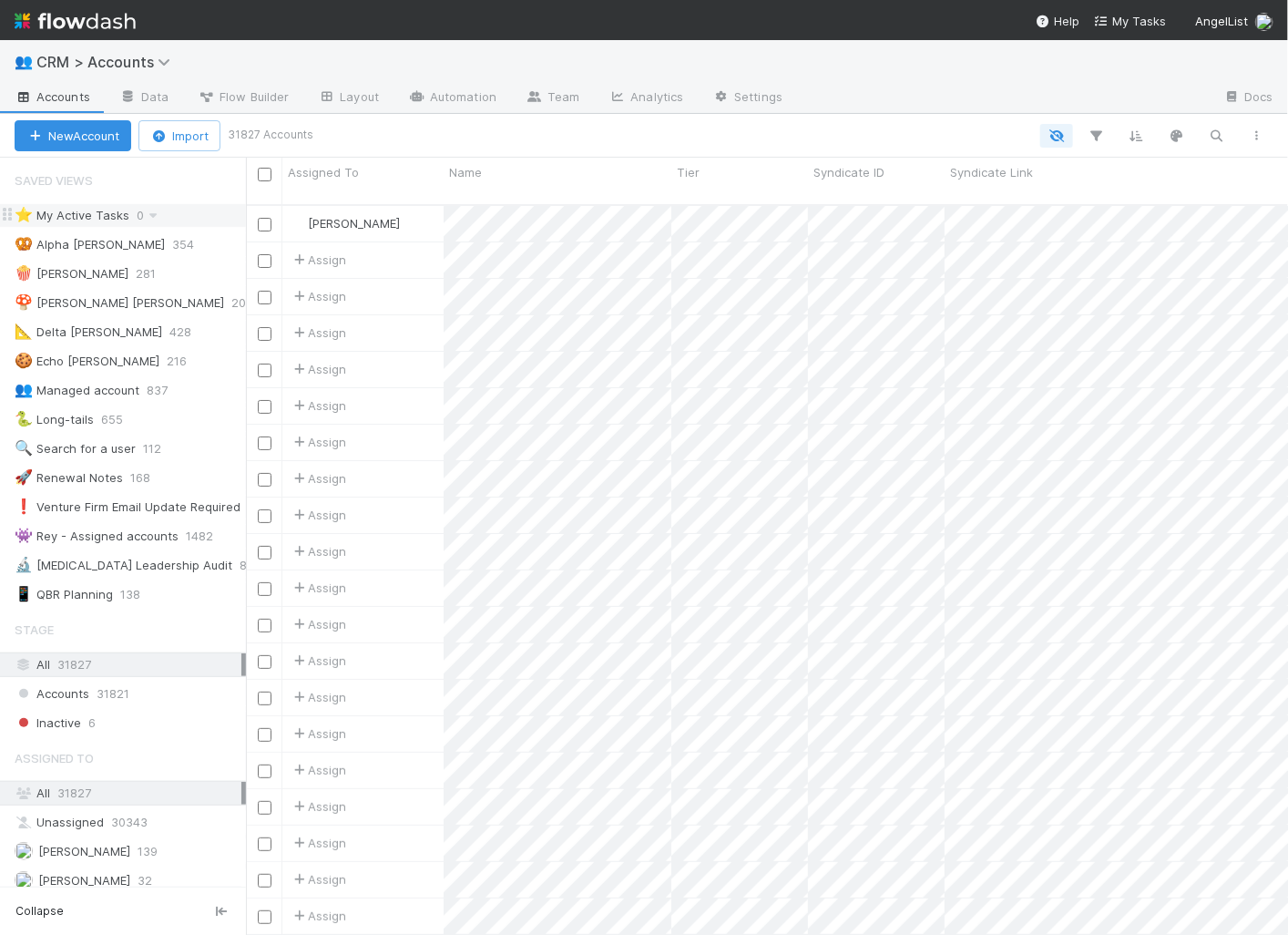
drag, startPoint x: 246, startPoint y: 209, endPoint x: 214, endPoint y: 210, distance: 32.0
click at [214, 210] on div "Saved Views ⭐ My Active Tasks 0 🥨 Alpha BoB 354 🍿 Bravo BoB 281 🍄 Charlie BoB 2…" at bounding box center [122, 546] width 246 height 777
drag, startPoint x: 250, startPoint y: 185, endPoint x: 176, endPoint y: 221, distance: 82.3
click at [176, 221] on div "Saved Views ⭐ My Active Tasks 0 🥨 Alpha BoB 354 🍿 Bravo BoB 281 🍄 Charlie BoB 2…" at bounding box center [122, 546] width 246 height 777
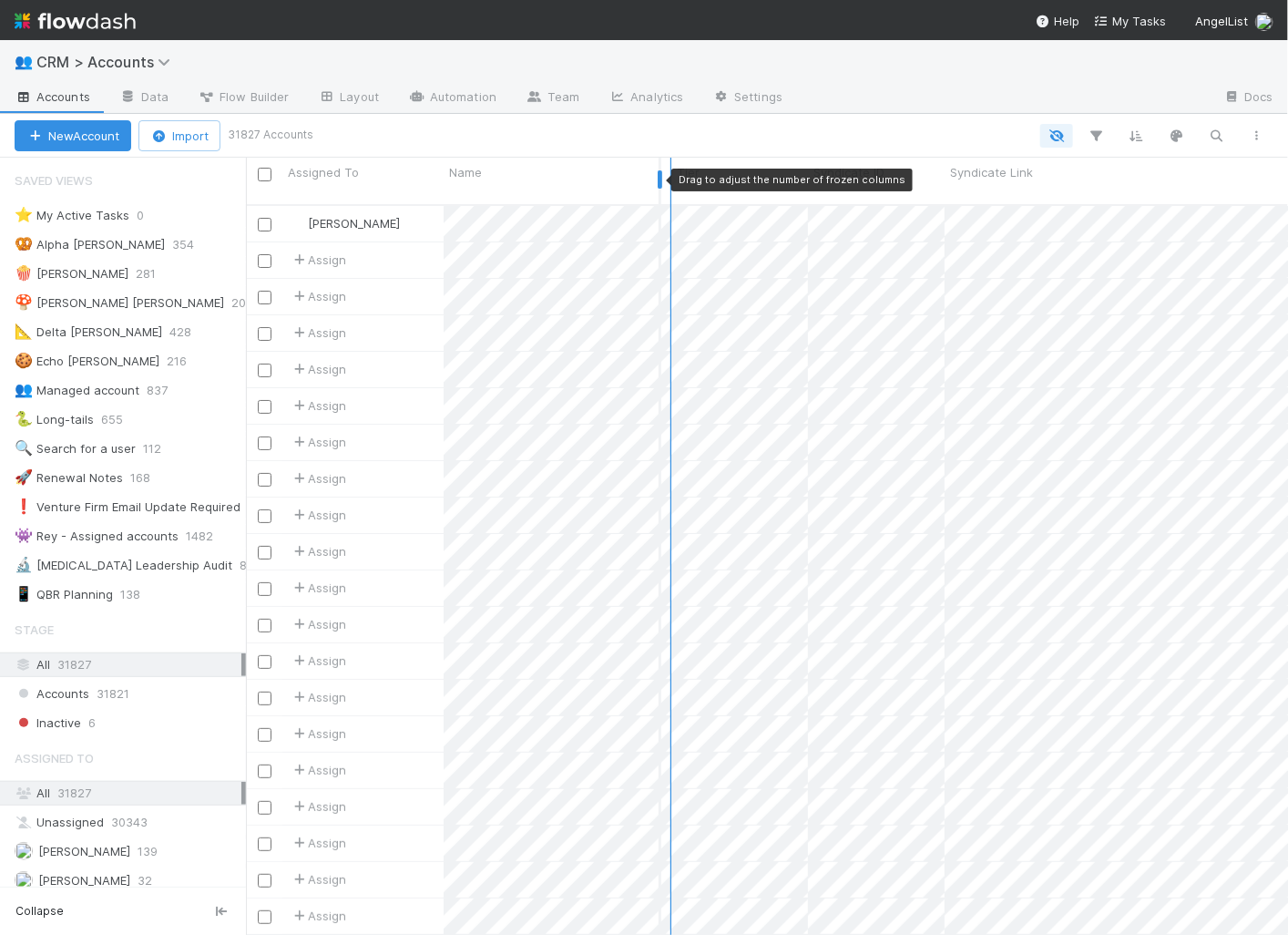
drag, startPoint x: 283, startPoint y: 189, endPoint x: 659, endPoint y: 180, distance: 376.1
click at [659, 180] on div at bounding box center [659, 179] width 5 height 18
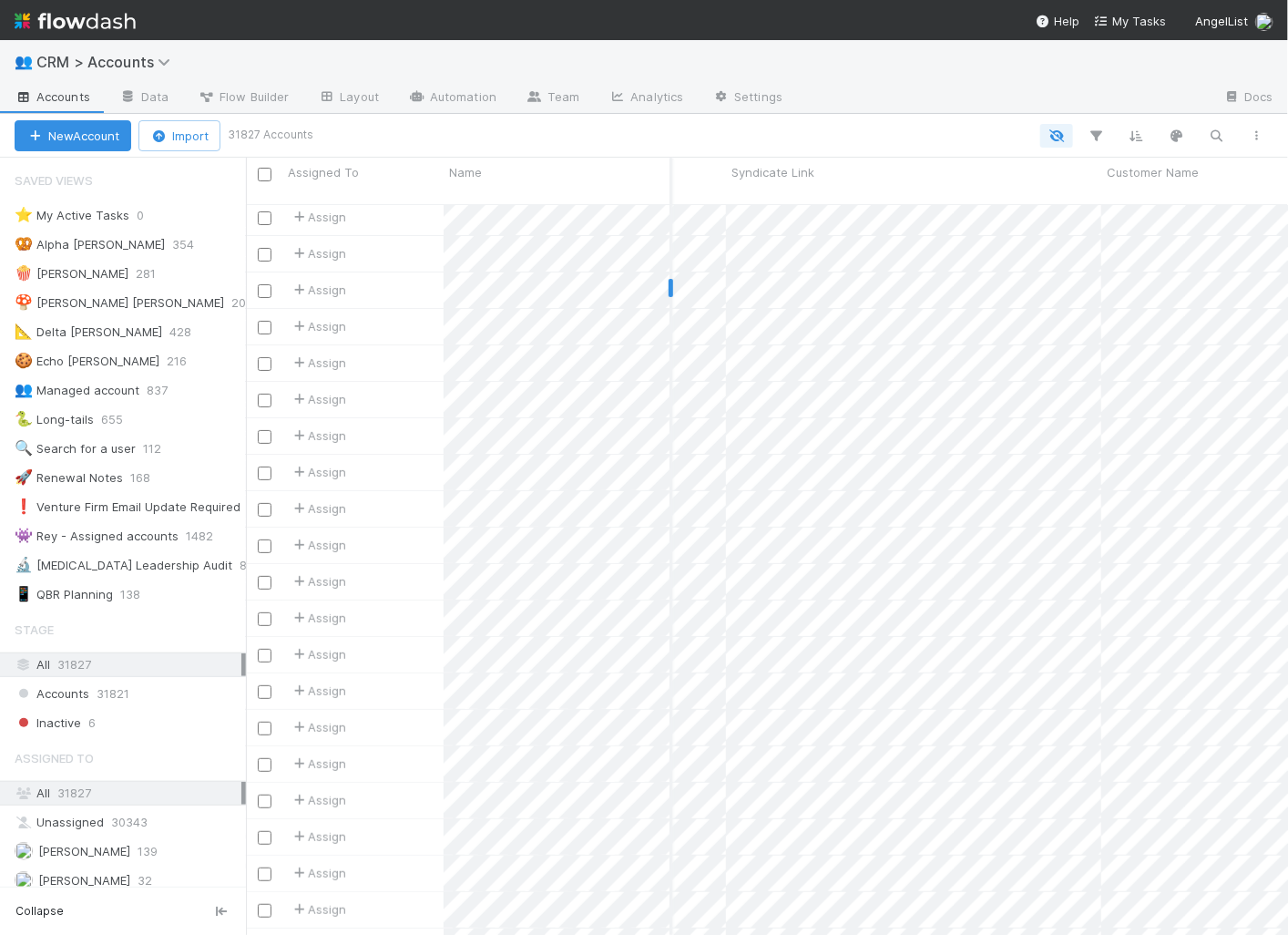
scroll to position [0, 0]
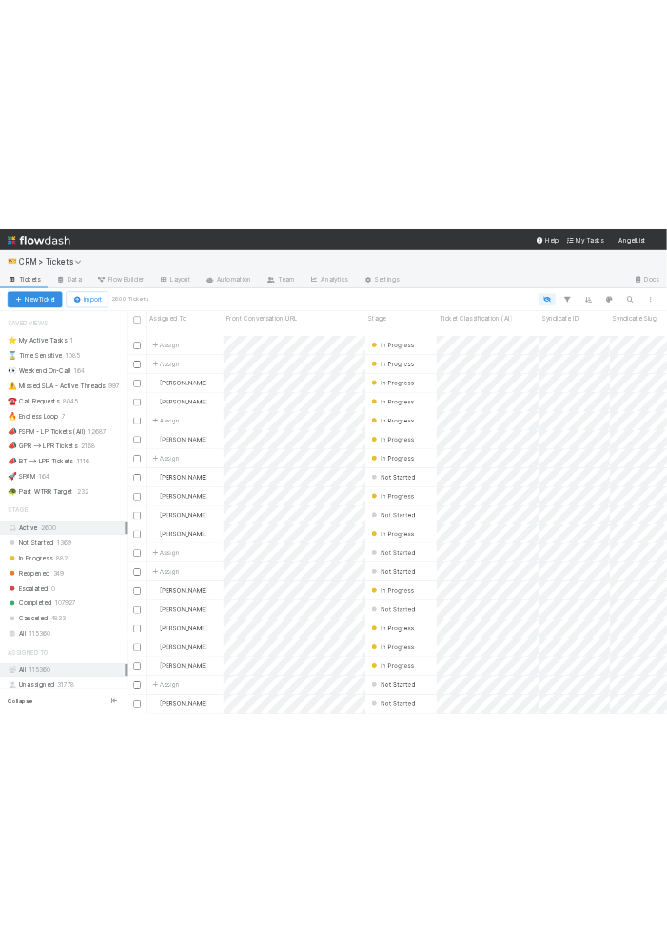
scroll to position [1, 0]
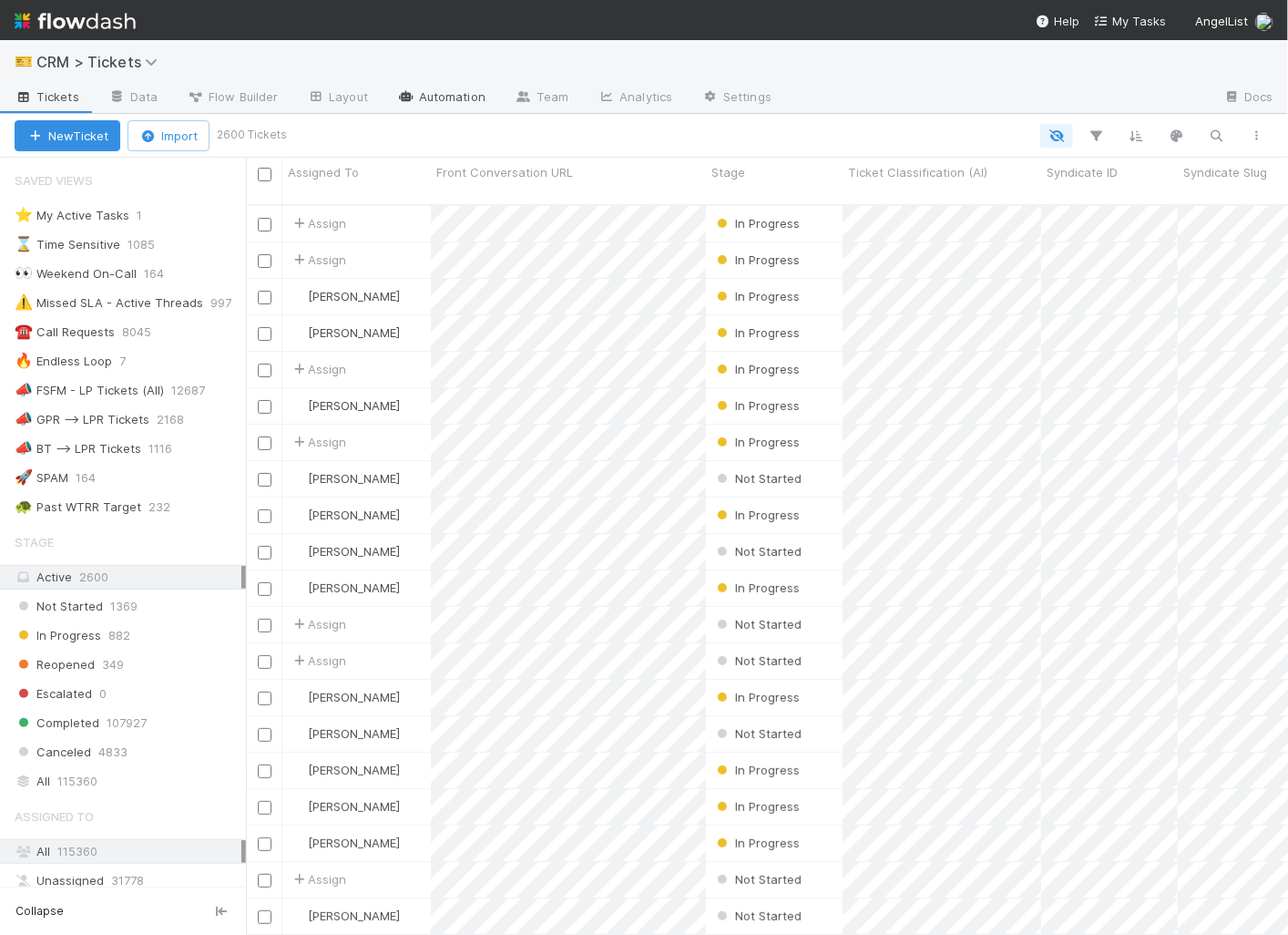
click at [446, 106] on link "Automation" at bounding box center [441, 99] width 118 height 29
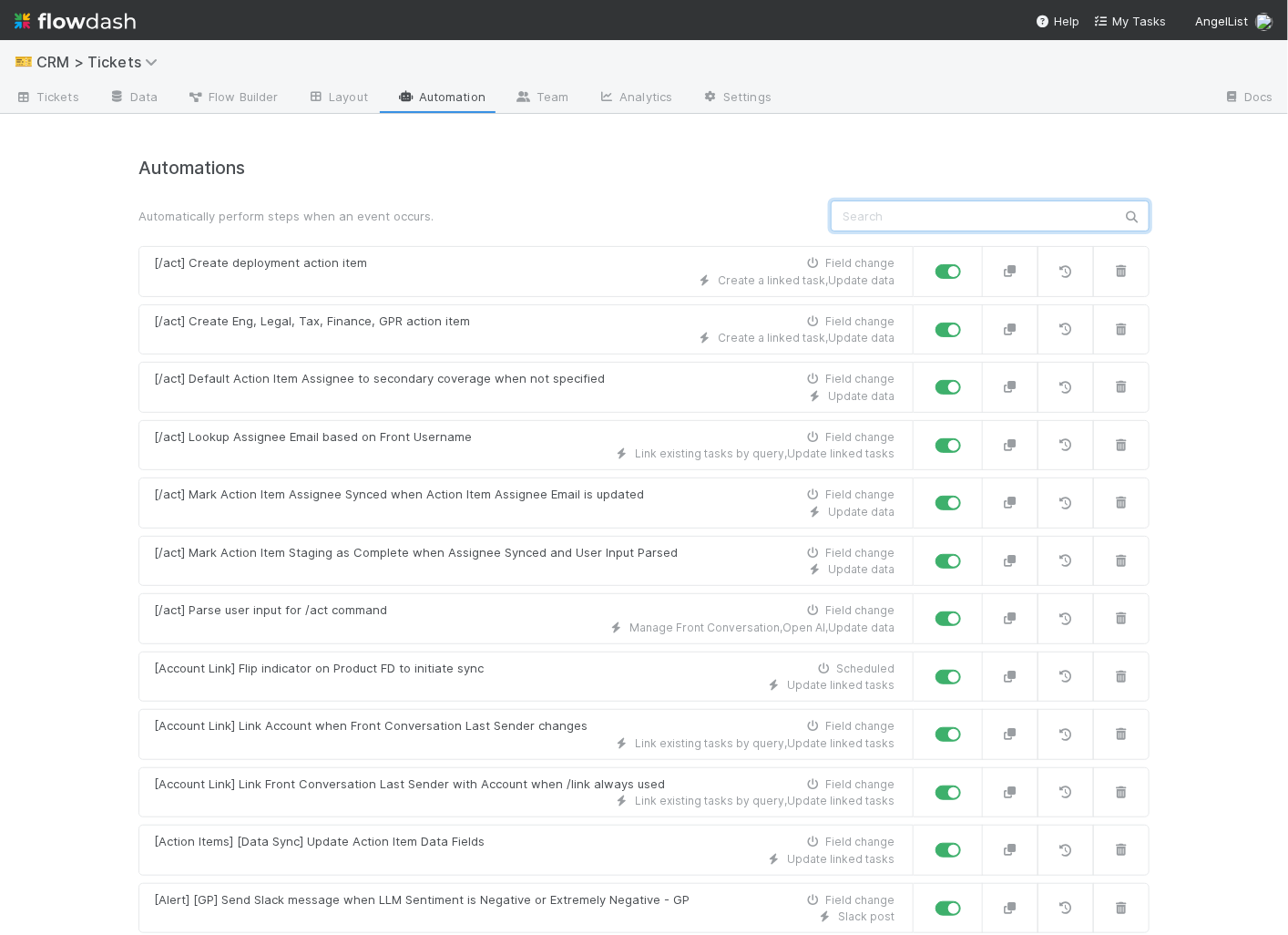
click at [906, 222] on input "text" at bounding box center [989, 215] width 319 height 31
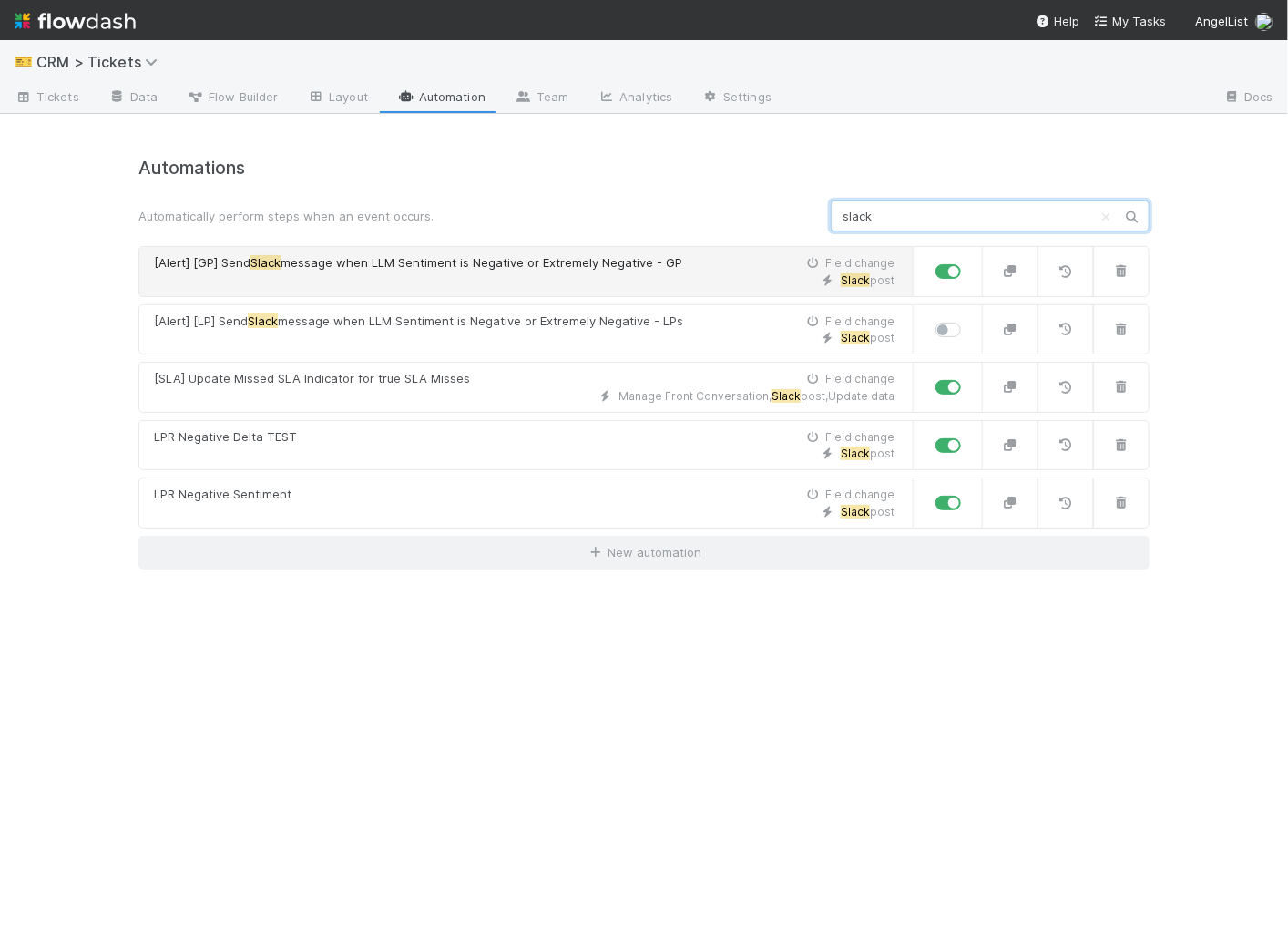
type input "slack"
click at [500, 292] on link "[Alert] [GP] Send Slack message when LLM Sentiment is Negative or Extremely Neg…" at bounding box center [526, 271] width 775 height 51
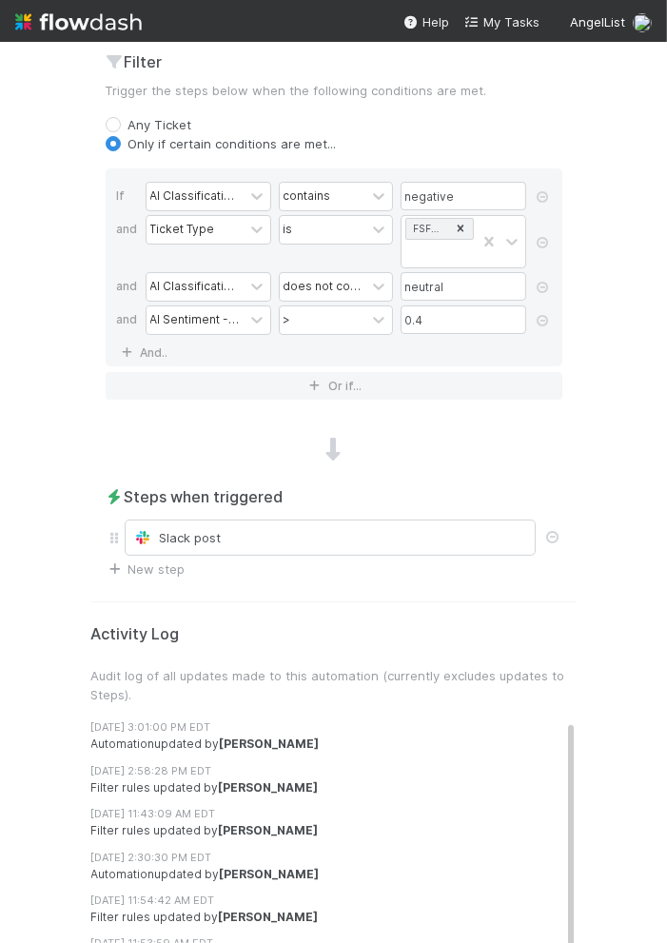
scroll to position [911, 0]
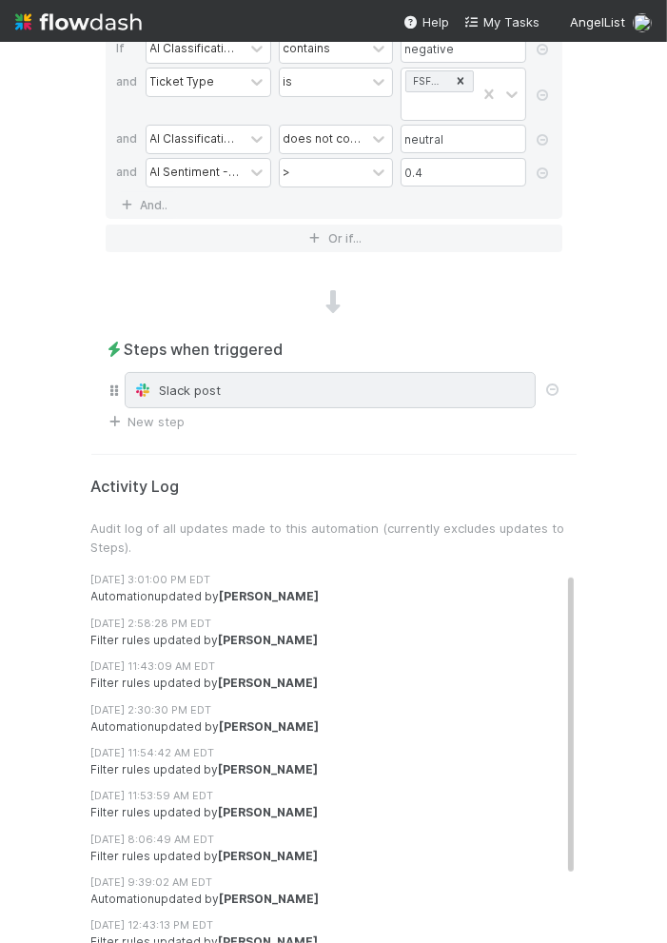
click at [191, 384] on div "Slack post" at bounding box center [330, 390] width 394 height 19
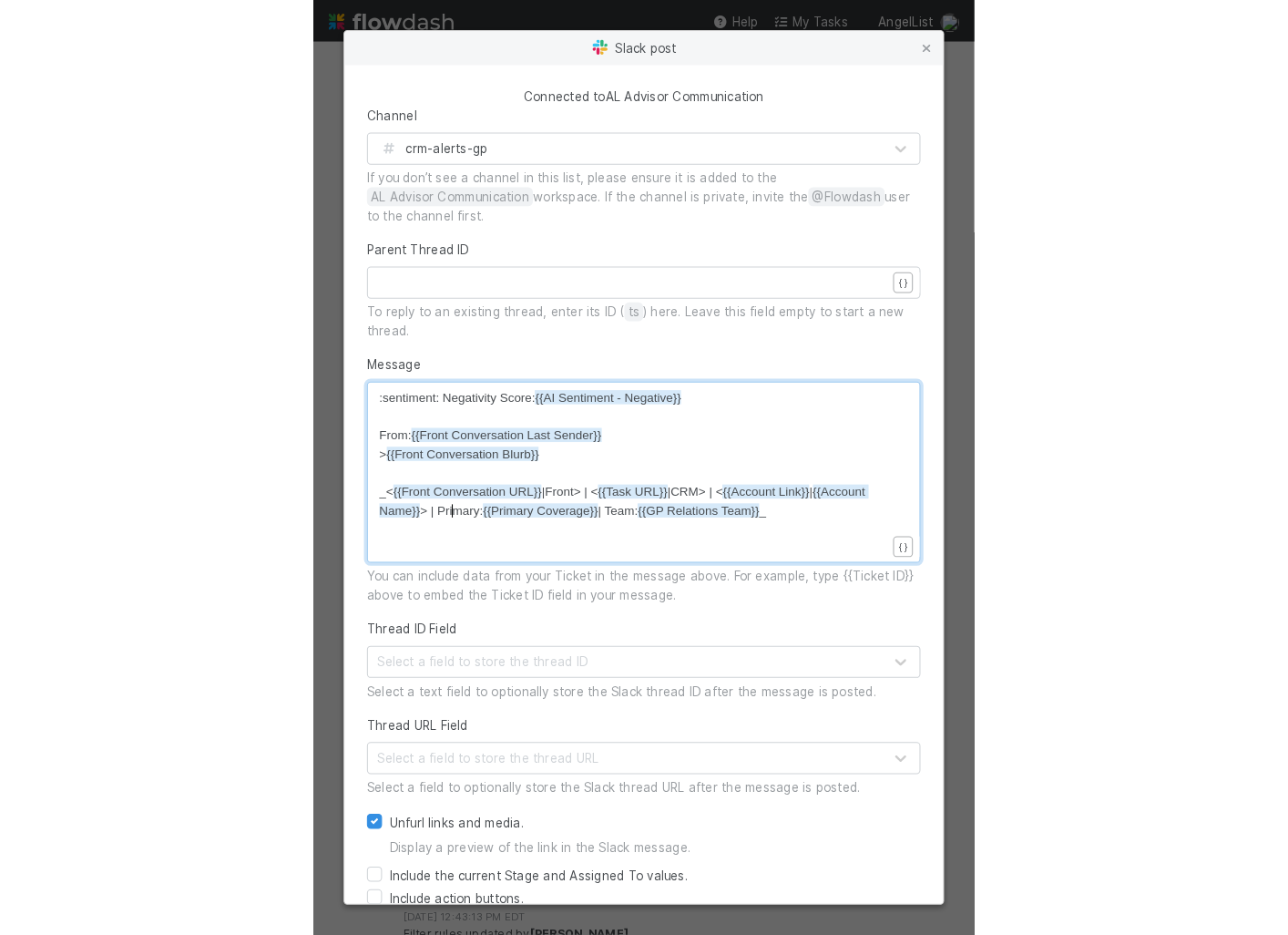
scroll to position [6, 0]
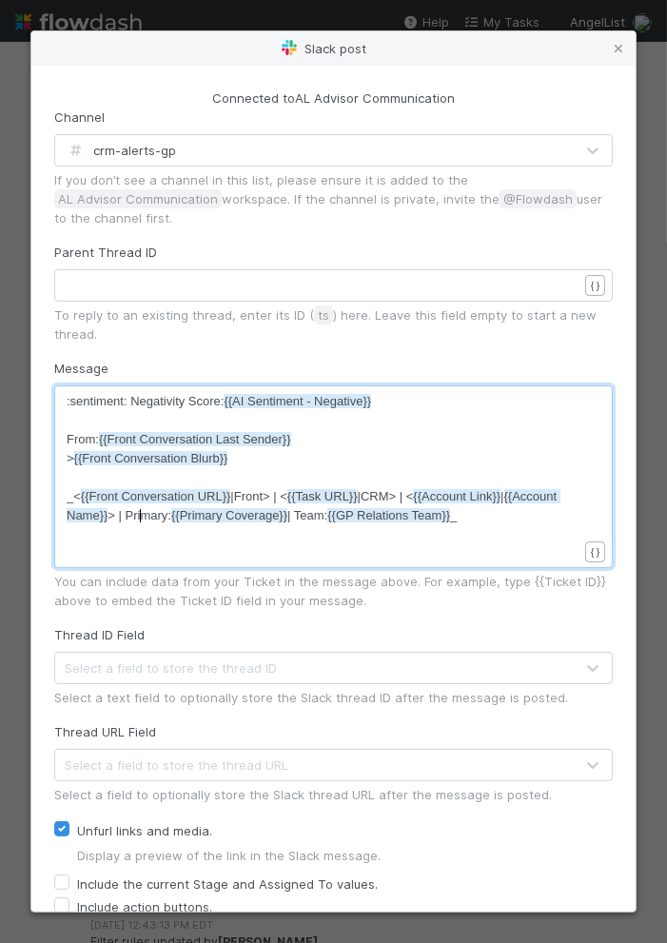
click at [141, 508] on span "_< {{Front Conversation URL}} |Front> | < {{Task URL}} |CRM> | < {{Account Link…" at bounding box center [314, 505] width 494 height 33
type textarea "_<{{Front Conversation URL}}|Front> | <{{Task URL}}|CRM> | <{{Account Link}}|{{…"
type textarea "From: {{Front Conversation Last Sender}} >{{Front Conversation Blurb}}"
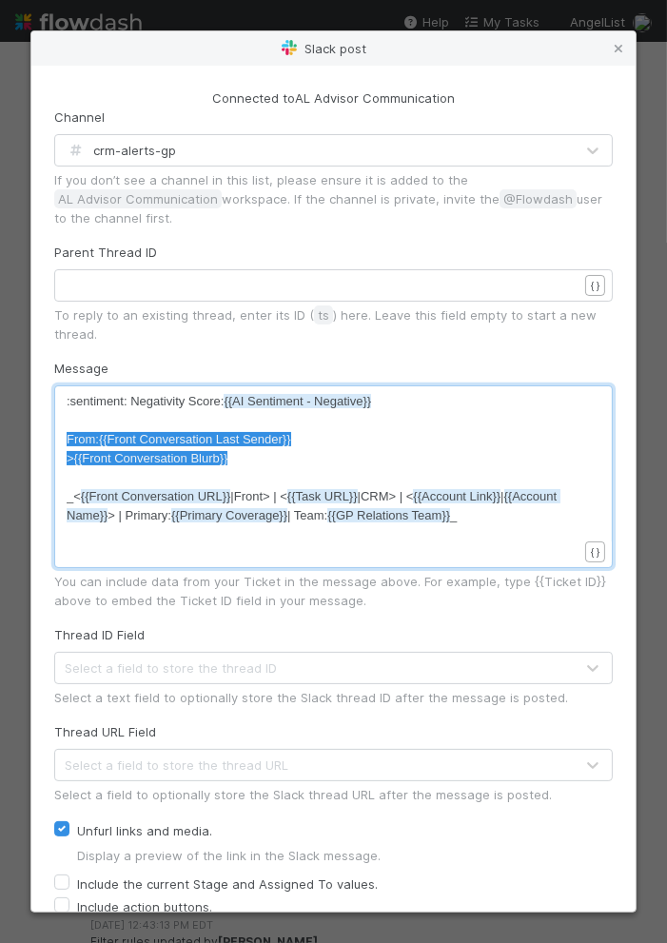
drag, startPoint x: 264, startPoint y: 457, endPoint x: 16, endPoint y: 437, distance: 248.3
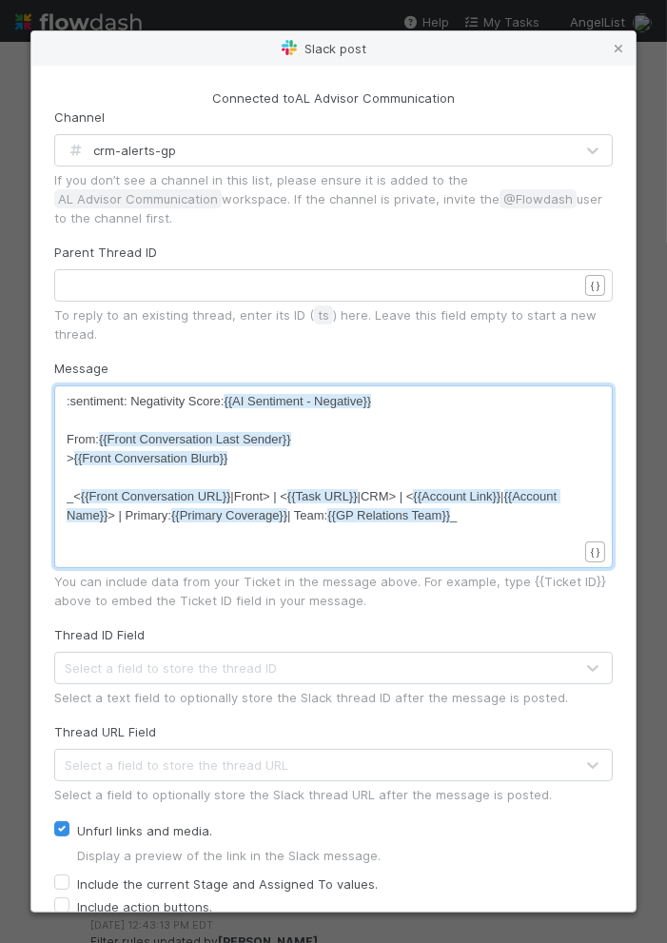
click at [357, 449] on pre "> {{Front Conversation Blurb}}" at bounding box center [322, 458] width 511 height 19
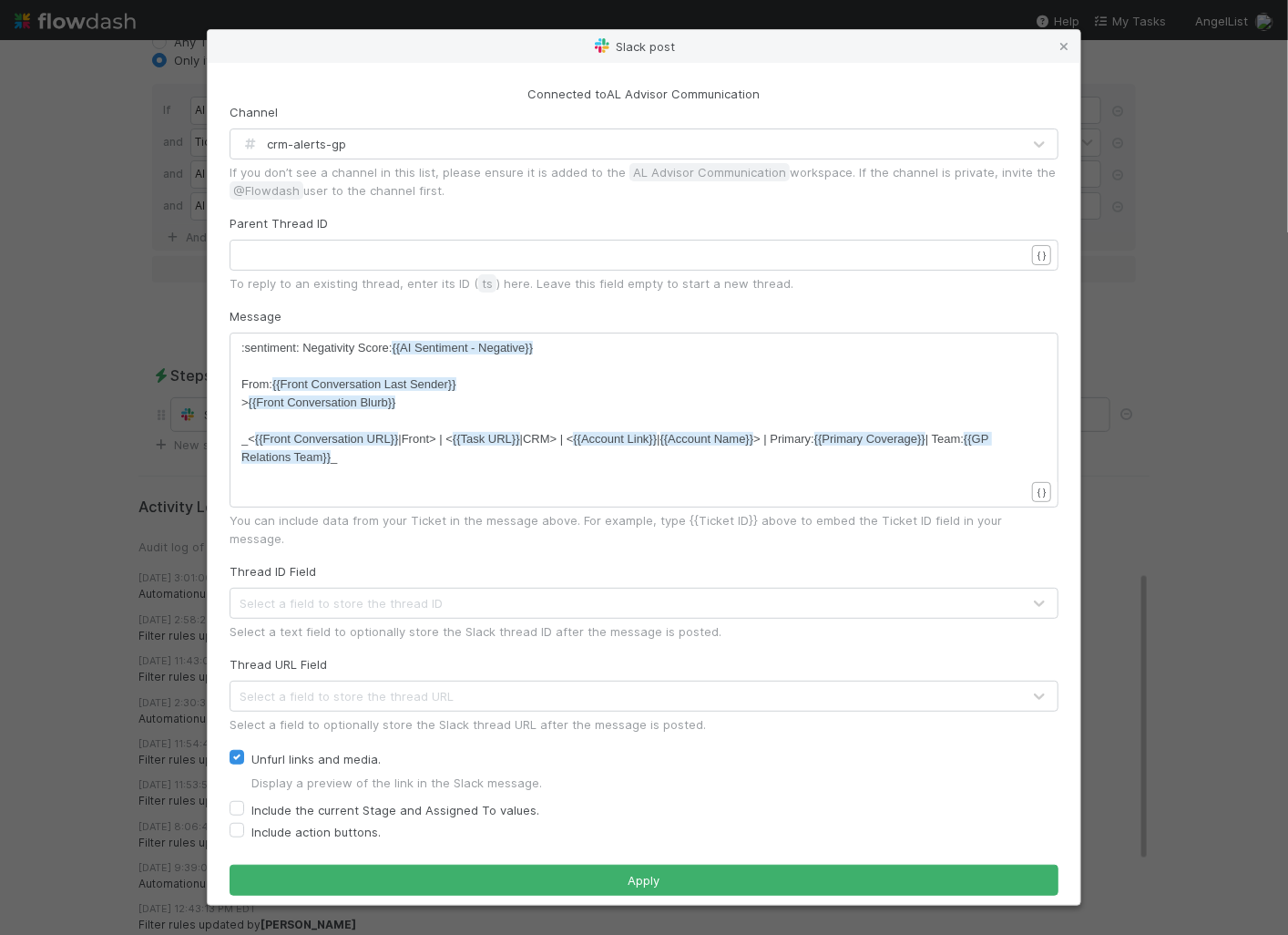
scroll to position [763, 0]
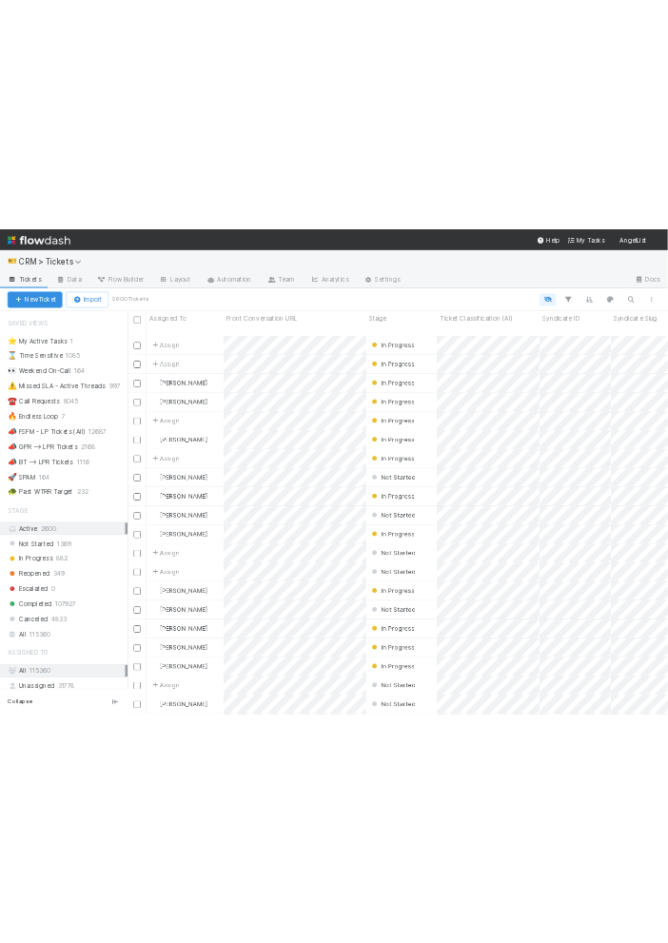
scroll to position [1, 0]
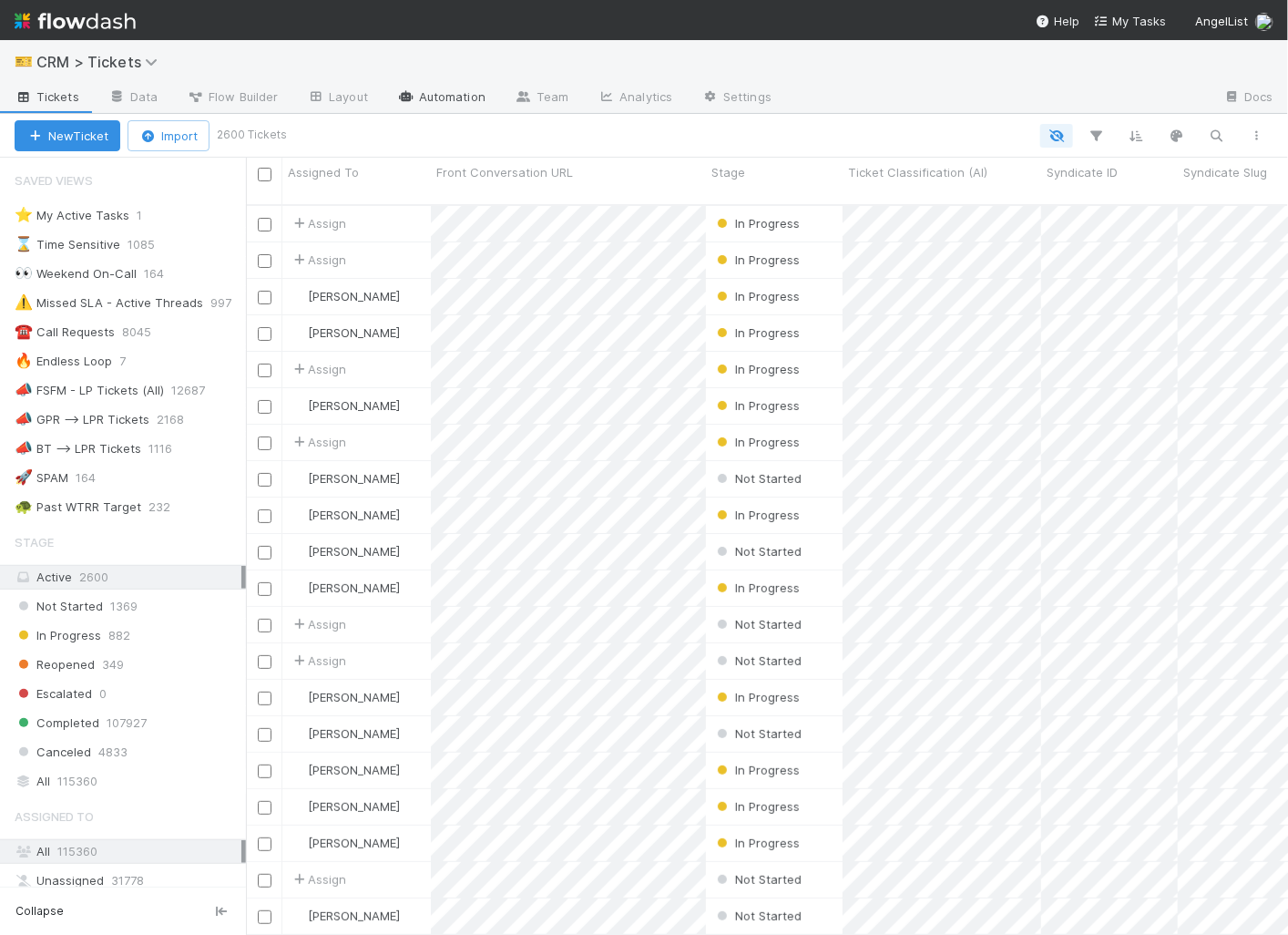
click at [439, 100] on link "Automation" at bounding box center [441, 99] width 118 height 29
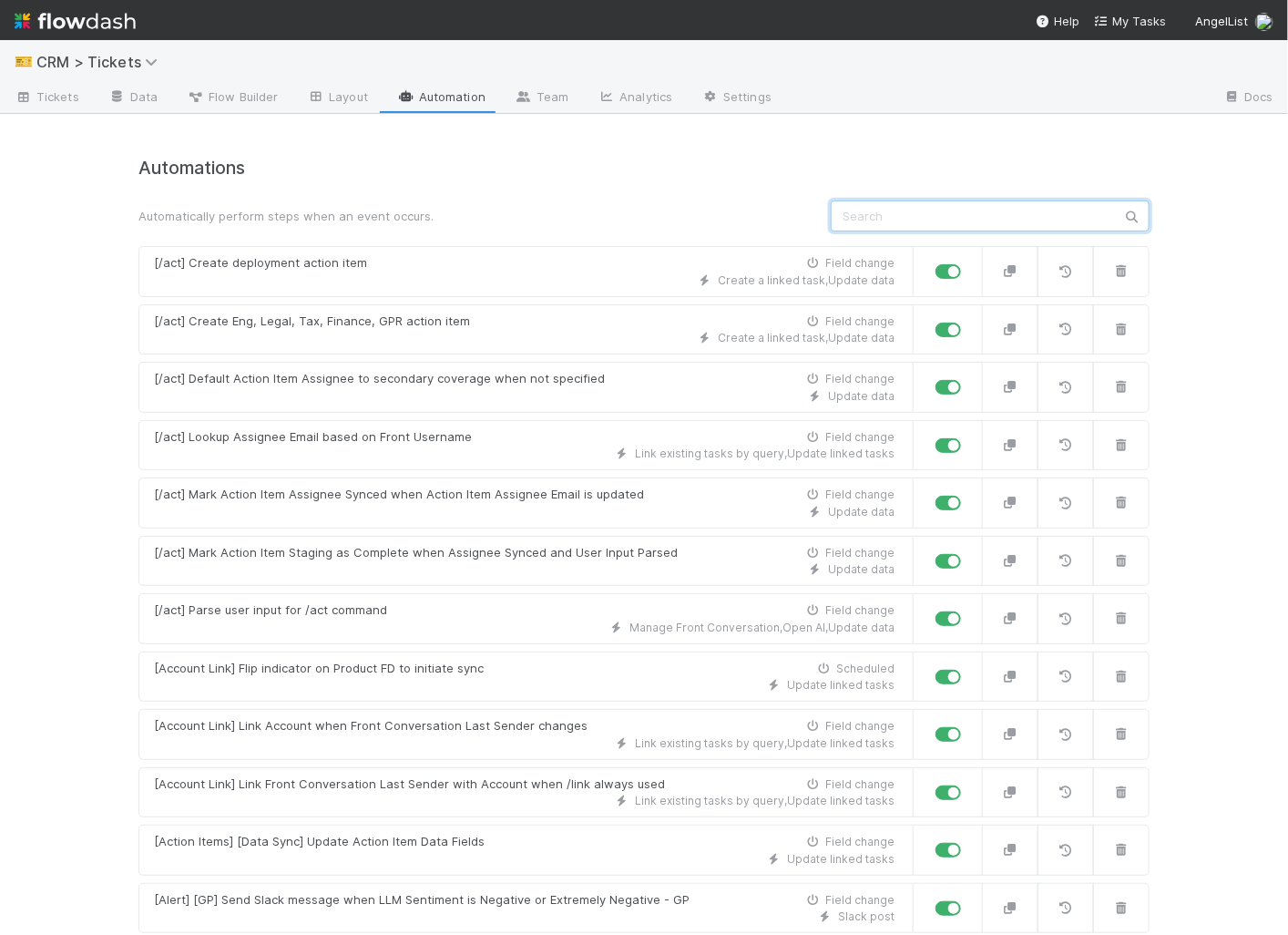
click at [877, 204] on input "text" at bounding box center [989, 215] width 319 height 31
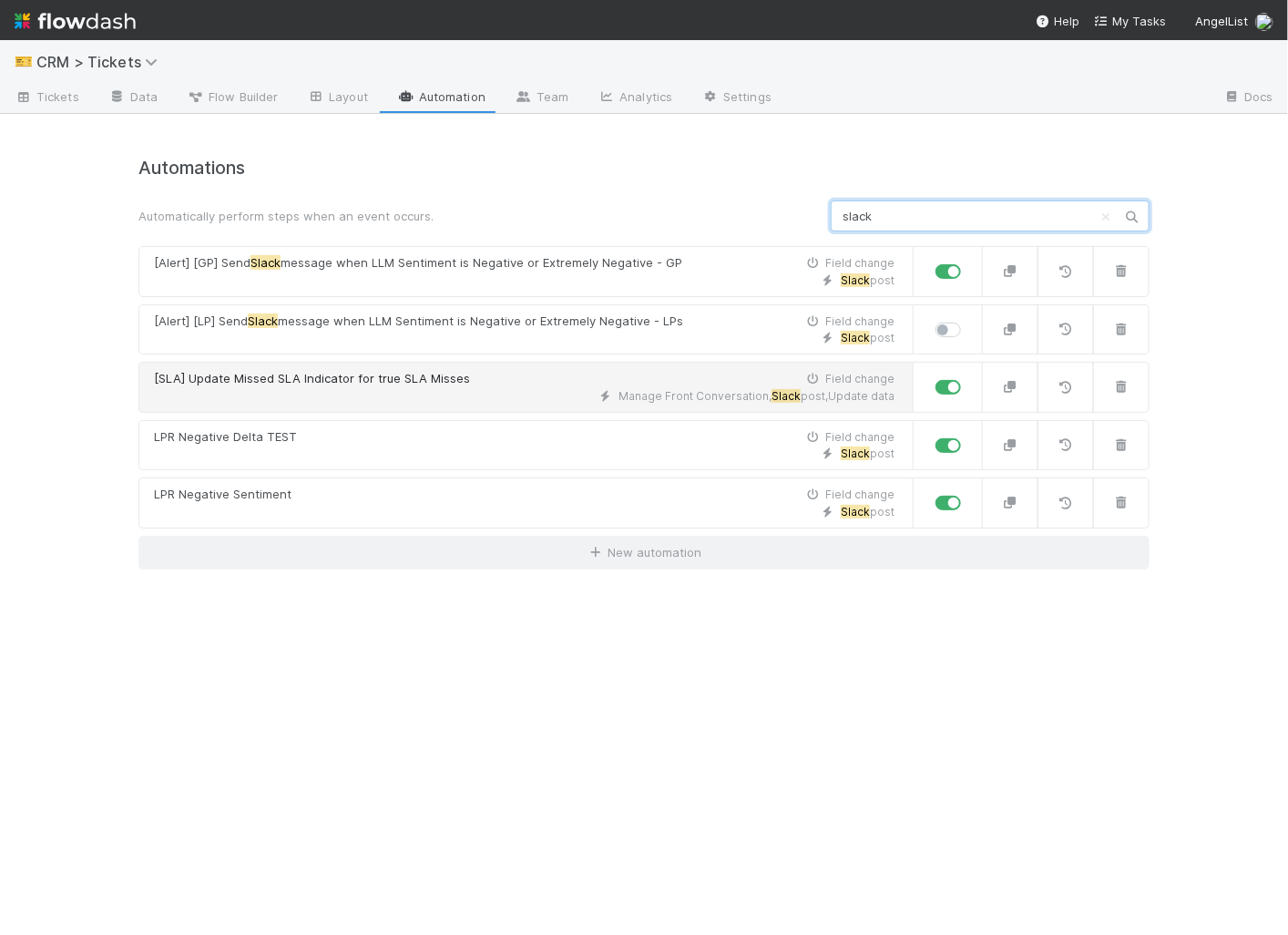
type input "slack"
click at [384, 380] on span "[SLA] Update Missed SLA Indicator for true SLA Misses" at bounding box center [312, 377] width 316 height 14
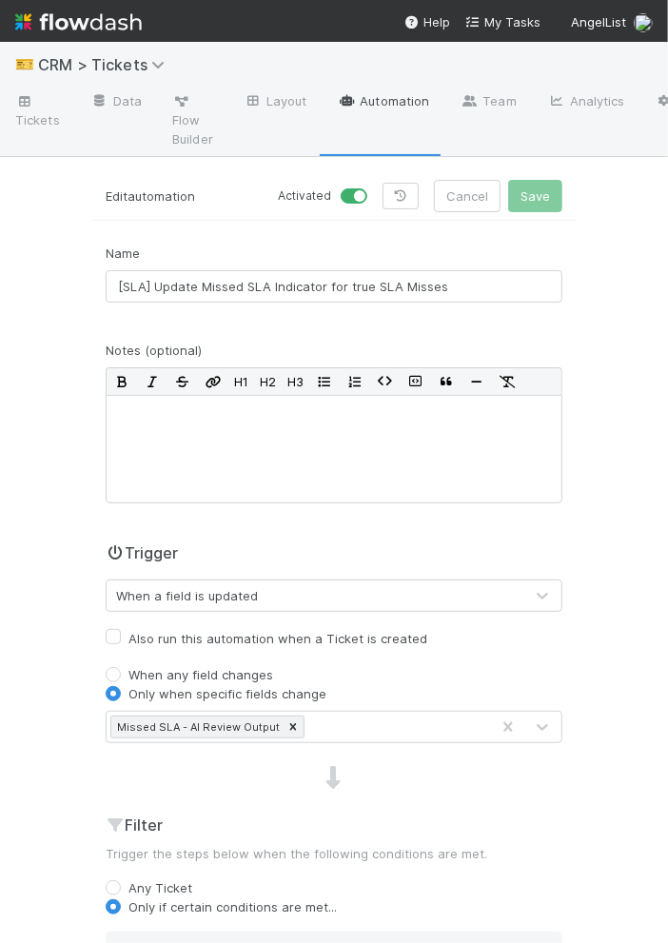
click at [506, 778] on div at bounding box center [333, 778] width 485 height 25
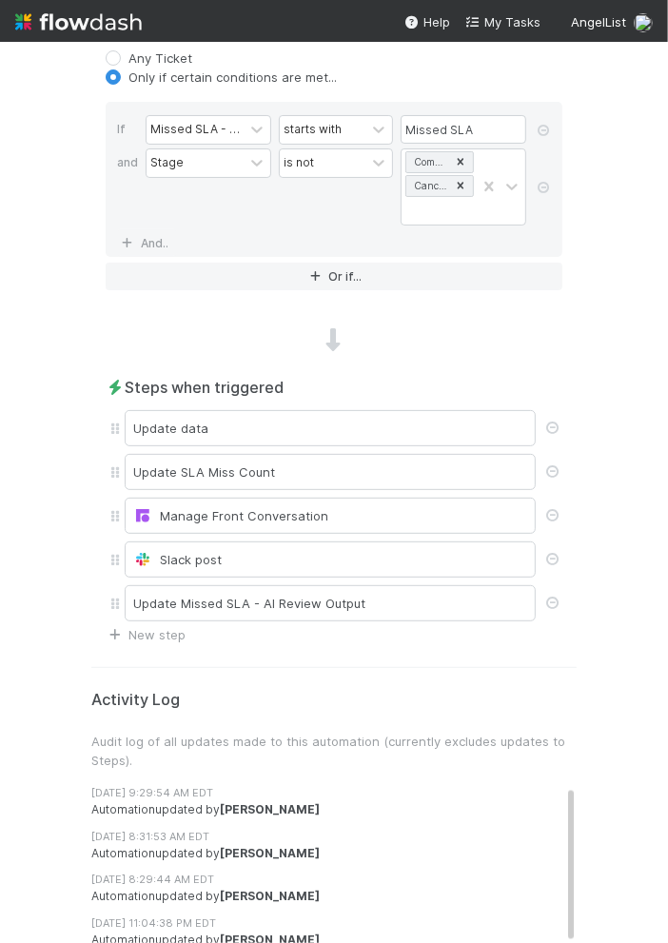
scroll to position [842, 0]
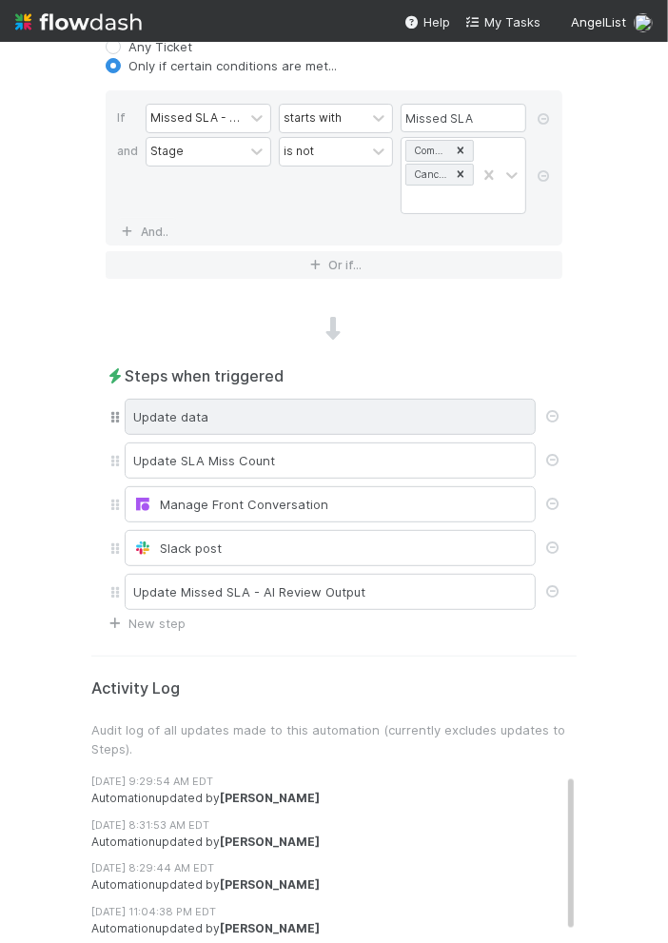
click at [399, 420] on div "Update data" at bounding box center [330, 417] width 411 height 36
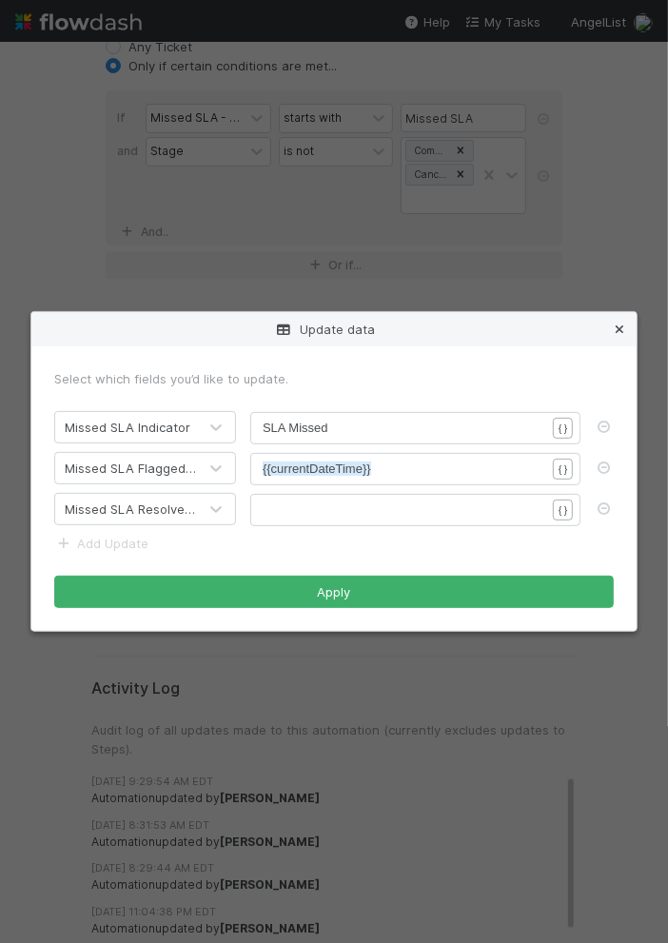
click at [623, 327] on icon at bounding box center [619, 330] width 19 height 12
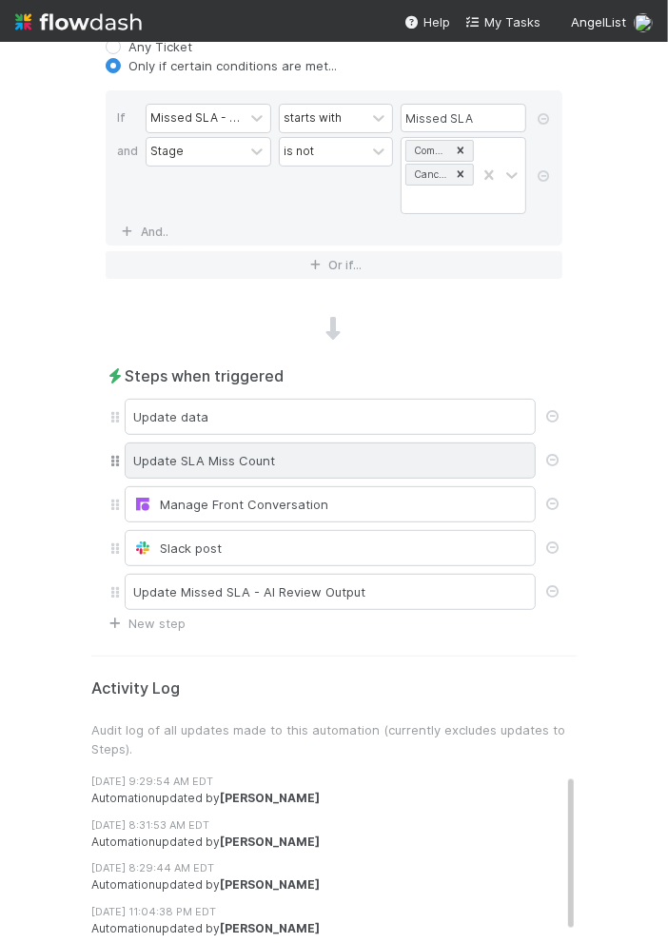
click at [384, 443] on div "Update SLA Miss Count" at bounding box center [330, 461] width 411 height 36
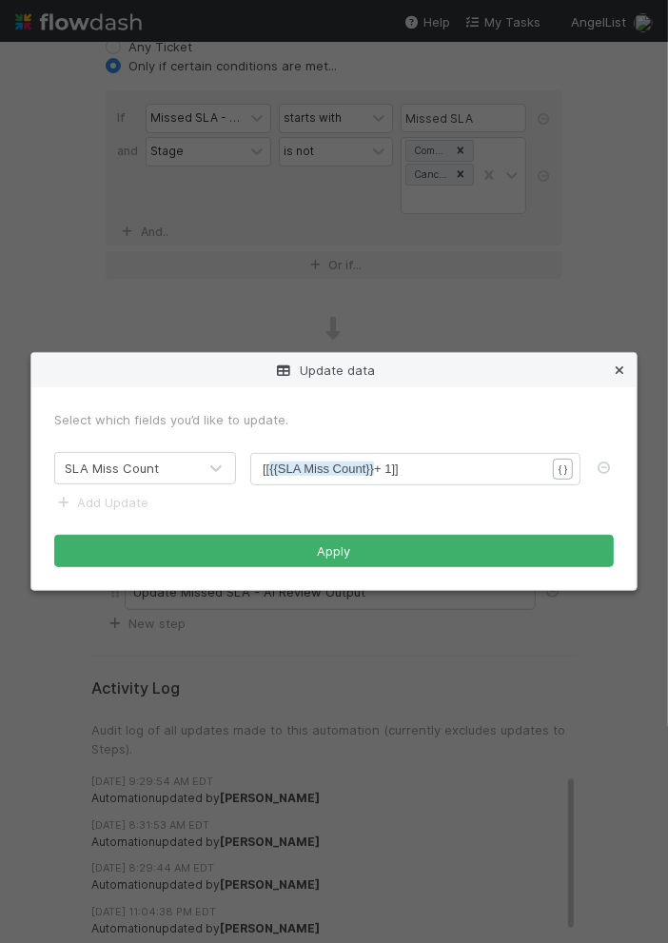
click at [619, 374] on icon at bounding box center [619, 371] width 19 height 12
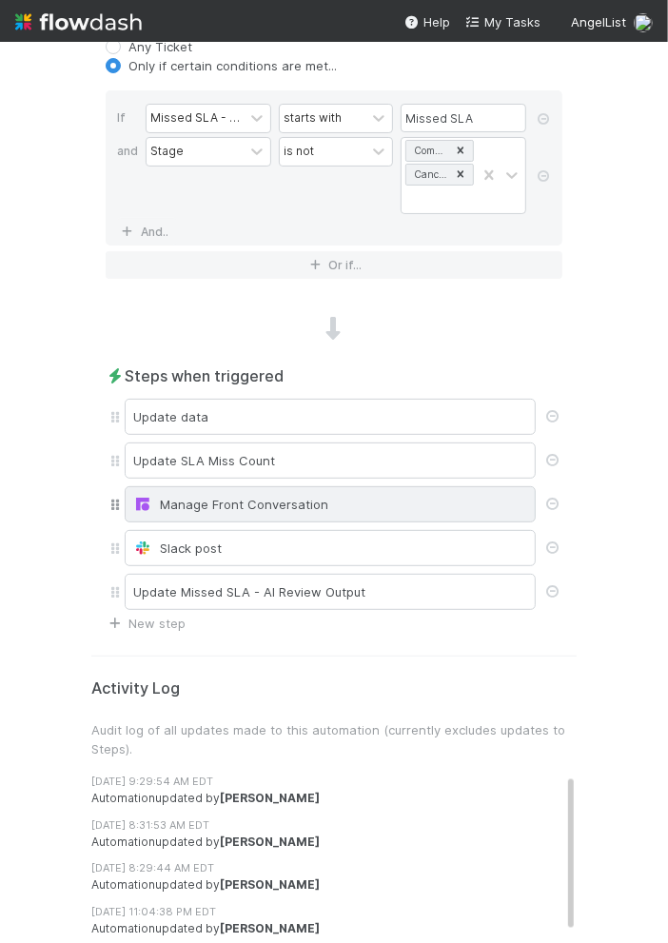
click at [273, 495] on div "Manage Front Conversation" at bounding box center [330, 504] width 394 height 19
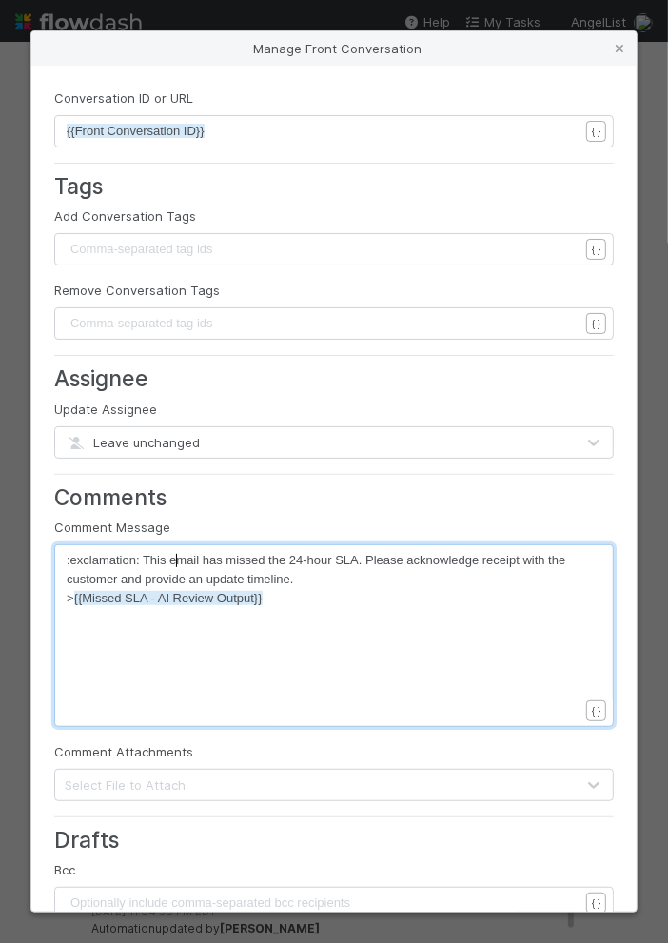
scroll to position [6, 0]
type textarea "mail has missed the 24-hour SLA. Please acknowledge receipt with the customer a…"
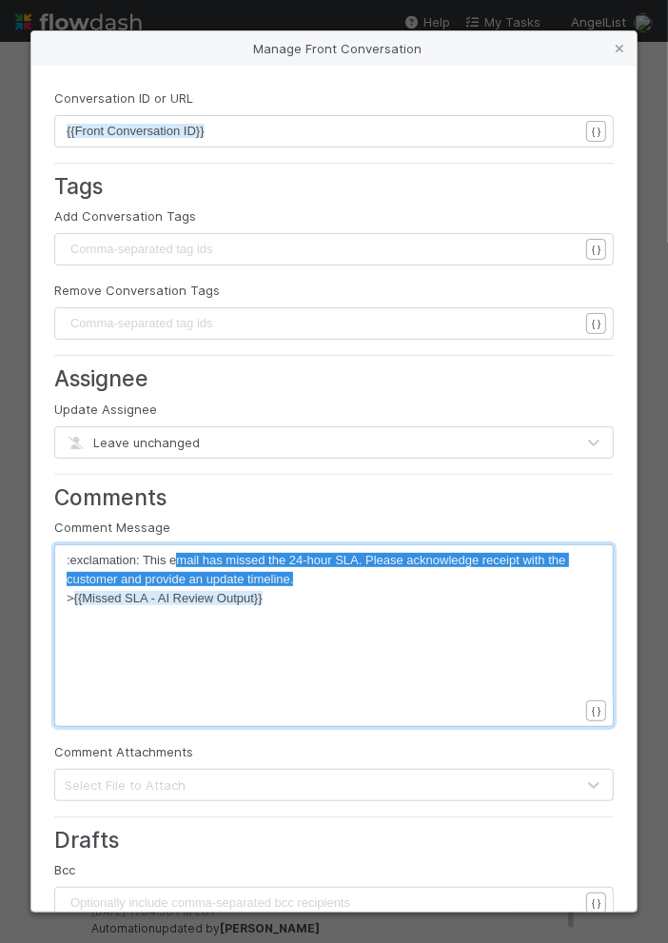
drag, startPoint x: 179, startPoint y: 562, endPoint x: 354, endPoint y: 566, distance: 175.2
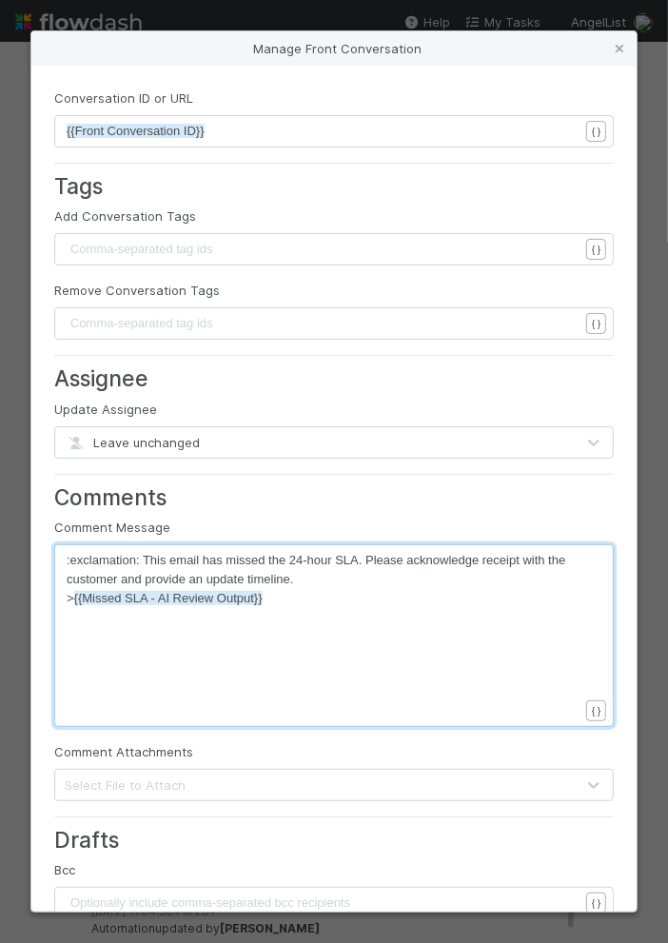
click at [168, 581] on span ":exclamation: This email has missed the 24-hour SLA. Please acknowledge receipt…" at bounding box center [318, 569] width 503 height 33
type textarea ":exclamation: This email has missed the 24-hour SLA. Please acknowledge receipt…"
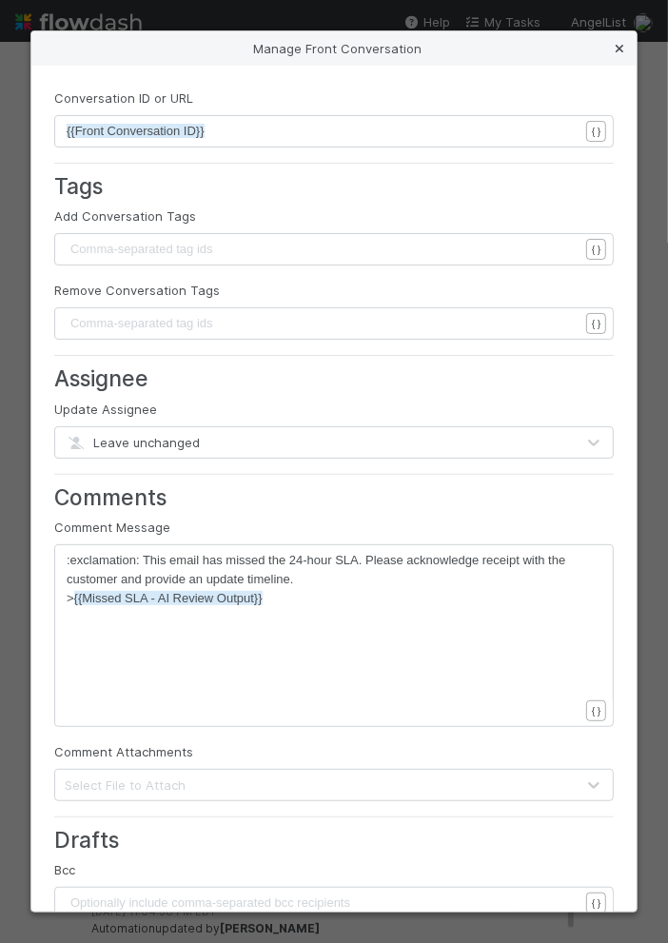
click at [619, 49] on icon at bounding box center [619, 49] width 19 height 12
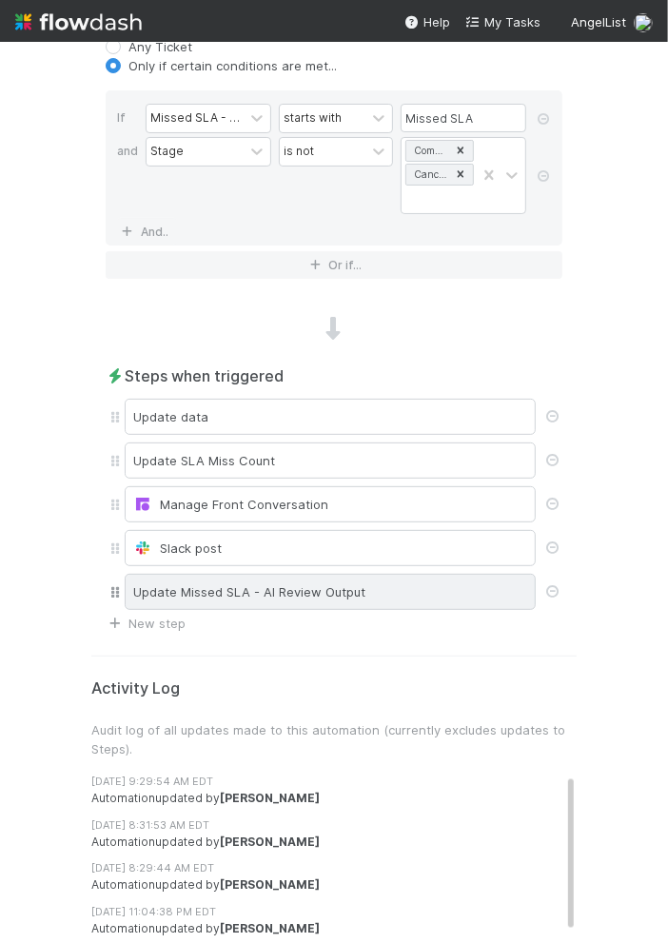
click at [324, 584] on div "Update Missed SLA - AI Review Output" at bounding box center [330, 592] width 411 height 36
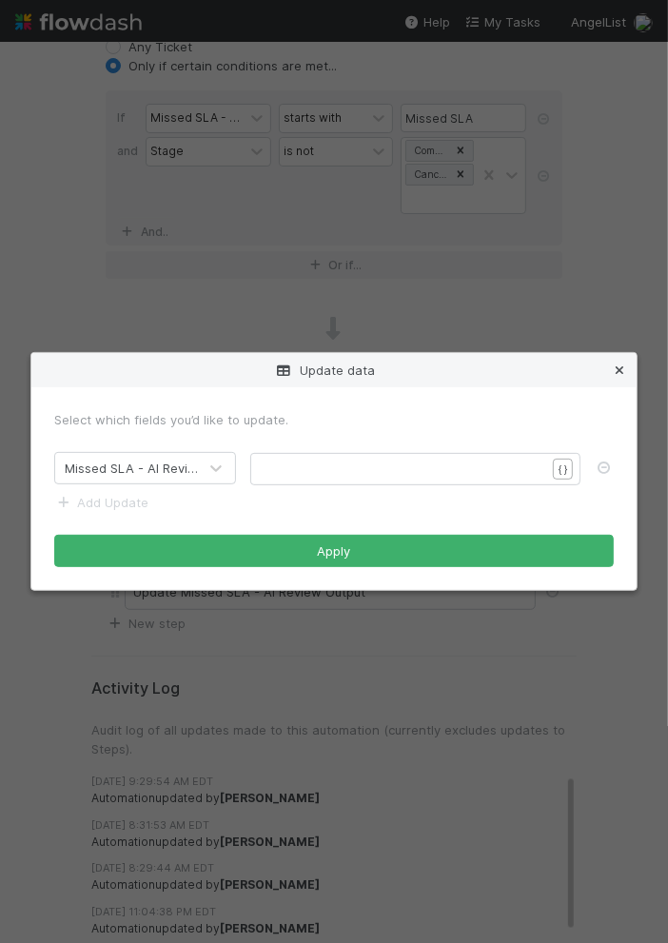
click at [619, 367] on icon at bounding box center [619, 371] width 19 height 12
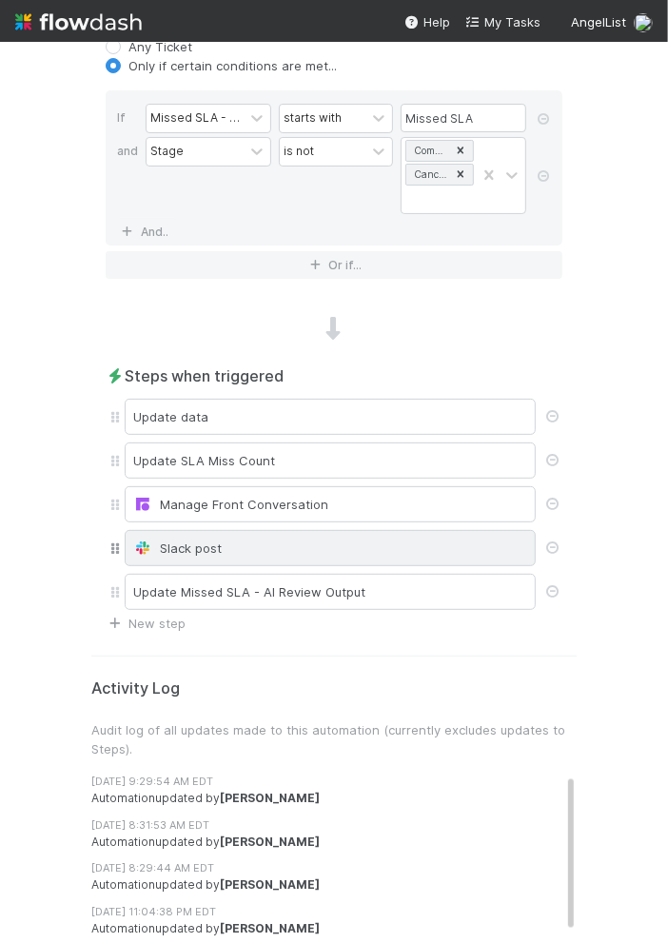
click at [265, 551] on div "Slack post" at bounding box center [330, 548] width 411 height 36
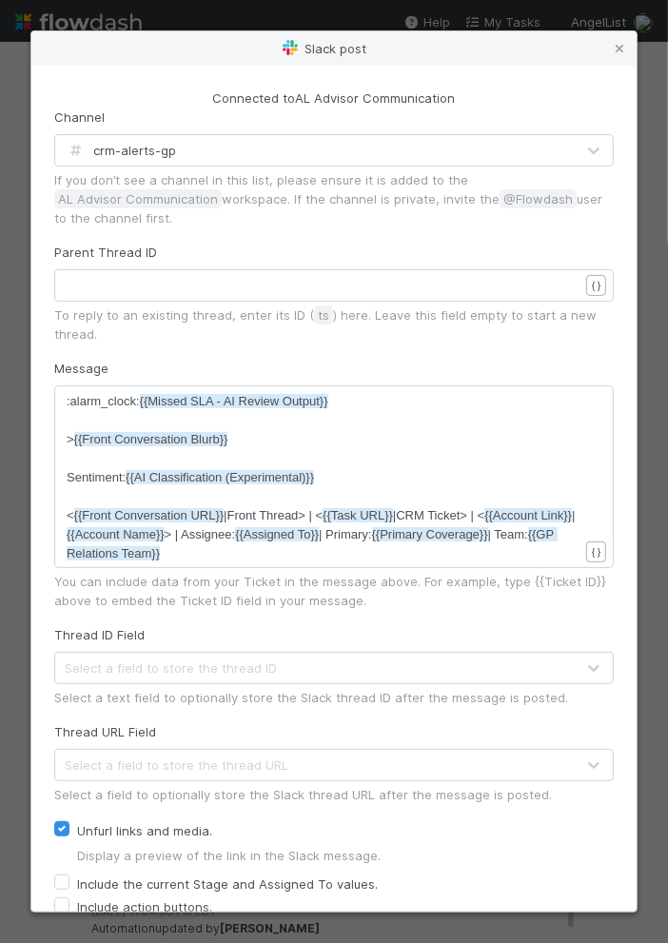
click at [100, 476] on span "Sentiment: {{AI Classification (Experimental)}}" at bounding box center [191, 477] width 248 height 14
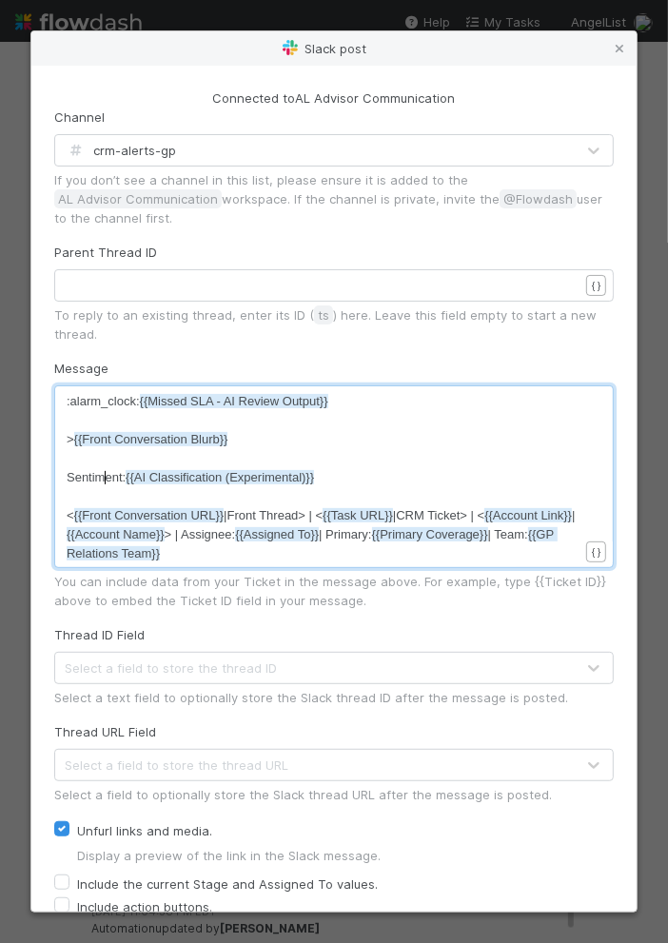
type textarea "Sentiment: {{AI Classification (Experimental)}}"
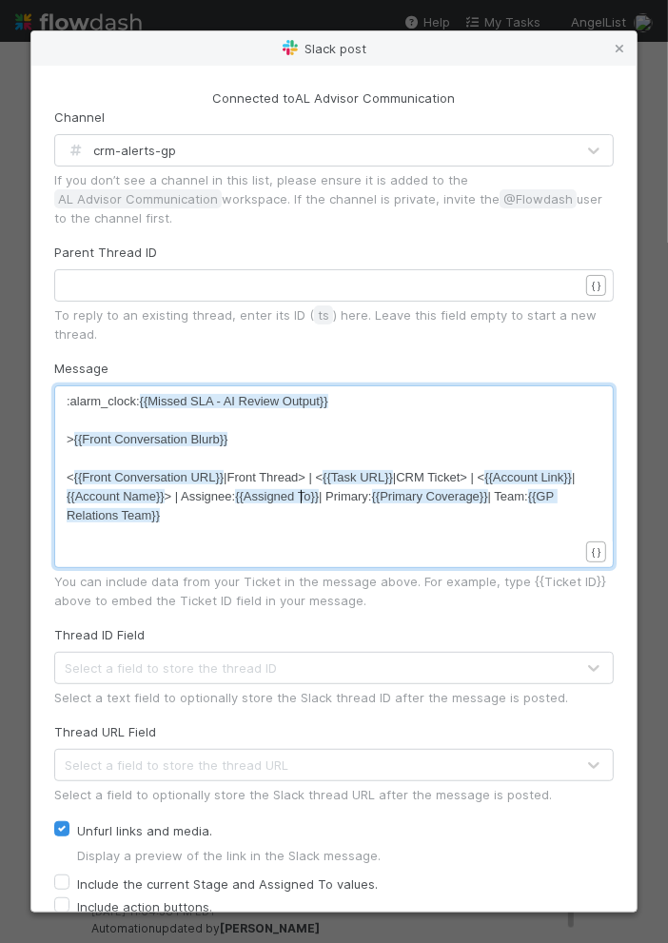
click at [300, 493] on span "{{Assigned To}}" at bounding box center [277, 496] width 84 height 14
type textarea "<{{Front Conversation URL}}|Front Thread> | <{{Task URL}}|CRM Ticket> | <{{Acco…"
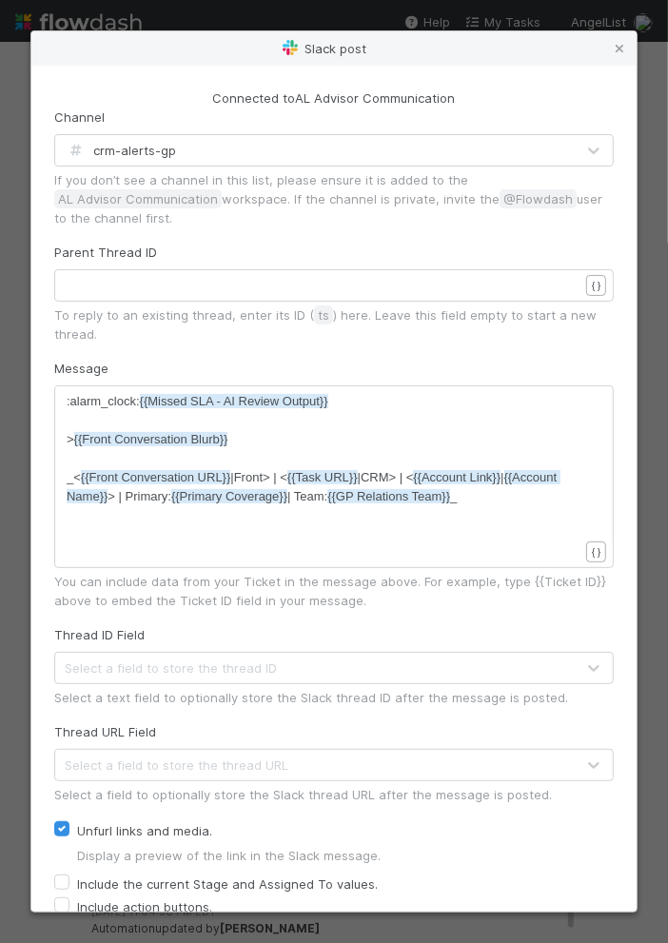
click at [355, 435] on pre "> {{Front Conversation Blurb}}" at bounding box center [323, 439] width 512 height 19
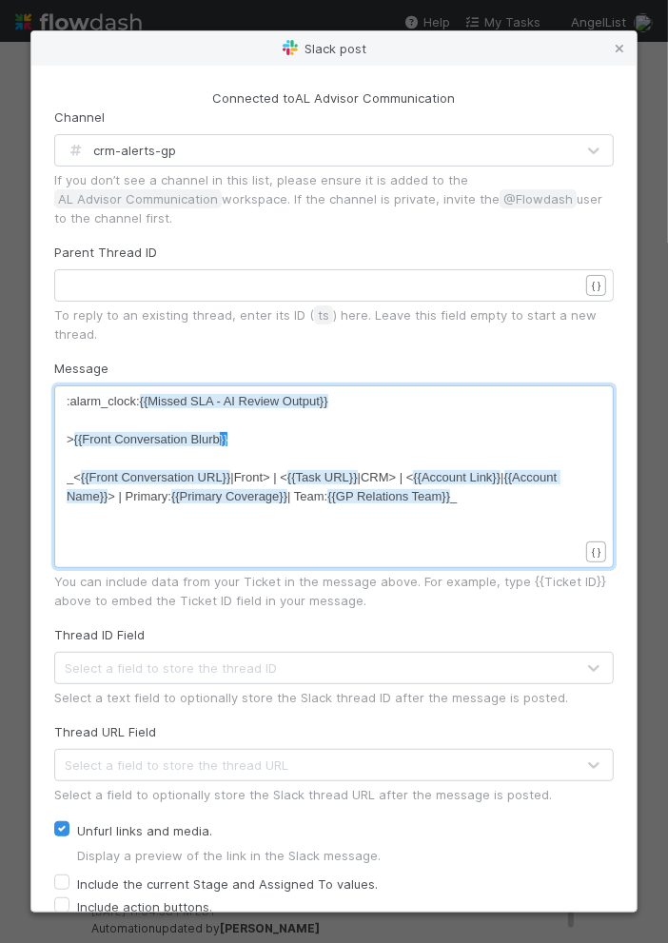
type textarea ">{{Front Conversation Blurb}}"
paste textarea
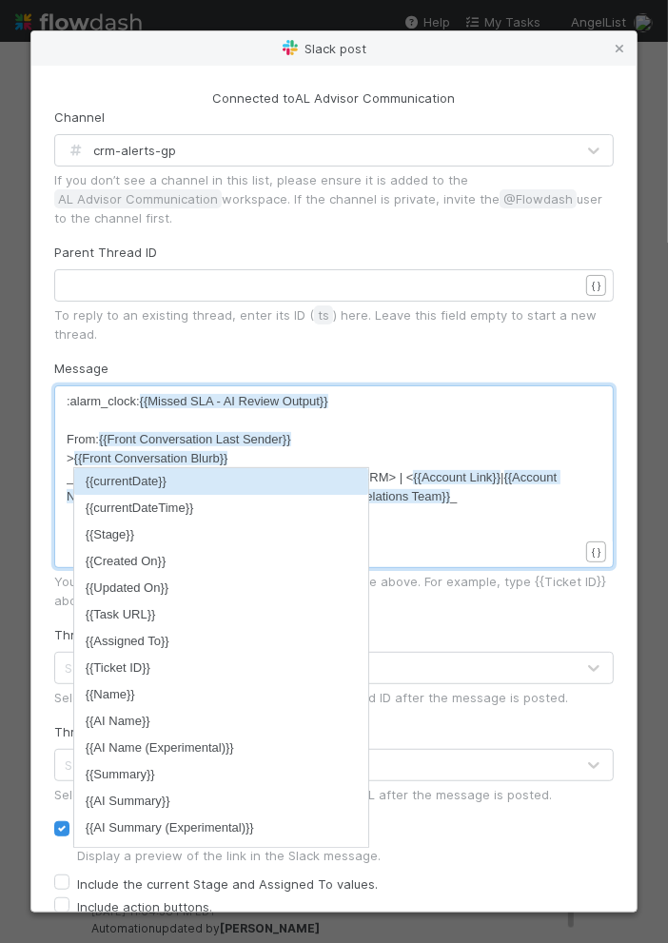
click at [355, 436] on pre "From: {{Front Conversation Last Sender}}" at bounding box center [323, 439] width 512 height 19
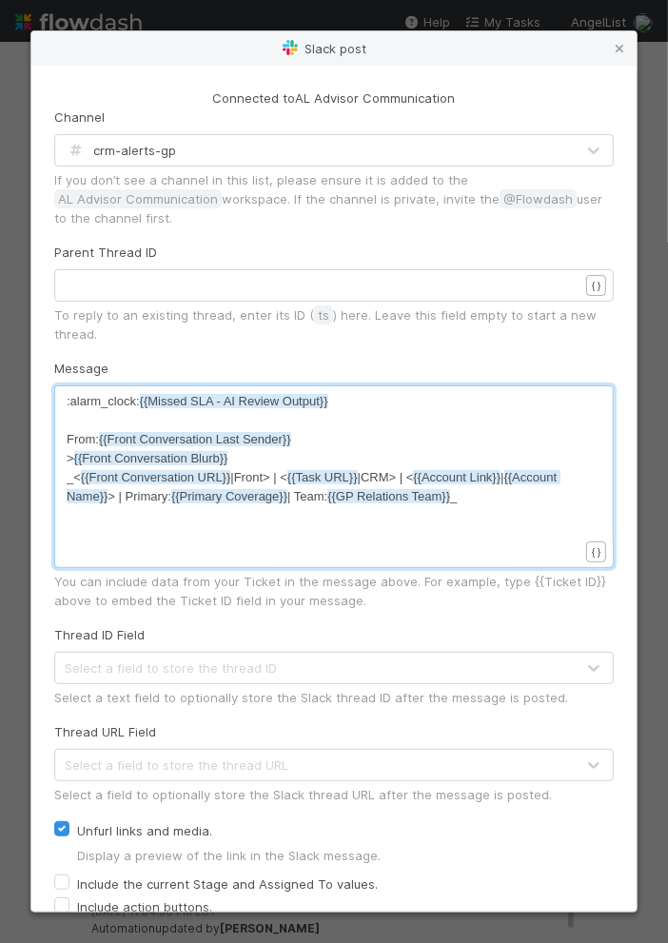
click at [299, 465] on pre "> {{Front Conversation Blurb}}" at bounding box center [323, 458] width 512 height 19
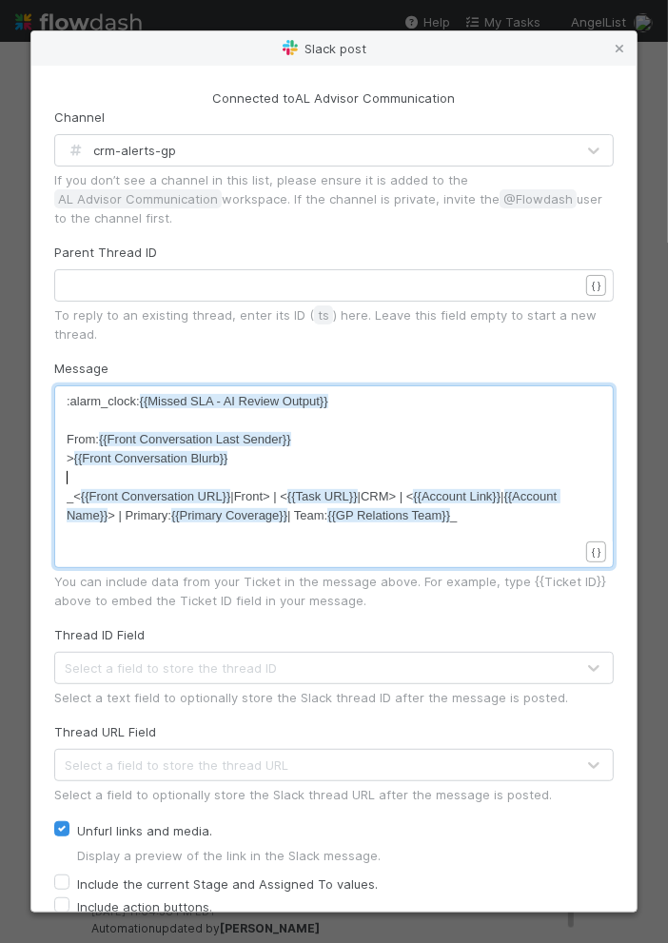
click at [358, 442] on pre "From: {{Front Conversation Last Sender}}" at bounding box center [323, 439] width 512 height 19
click at [403, 430] on pre "From: {{Front Conversation Last Sender}}" at bounding box center [323, 439] width 512 height 19
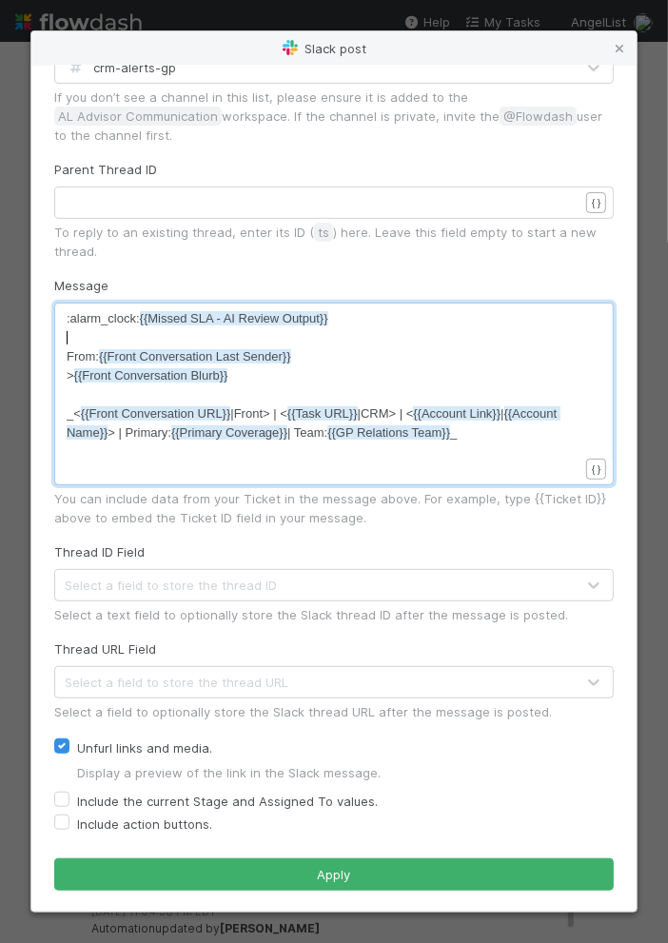
click at [116, 760] on div "Unfurl links and media. Display a preview of the link in the Slack message." at bounding box center [334, 760] width 560 height 46
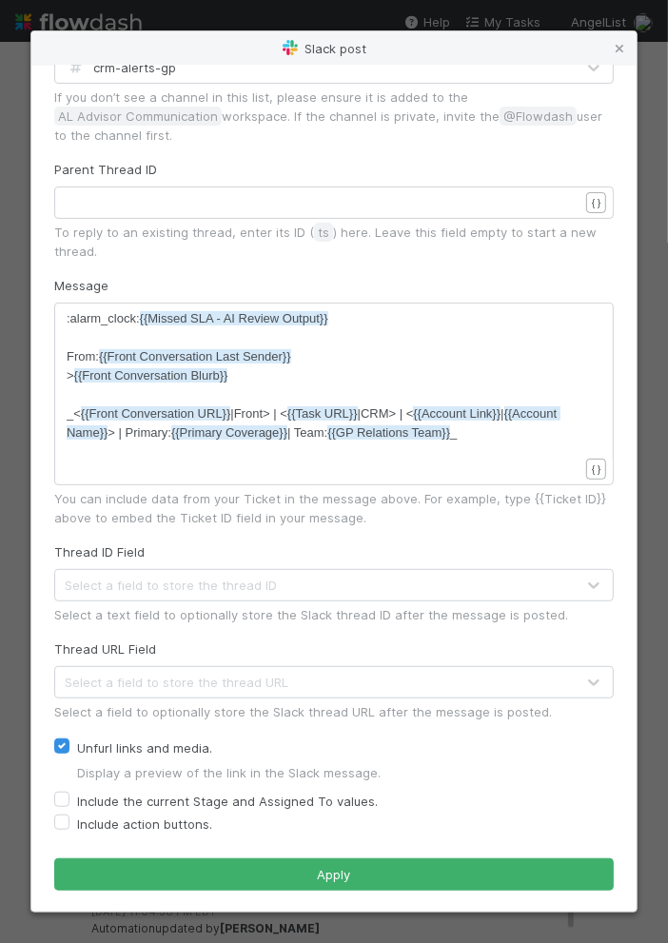
click at [119, 744] on label "Unfurl links and media." at bounding box center [144, 748] width 135 height 23
click at [69, 744] on input "Unfurl links and media." at bounding box center [61, 745] width 15 height 17
checkbox input "false"
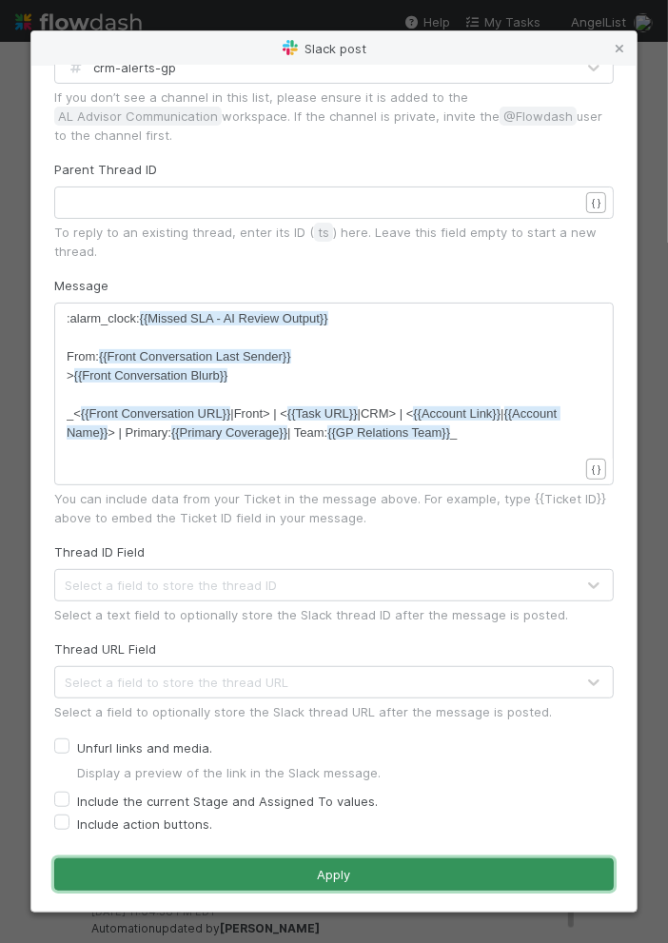
click at [234, 882] on button "Apply" at bounding box center [334, 875] width 560 height 32
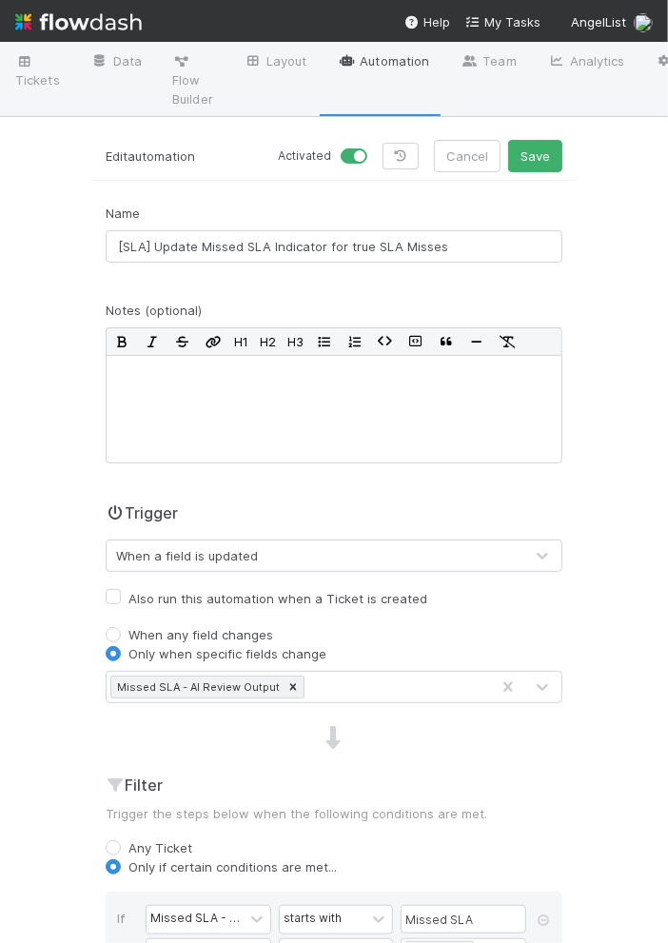
scroll to position [0, 0]
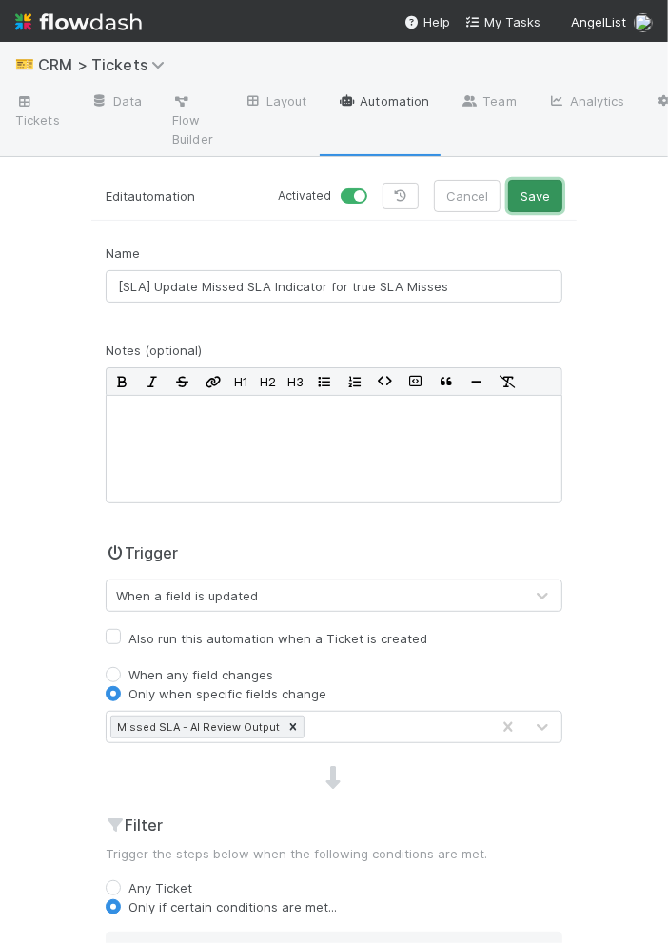
click at [550, 203] on button "Save" at bounding box center [535, 196] width 54 height 32
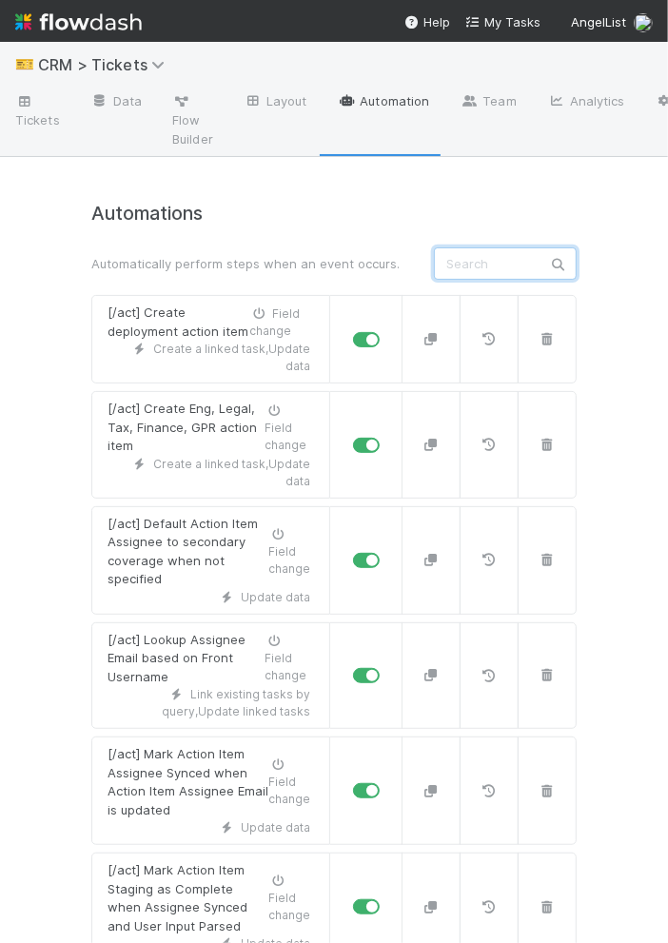
click at [494, 257] on input "text" at bounding box center [505, 264] width 143 height 32
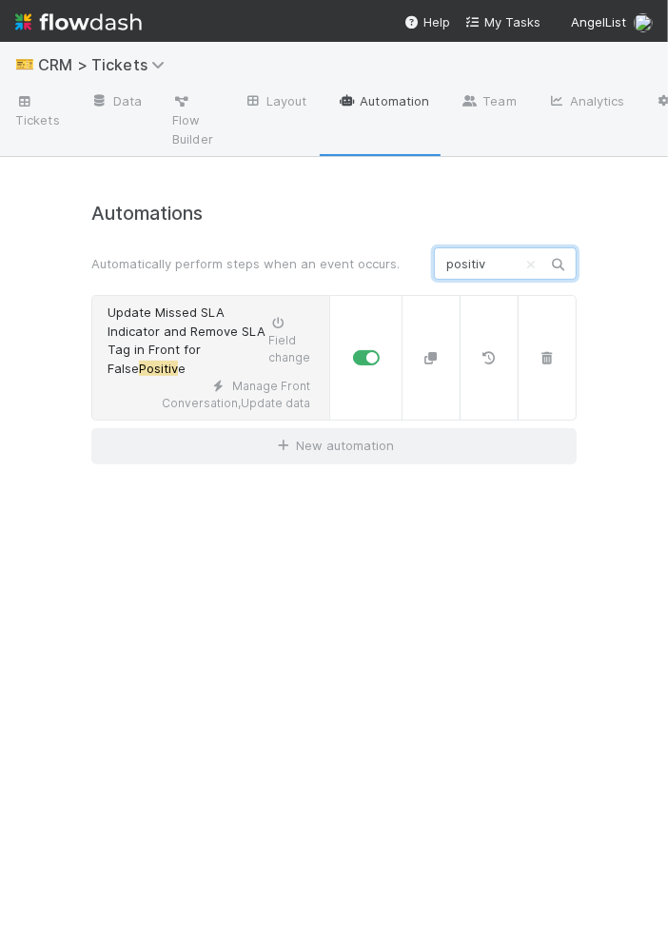
type input "positiv"
click at [175, 331] on span "Update Missed SLA Indicator and Remove SLA Tag in Front for False" at bounding box center [187, 340] width 158 height 71
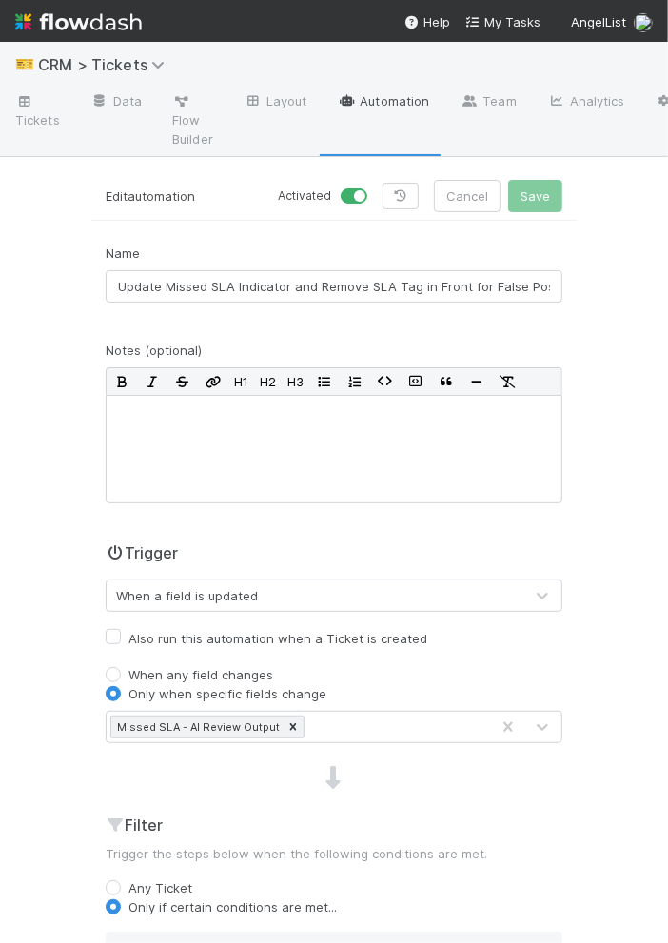
click at [384, 92] on link "Automation" at bounding box center [383, 103] width 123 height 30
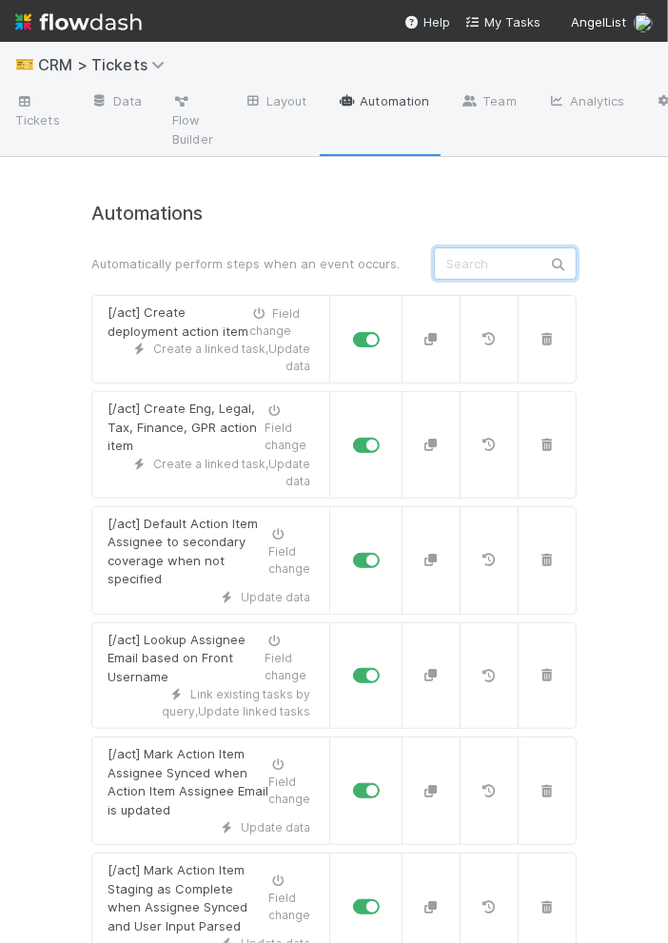
click at [458, 265] on input "text" at bounding box center [505, 264] width 143 height 32
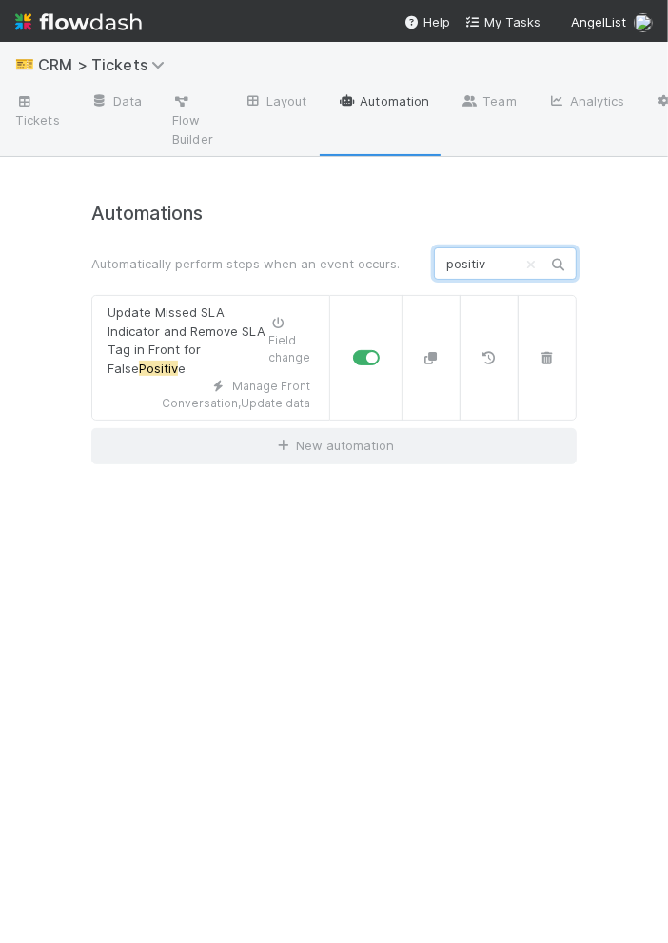
click at [486, 260] on input "positiv" at bounding box center [505, 264] width 143 height 32
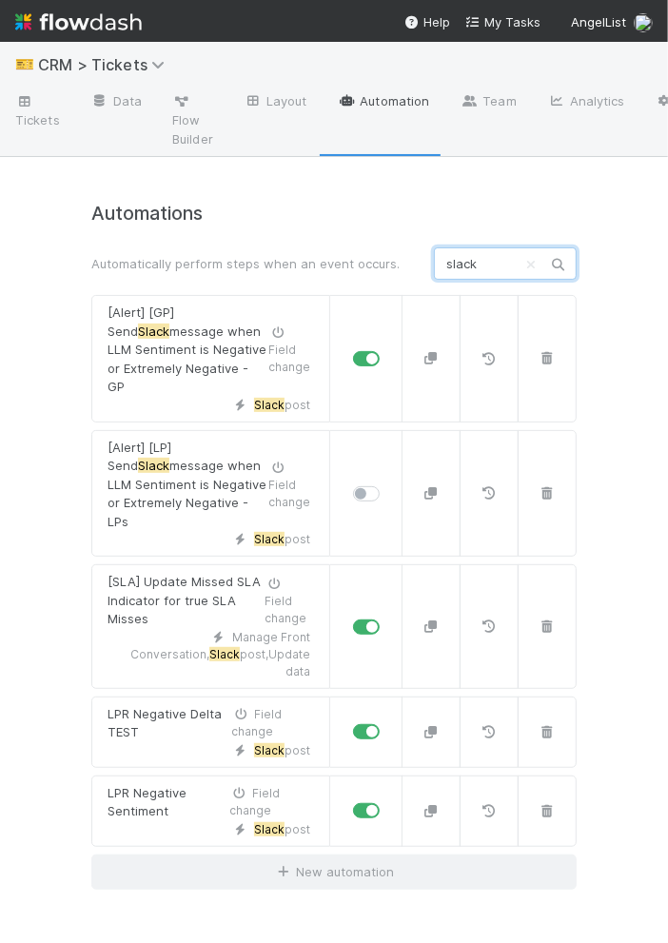
type input "slack"
